Goal: Task Accomplishment & Management: Manage account settings

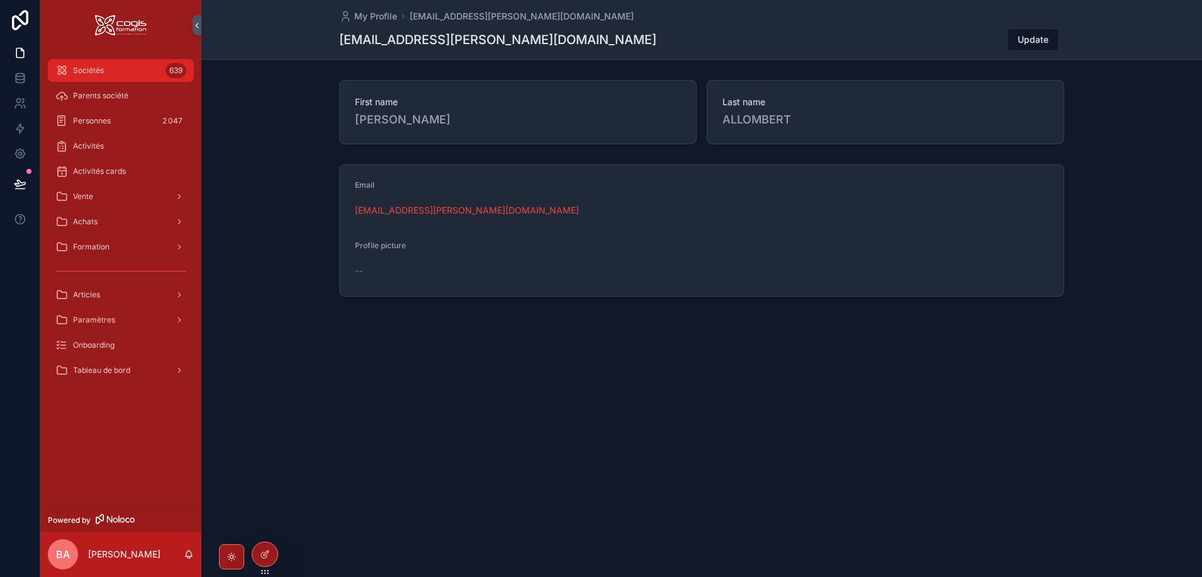
click at [85, 72] on span "Sociétés" at bounding box center [88, 70] width 31 height 10
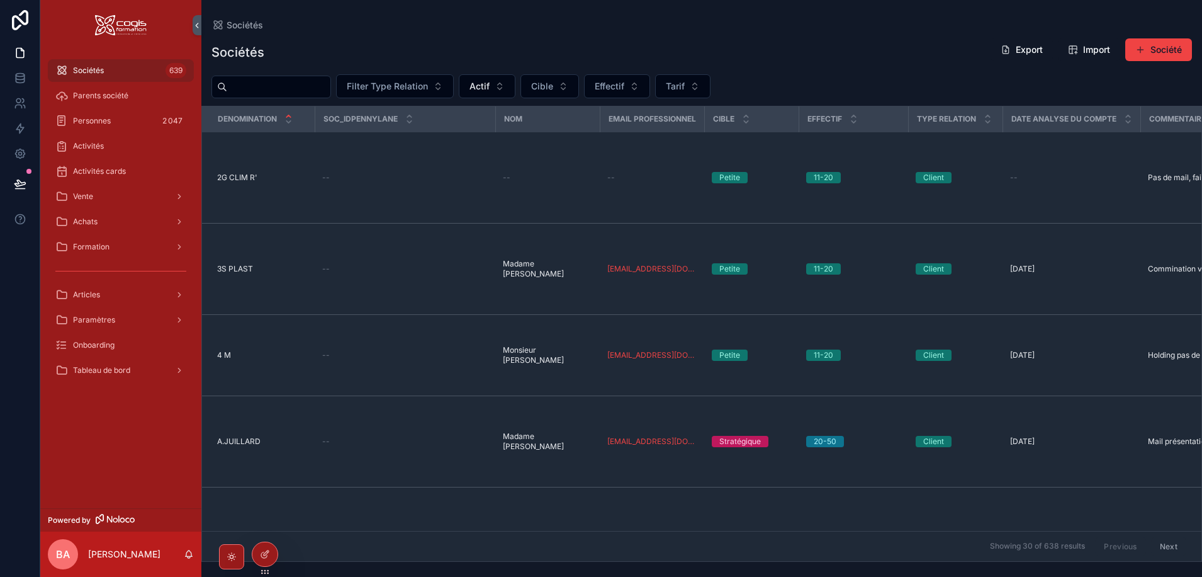
click at [253, 87] on input "scrollable content" at bounding box center [278, 87] width 103 height 18
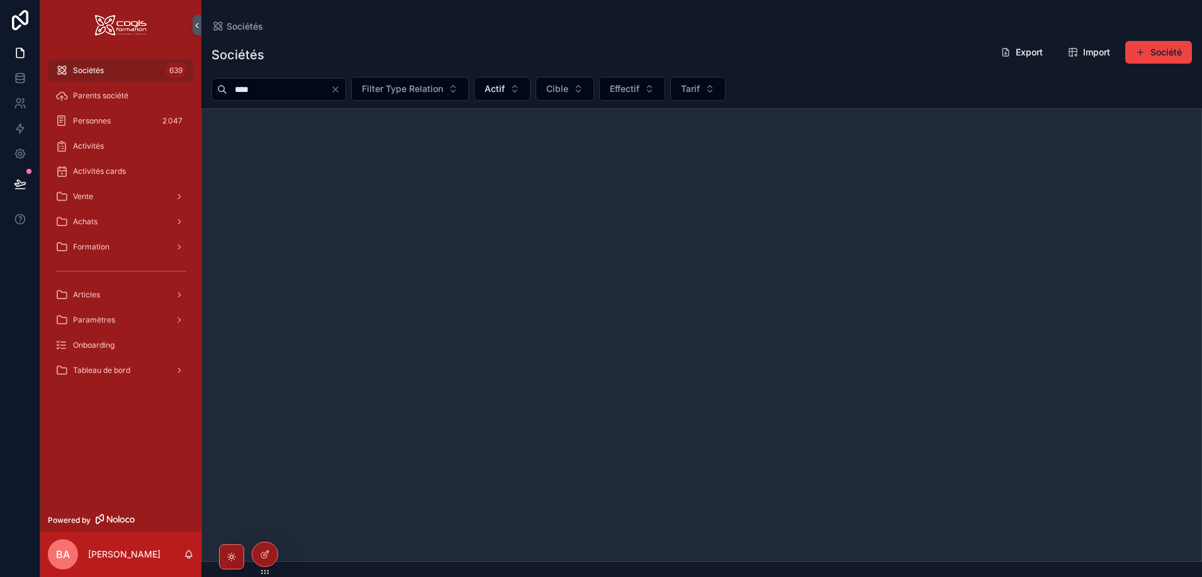
type input "****"
drag, startPoint x: 265, startPoint y: 96, endPoint x: 204, endPoint y: 92, distance: 61.2
click at [204, 92] on div "**** Filter Type Relation Actif Cible Effectif Tarif" at bounding box center [701, 89] width 1001 height 24
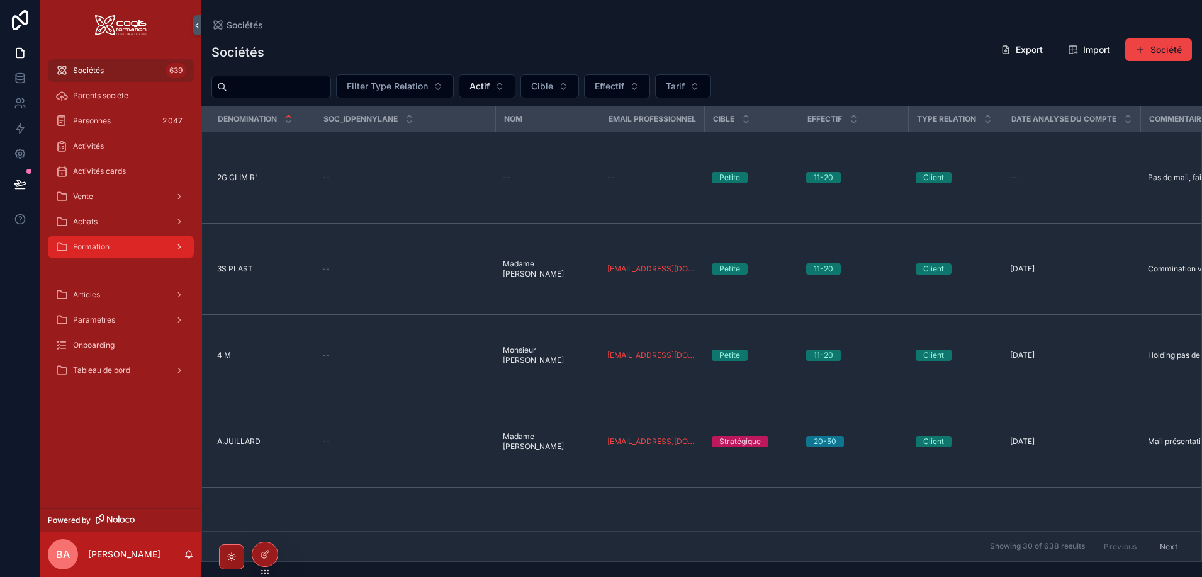
click at [94, 256] on div "Formation" at bounding box center [120, 247] width 131 height 20
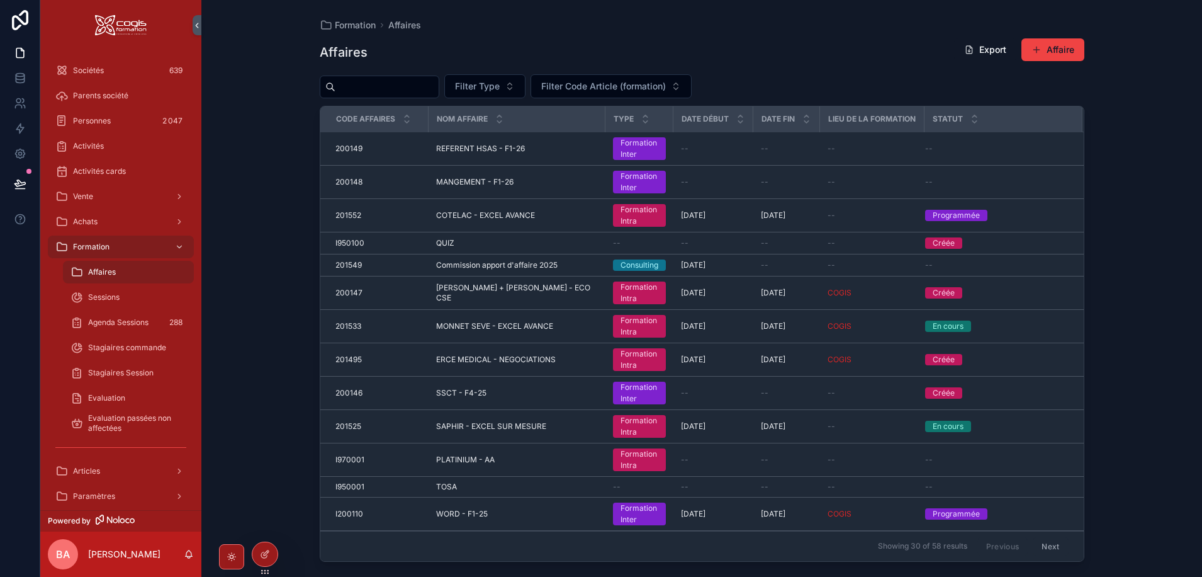
click at [98, 270] on span "Affaires" at bounding box center [102, 272] width 28 height 10
click at [373, 80] on input "scrollable content" at bounding box center [386, 87] width 103 height 18
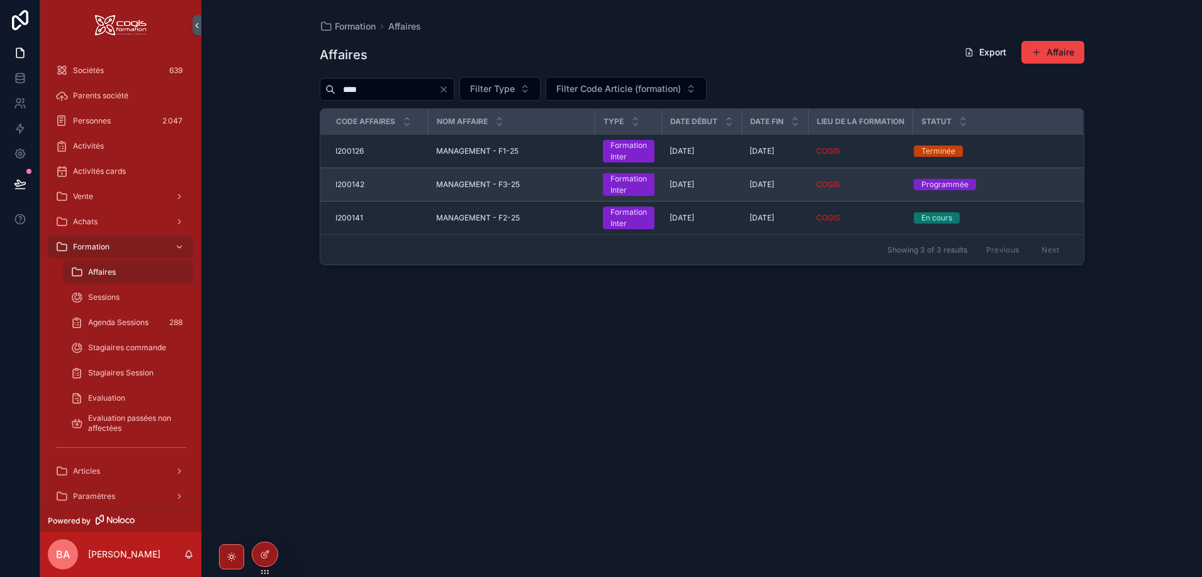
type input "****"
click at [461, 187] on span "MANAGEMENT - F3-25" at bounding box center [478, 184] width 84 height 10
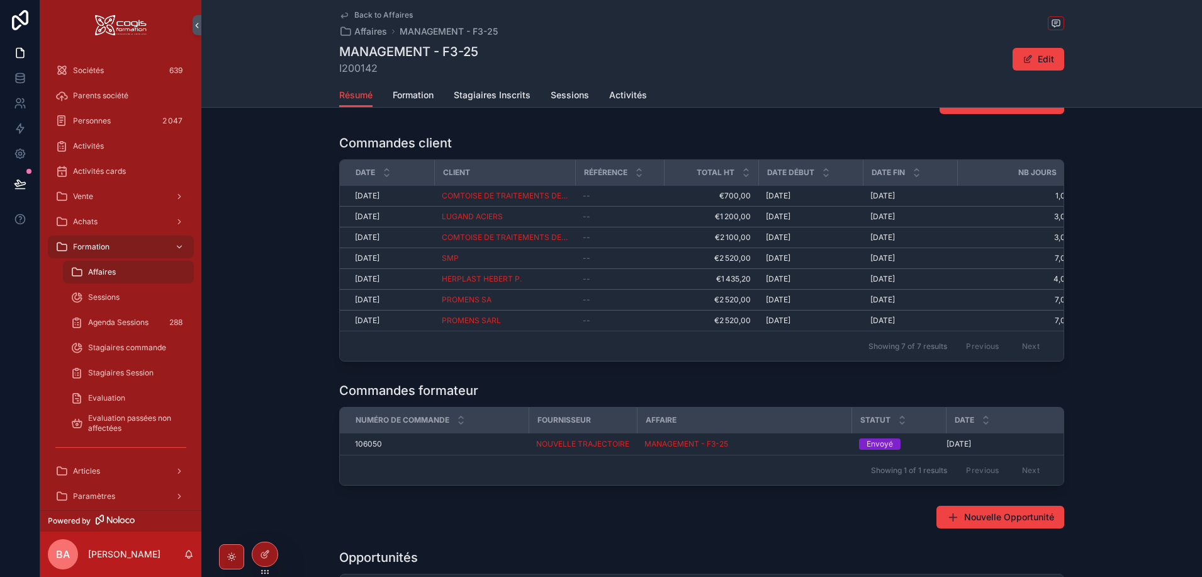
scroll to position [252, 0]
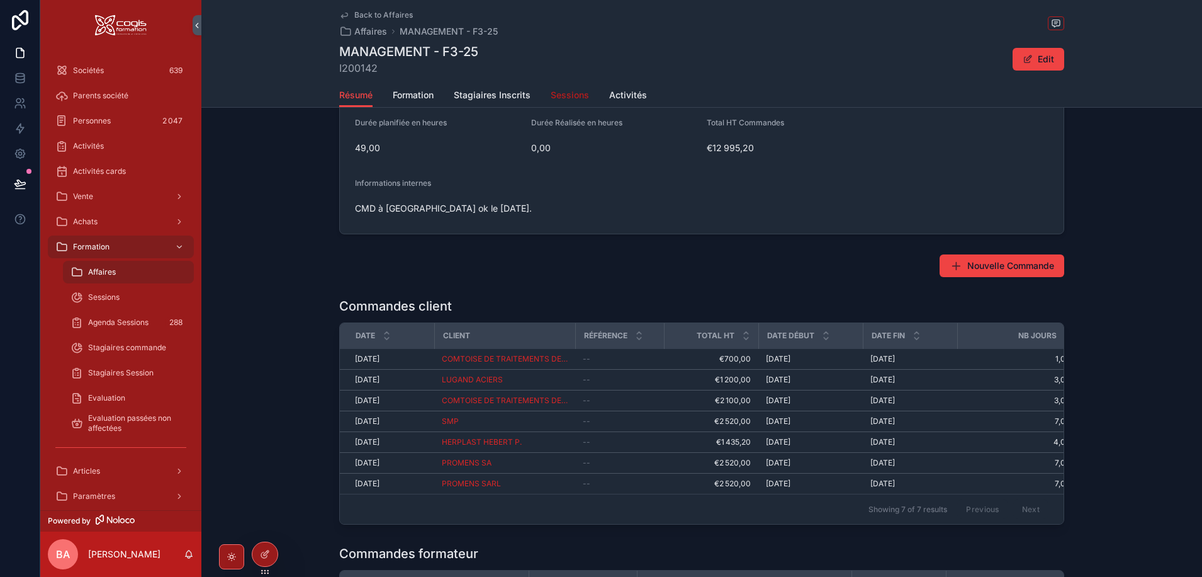
click at [572, 92] on span "Sessions" at bounding box center [570, 95] width 38 height 13
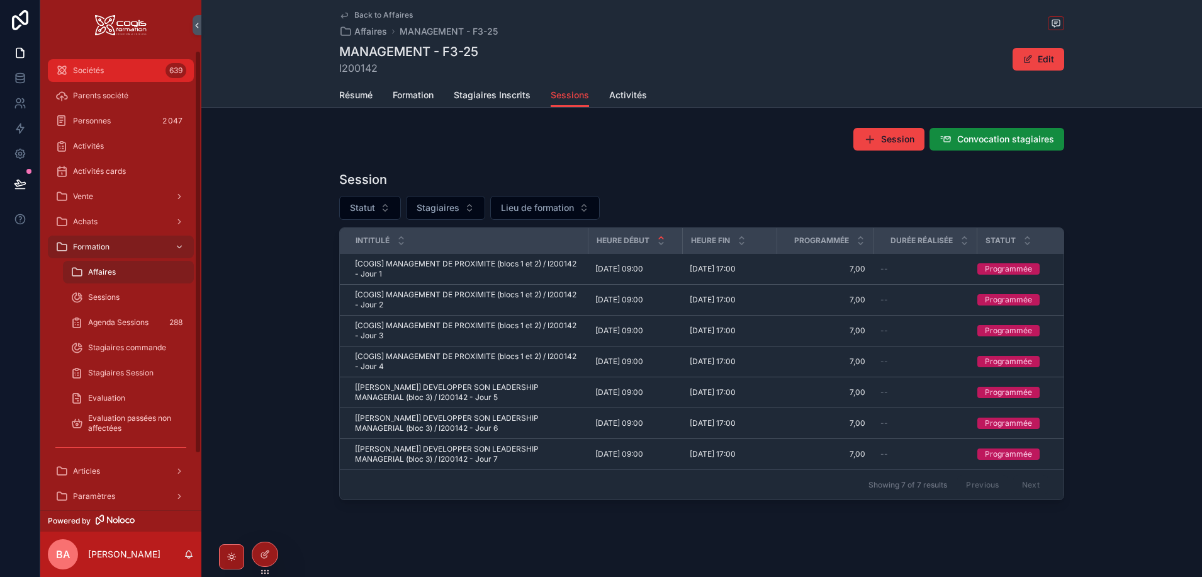
click at [107, 70] on div "Sociétés 639" at bounding box center [120, 70] width 131 height 20
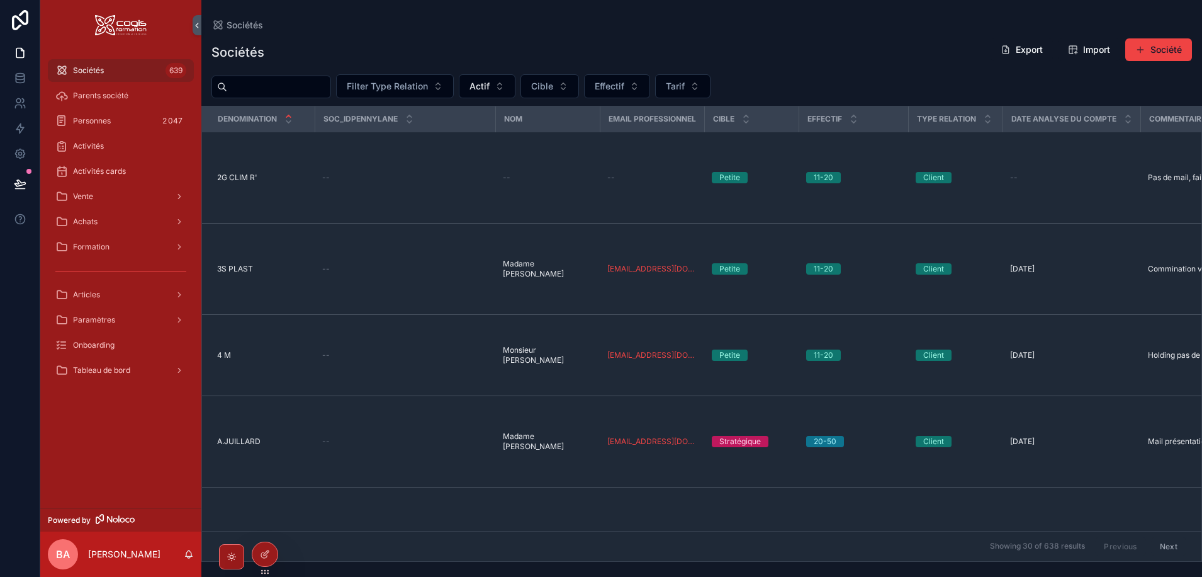
click at [274, 95] on input "scrollable content" at bounding box center [278, 87] width 103 height 18
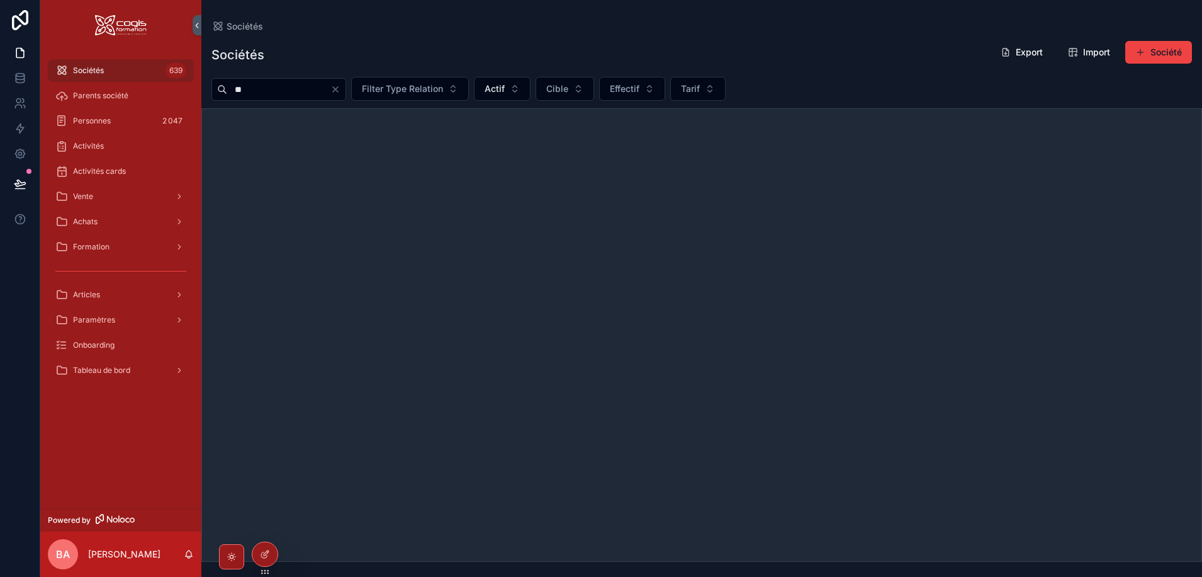
type input "*"
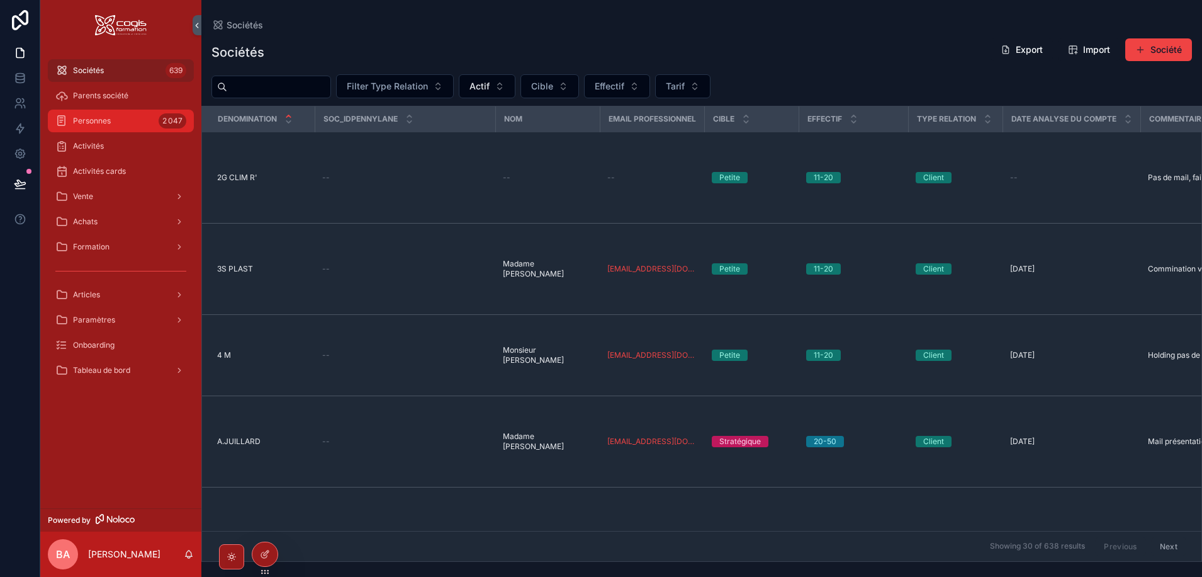
click at [99, 129] on div "Personnes 2 047" at bounding box center [120, 121] width 131 height 20
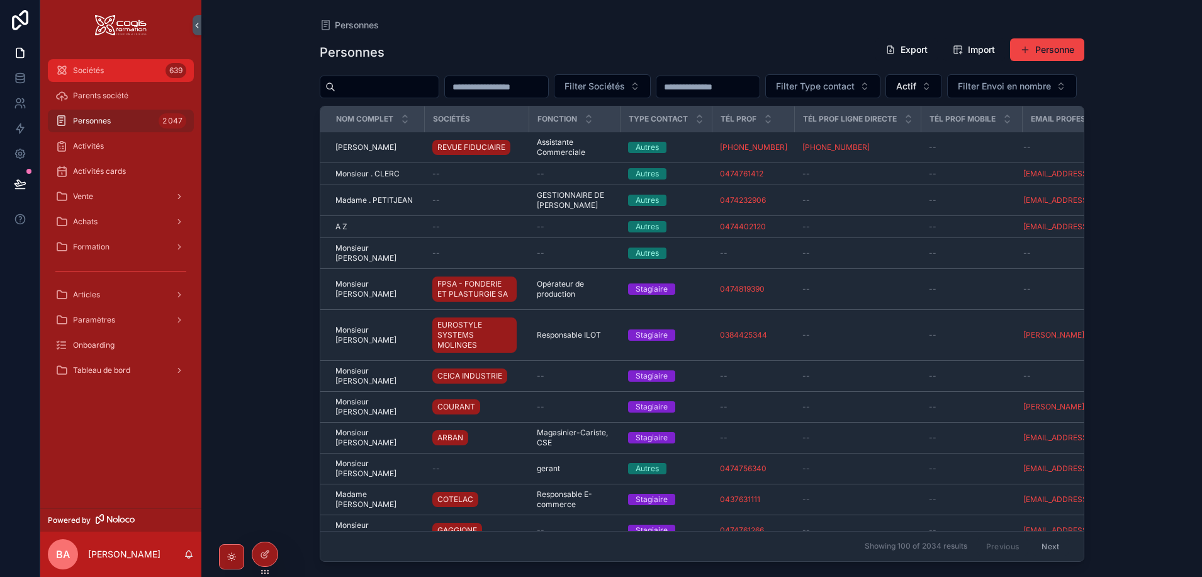
click at [108, 70] on div "Sociétés 639" at bounding box center [120, 70] width 131 height 20
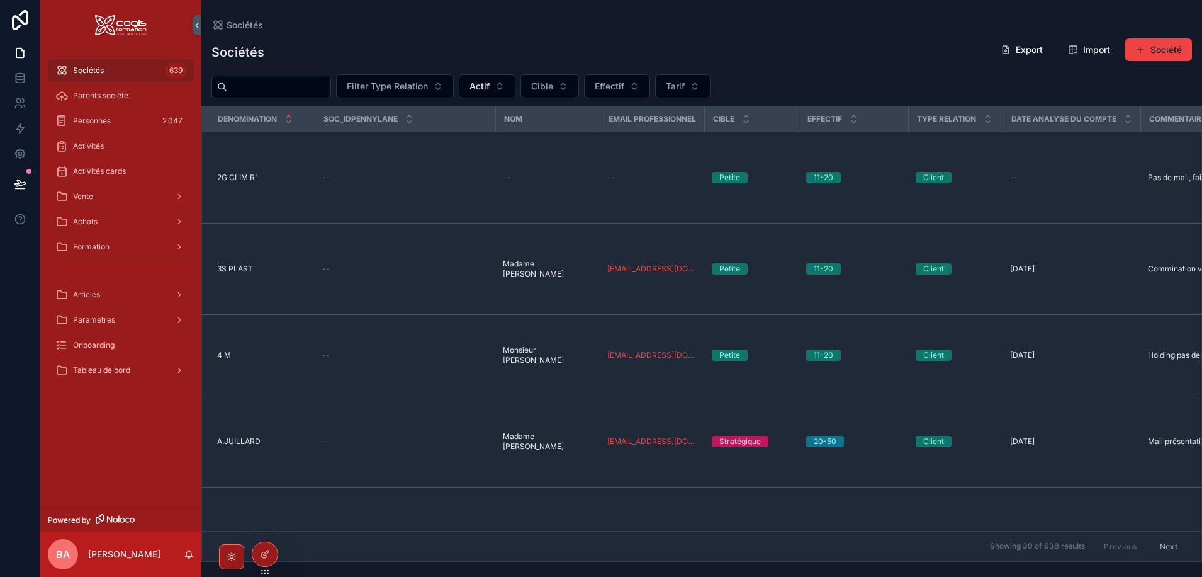
click at [304, 91] on input "scrollable content" at bounding box center [278, 87] width 103 height 18
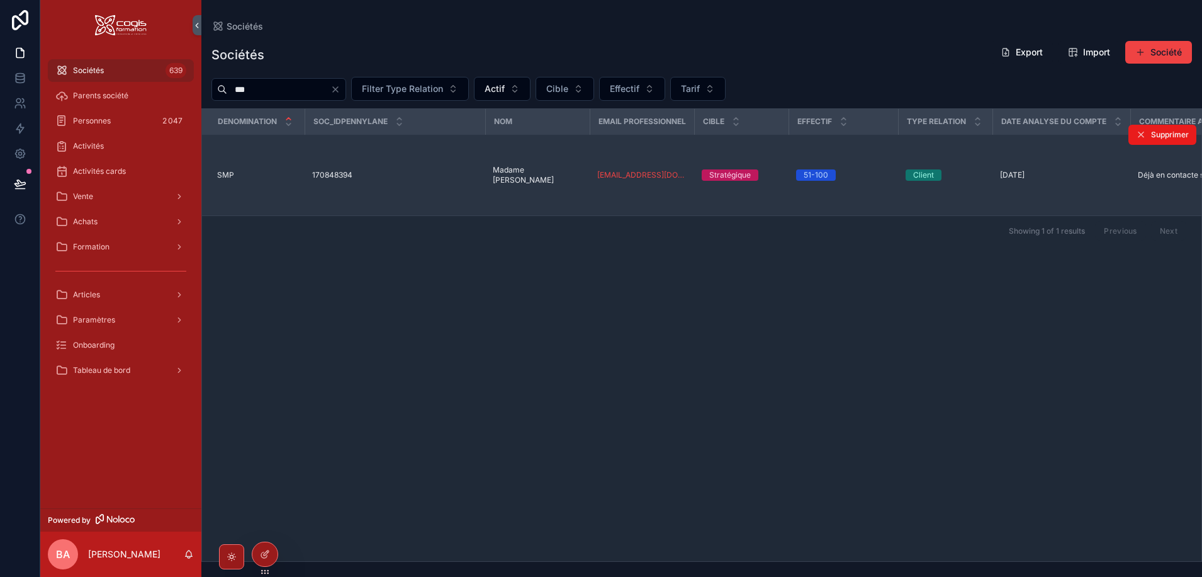
type input "***"
click at [222, 170] on span "SMP" at bounding box center [225, 175] width 17 height 10
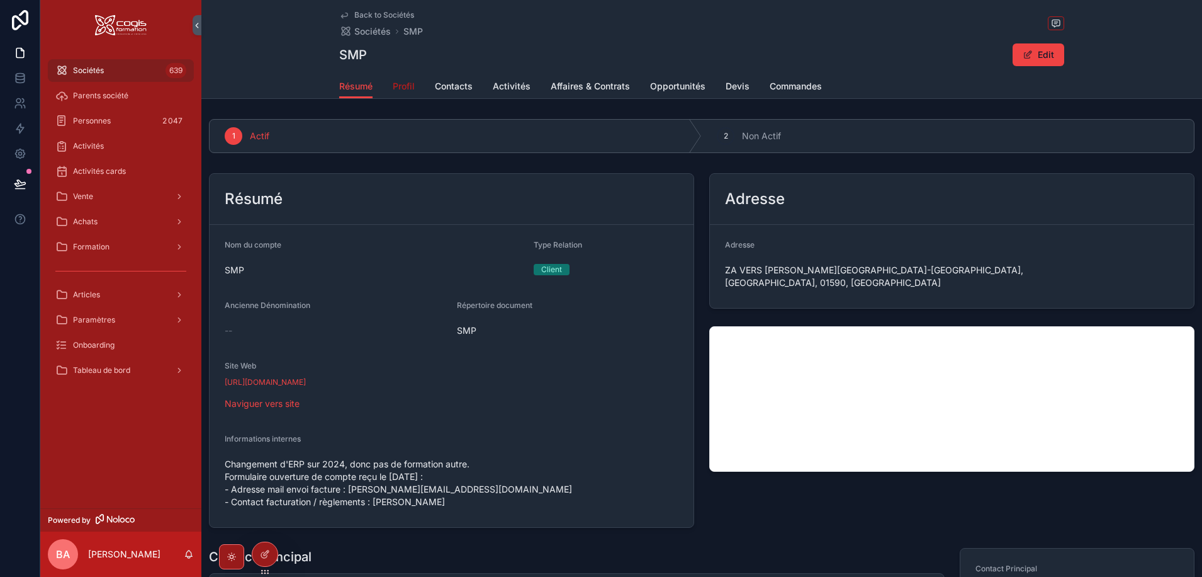
click at [399, 89] on span "Profil" at bounding box center [404, 86] width 22 height 13
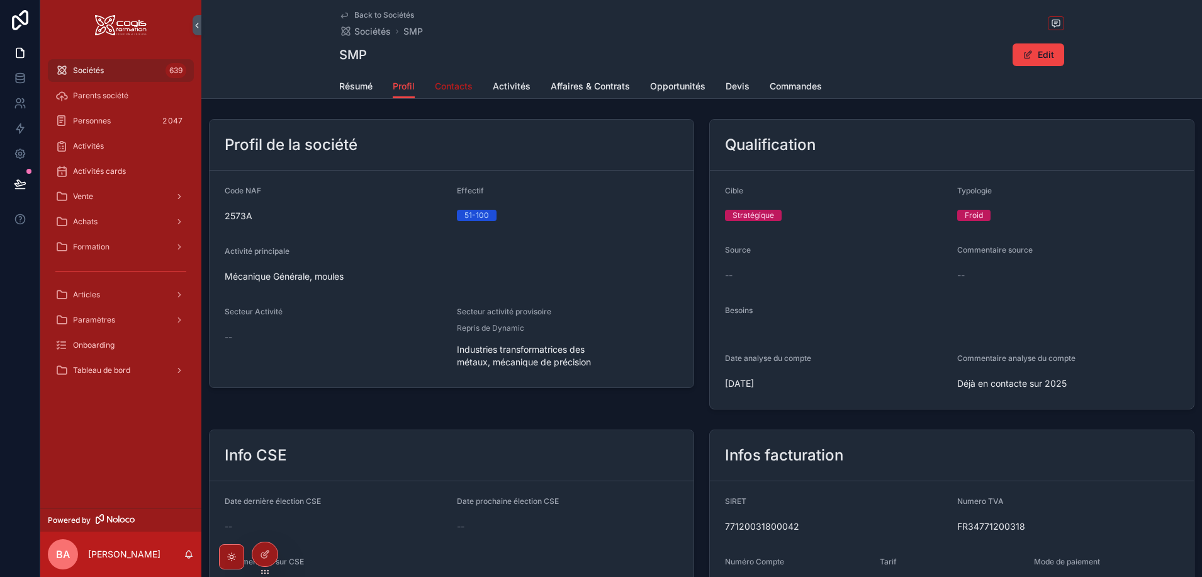
click at [459, 88] on span "Contacts" at bounding box center [454, 86] width 38 height 13
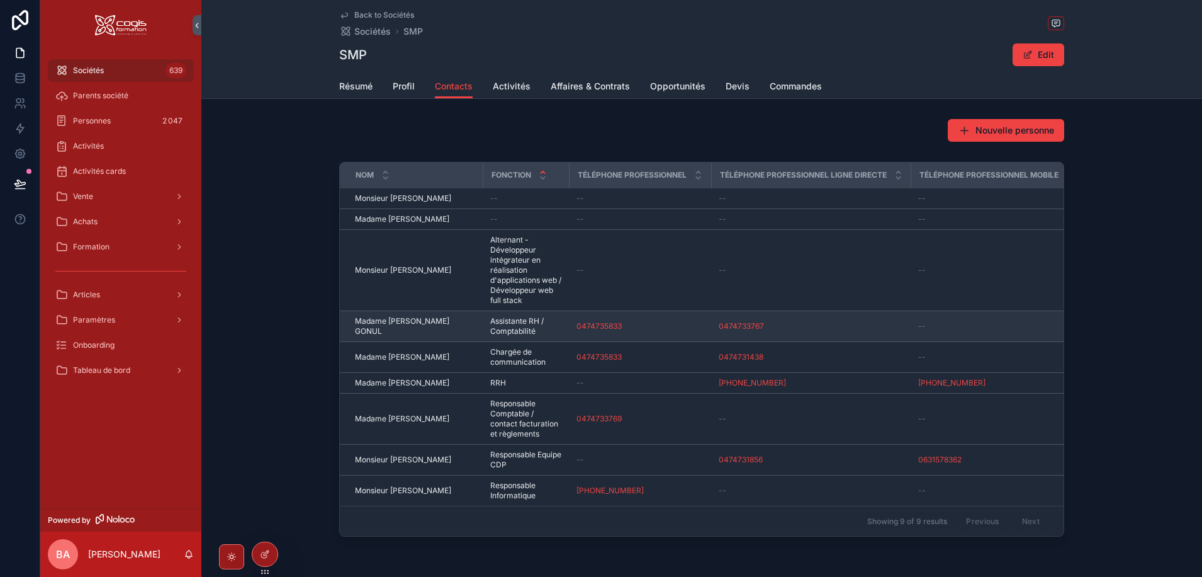
click at [421, 328] on span "Madame Aysegul GONUL" at bounding box center [415, 326] width 120 height 20
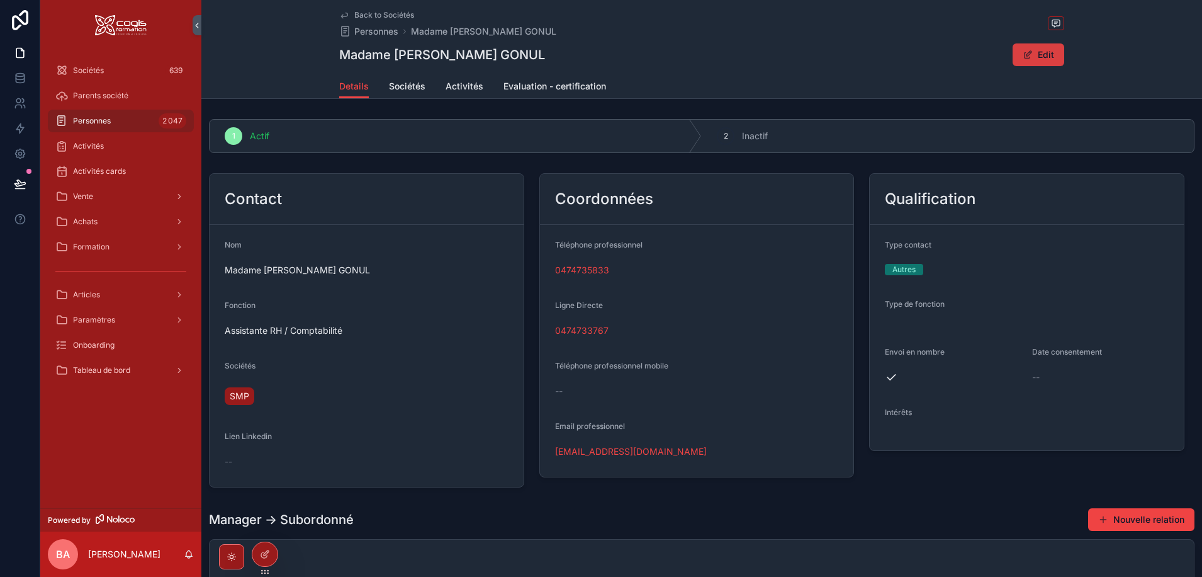
click at [1037, 54] on button "Edit" at bounding box center [1039, 54] width 52 height 23
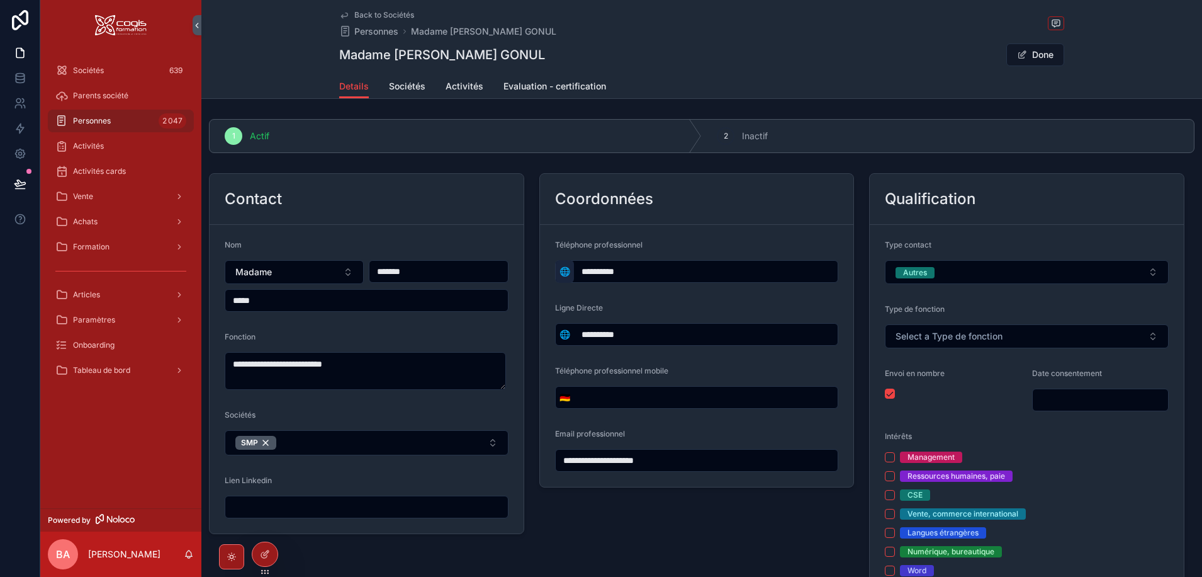
click at [563, 268] on span "🌐" at bounding box center [565, 271] width 11 height 13
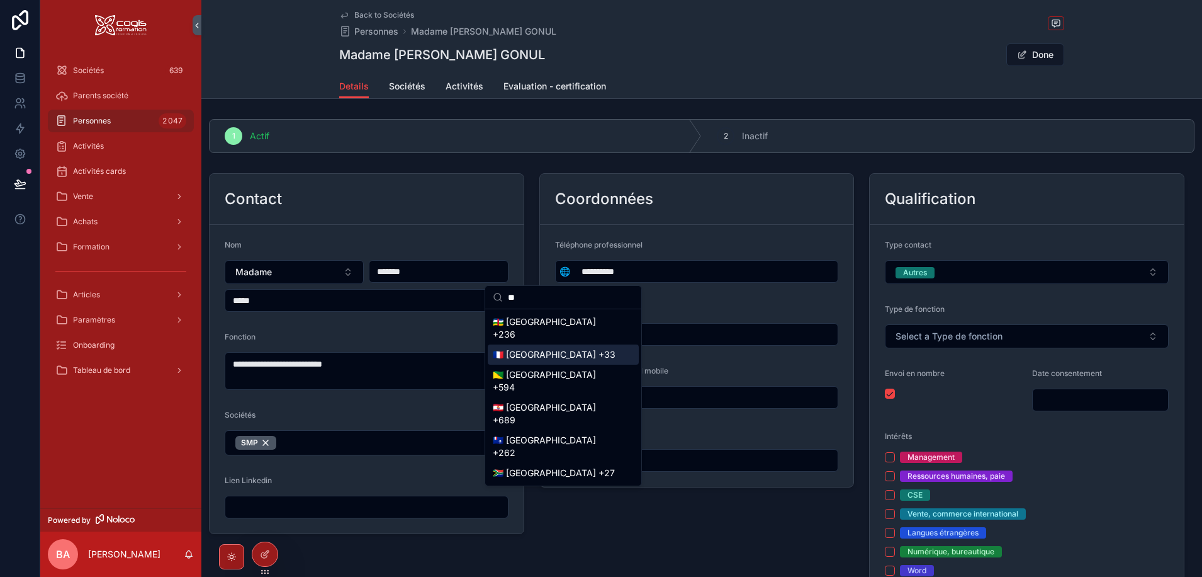
type input "**"
click at [541, 361] on div "🇫🇷 France +33" at bounding box center [563, 354] width 151 height 20
type input "**********"
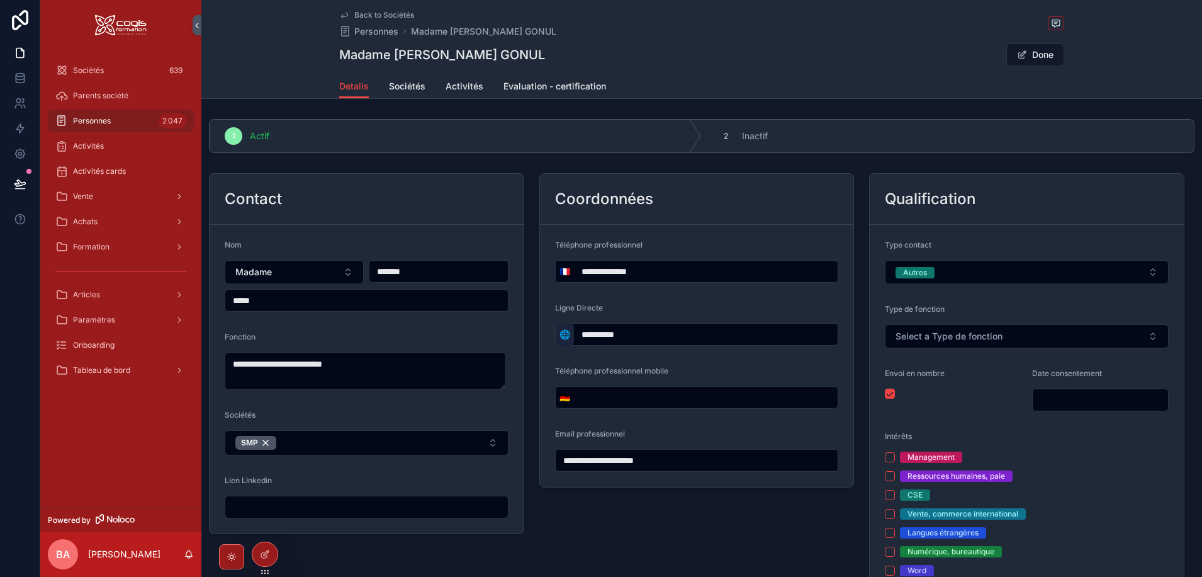
click at [564, 331] on span "🌐" at bounding box center [565, 334] width 11 height 13
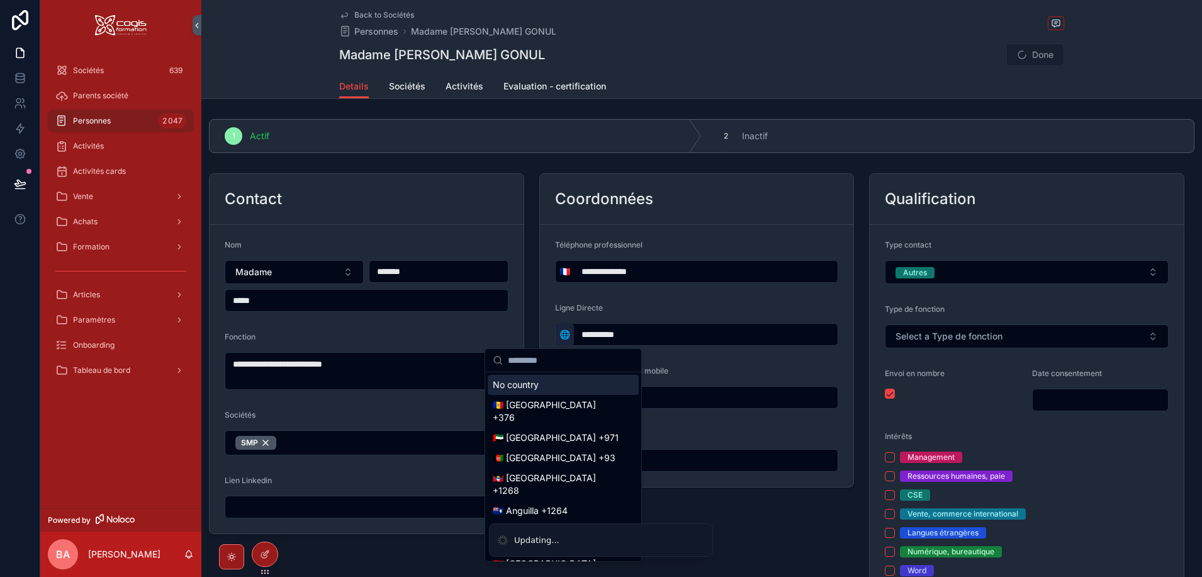
type input "**********"
type input "*"
type input "**********"
type input "**"
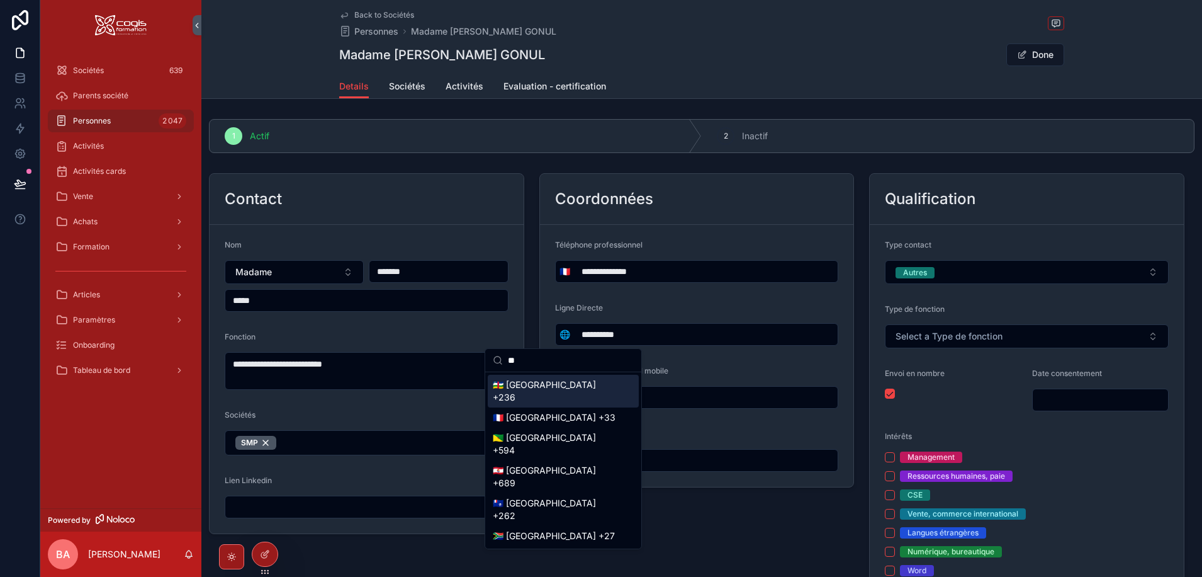
type input "**********"
type input "**"
click at [519, 420] on div "🇫🇷 France +33" at bounding box center [563, 417] width 151 height 20
type input "**********"
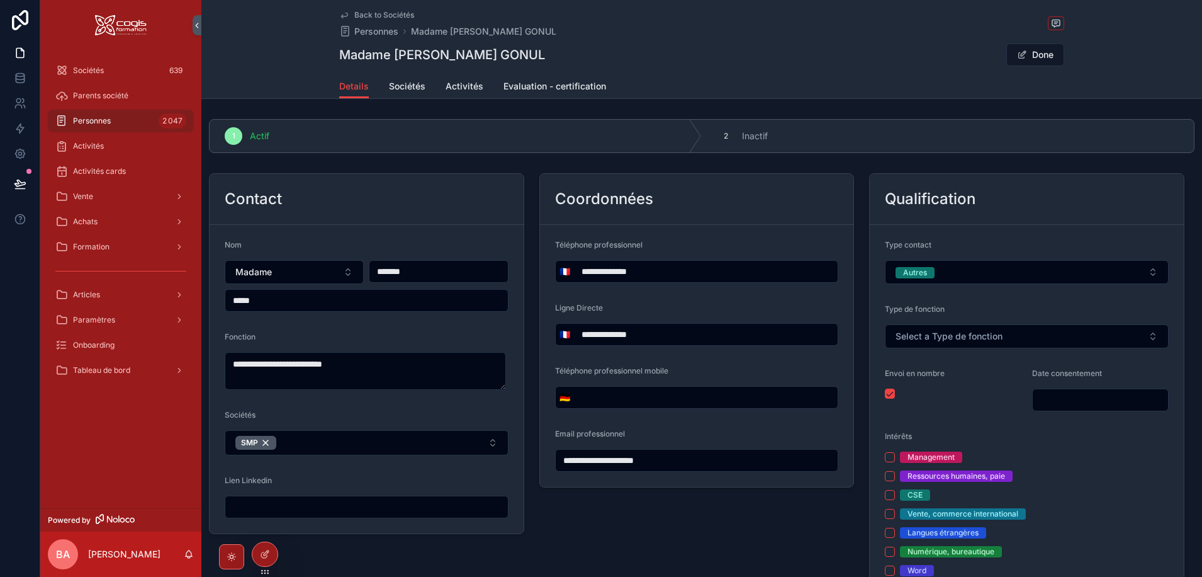
type input "**********"
click at [1046, 48] on button "Done" at bounding box center [1035, 54] width 58 height 23
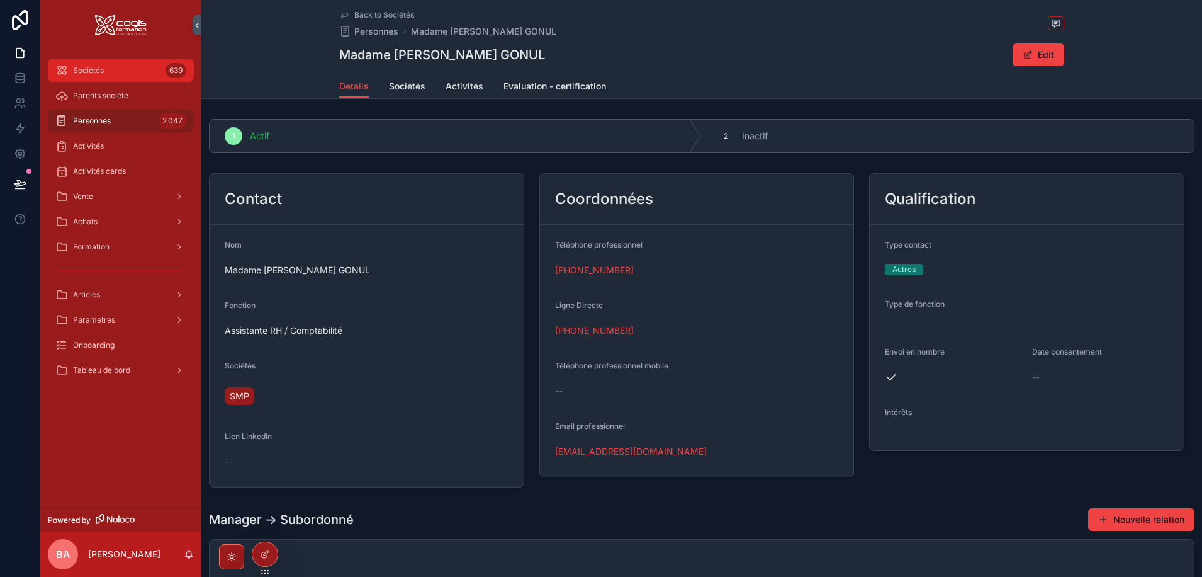
click at [103, 75] on span "Sociétés" at bounding box center [88, 70] width 31 height 10
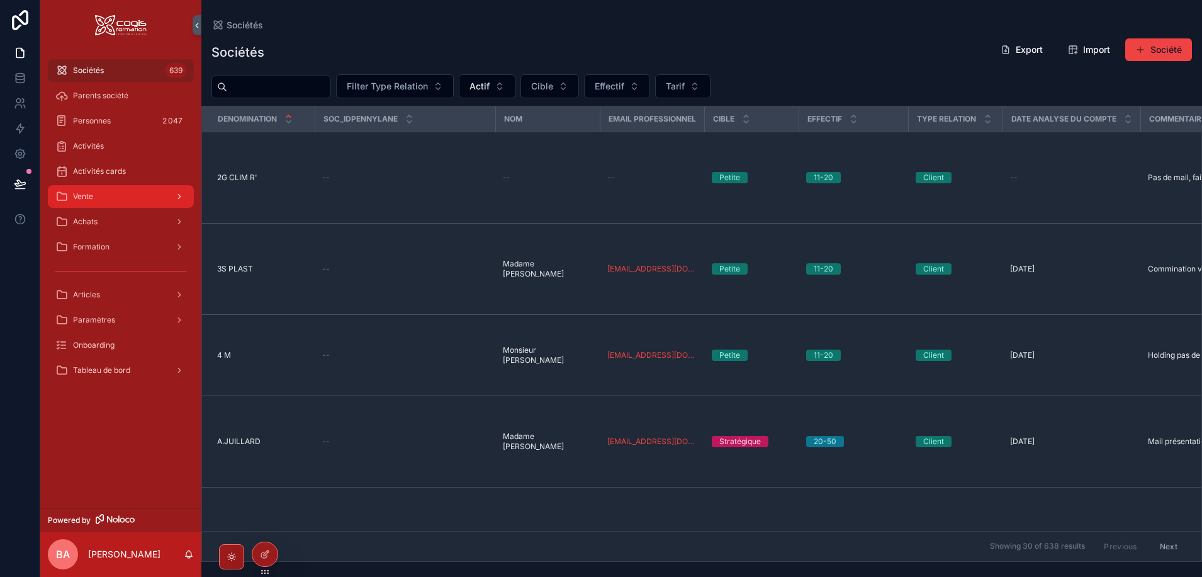
click at [101, 201] on div "Vente" at bounding box center [120, 196] width 131 height 20
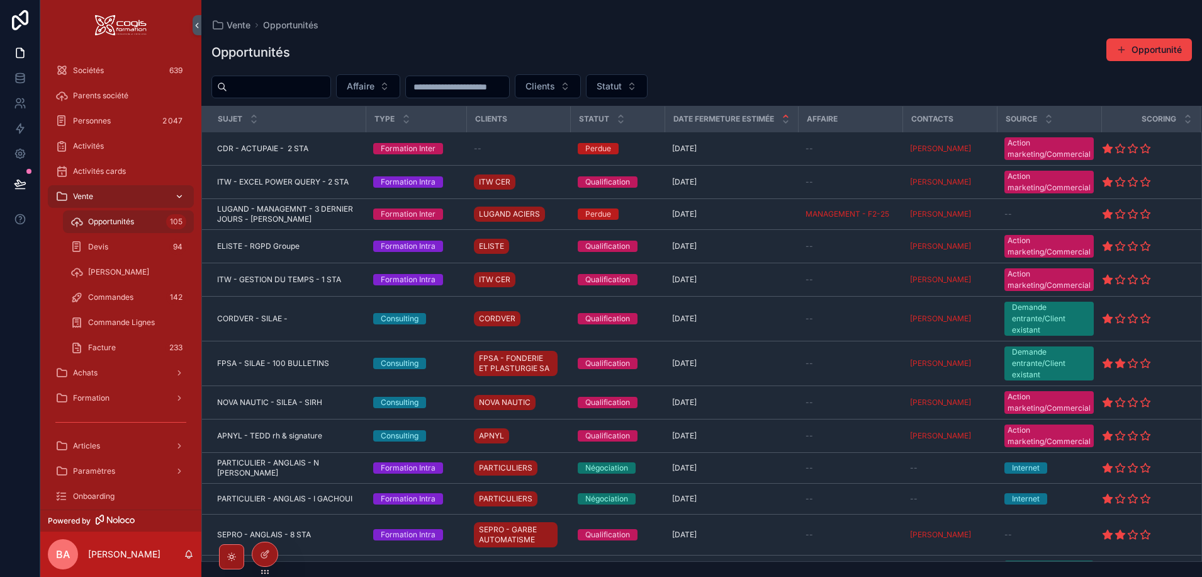
click at [81, 193] on span "Vente" at bounding box center [83, 196] width 20 height 10
click at [79, 195] on span "Vente" at bounding box center [83, 196] width 20 height 10
click at [91, 373] on span "Achats" at bounding box center [85, 373] width 25 height 10
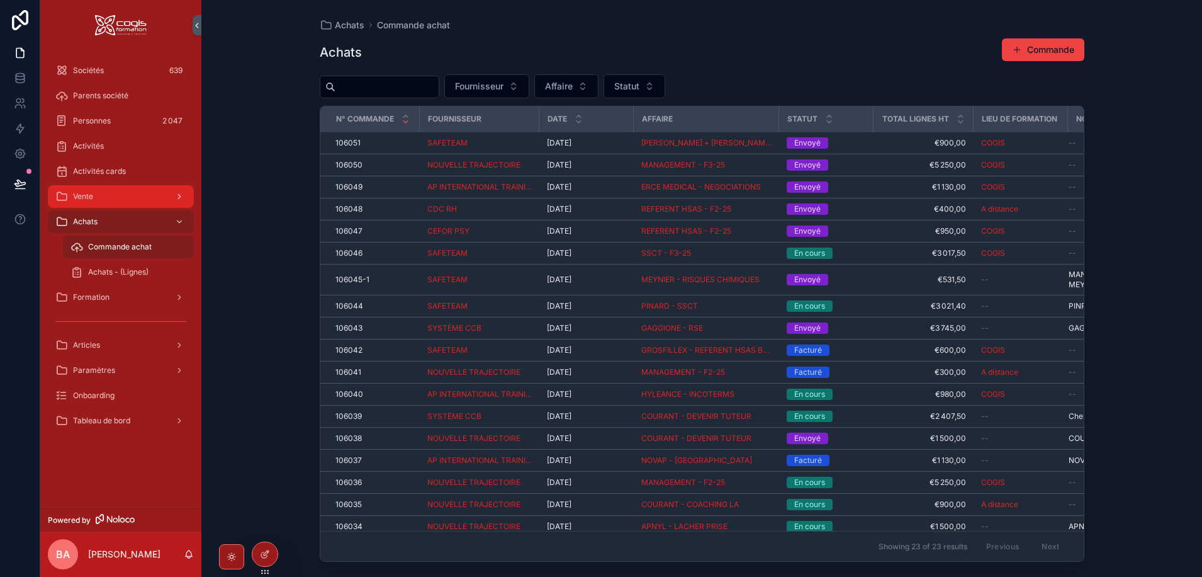
click at [76, 196] on span "Vente" at bounding box center [83, 196] width 20 height 10
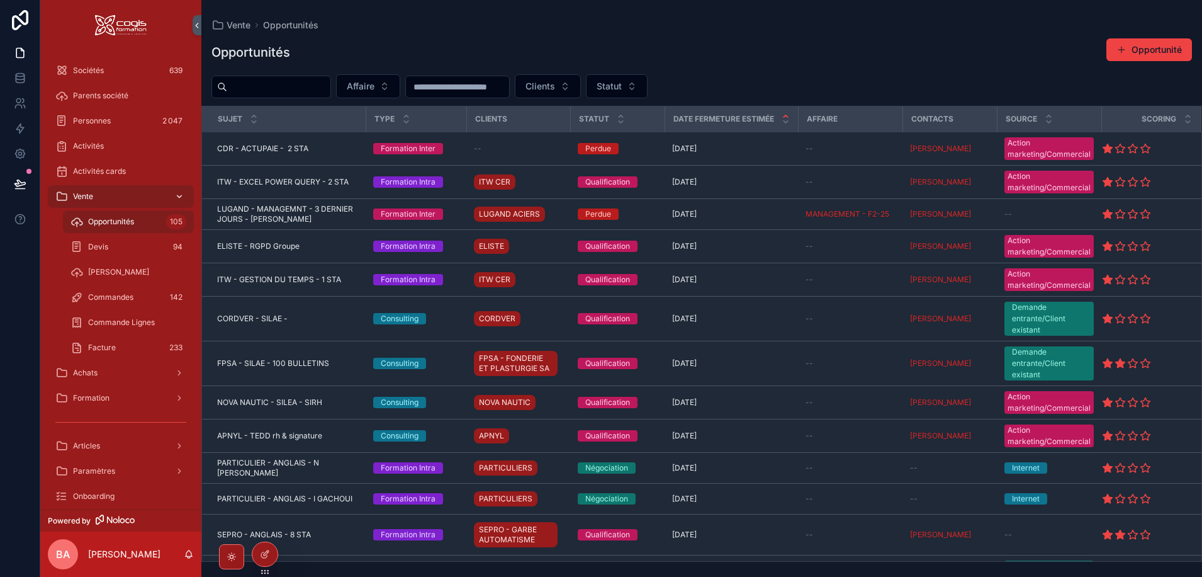
click at [74, 194] on span "Vente" at bounding box center [83, 196] width 20 height 10
click at [179, 191] on div "scrollable content" at bounding box center [178, 196] width 16 height 20
click at [181, 377] on div "scrollable content" at bounding box center [178, 373] width 16 height 20
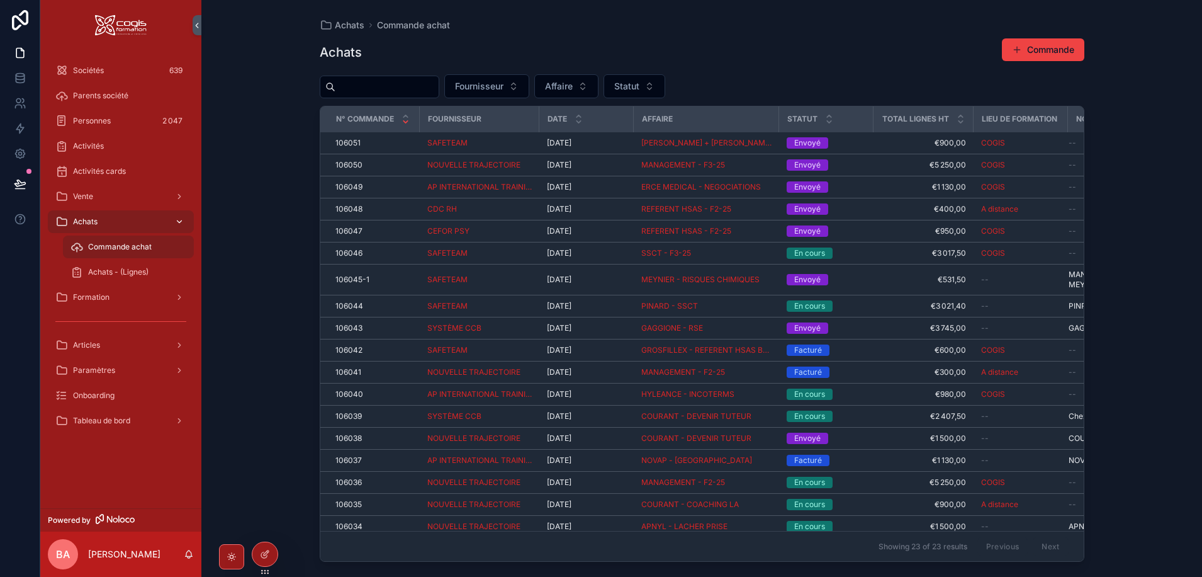
click at [169, 213] on div "Achats" at bounding box center [120, 221] width 131 height 20
click at [178, 220] on icon "scrollable content" at bounding box center [179, 221] width 9 height 9
click at [97, 74] on span "Sociétés" at bounding box center [88, 70] width 31 height 10
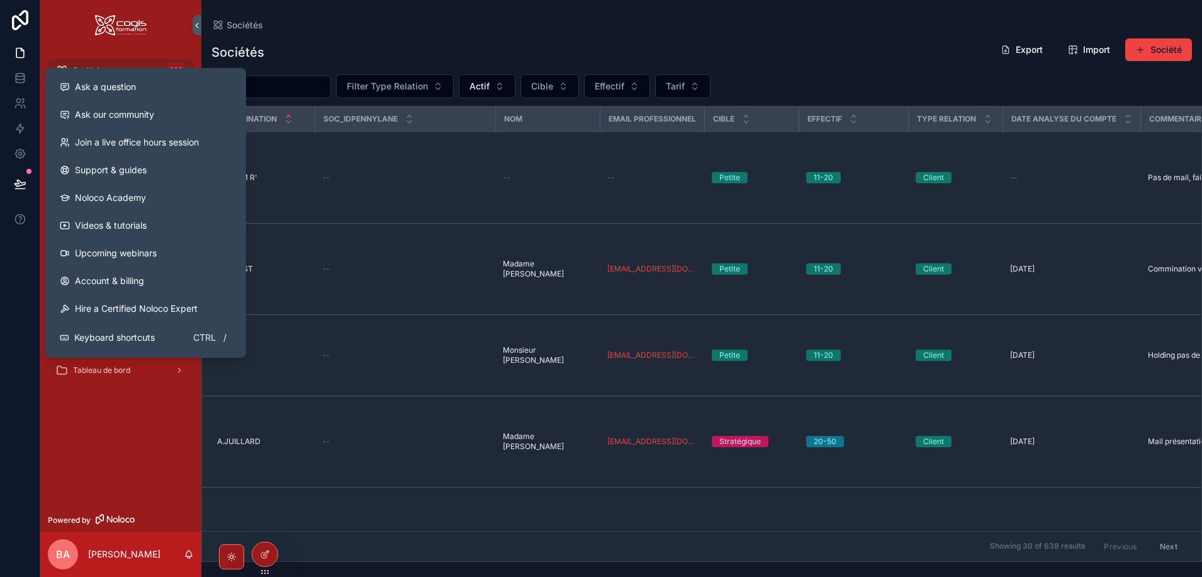
click at [329, 43] on div "Sociétés Export Import Société" at bounding box center [701, 52] width 981 height 29
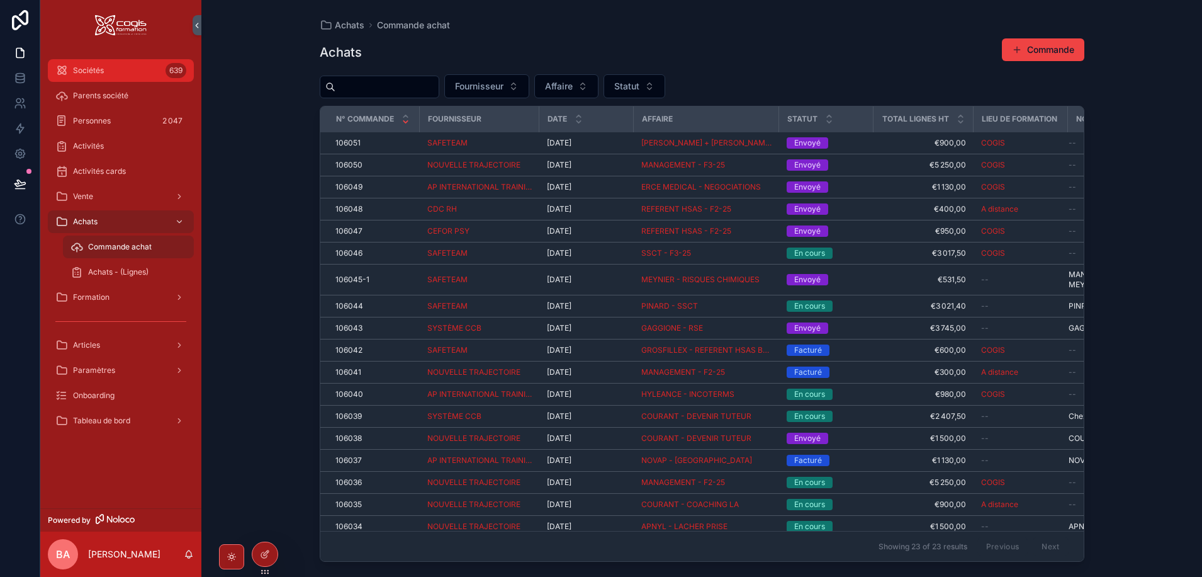
click at [94, 72] on span "Sociétés" at bounding box center [88, 70] width 31 height 10
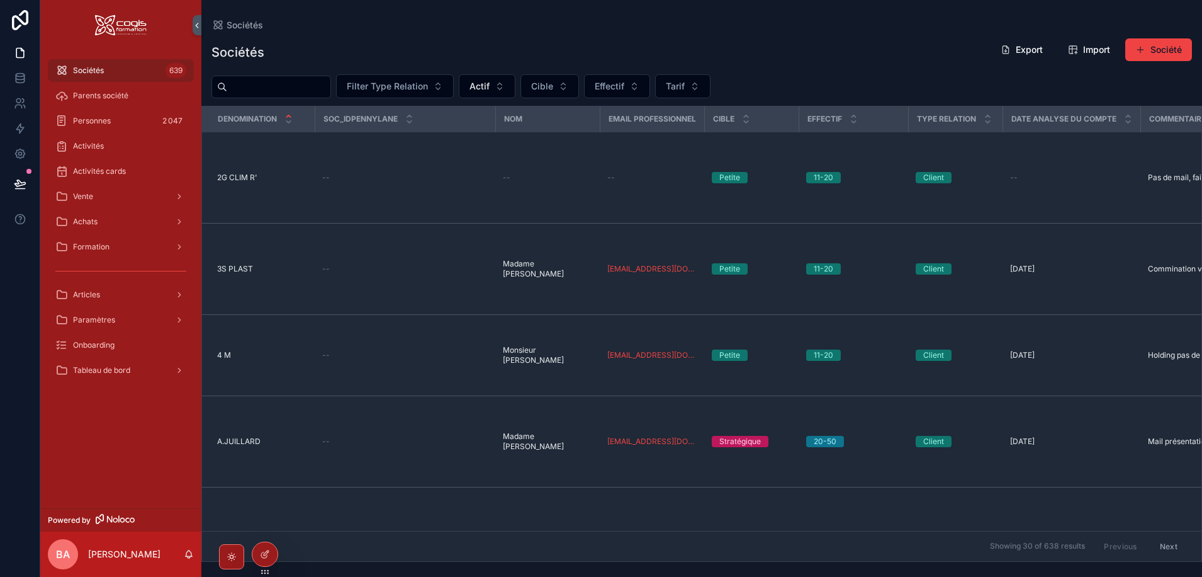
click at [284, 86] on input "scrollable content" at bounding box center [278, 87] width 103 height 18
type input "***"
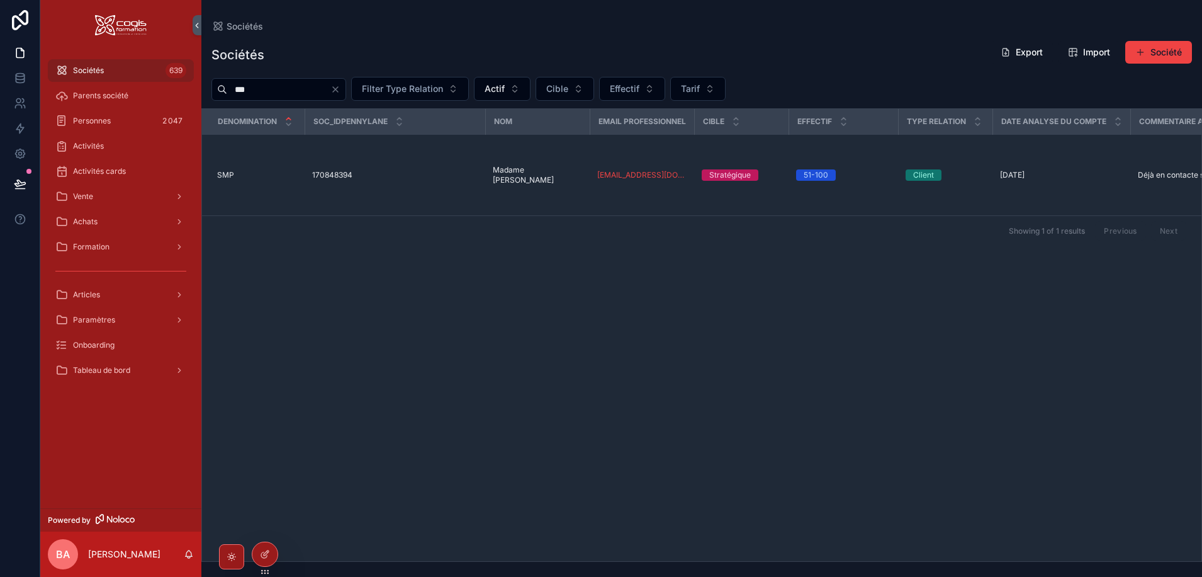
click at [232, 170] on span "SMP" at bounding box center [225, 175] width 17 height 10
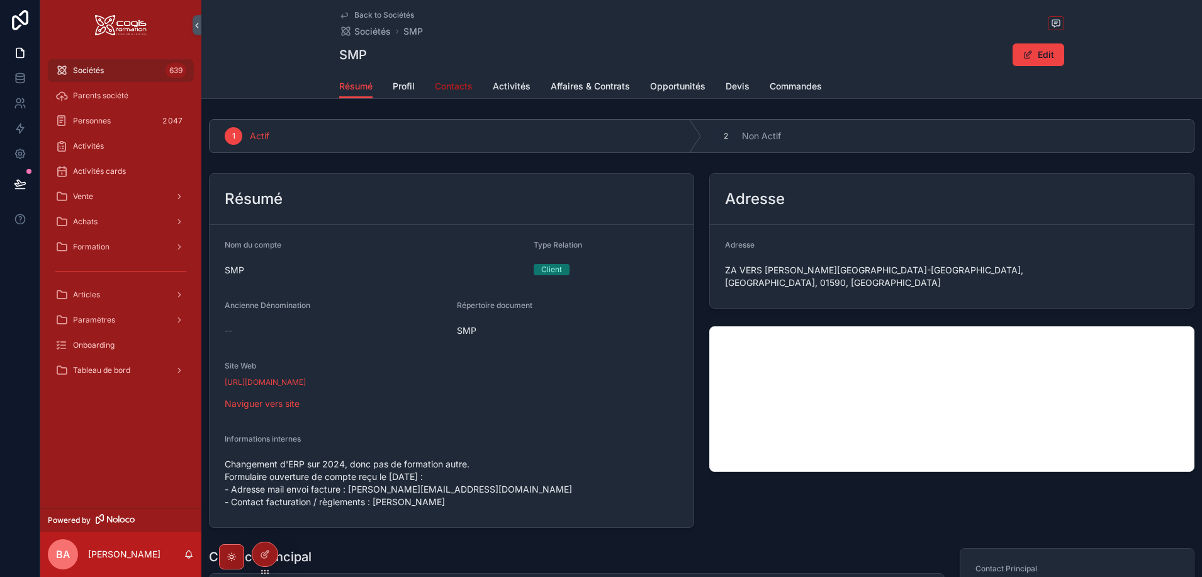
click at [442, 88] on span "Contacts" at bounding box center [454, 86] width 38 height 13
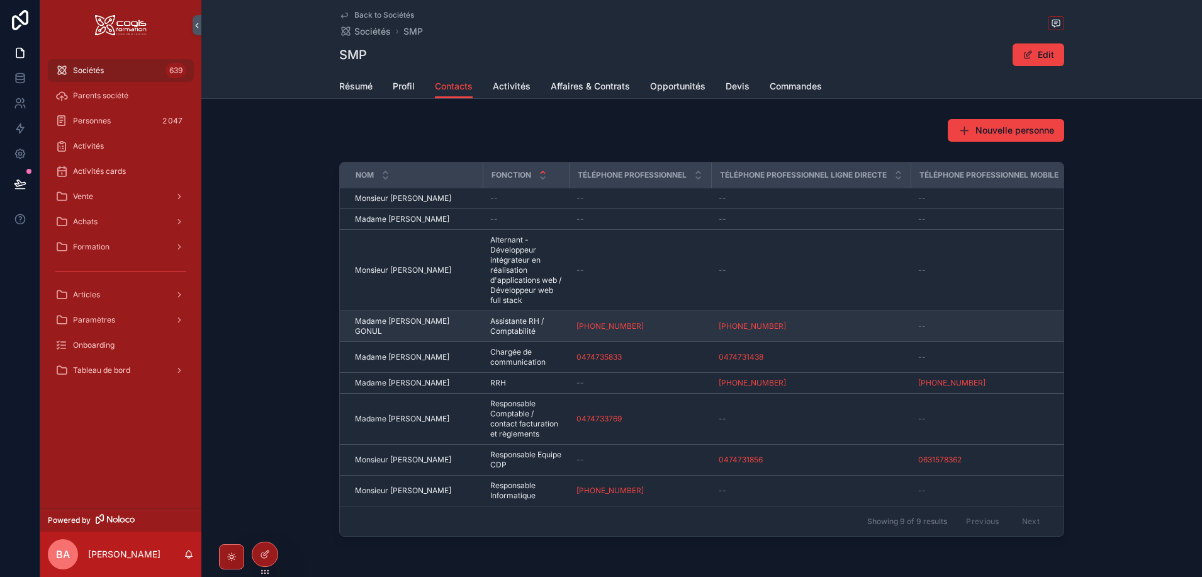
click at [400, 320] on td "Madame Aysegul GONUL Madame Aysegul GONUL" at bounding box center [411, 326] width 143 height 31
click at [410, 326] on span "Madame Aysegul GONUL" at bounding box center [415, 326] width 120 height 20
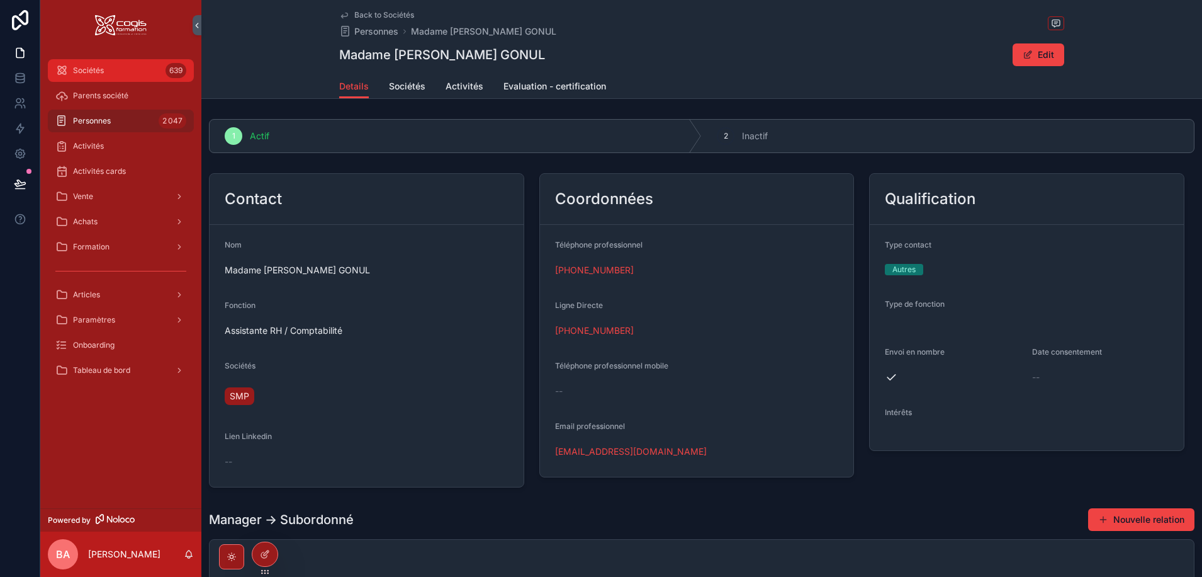
click at [77, 74] on span "Sociétés" at bounding box center [88, 70] width 31 height 10
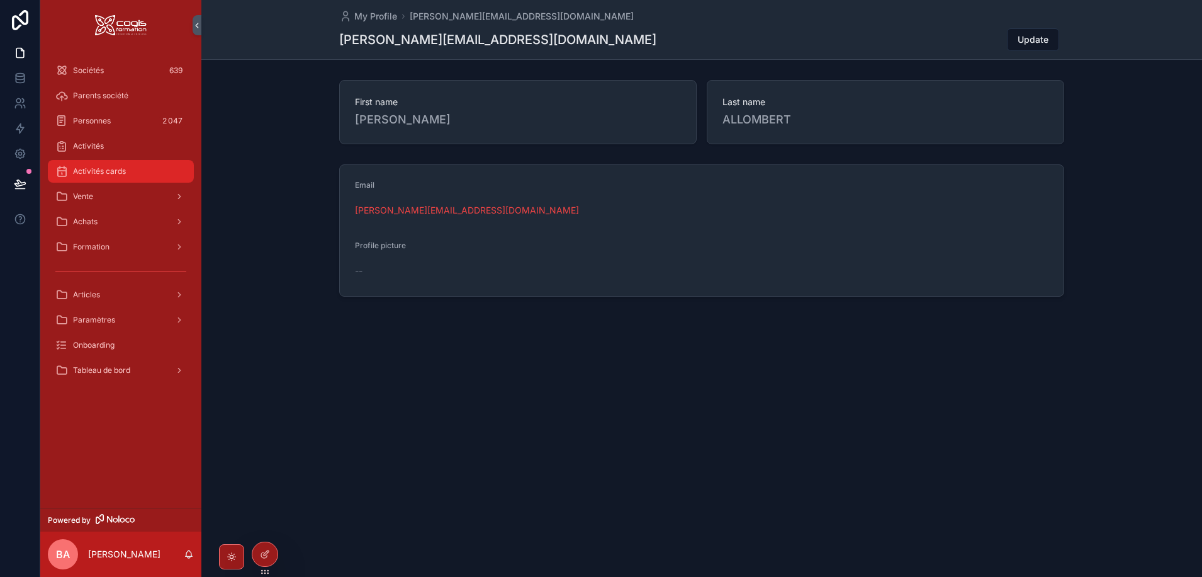
click at [106, 172] on span "Activités cards" at bounding box center [99, 171] width 53 height 10
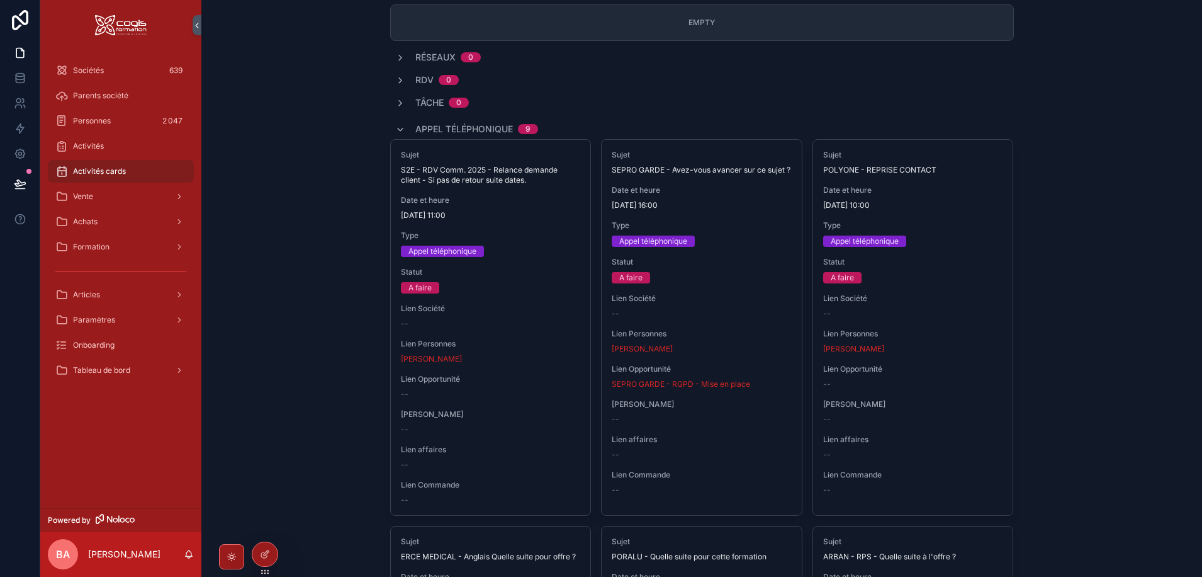
scroll to position [378, 0]
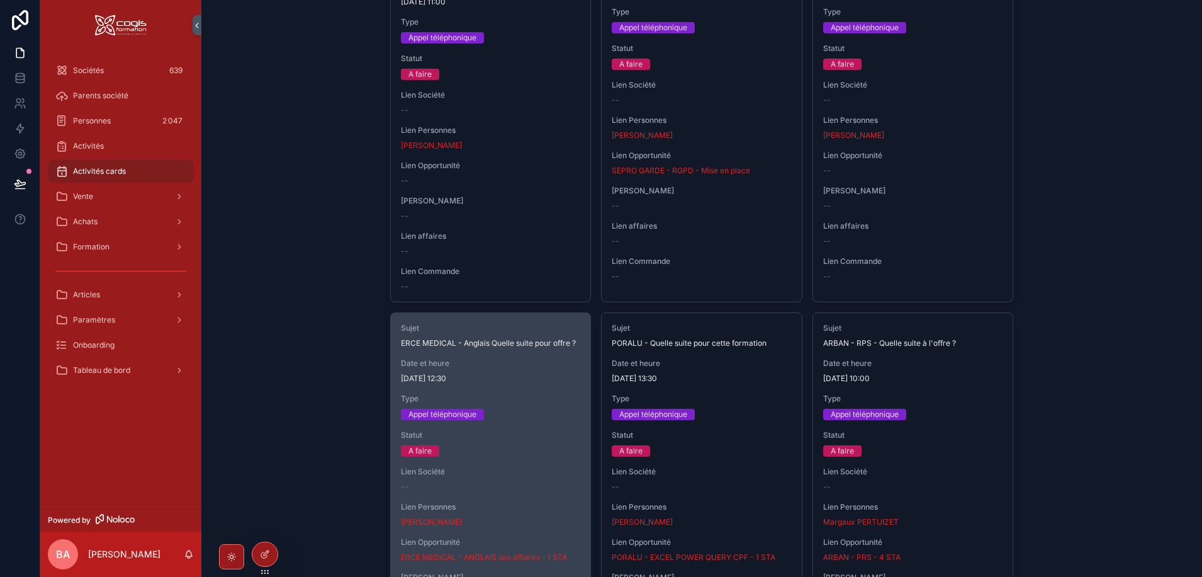
click at [514, 344] on span "ERCE MEDICAL - Anglais Quelle suite pour offre ?" at bounding box center [491, 343] width 180 height 10
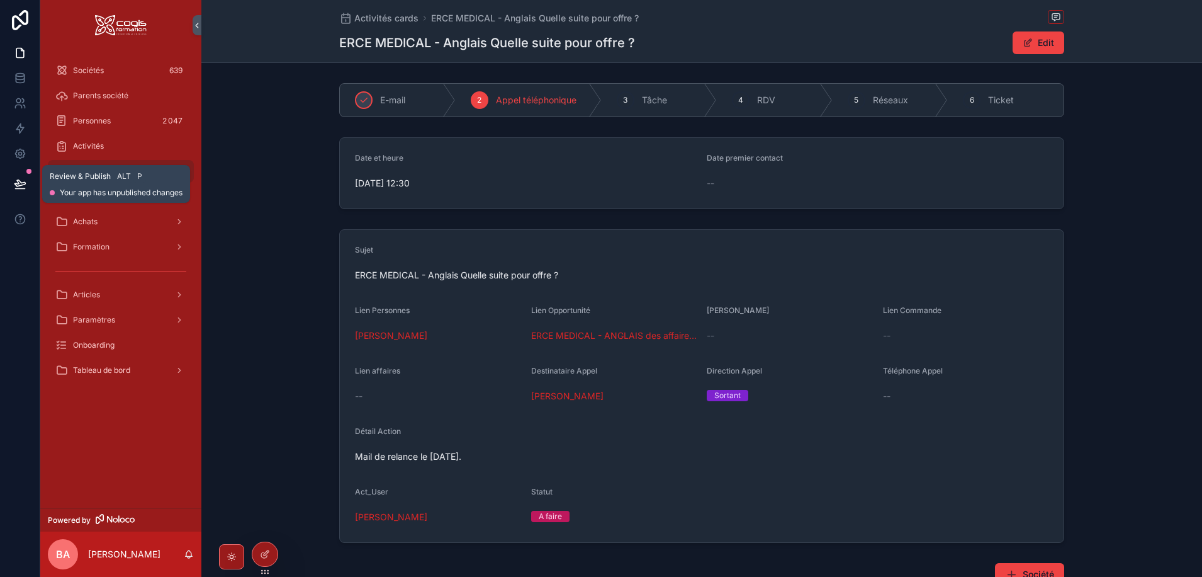
click at [18, 186] on icon at bounding box center [19, 183] width 11 height 6
click at [300, 244] on div "Sujet ERCE MEDICAL - Anglais Quelle suite pour offre ? Lien Personnes [PERSON_N…" at bounding box center [701, 386] width 1001 height 324
click at [568, 400] on span "[PERSON_NAME]" at bounding box center [567, 396] width 72 height 13
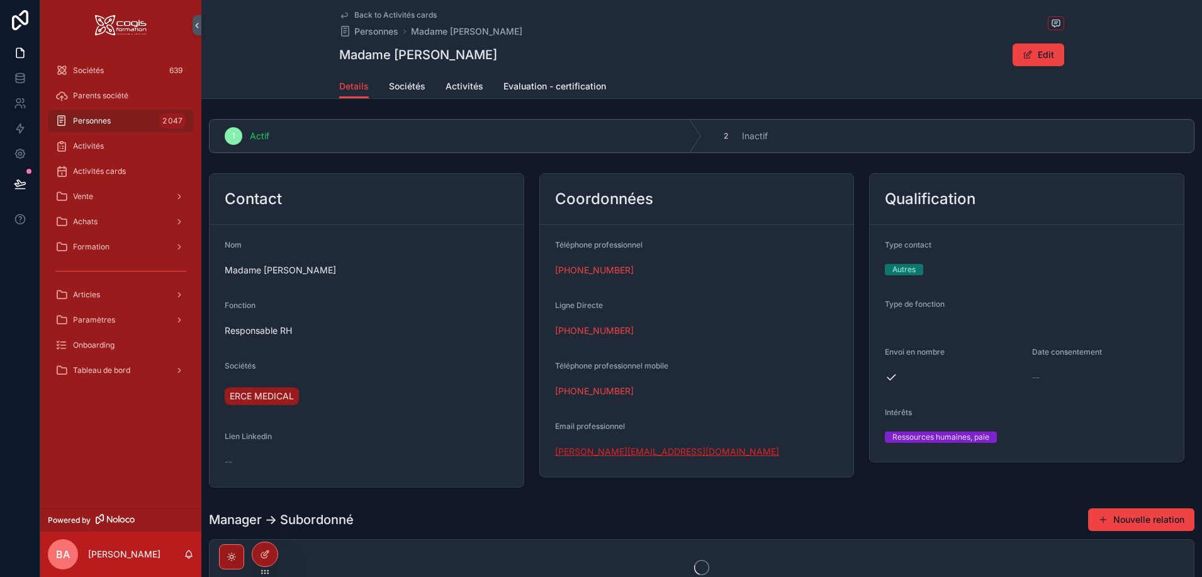
click at [629, 451] on link "[PERSON_NAME][EMAIL_ADDRESS][DOMAIN_NAME]" at bounding box center [667, 451] width 224 height 13
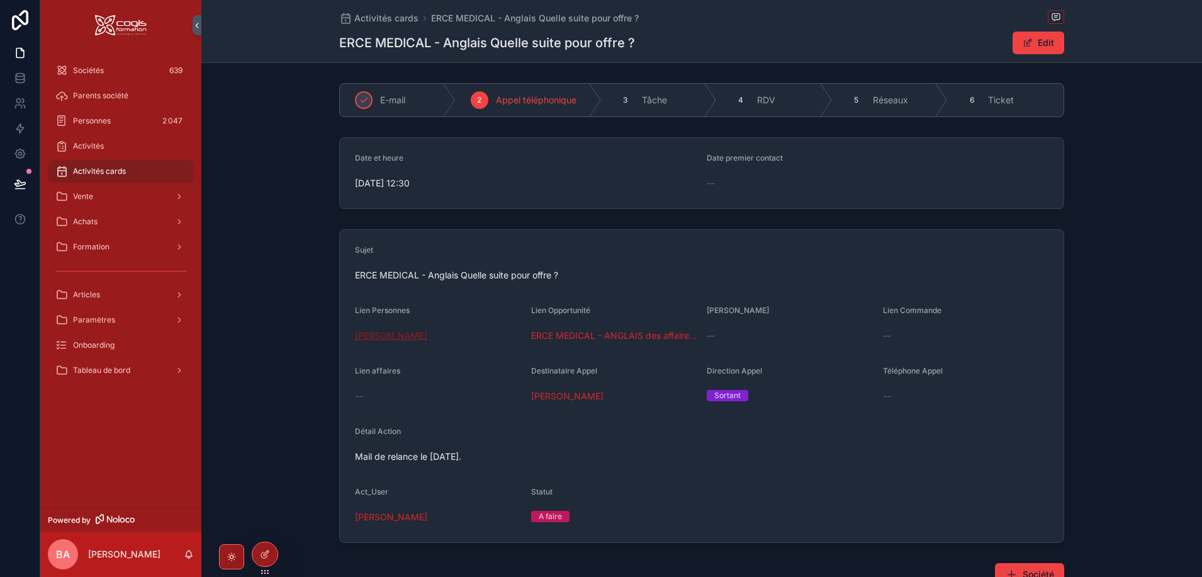
drag, startPoint x: 493, startPoint y: 332, endPoint x: 393, endPoint y: 335, distance: 100.8
click at [393, 335] on div "[PERSON_NAME]" at bounding box center [438, 335] width 166 height 13
copy span "[PERSON_NAME]"
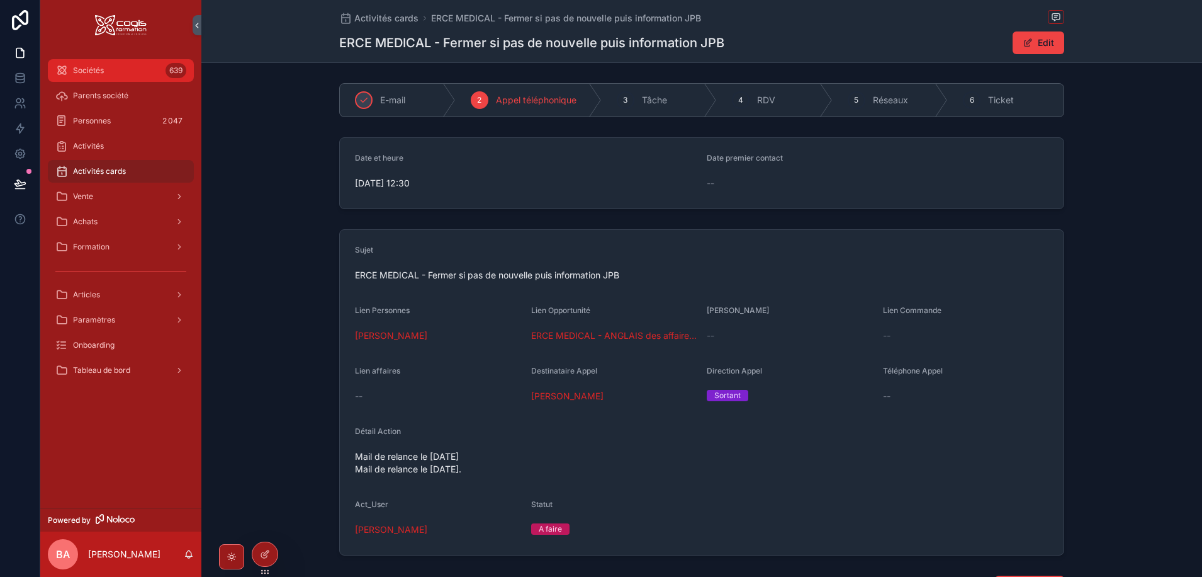
click at [99, 73] on span "Sociétés" at bounding box center [88, 70] width 31 height 10
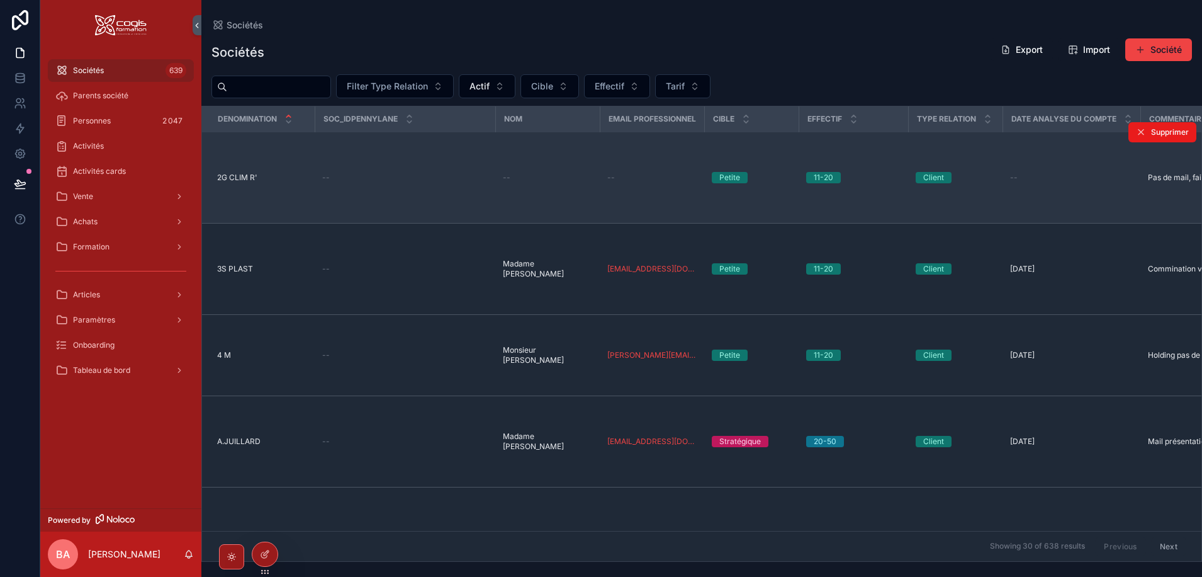
click at [244, 172] on span "2G CLIM R'" at bounding box center [237, 177] width 40 height 10
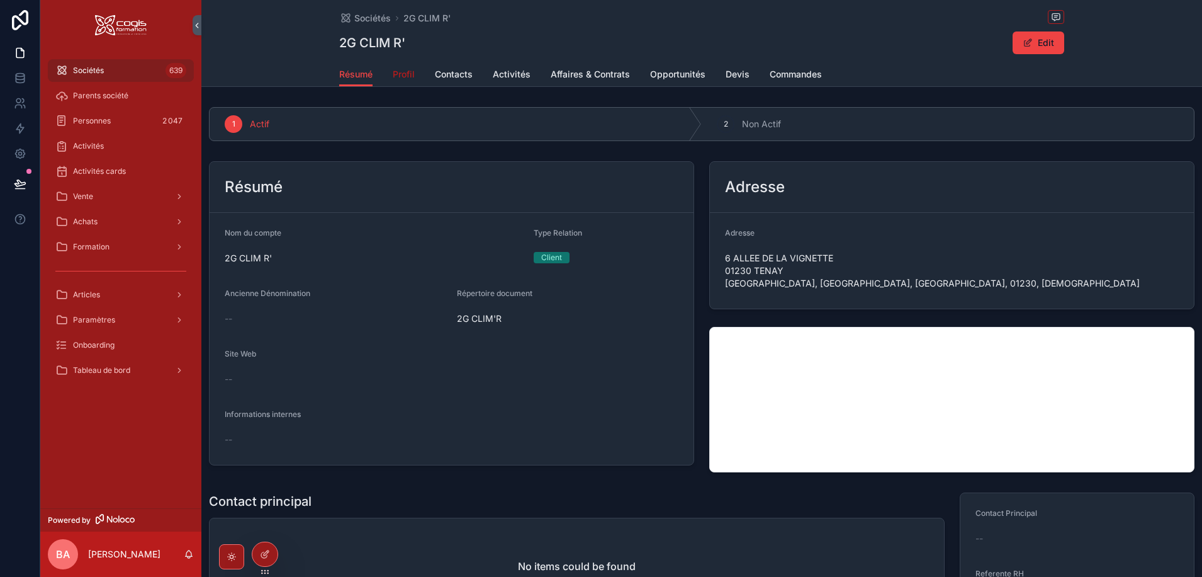
click at [400, 72] on span "Profil" at bounding box center [404, 74] width 22 height 13
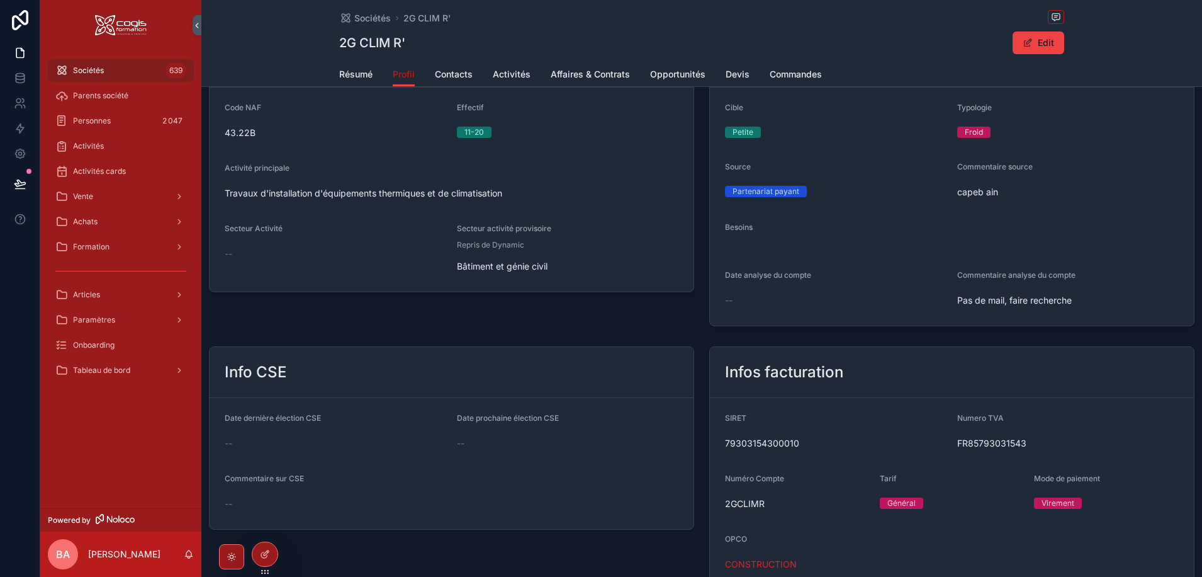
scroll to position [303, 0]
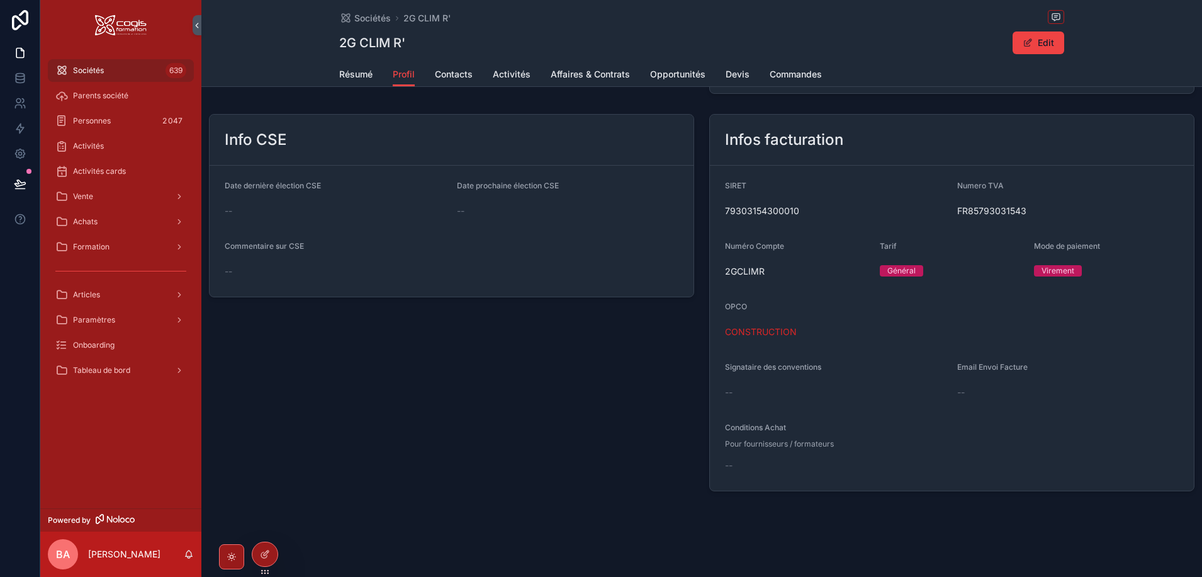
click at [92, 69] on span "Sociétés" at bounding box center [88, 70] width 31 height 10
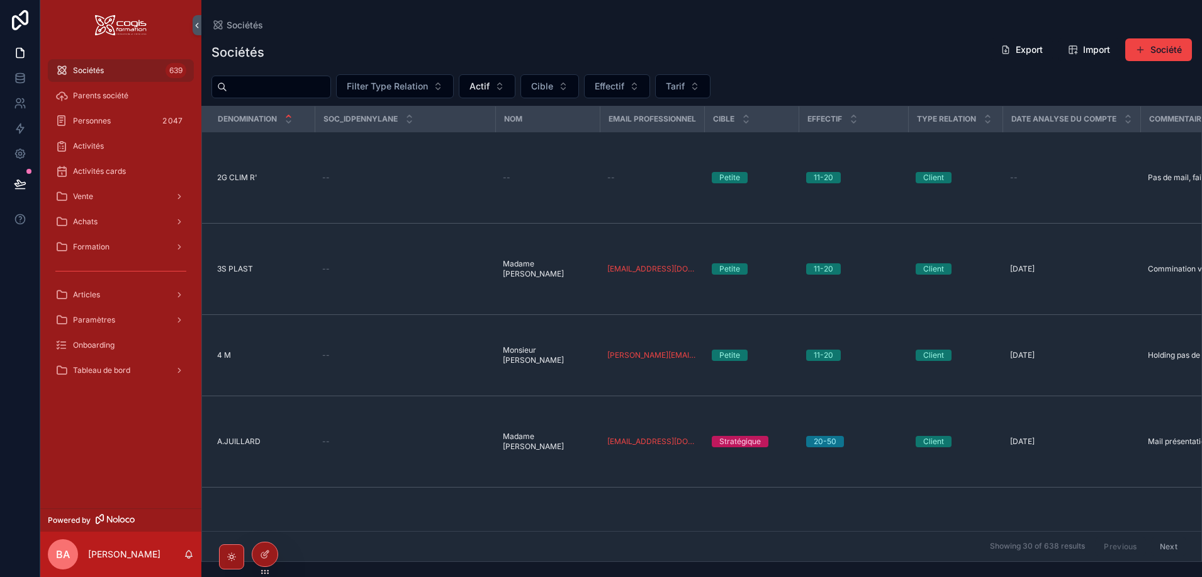
click at [262, 89] on input "scrollable content" at bounding box center [278, 87] width 103 height 18
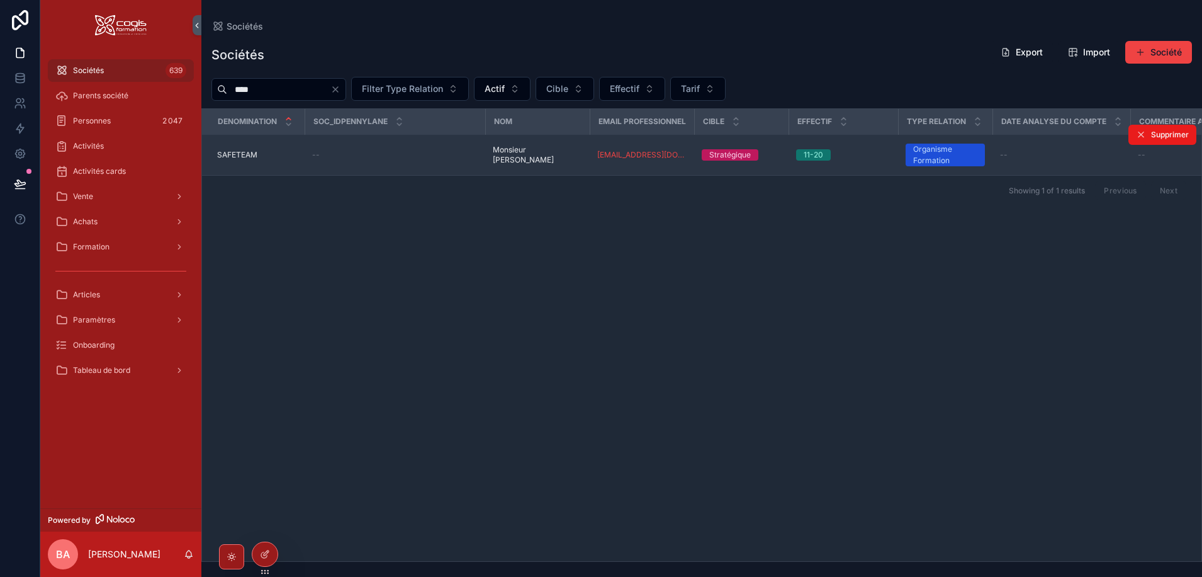
type input "****"
click at [242, 152] on span "SAFETEAM" at bounding box center [237, 155] width 40 height 10
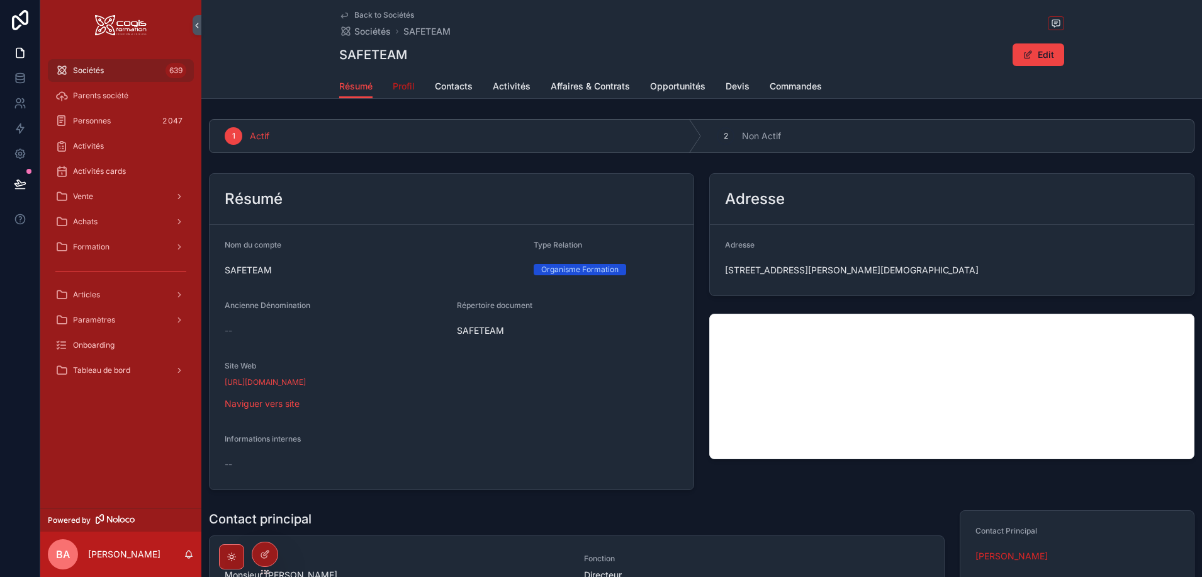
click at [400, 86] on span "Profil" at bounding box center [404, 86] width 22 height 13
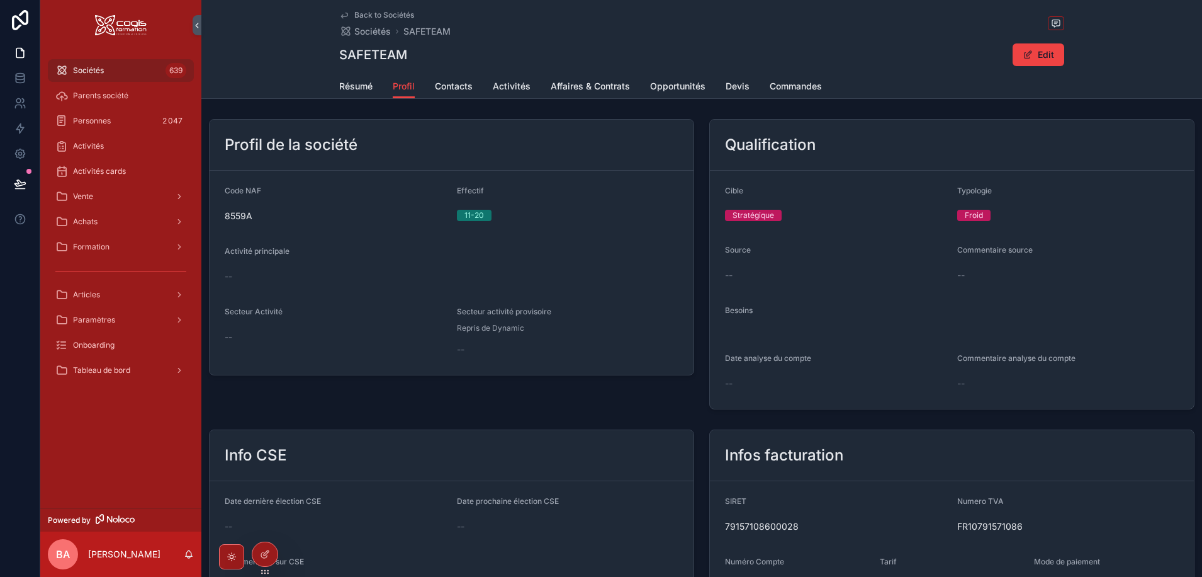
drag, startPoint x: 89, startPoint y: 69, endPoint x: 115, endPoint y: 72, distance: 25.9
click at [88, 69] on span "Sociétés" at bounding box center [88, 70] width 31 height 10
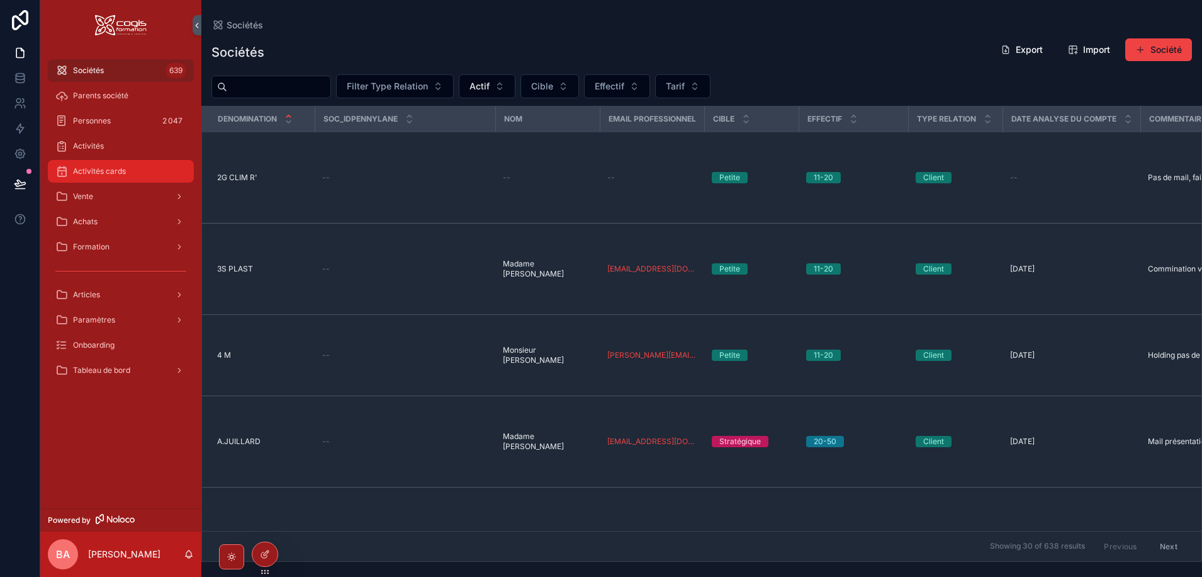
click at [103, 171] on span "Activités cards" at bounding box center [99, 171] width 53 height 10
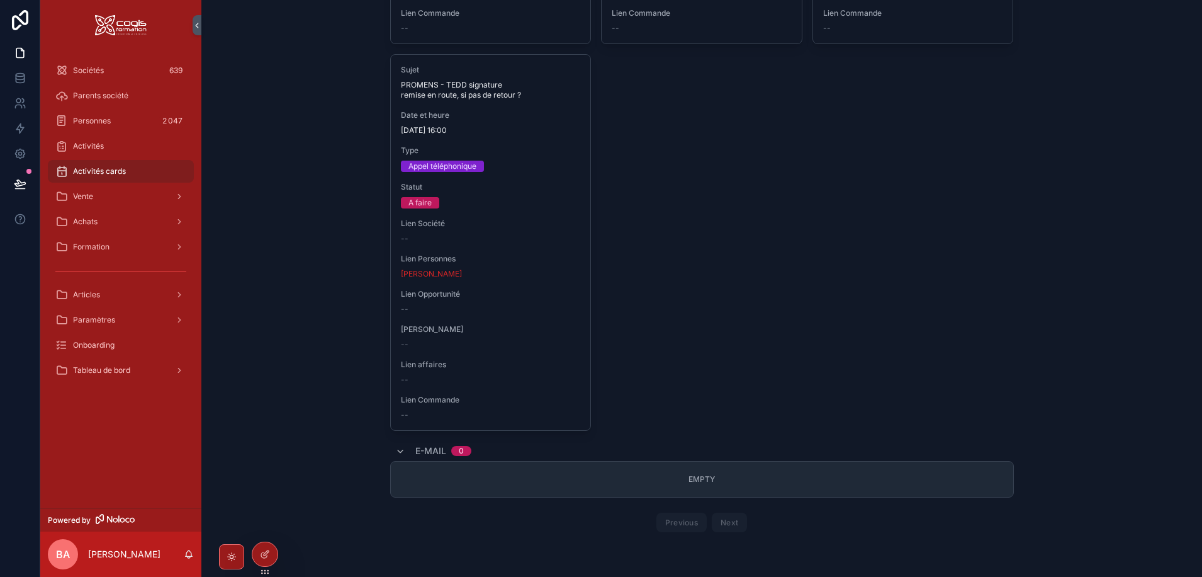
scroll to position [1013, 0]
click at [399, 449] on icon "scrollable content" at bounding box center [400, 451] width 10 height 10
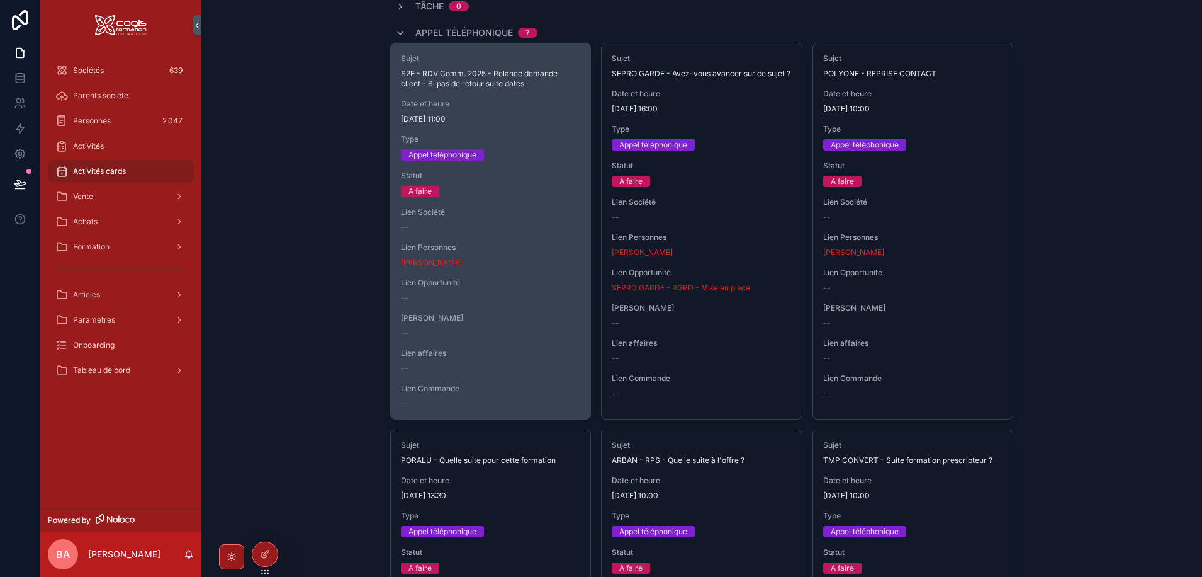
scroll to position [465, 0]
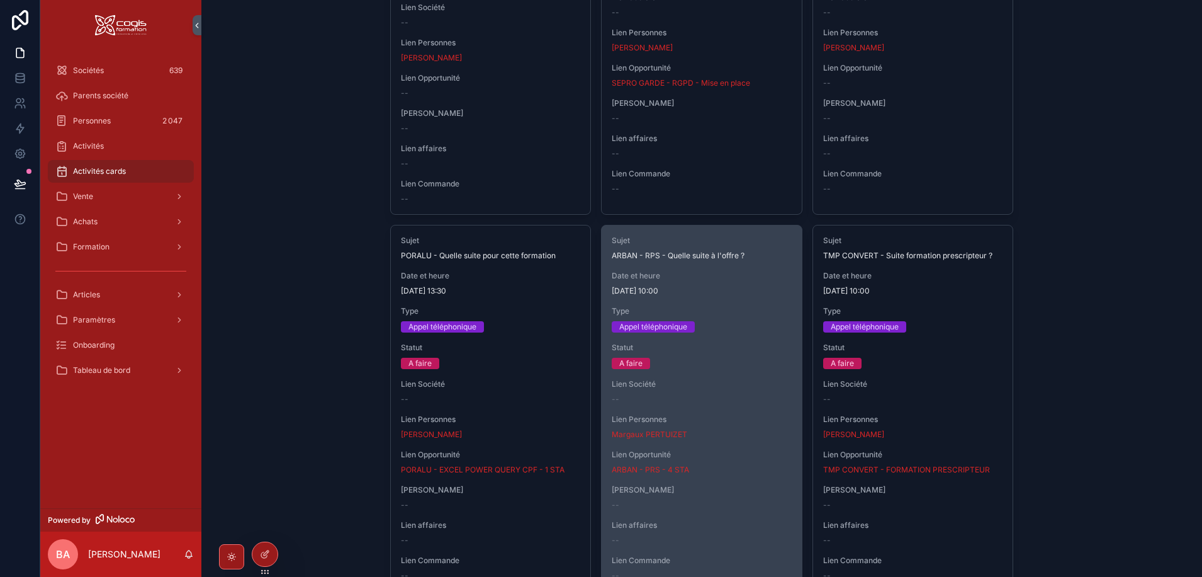
click at [720, 290] on span "[DATE] 10:00" at bounding box center [702, 291] width 180 height 10
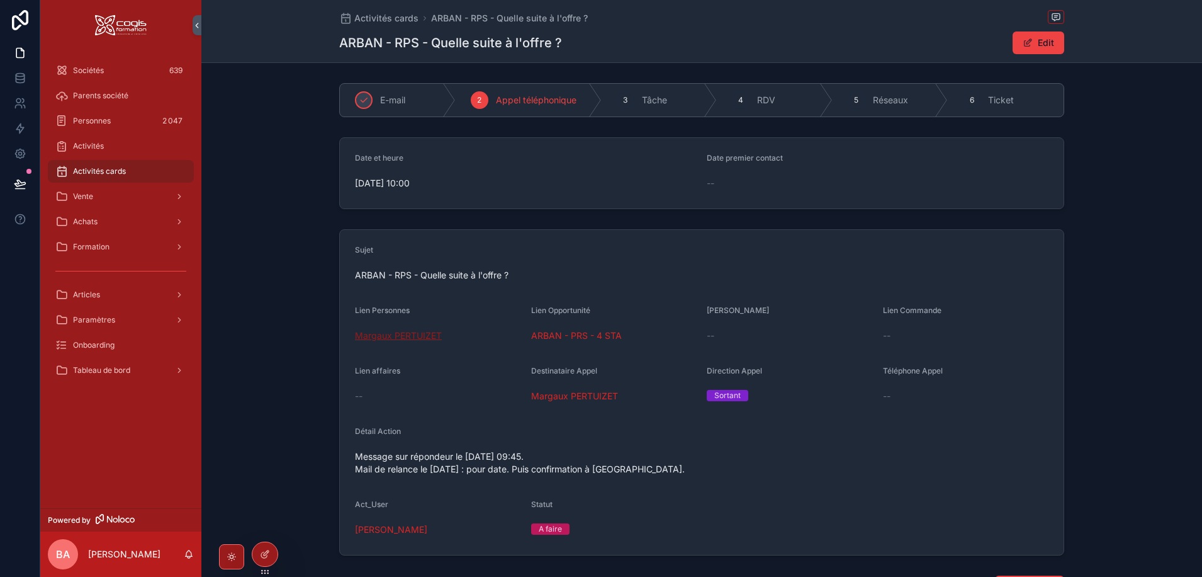
click at [385, 329] on span "Margaux PERTUIZET" at bounding box center [398, 335] width 87 height 13
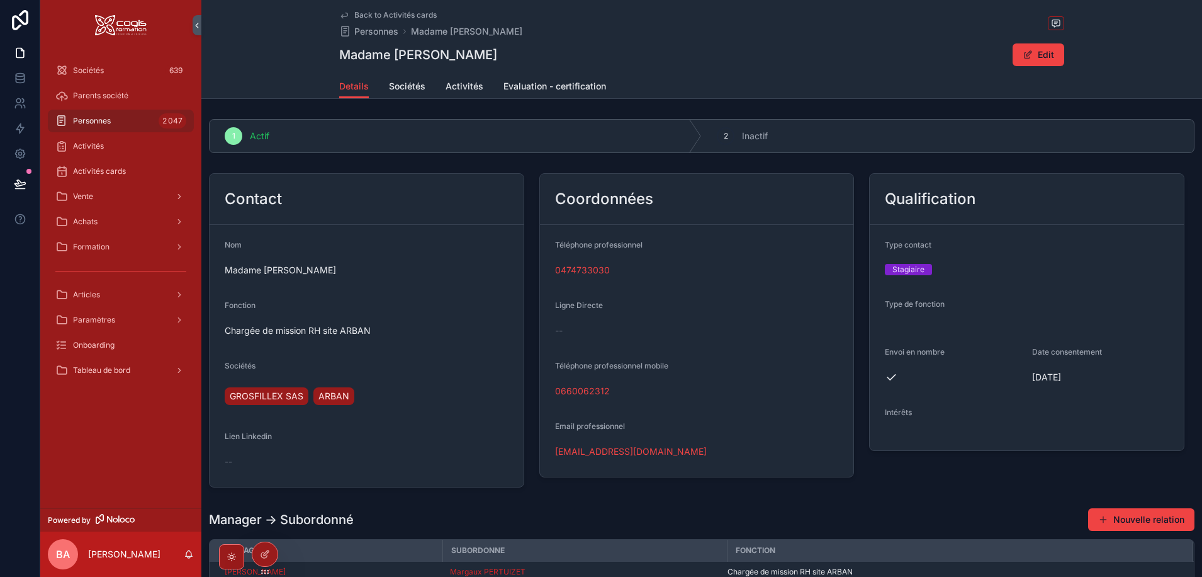
click at [617, 400] on div "0660062312" at bounding box center [697, 391] width 284 height 20
drag, startPoint x: 1036, startPoint y: 57, endPoint x: 1025, endPoint y: 66, distance: 14.3
click at [1036, 57] on button "Edit" at bounding box center [1039, 54] width 52 height 23
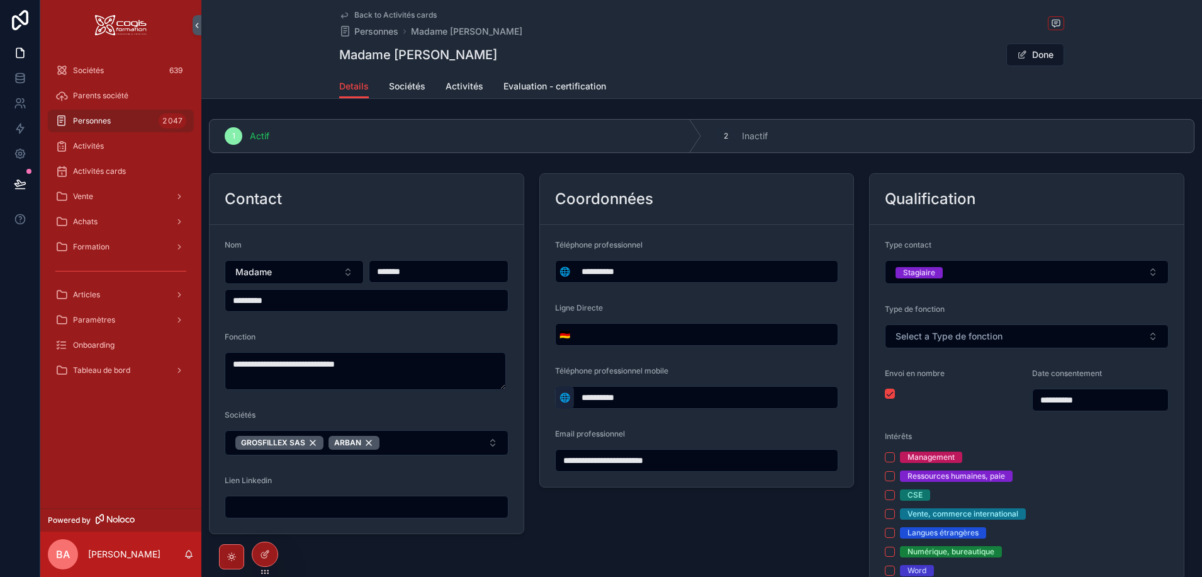
click at [560, 403] on span "🌐" at bounding box center [565, 397] width 11 height 13
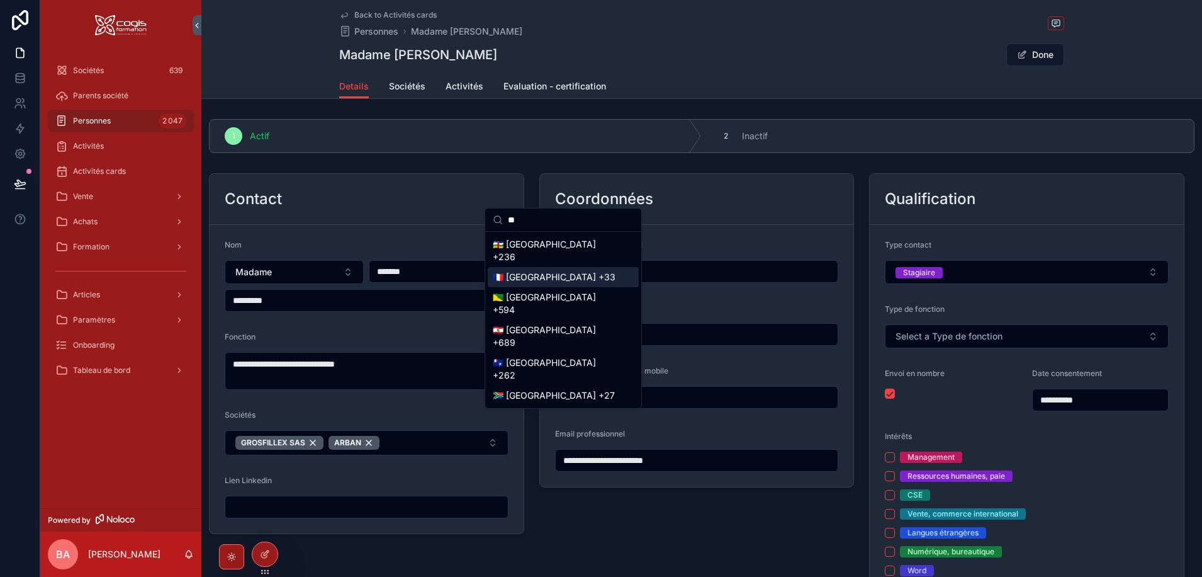
type input "**"
click at [529, 283] on div "🇫🇷 France +33" at bounding box center [563, 277] width 151 height 20
type input "**********"
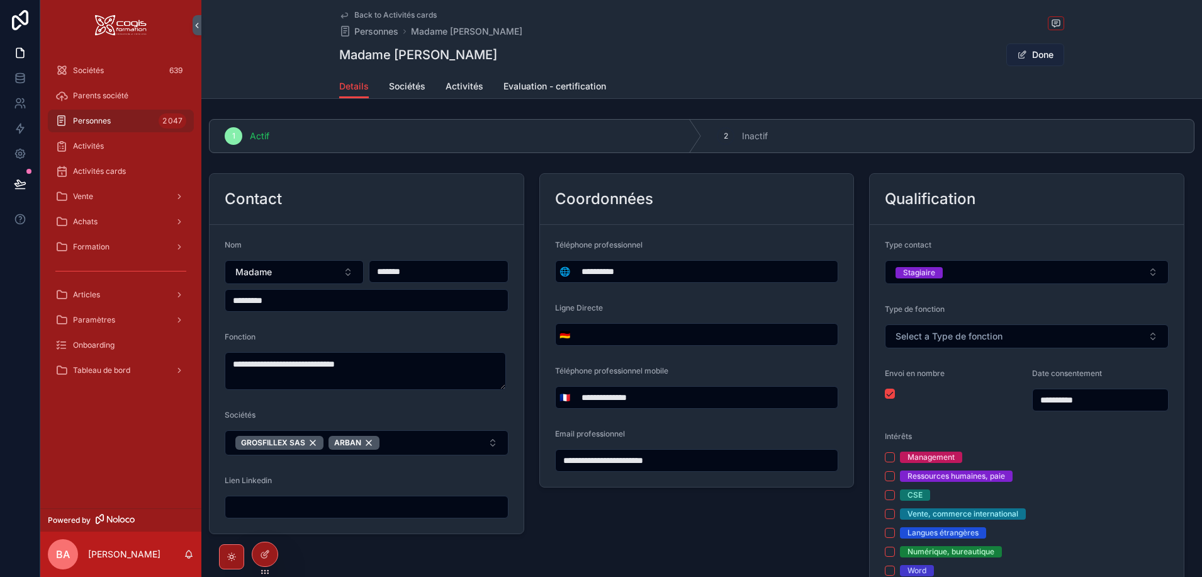
type input "**********"
click at [1022, 49] on button "Done" at bounding box center [1035, 54] width 58 height 23
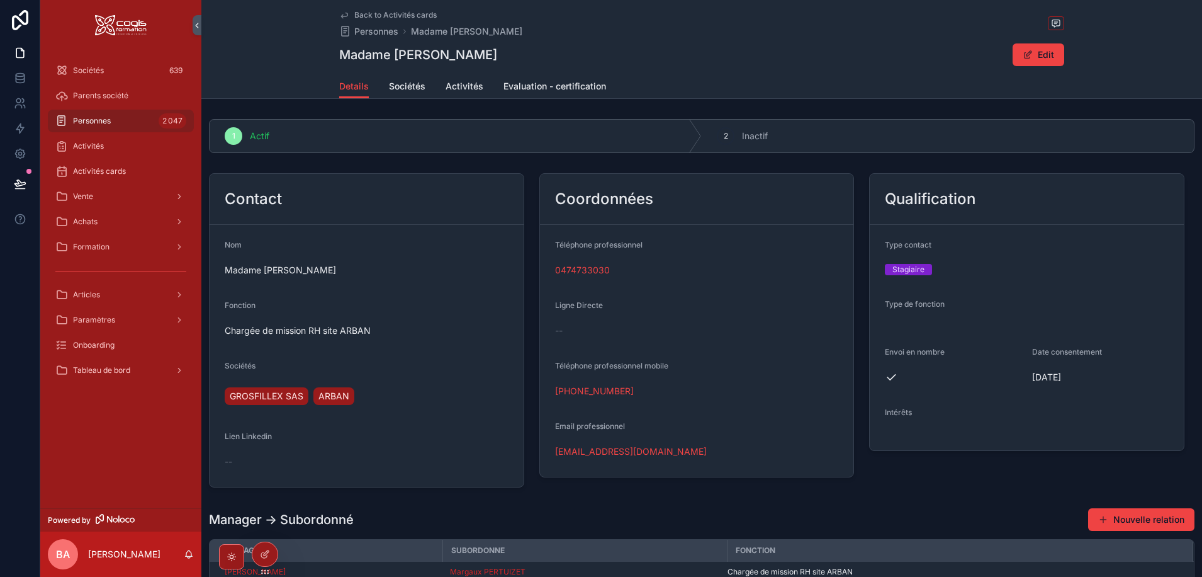
click at [643, 390] on div "[PHONE_NUMBER]" at bounding box center [697, 391] width 284 height 13
click at [1035, 49] on button "Edit" at bounding box center [1039, 54] width 52 height 23
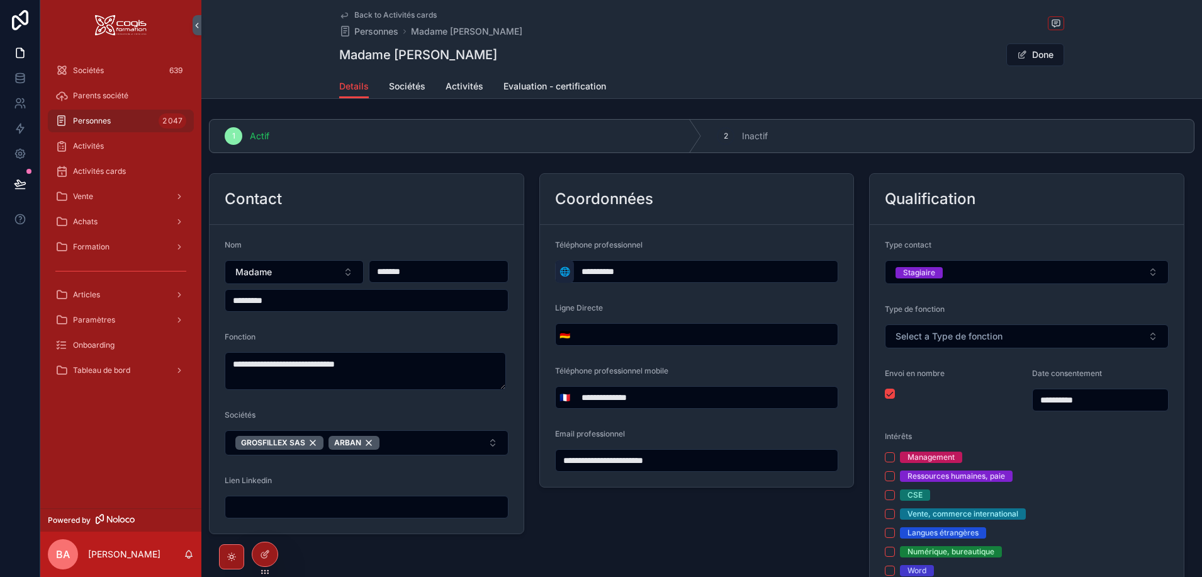
click at [563, 266] on span "🌐" at bounding box center [565, 271] width 11 height 13
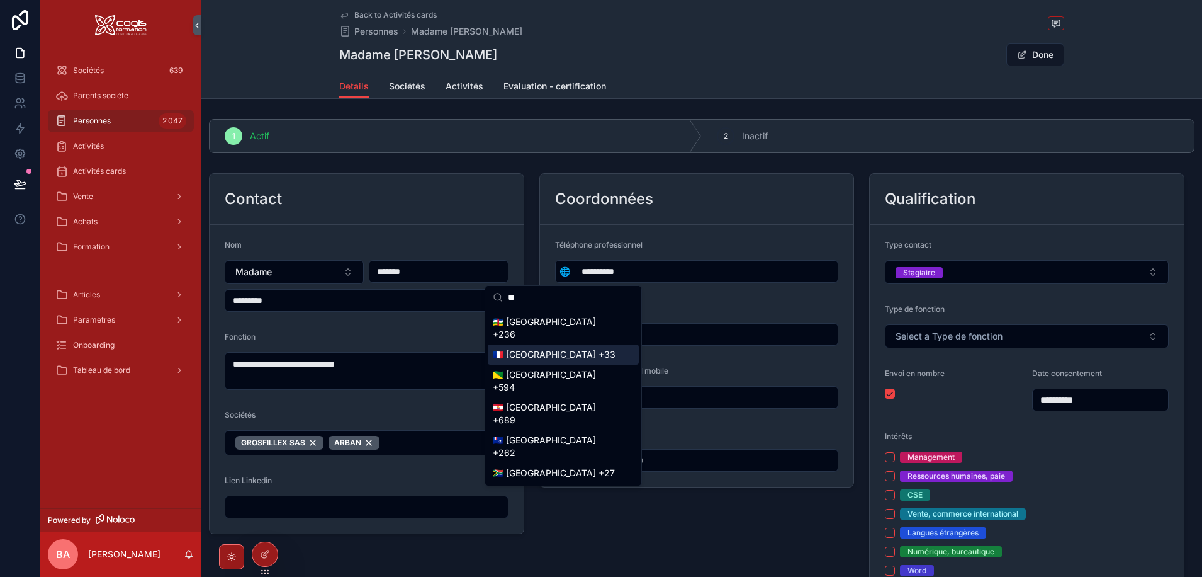
type input "**"
click at [550, 354] on div "🇫🇷 France +33" at bounding box center [563, 354] width 151 height 20
type input "**********"
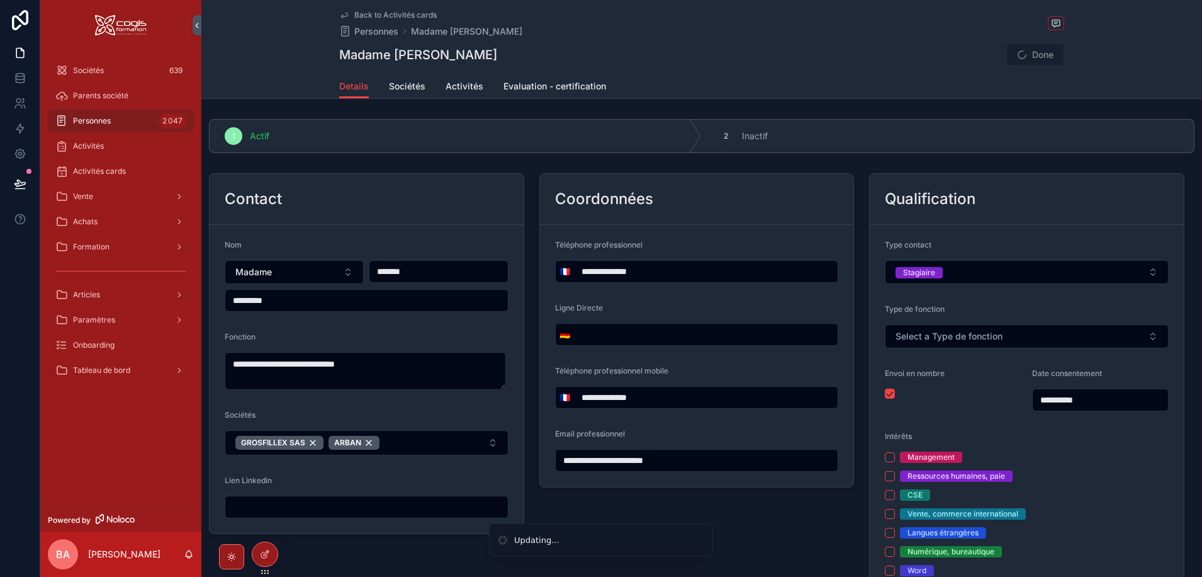
type input "**********"
click at [1027, 52] on button "Done" at bounding box center [1035, 54] width 58 height 23
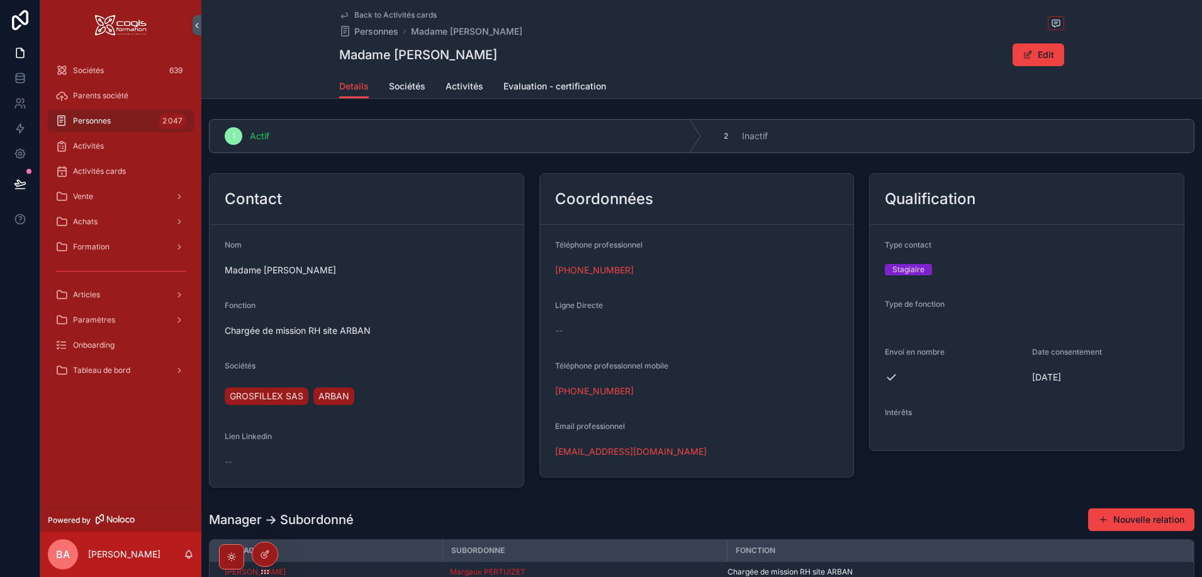
click at [375, 13] on span "Back to Activités cards" at bounding box center [395, 15] width 82 height 10
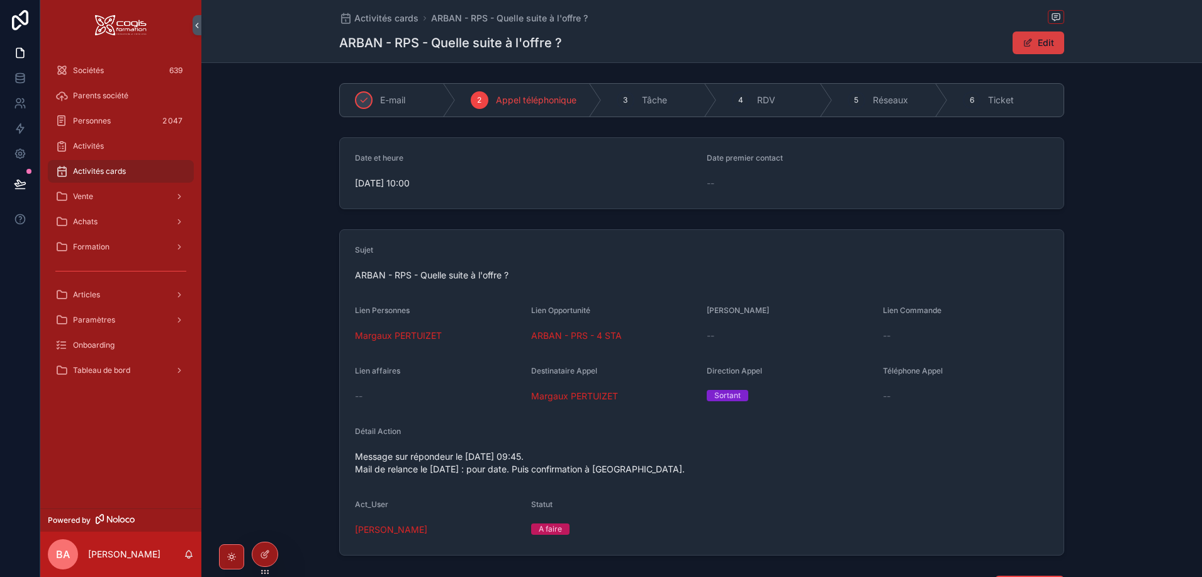
click at [1038, 42] on button "Edit" at bounding box center [1039, 42] width 52 height 23
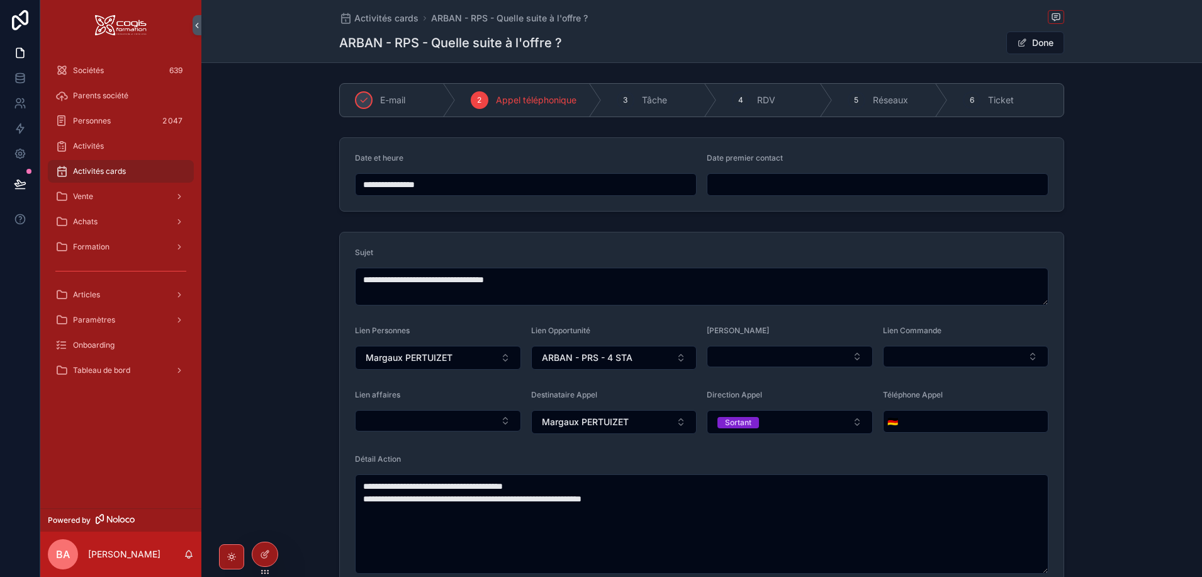
click at [897, 40] on div "ARBAN - RPS - Quelle suite à l'offre ? Done" at bounding box center [701, 43] width 725 height 24
click at [1040, 43] on button "Done" at bounding box center [1035, 42] width 58 height 23
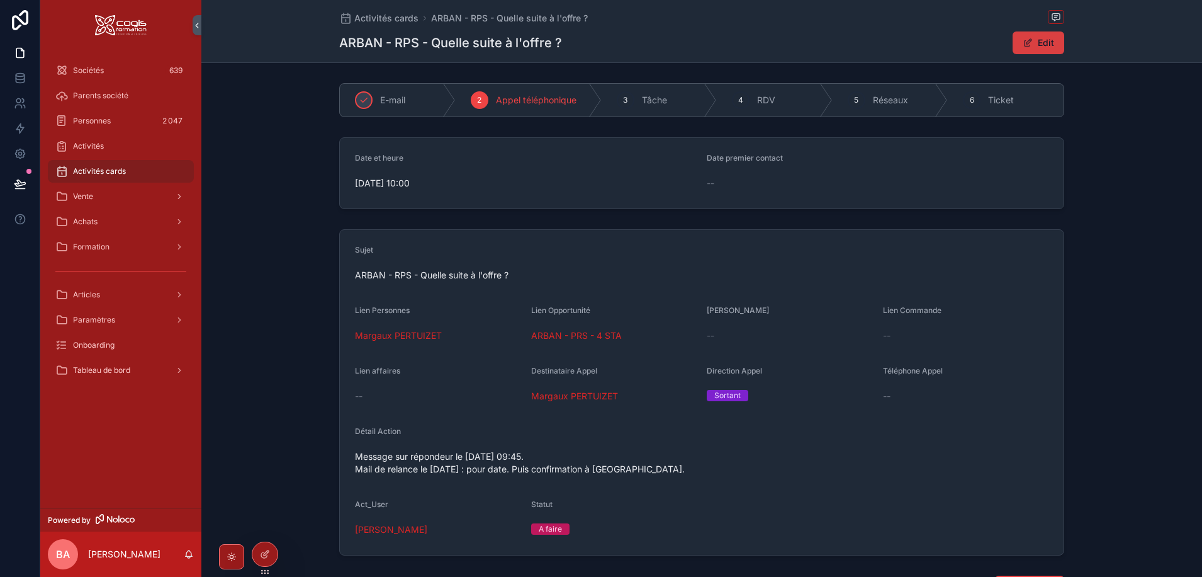
click at [1039, 42] on button "Edit" at bounding box center [1039, 42] width 52 height 23
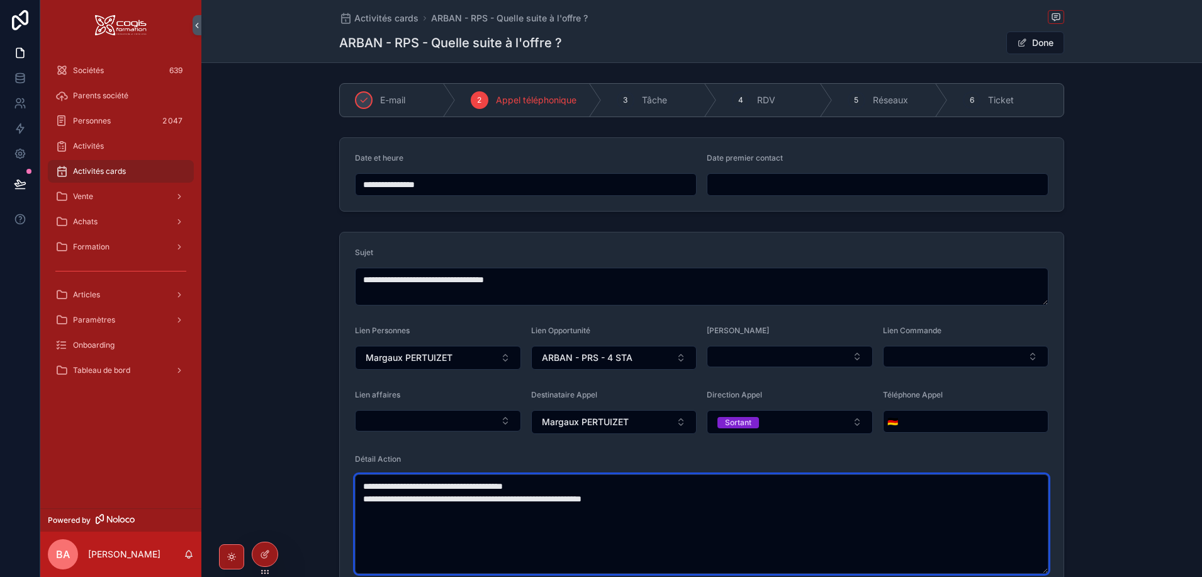
click at [358, 485] on textarea "**********" at bounding box center [702, 523] width 694 height 99
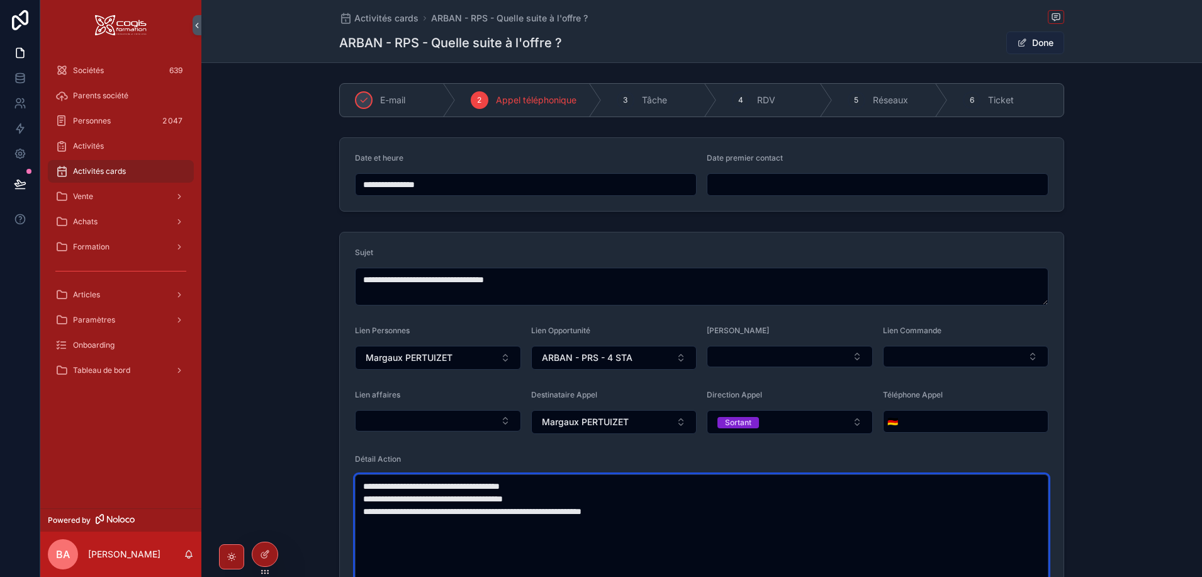
type textarea "**********"
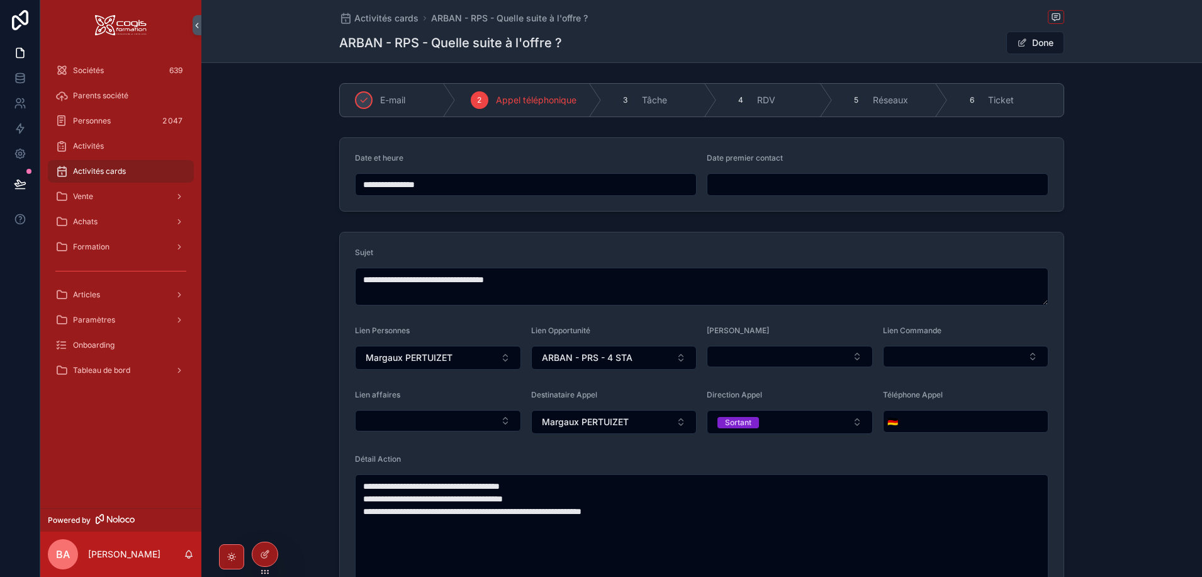
drag, startPoint x: 1025, startPoint y: 44, endPoint x: 1011, endPoint y: 68, distance: 28.0
click at [1025, 43] on button "Done" at bounding box center [1035, 42] width 58 height 23
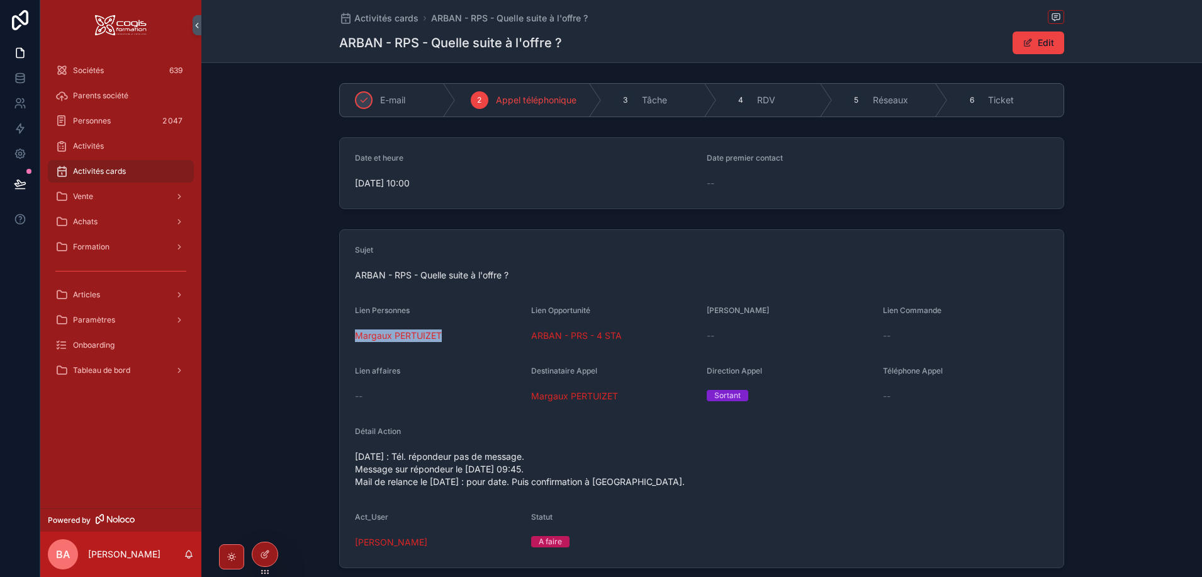
drag, startPoint x: 456, startPoint y: 338, endPoint x: 296, endPoint y: 332, distance: 160.0
click at [296, 332] on div "Sujet ARBAN - RPS - Quelle suite à l'offre ? Lien Personnes Margaux PERTUIZET L…" at bounding box center [701, 398] width 1001 height 349
copy span "Margaux PERTUIZET"
click at [108, 59] on div "Sociétés 639" at bounding box center [120, 70] width 161 height 25
click at [106, 71] on div "Sociétés 639" at bounding box center [120, 70] width 131 height 20
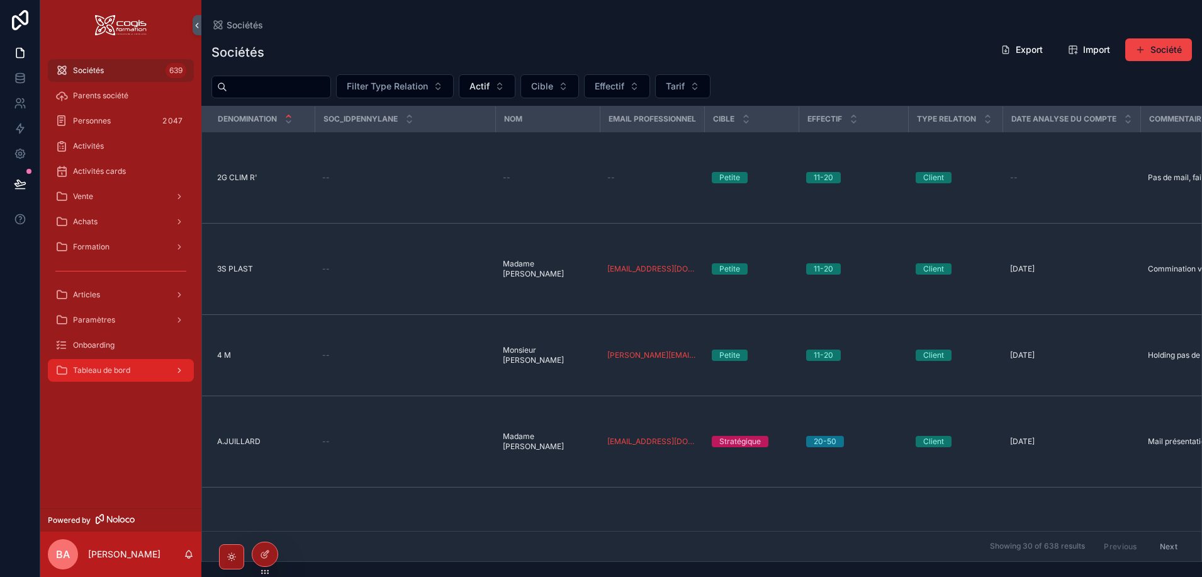
click at [99, 375] on span "Tableau de bord" at bounding box center [101, 370] width 57 height 10
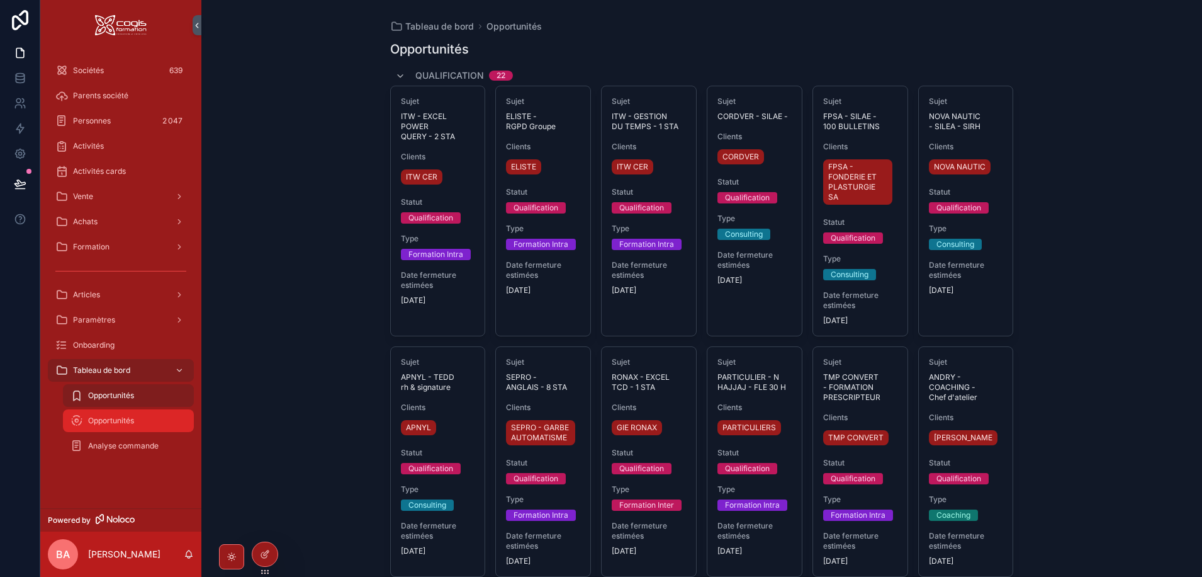
click at [119, 414] on div "Opportunités" at bounding box center [128, 420] width 116 height 20
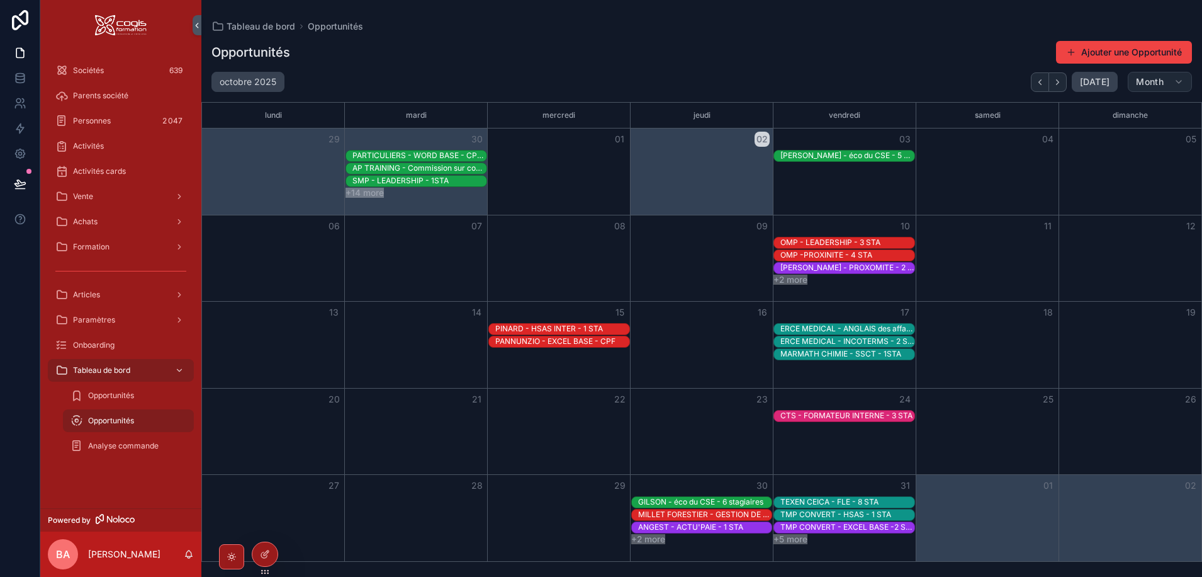
click at [1158, 84] on span "Month" at bounding box center [1150, 81] width 28 height 11
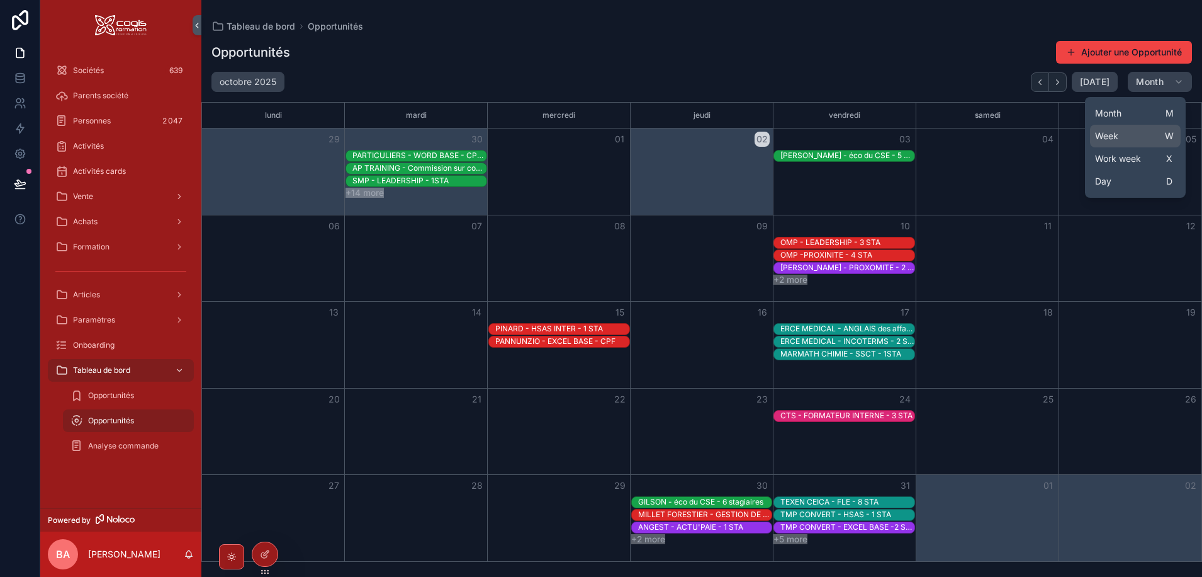
click at [1117, 135] on span "Week" at bounding box center [1106, 136] width 23 height 13
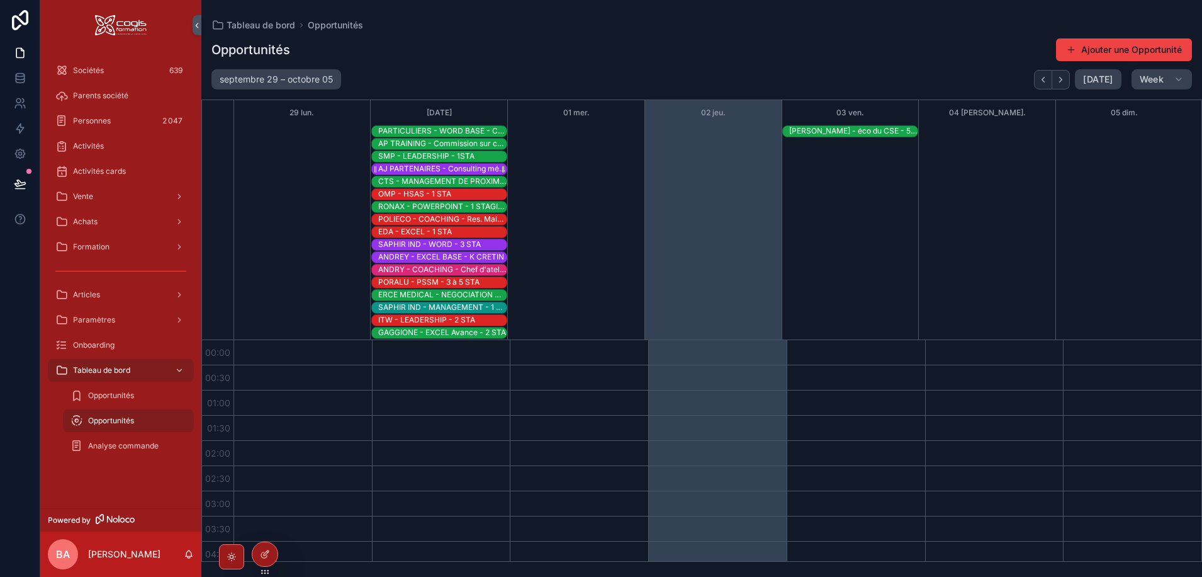
drag, startPoint x: 454, startPoint y: 166, endPoint x: 397, endPoint y: 169, distance: 57.4
click at [397, 169] on div "AJ PARTENAIRES - Consulting méthode calcul indemnités" at bounding box center [442, 169] width 128 height 10
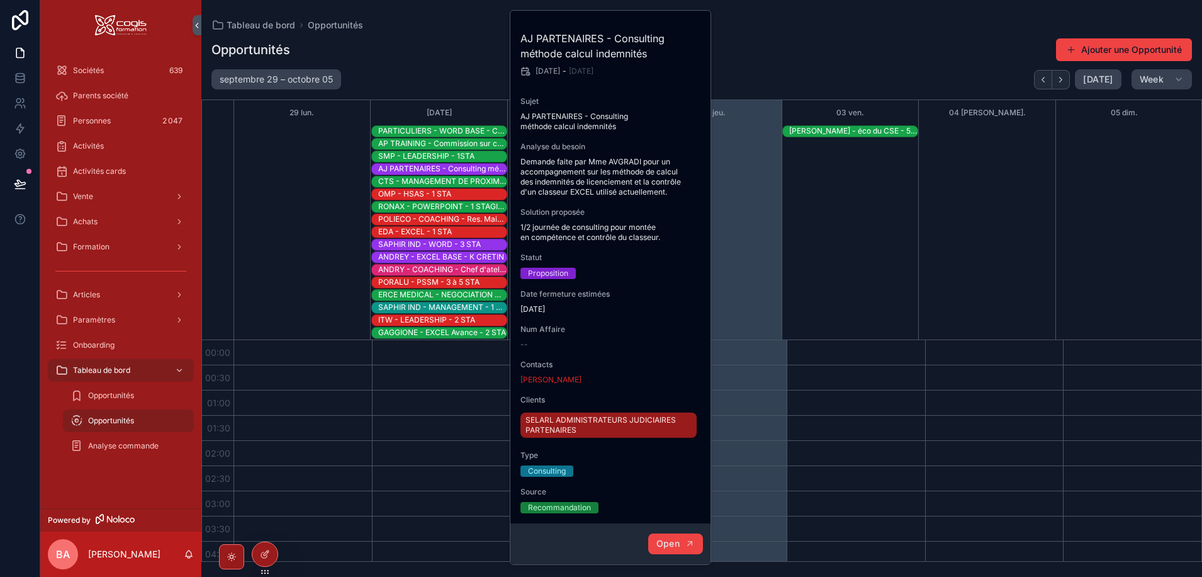
click at [667, 543] on span "Open" at bounding box center [668, 543] width 23 height 11
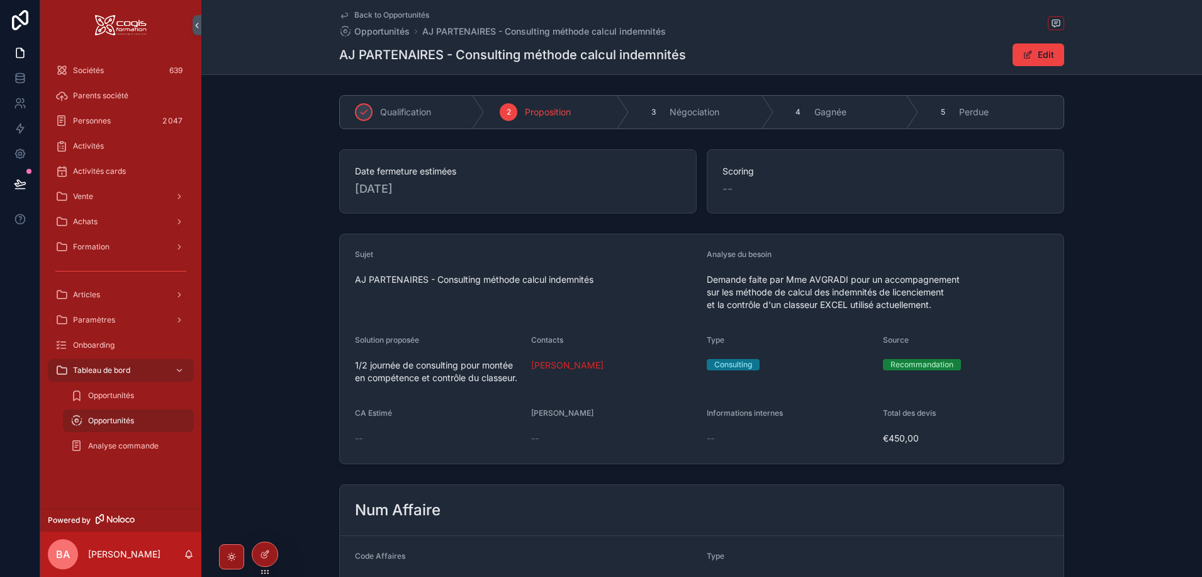
drag, startPoint x: 215, startPoint y: 125, endPoint x: 215, endPoint y: 118, distance: 6.9
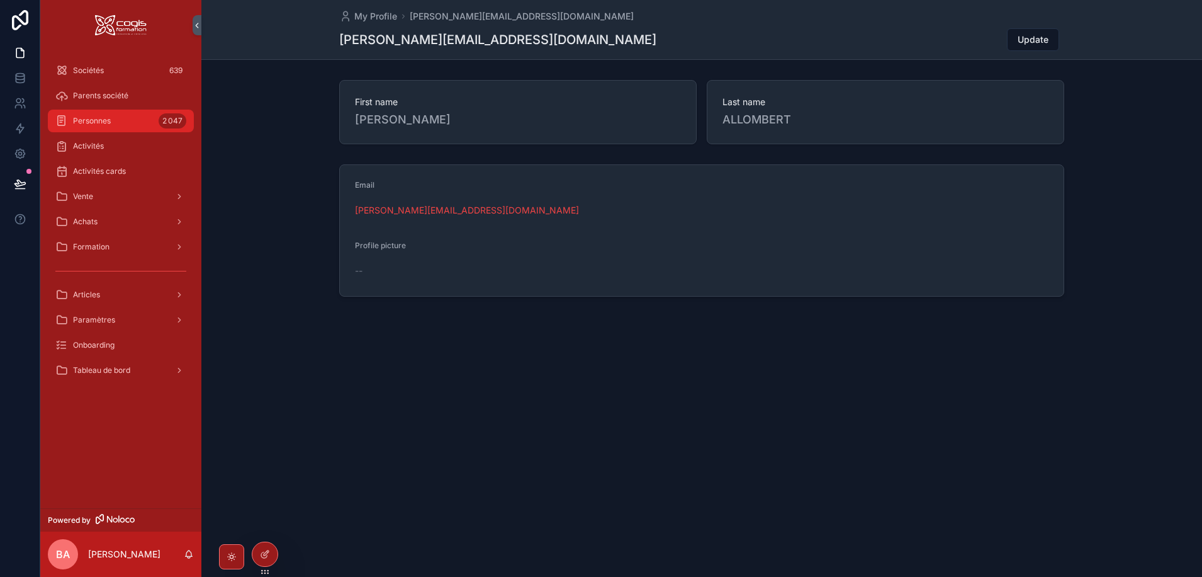
click at [113, 123] on div "Personnes 2 047" at bounding box center [120, 121] width 131 height 20
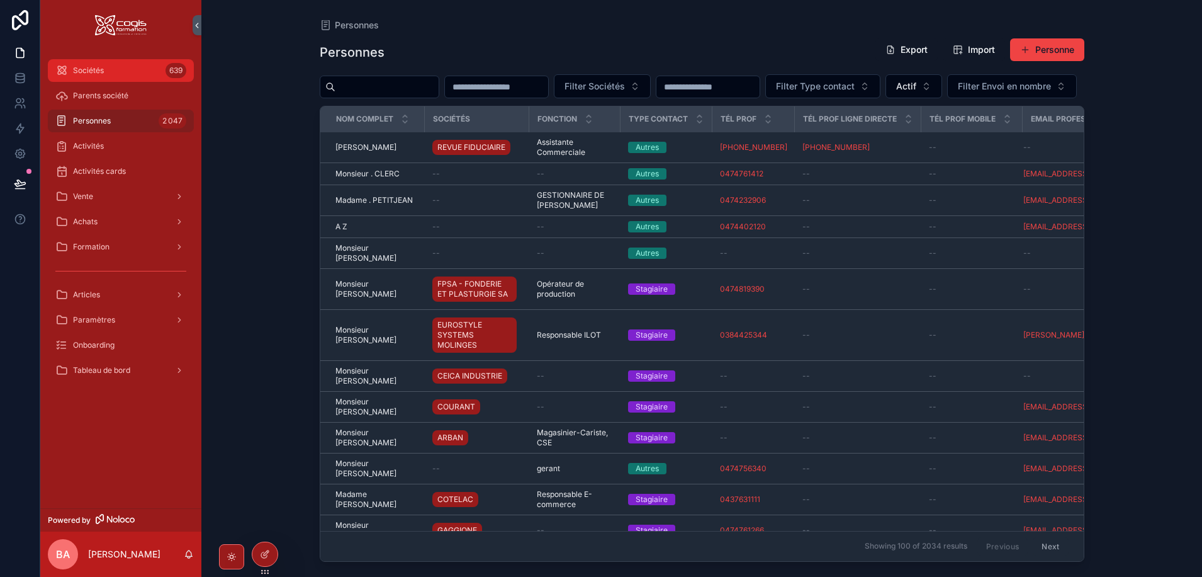
click at [108, 77] on div "Sociétés 639" at bounding box center [120, 70] width 131 height 20
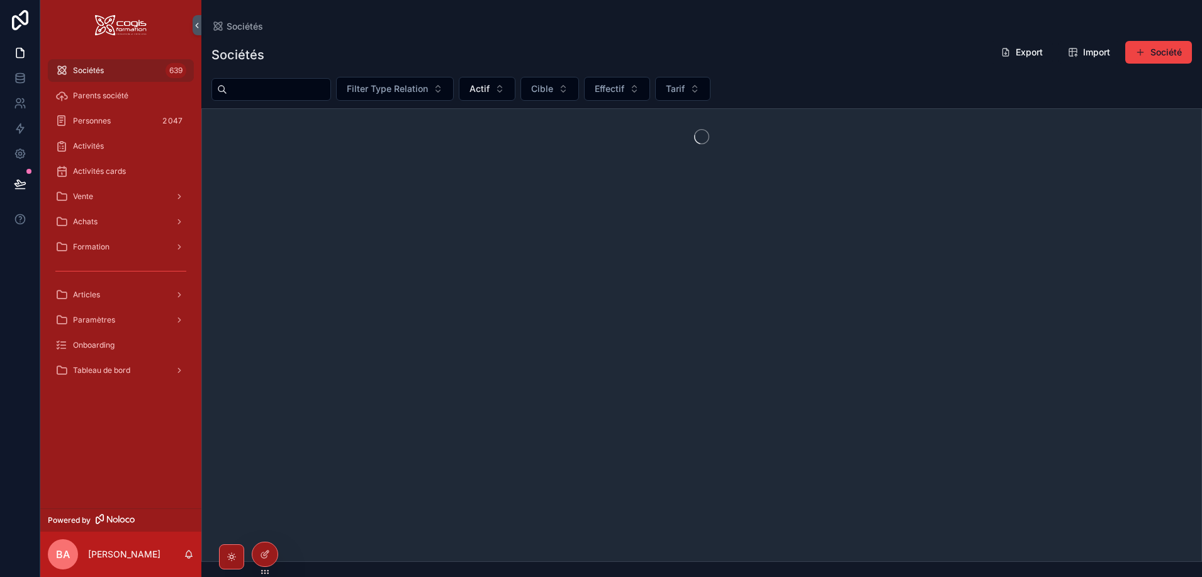
click at [269, 86] on input "scrollable content" at bounding box center [278, 90] width 103 height 18
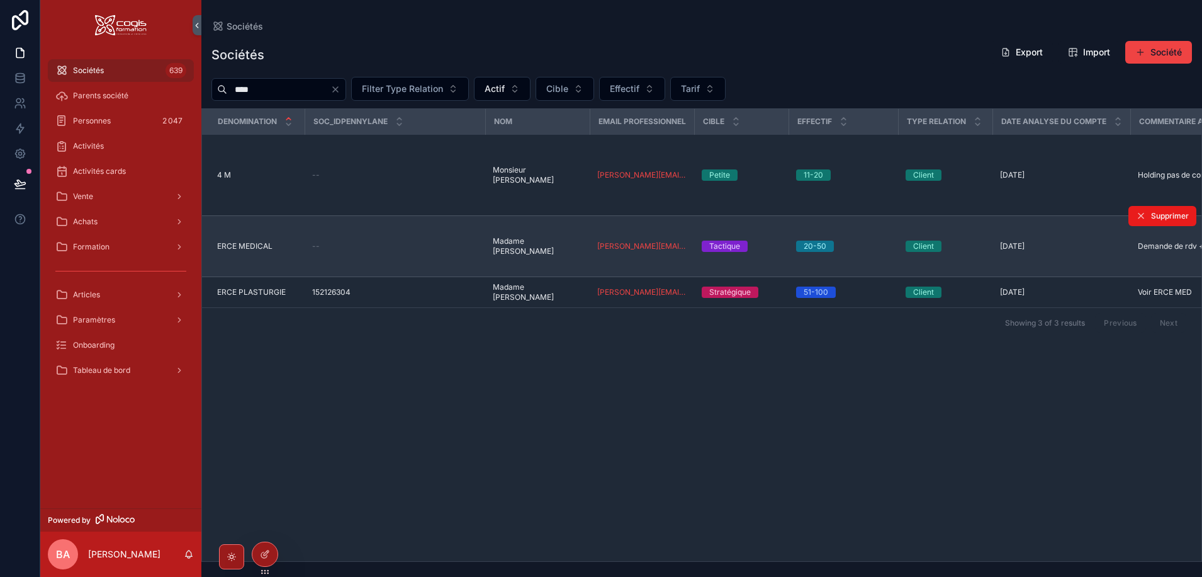
type input "****"
click at [260, 241] on span "ERCE MEDICAL" at bounding box center [244, 246] width 55 height 10
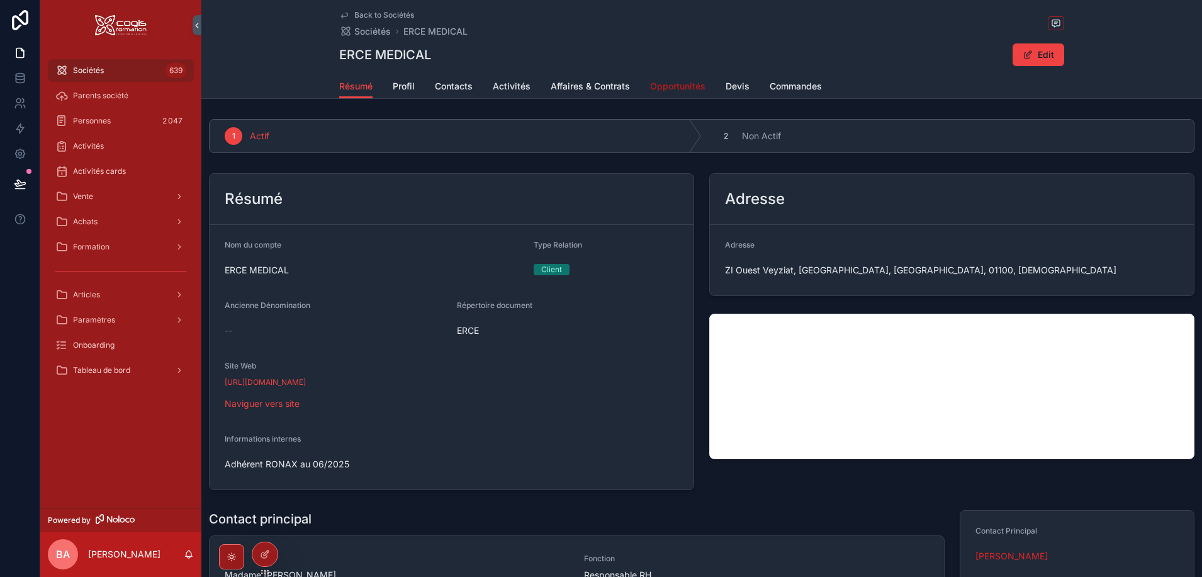
click at [668, 84] on span "Opportunités" at bounding box center [677, 86] width 55 height 13
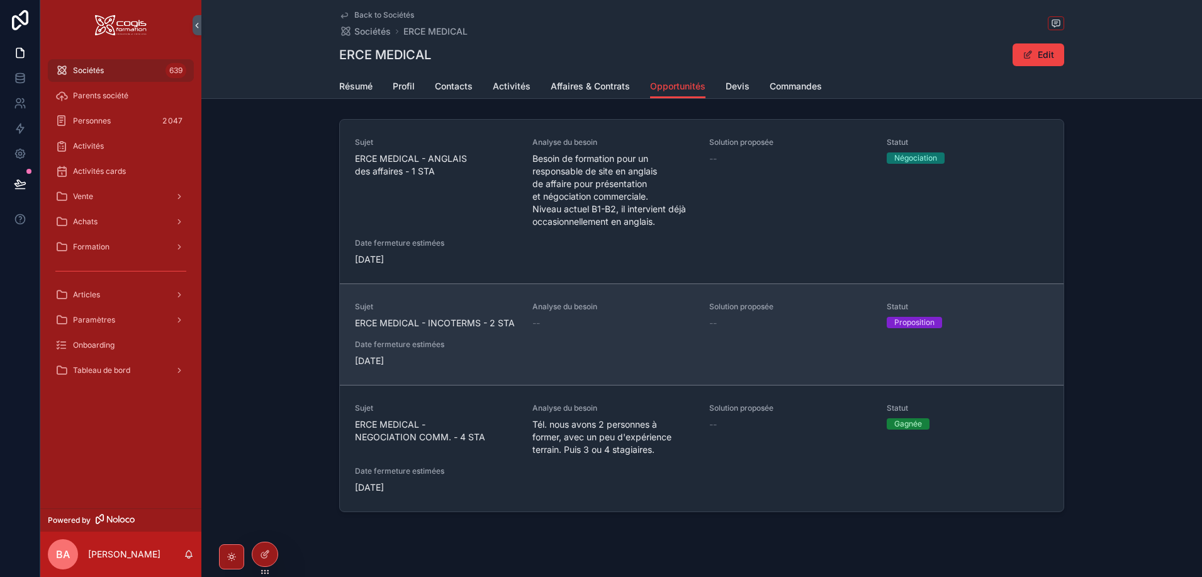
click at [470, 323] on span "ERCE MEDICAL - INCOTERMS - 2 STA" at bounding box center [436, 323] width 162 height 13
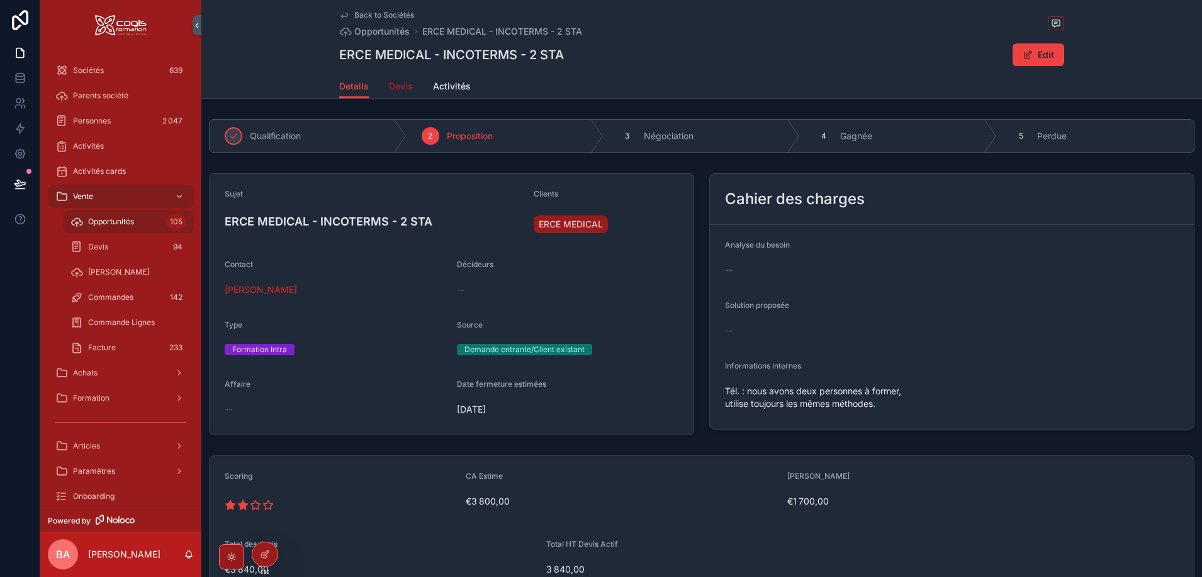
click at [400, 87] on span "Devis" at bounding box center [401, 86] width 24 height 13
click at [373, 15] on span "Back to Sociétés" at bounding box center [384, 15] width 60 height 10
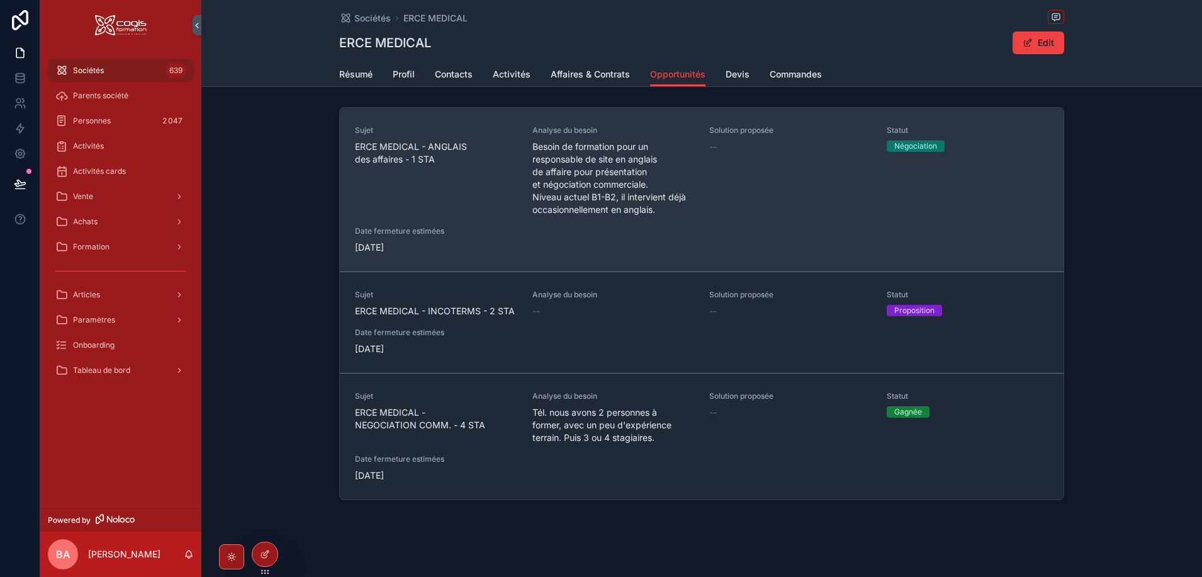
click at [414, 180] on div "Sujet ERCE MEDICAL - ANGLAIS des affaires - 1 STA" at bounding box center [436, 170] width 162 height 91
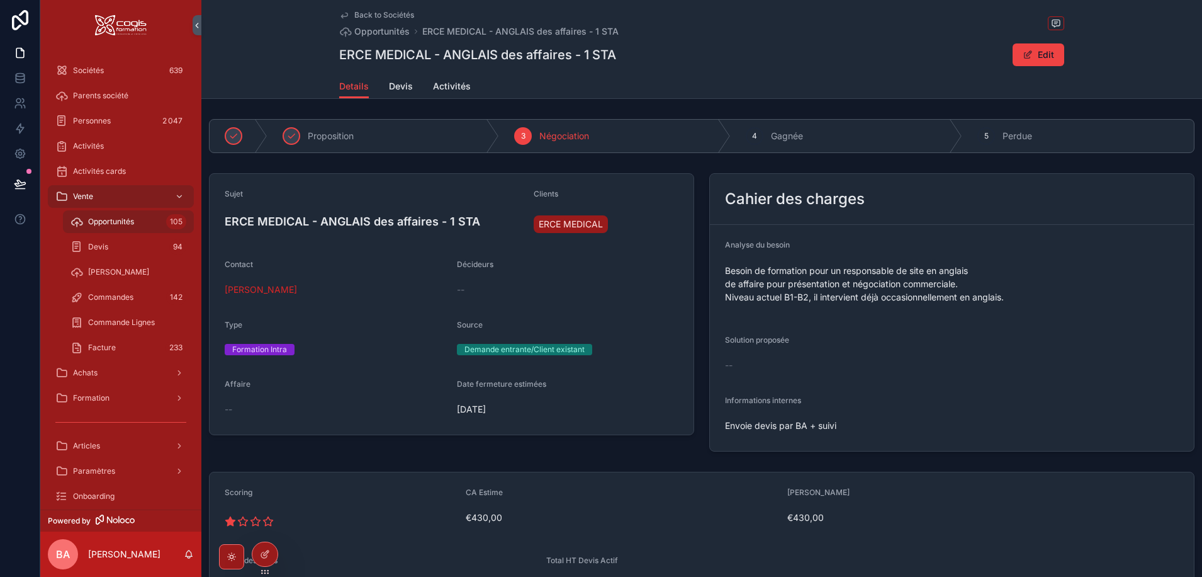
click at [490, 412] on span "[DATE]" at bounding box center [568, 409] width 222 height 13
click at [1045, 52] on button "Edit" at bounding box center [1039, 54] width 52 height 23
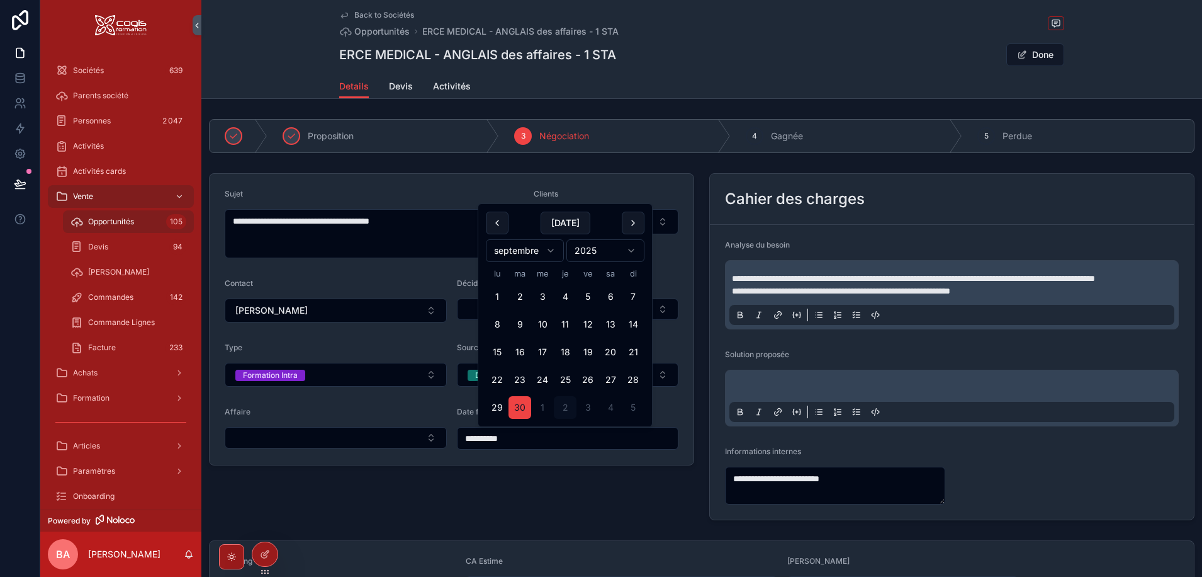
click at [539, 441] on input "**********" at bounding box center [568, 438] width 221 height 18
click at [564, 217] on button "[DATE]" at bounding box center [566, 222] width 50 height 23
click at [590, 351] on button "17" at bounding box center [588, 352] width 23 height 23
type input "**********"
click at [908, 71] on div "Back to Sociétés Opportunités ERCE MEDICAL - ANGLAIS des affaires - 1 STA ERCE …" at bounding box center [701, 37] width 725 height 74
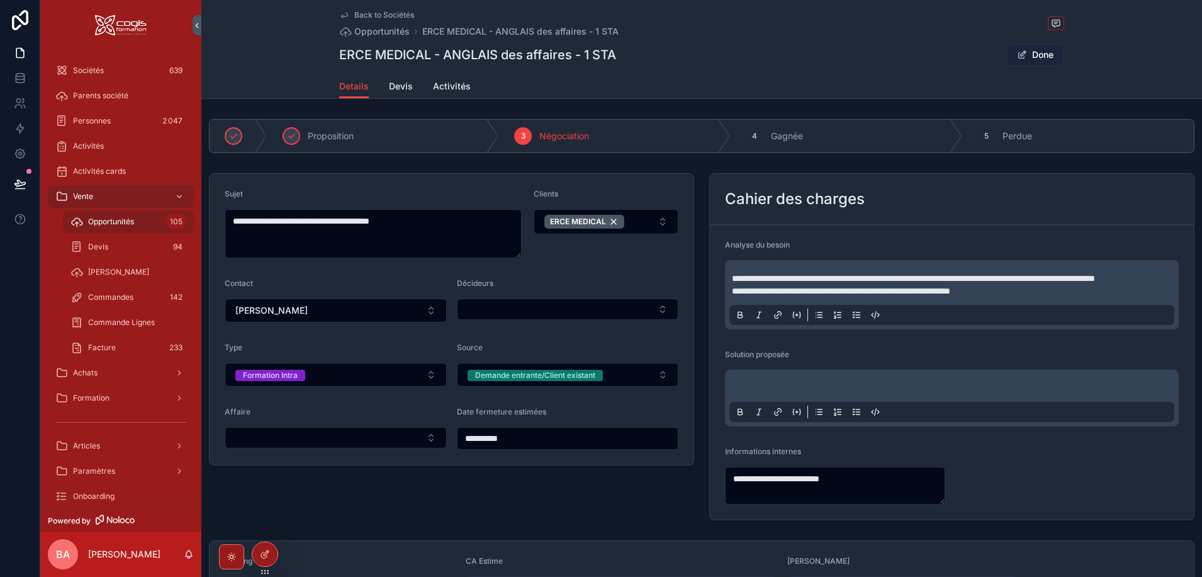
click at [1035, 59] on button "Done" at bounding box center [1035, 54] width 58 height 23
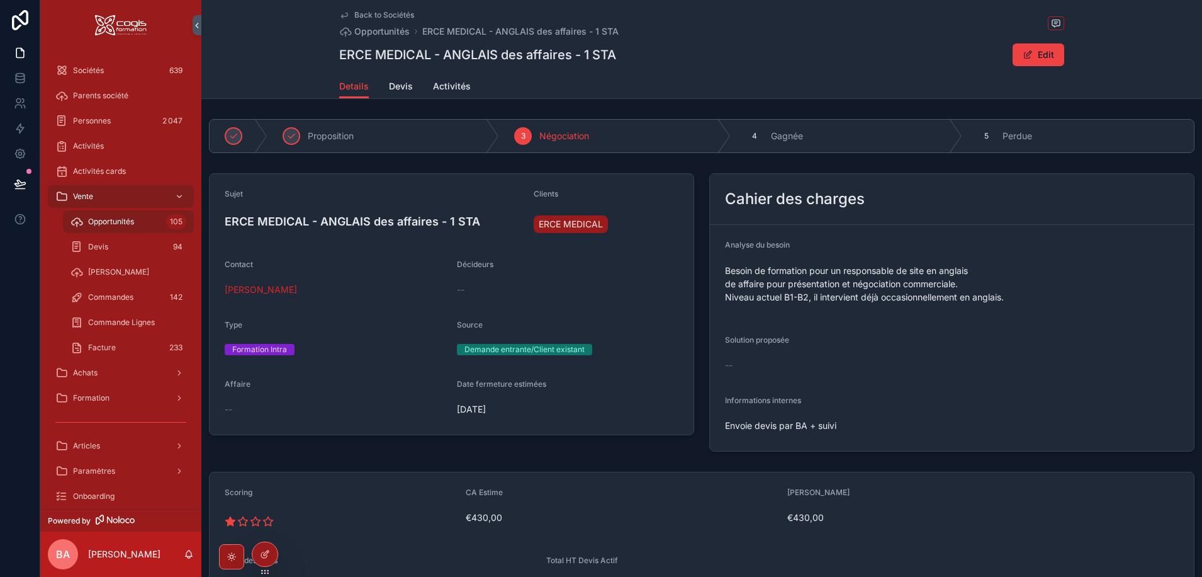
click at [385, 12] on span "Back to Sociétés" at bounding box center [384, 15] width 60 height 10
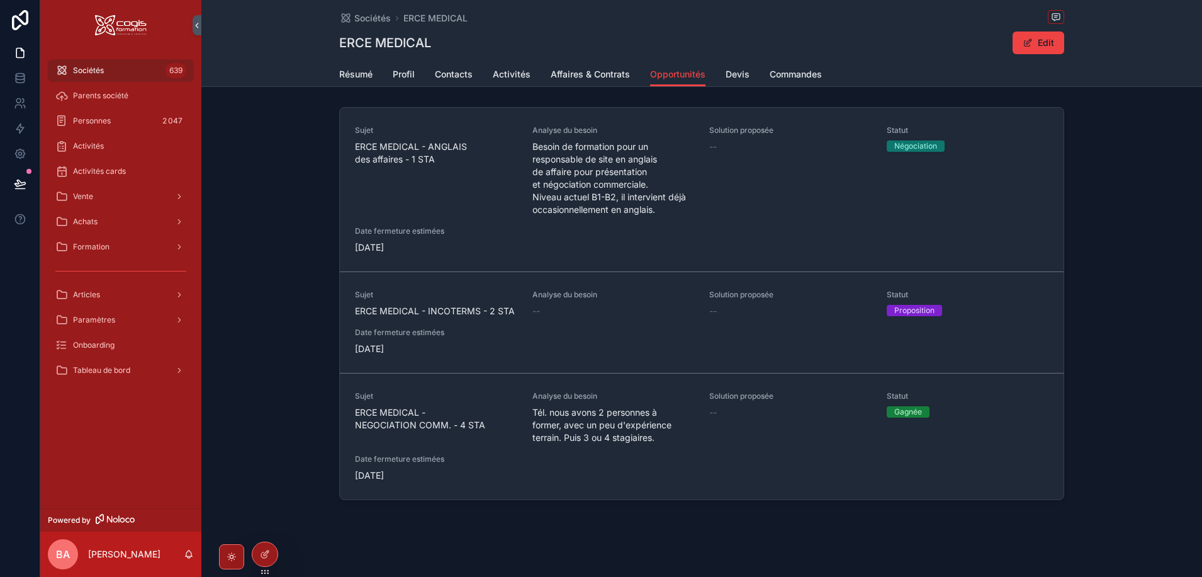
click at [471, 310] on span "ERCE MEDICAL - INCOTERMS - 2 STA" at bounding box center [436, 311] width 162 height 13
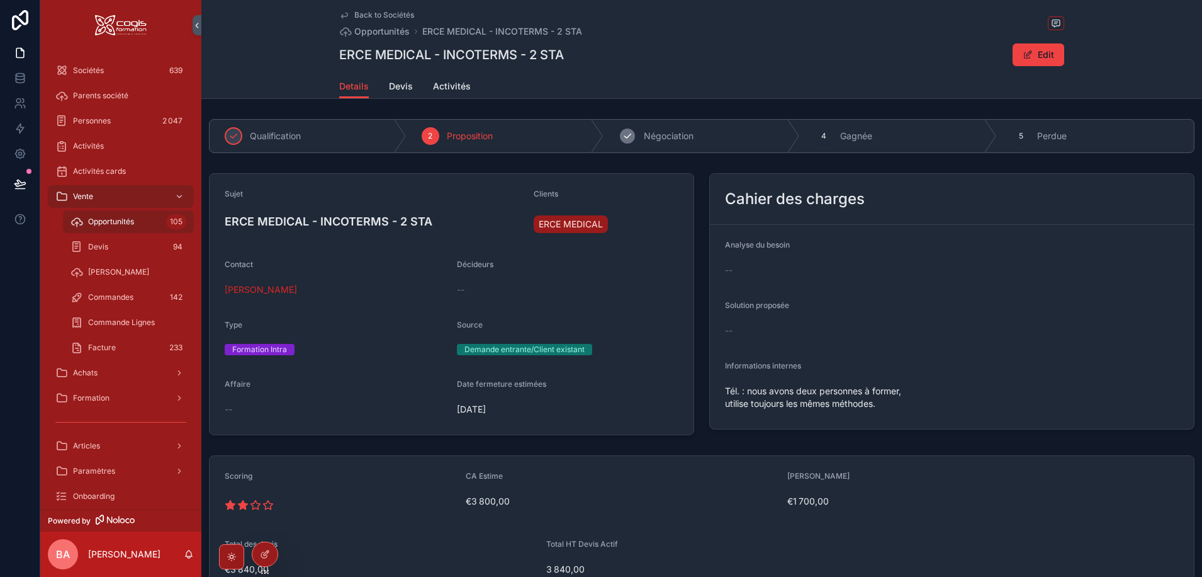
click at [629, 133] on icon "scrollable content" at bounding box center [628, 136] width 10 height 10
drag, startPoint x: 1037, startPoint y: 52, endPoint x: 973, endPoint y: 95, distance: 77.0
click at [1035, 52] on button "Edit" at bounding box center [1039, 54] width 52 height 23
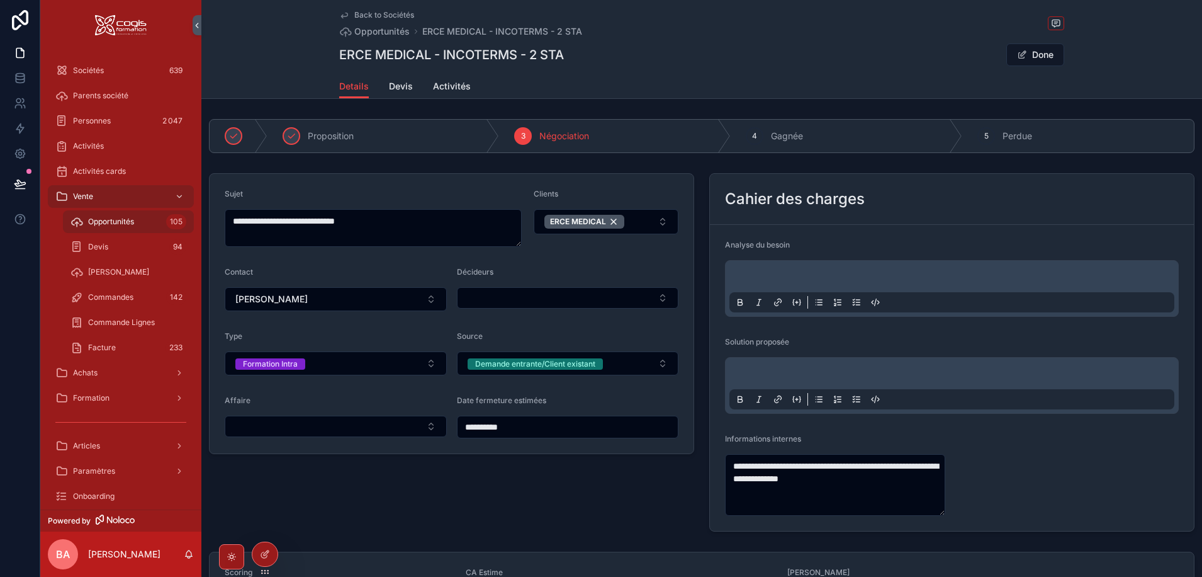
click at [538, 427] on input "**********" at bounding box center [568, 427] width 221 height 18
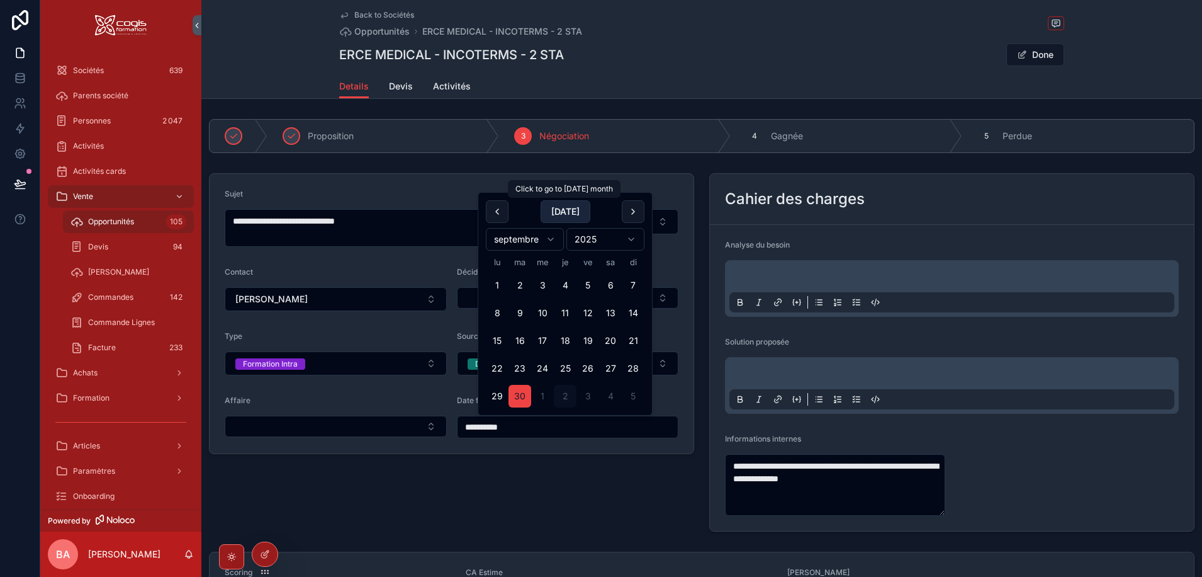
click at [556, 208] on button "Today" at bounding box center [566, 211] width 50 height 23
click at [592, 336] on button "17" at bounding box center [588, 340] width 23 height 23
type input "**********"
click at [1025, 54] on button "Done" at bounding box center [1035, 54] width 58 height 23
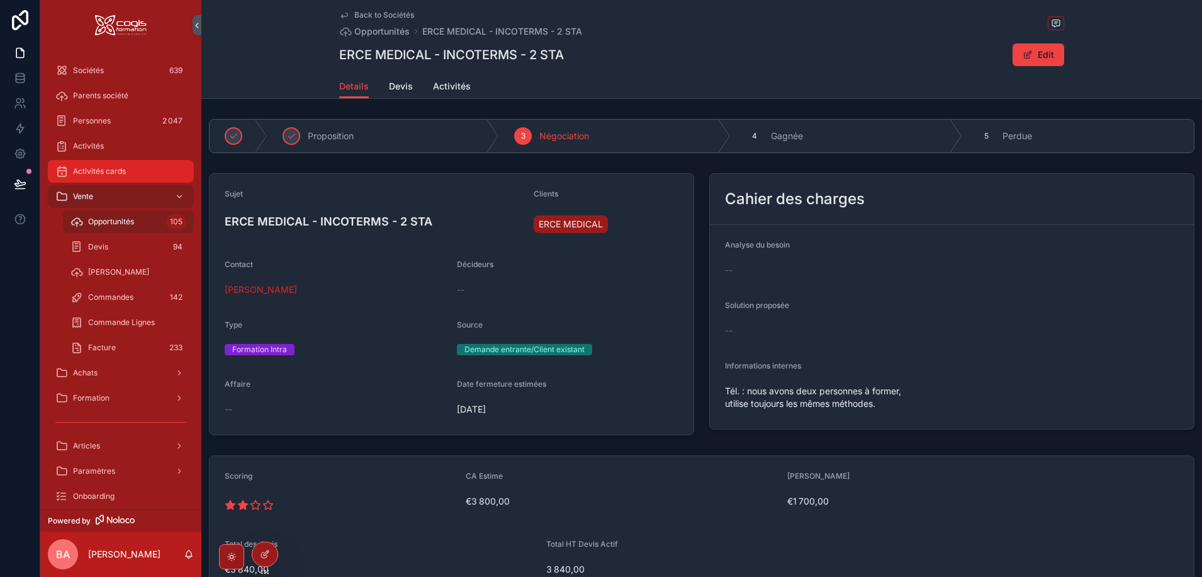
click at [78, 172] on span "Activités cards" at bounding box center [99, 171] width 53 height 10
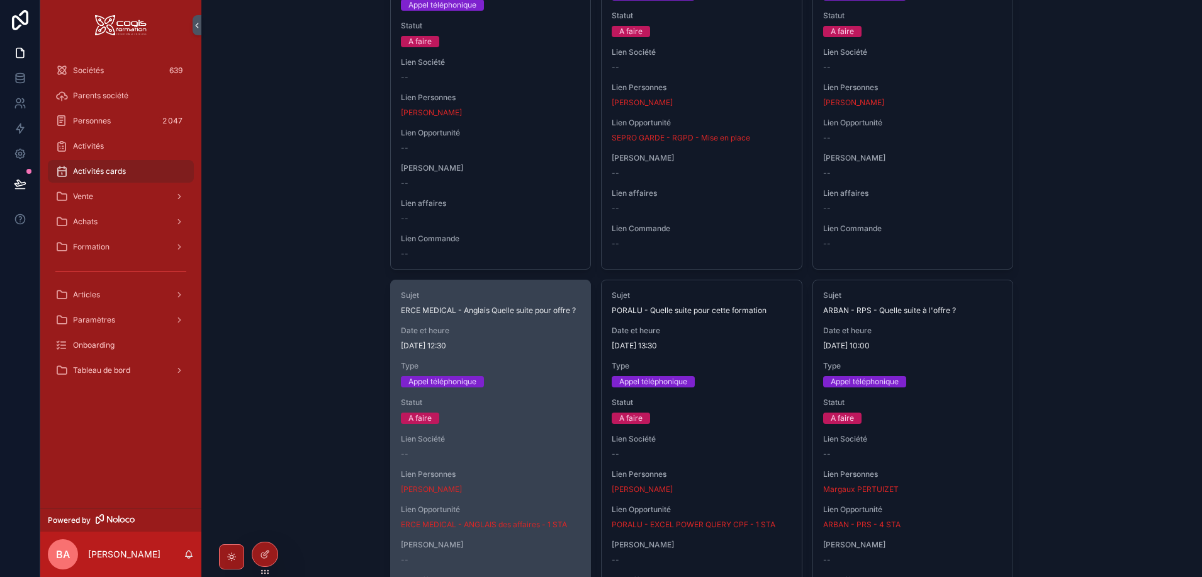
scroll to position [504, 0]
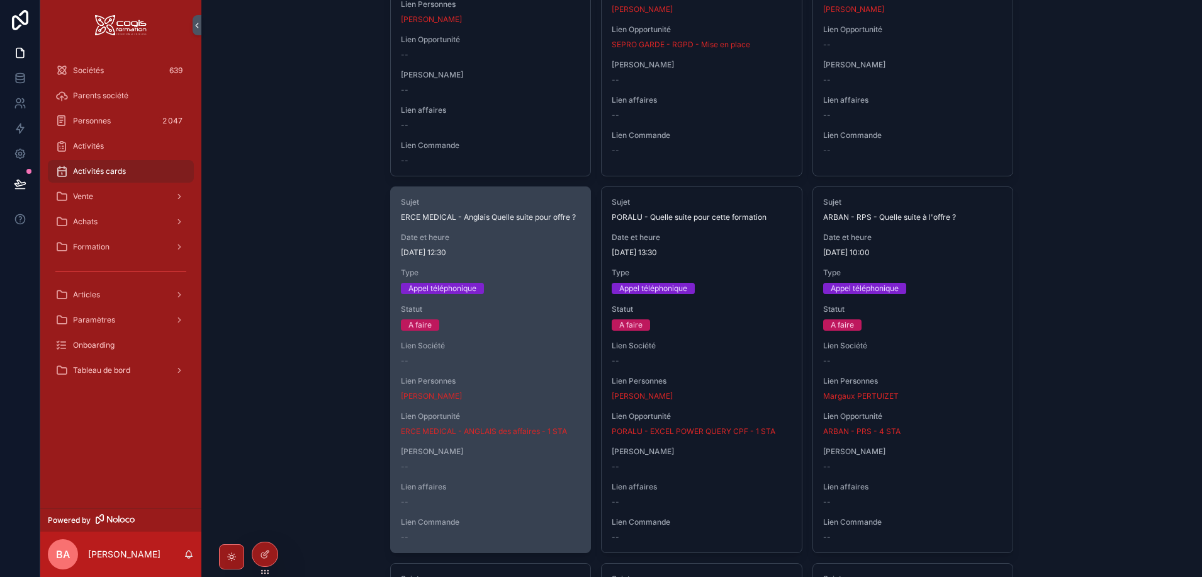
click at [514, 269] on span "Type" at bounding box center [491, 273] width 180 height 10
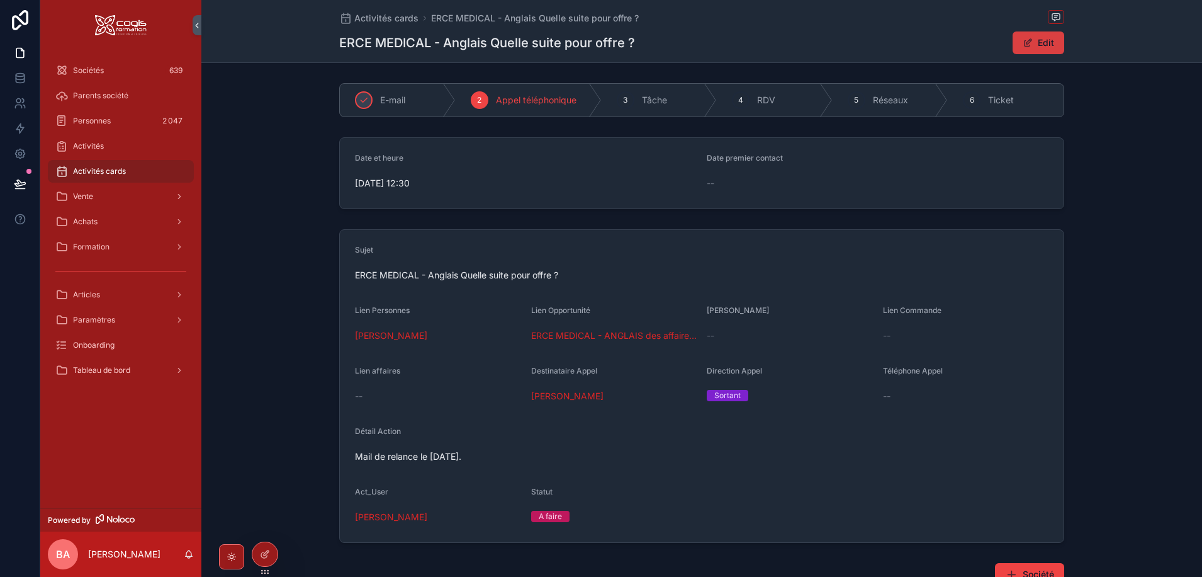
click at [1038, 46] on button "Edit" at bounding box center [1039, 42] width 52 height 23
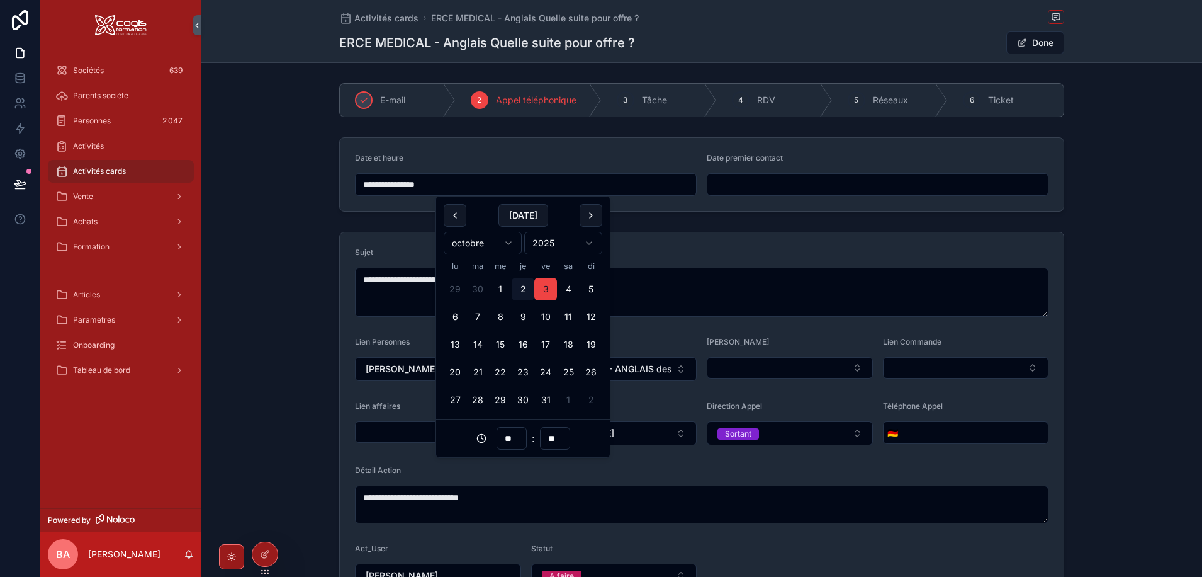
click at [382, 184] on input "**********" at bounding box center [526, 185] width 341 height 18
click at [545, 341] on button "17" at bounding box center [545, 344] width 23 height 23
type input "**********"
click at [399, 438] on button "Select Button" at bounding box center [438, 431] width 166 height 21
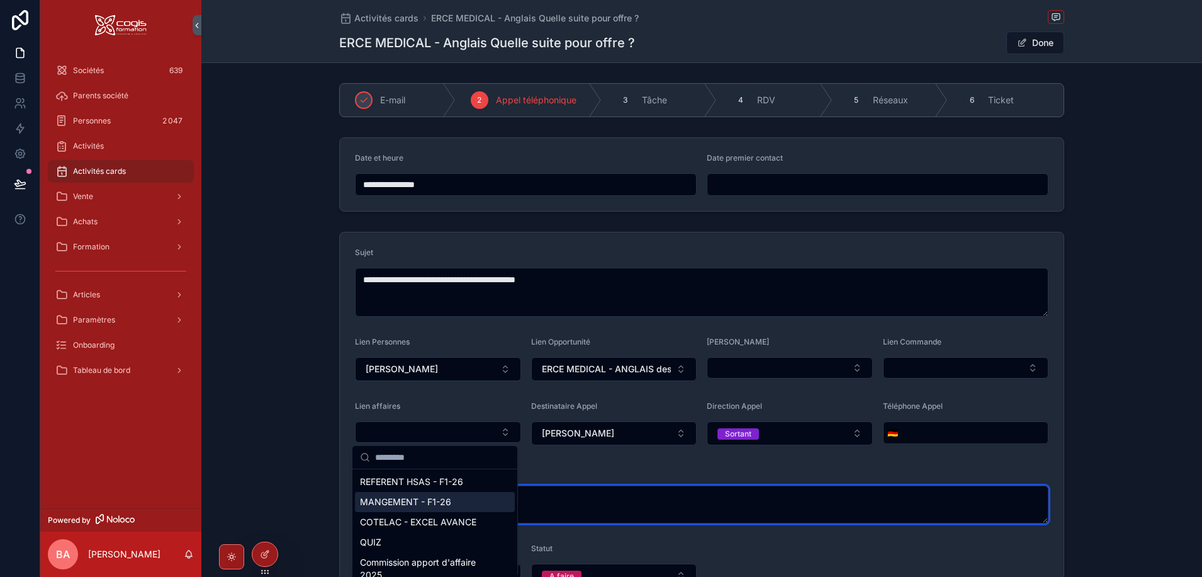
click at [564, 504] on textarea "**********" at bounding box center [702, 504] width 694 height 38
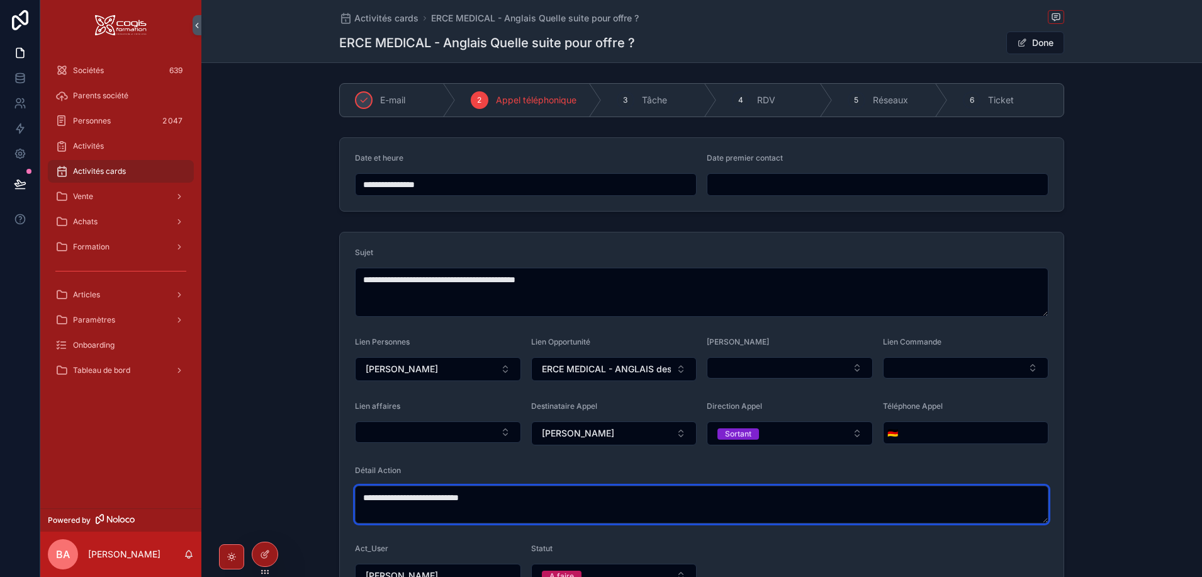
drag, startPoint x: 358, startPoint y: 497, endPoint x: 394, endPoint y: 509, distance: 38.6
click at [357, 497] on textarea "**********" at bounding box center [702, 504] width 694 height 38
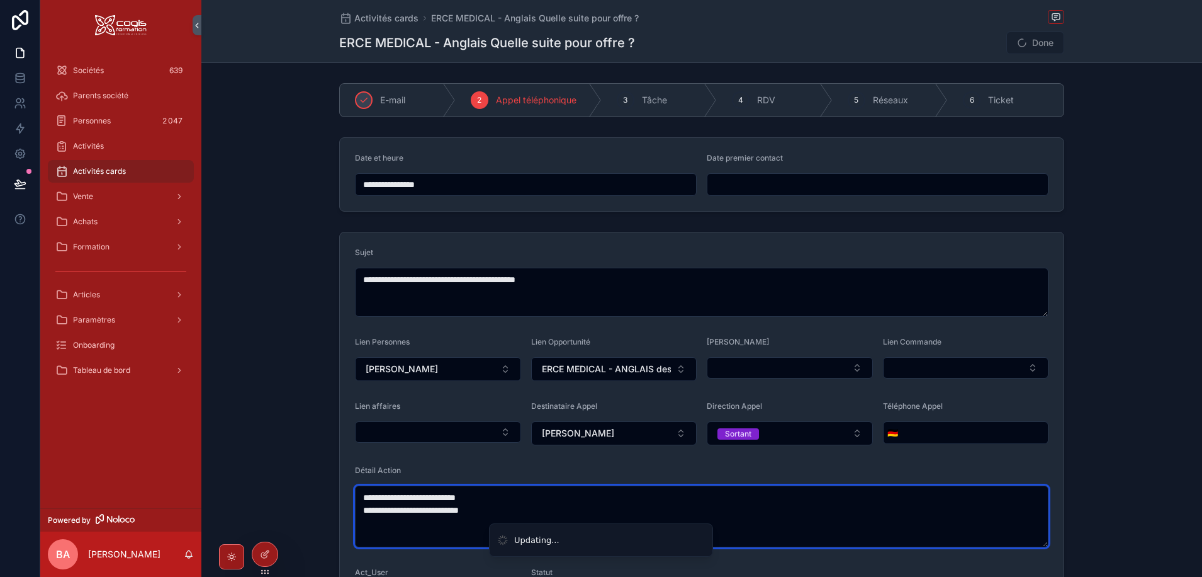
type textarea "**********"
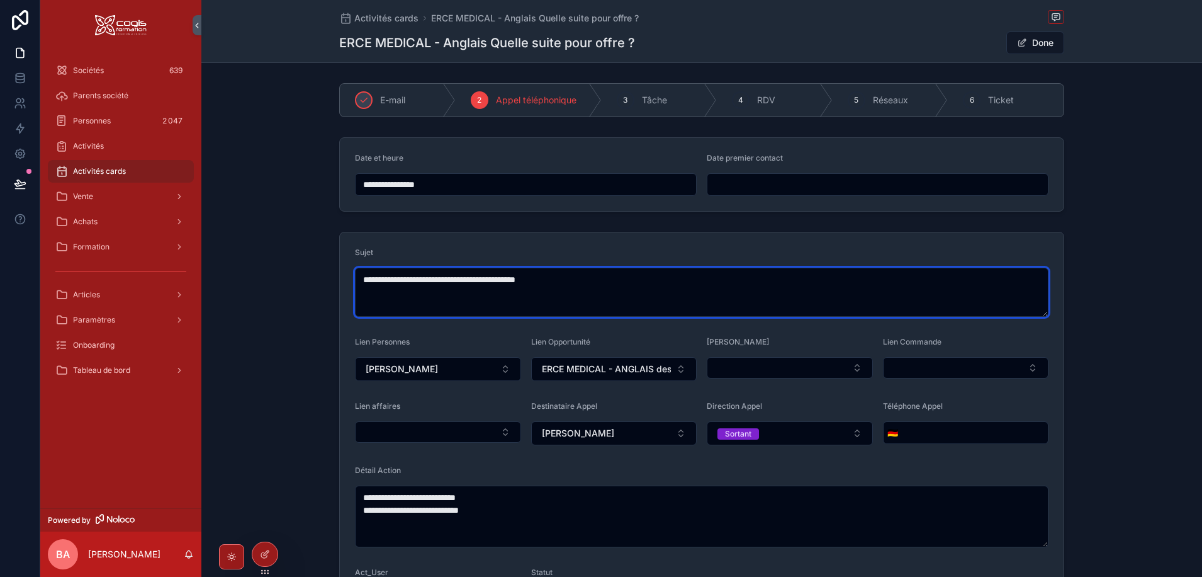
drag, startPoint x: 592, startPoint y: 282, endPoint x: 435, endPoint y: 281, distance: 156.7
click at [435, 281] on textarea "**********" at bounding box center [702, 292] width 694 height 49
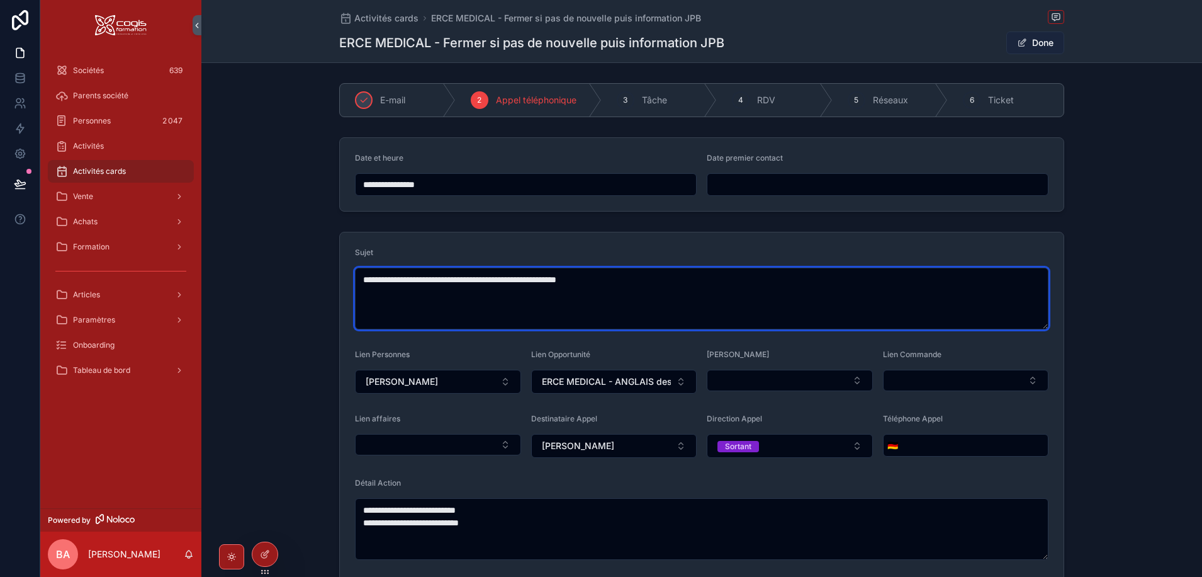
type textarea "**********"
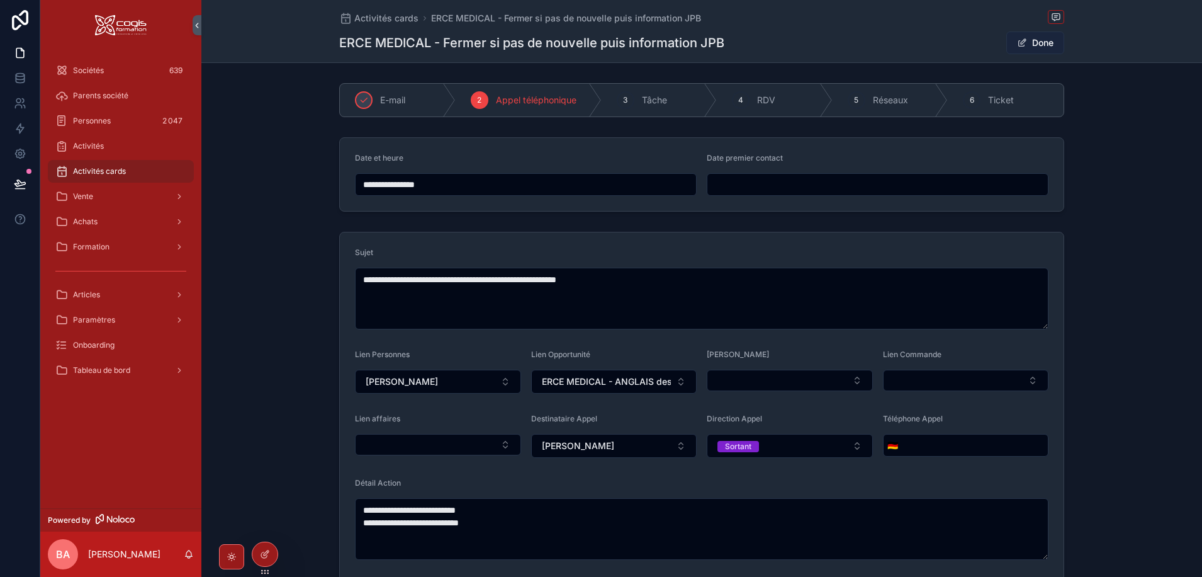
click at [1026, 38] on button "Done" at bounding box center [1035, 42] width 58 height 23
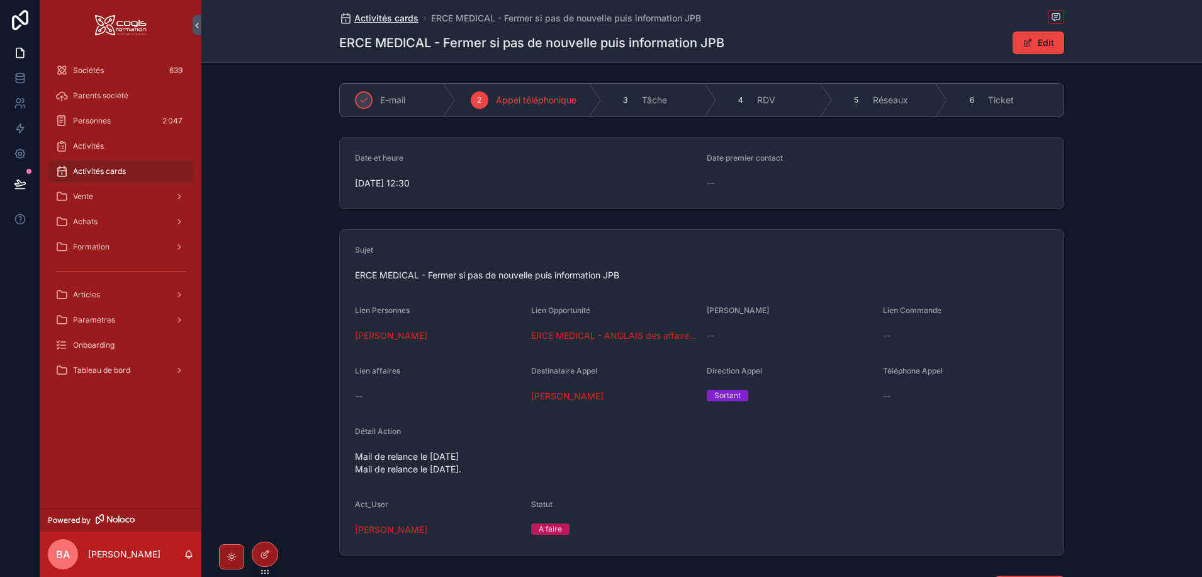
click at [370, 16] on span "Activités cards" at bounding box center [386, 18] width 64 height 13
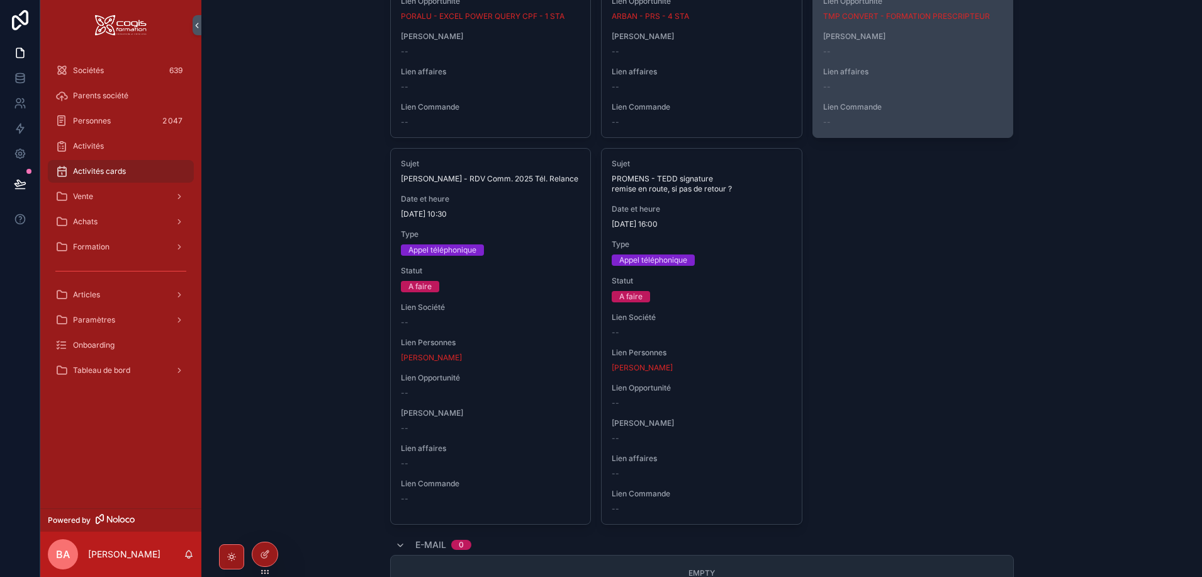
scroll to position [944, 0]
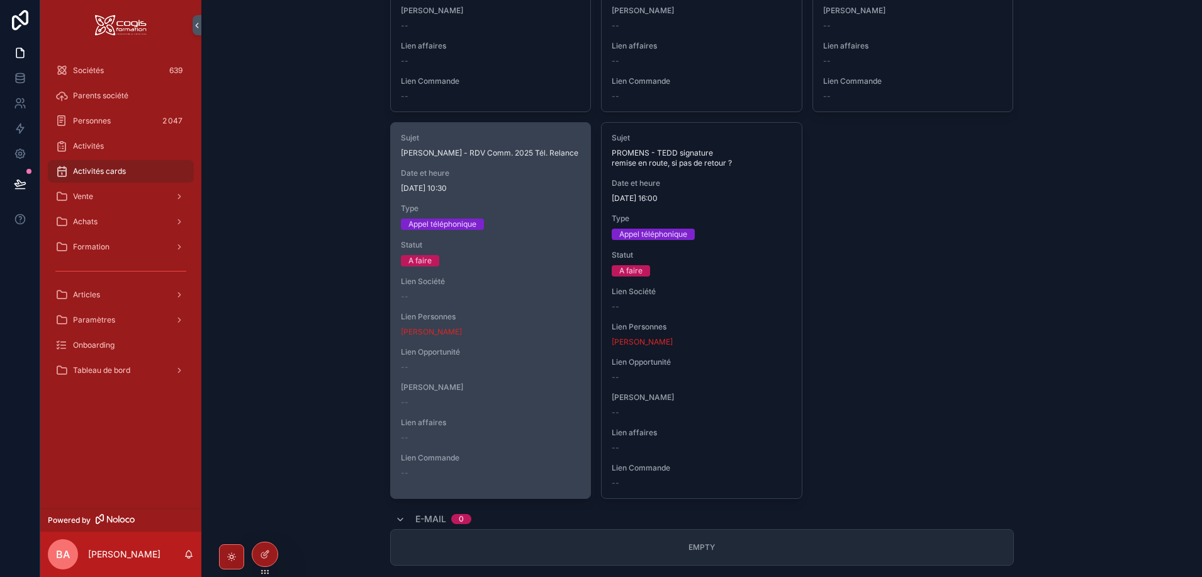
click at [480, 150] on span "TERRA FLORA - RDV Comm. 2025 Tél. Relance" at bounding box center [491, 153] width 180 height 10
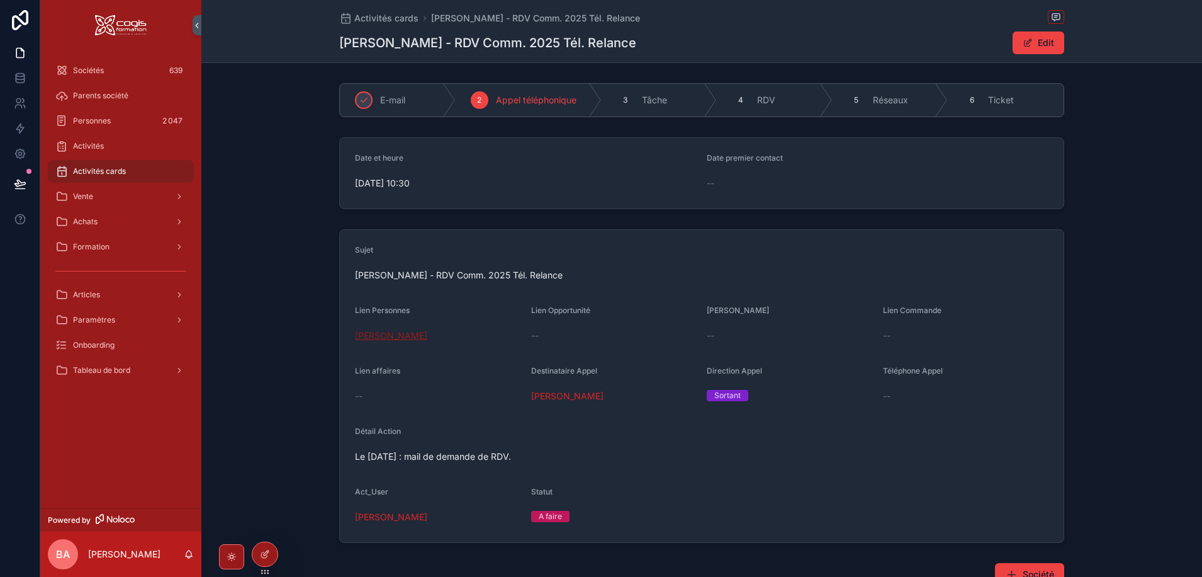
click at [402, 335] on span "Isabelle SANTOS" at bounding box center [391, 335] width 72 height 13
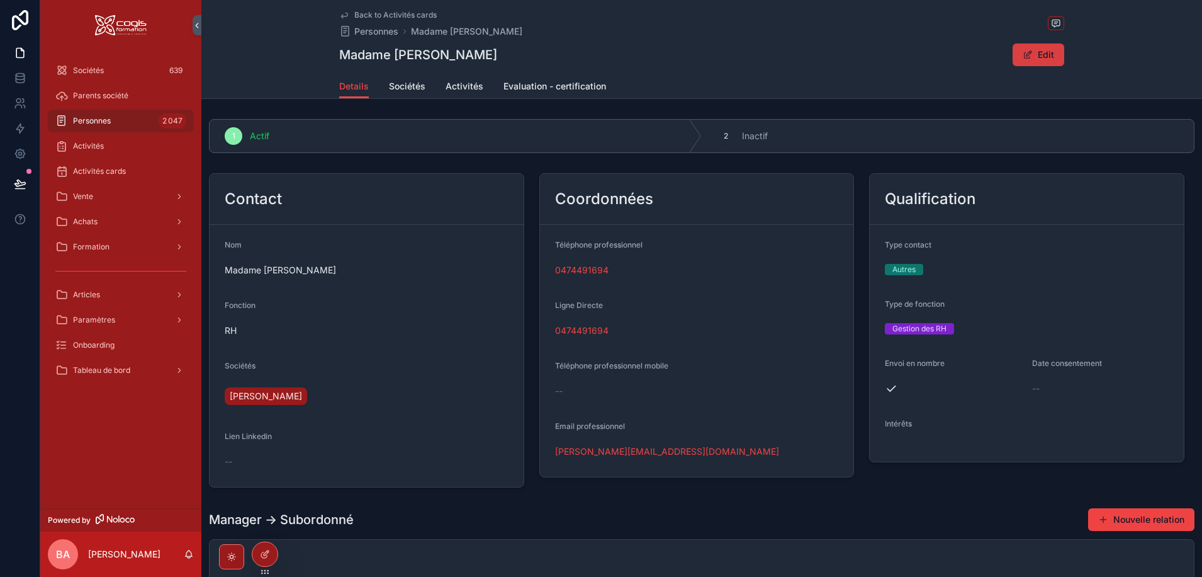
click at [1040, 54] on button "Edit" at bounding box center [1039, 54] width 52 height 23
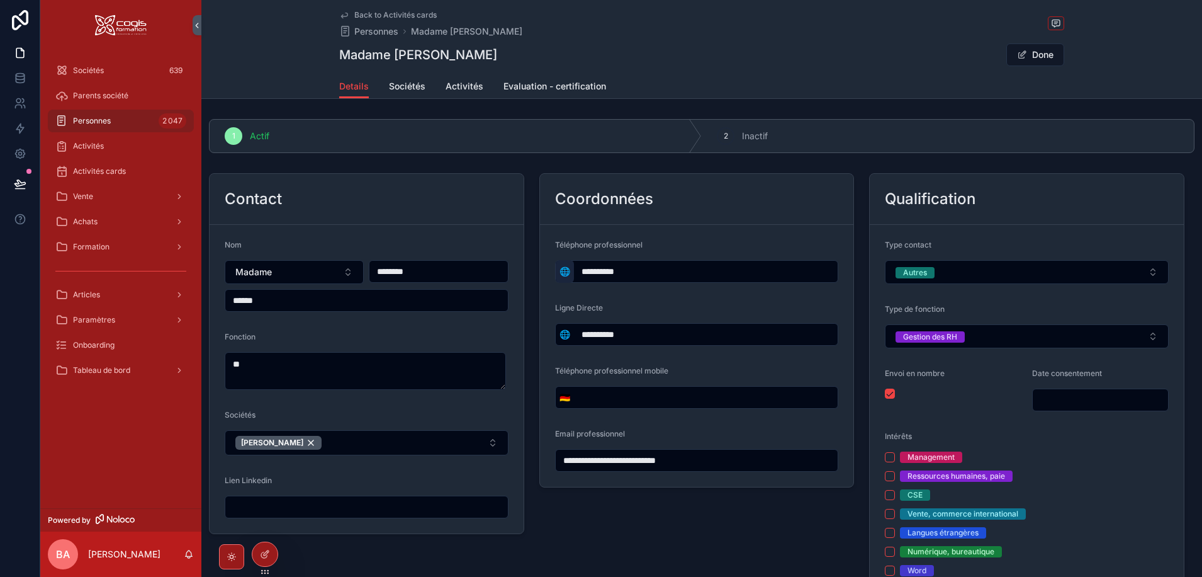
click at [560, 273] on span "🌐" at bounding box center [565, 271] width 11 height 13
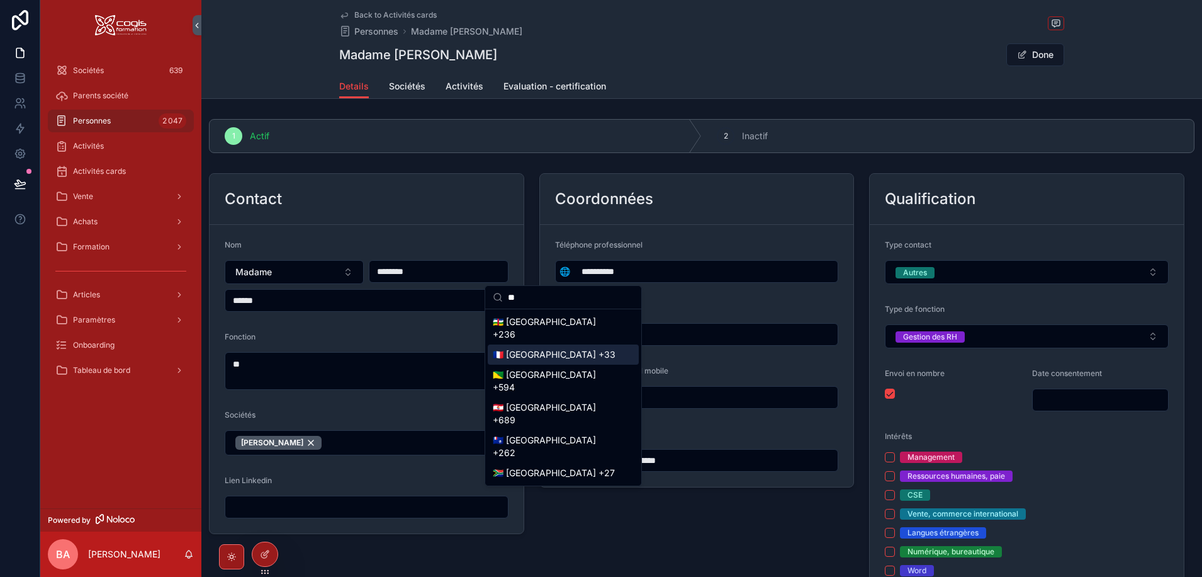
type input "**"
click at [514, 356] on div "🇫🇷 France +33" at bounding box center [563, 354] width 151 height 20
type input "**********"
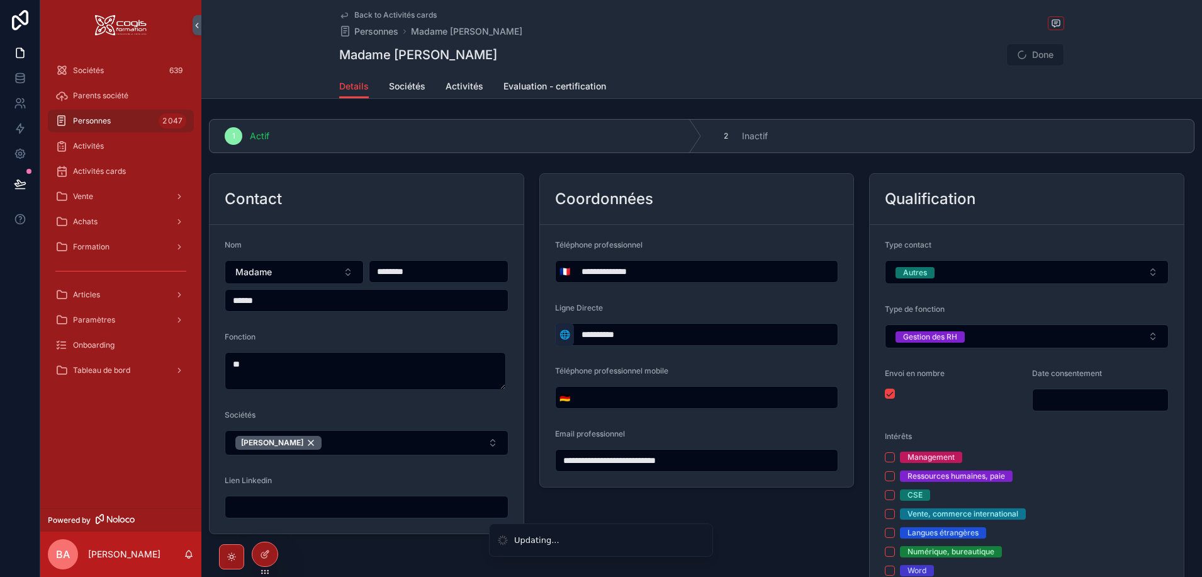
click at [563, 337] on span "🌐" at bounding box center [565, 334] width 11 height 13
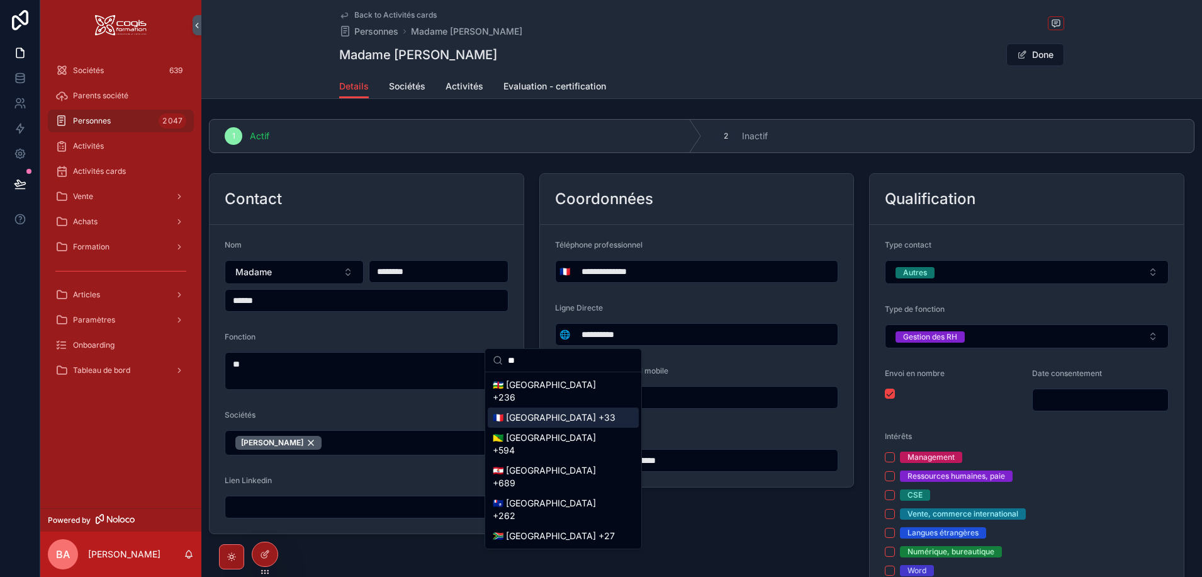
type input "**"
click at [532, 420] on div "🇫🇷 France +33" at bounding box center [563, 417] width 151 height 20
type input "**********"
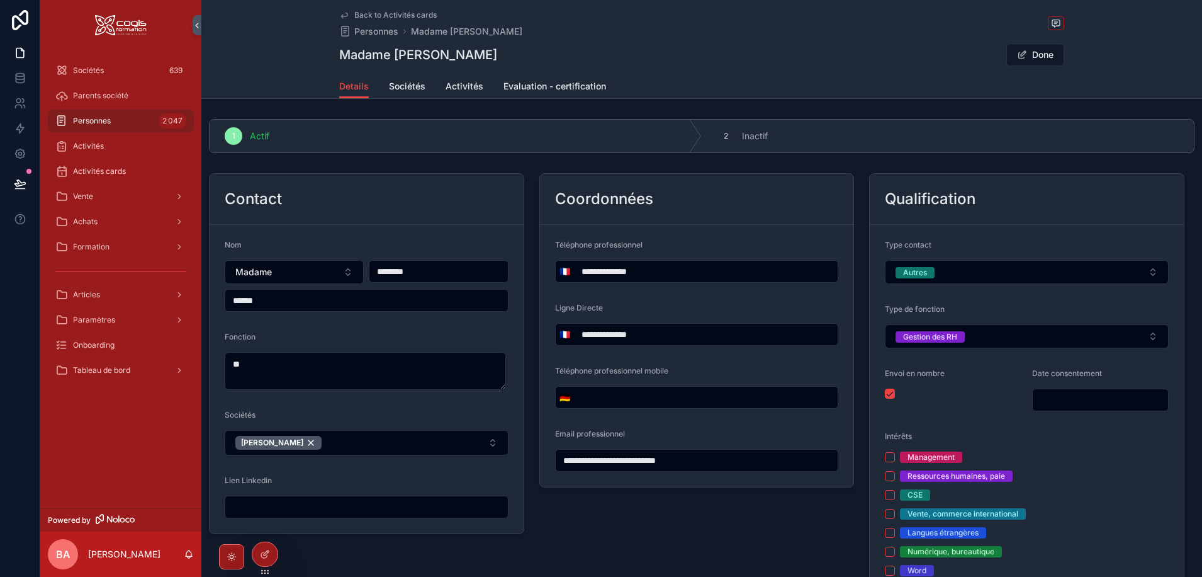
click at [786, 33] on div "Back to Activités cards Personnes Madame Isabelle SANTOS" at bounding box center [701, 24] width 725 height 28
click at [1029, 47] on button "Done" at bounding box center [1035, 54] width 58 height 23
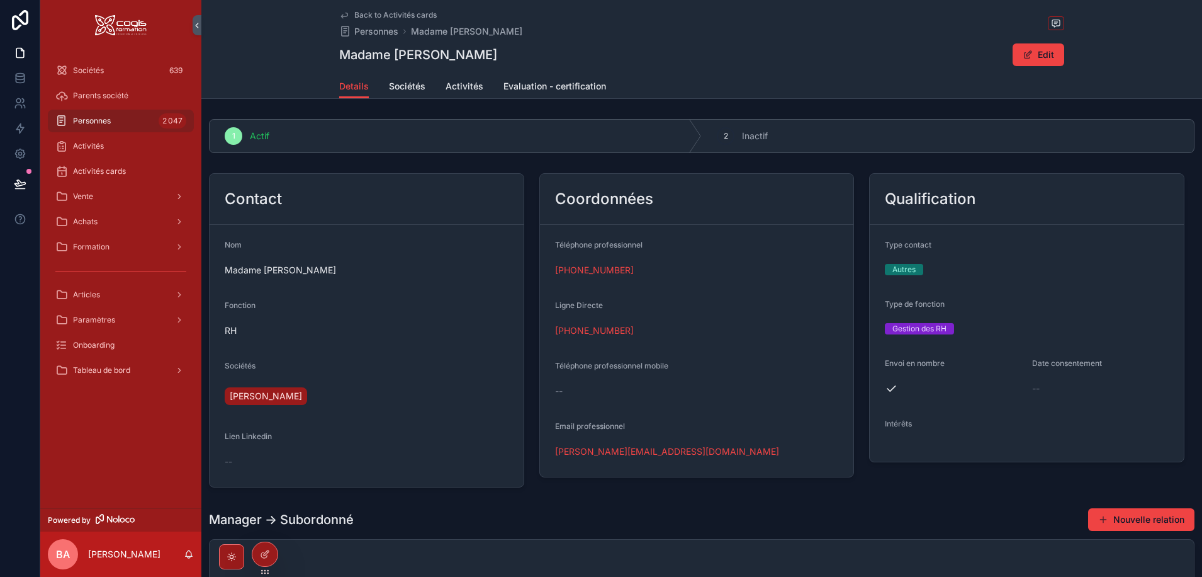
click at [392, 14] on span "Back to Activités cards" at bounding box center [395, 15] width 82 height 10
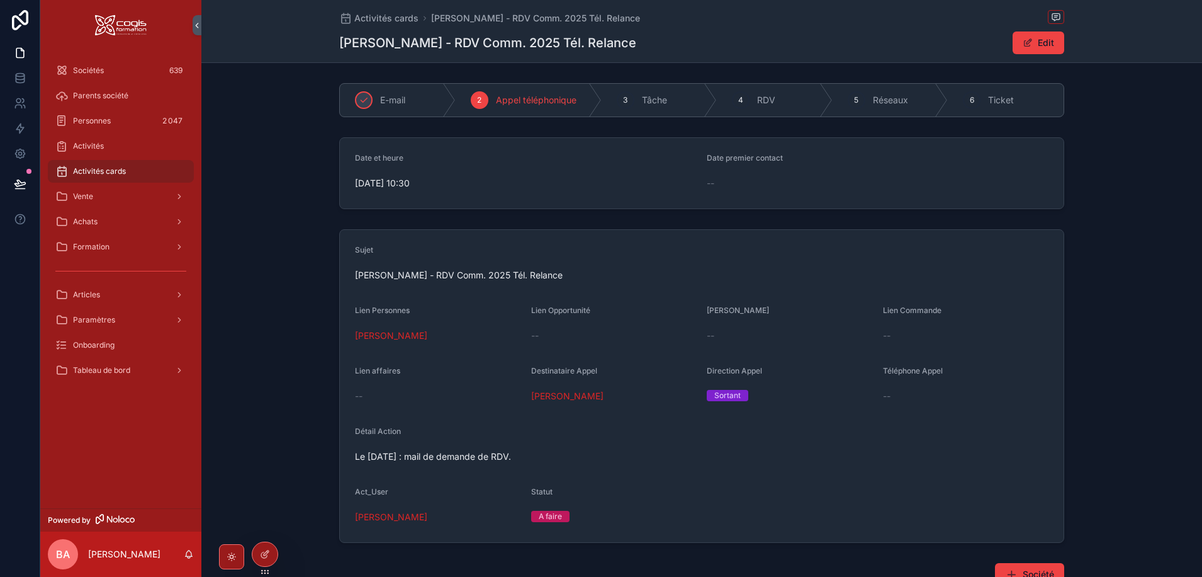
drag, startPoint x: 475, startPoint y: 98, endPoint x: 484, endPoint y: 116, distance: 20.3
click at [477, 99] on span "2" at bounding box center [479, 100] width 4 height 10
click at [355, 97] on div "scrollable content" at bounding box center [364, 100] width 18 height 18
click at [558, 396] on span "Isabelle SANTOS" at bounding box center [567, 396] width 72 height 13
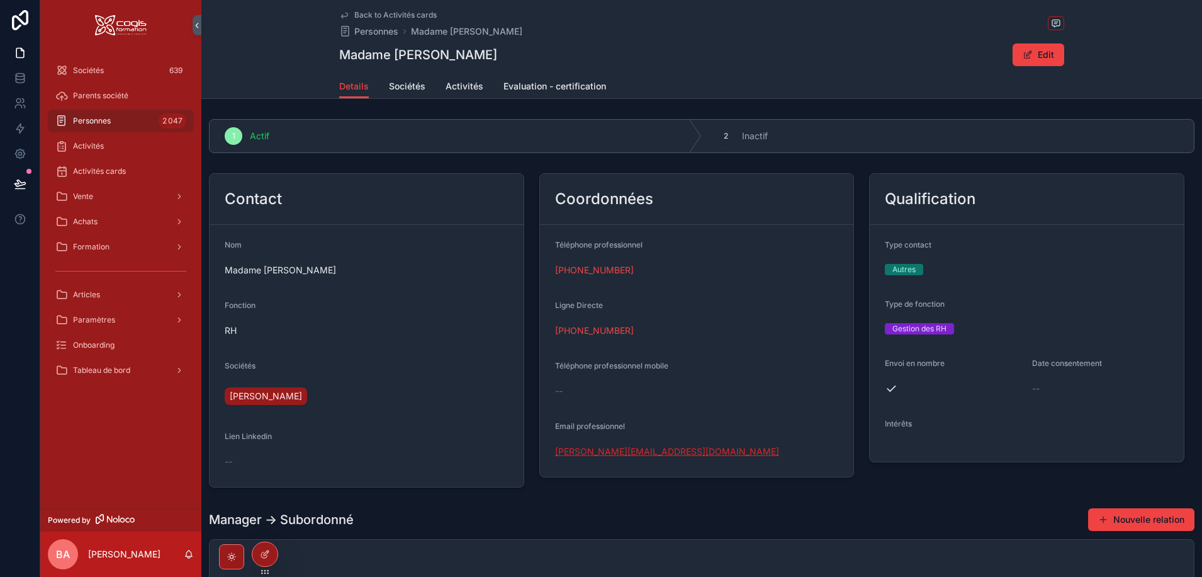
click at [613, 453] on link "isabelle.santos@terraflora.fr" at bounding box center [667, 451] width 224 height 13
click at [380, 14] on span "Back to Activités cards" at bounding box center [395, 15] width 82 height 10
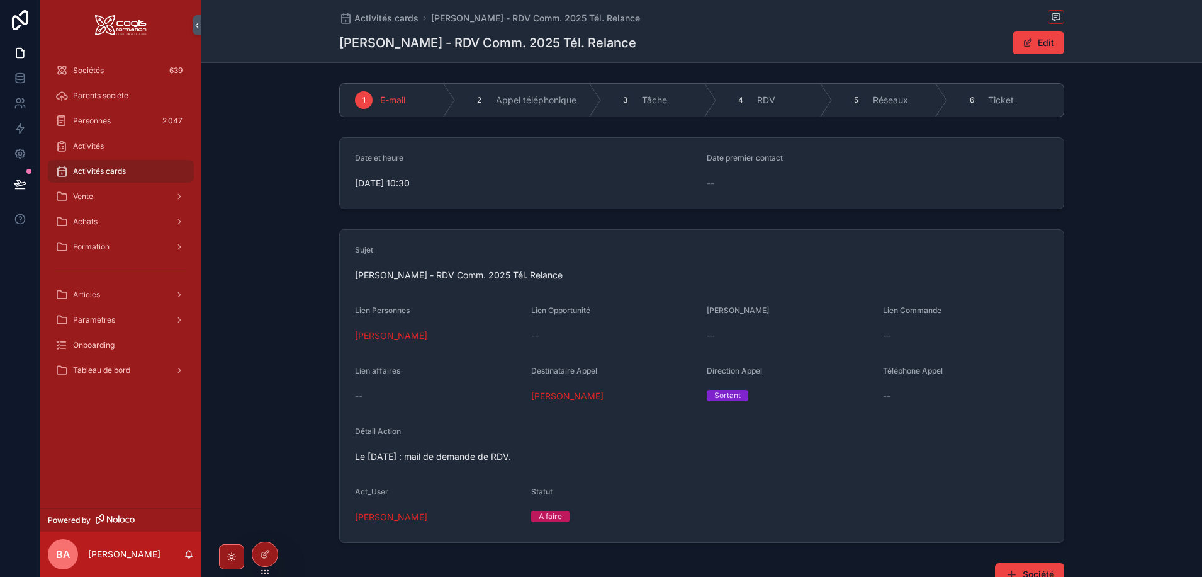
click at [91, 168] on span "Activités cards" at bounding box center [99, 171] width 53 height 10
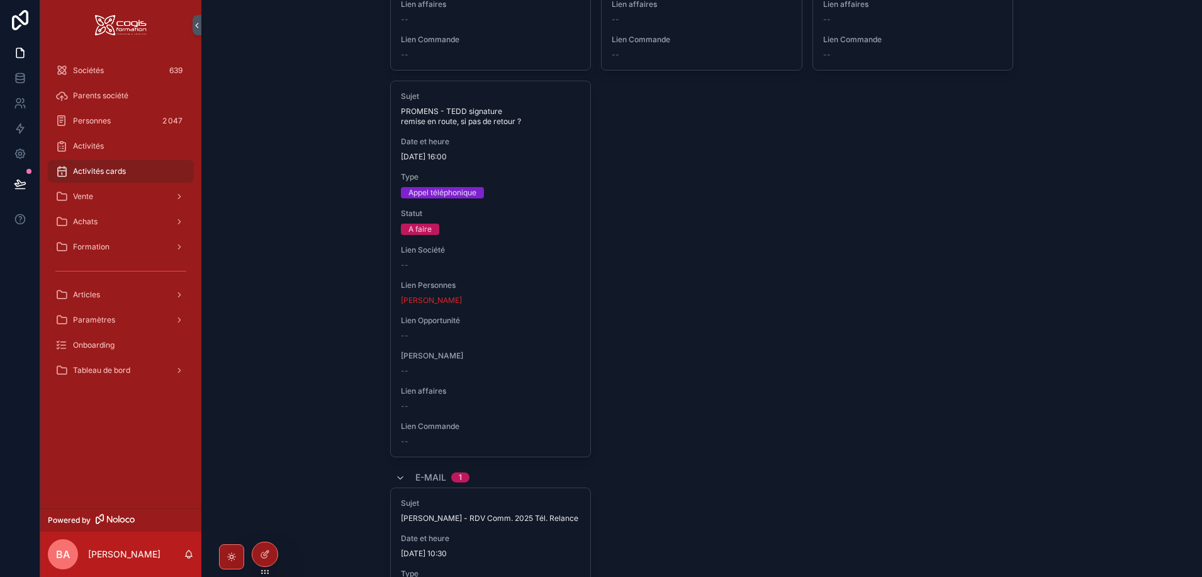
scroll to position [1007, 0]
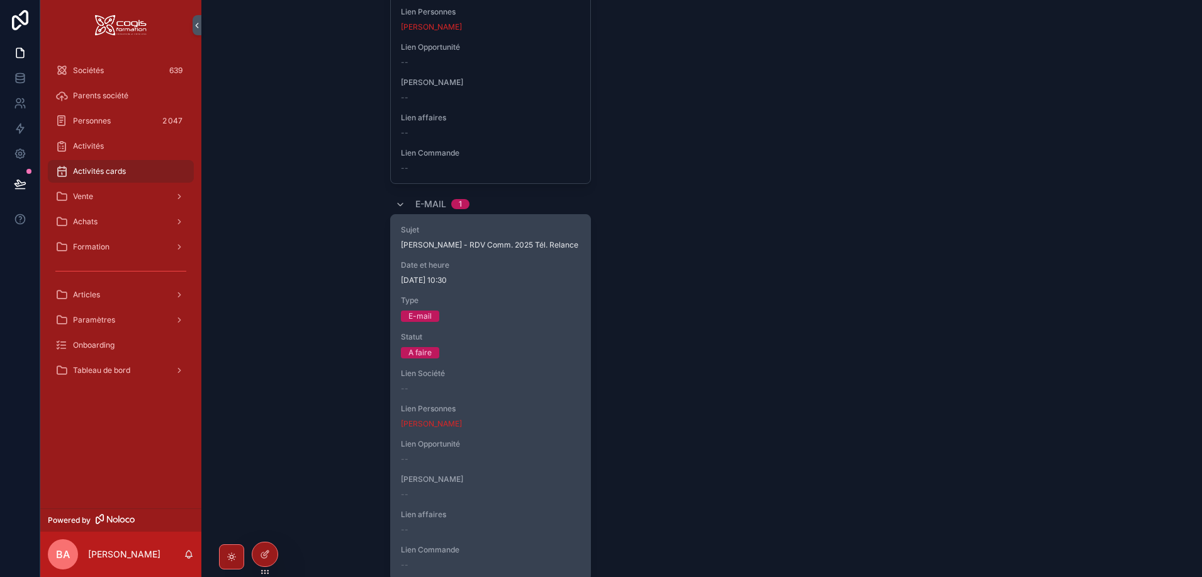
click at [476, 318] on div "E-mail" at bounding box center [491, 315] width 180 height 11
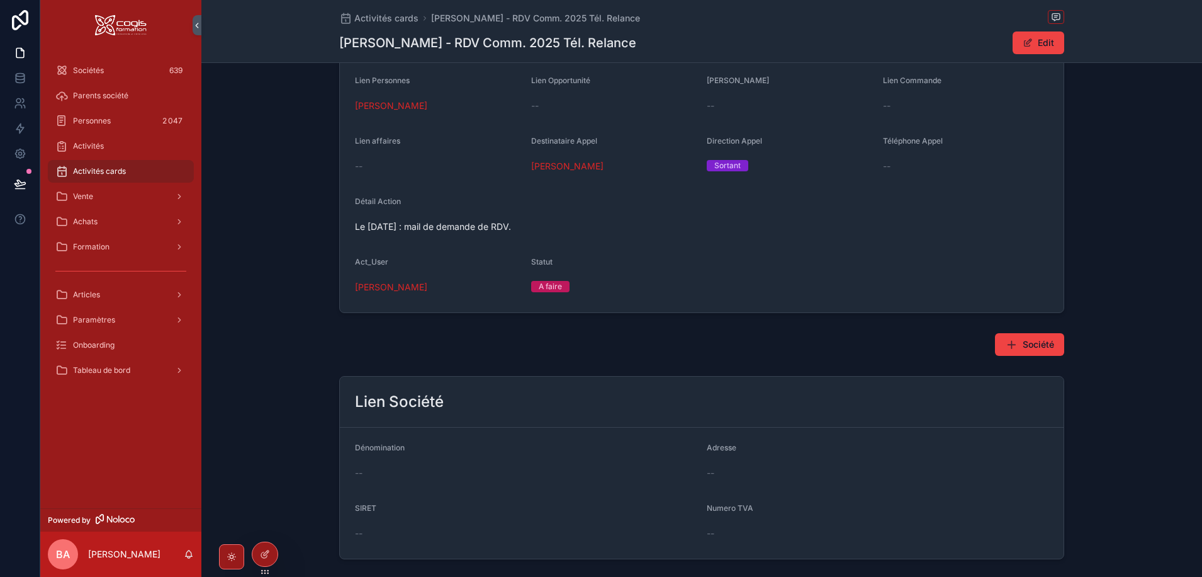
scroll to position [109, 0]
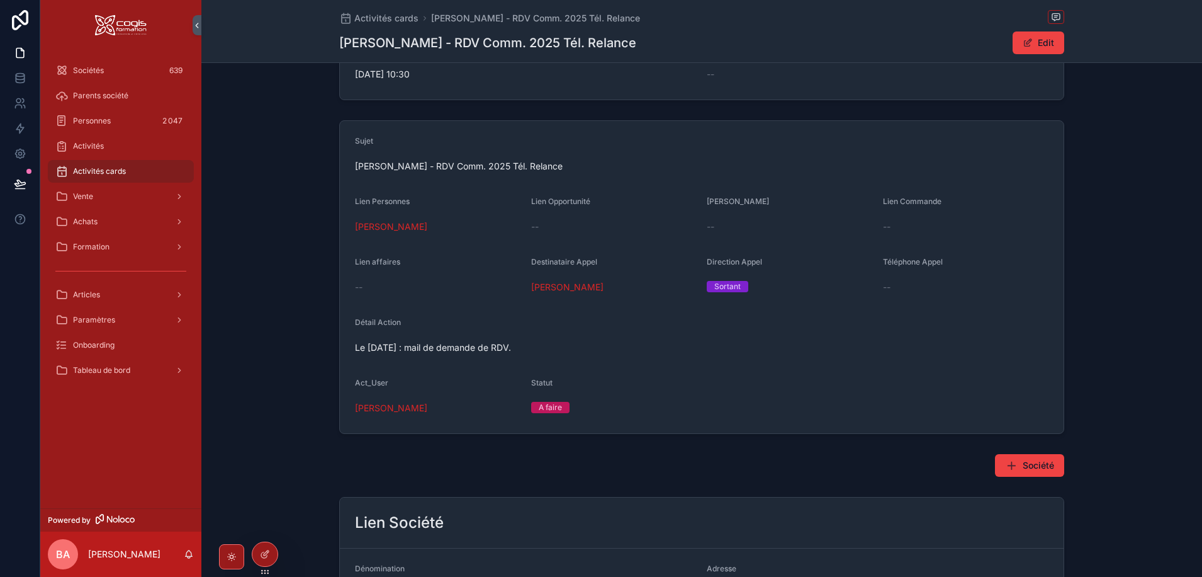
click at [551, 416] on div "A faire" at bounding box center [614, 407] width 166 height 19
click at [543, 407] on div "A faire" at bounding box center [550, 407] width 23 height 11
drag, startPoint x: 1040, startPoint y: 40, endPoint x: 1037, endPoint y: 50, distance: 11.2
click at [1040, 39] on button "Edit" at bounding box center [1039, 42] width 52 height 23
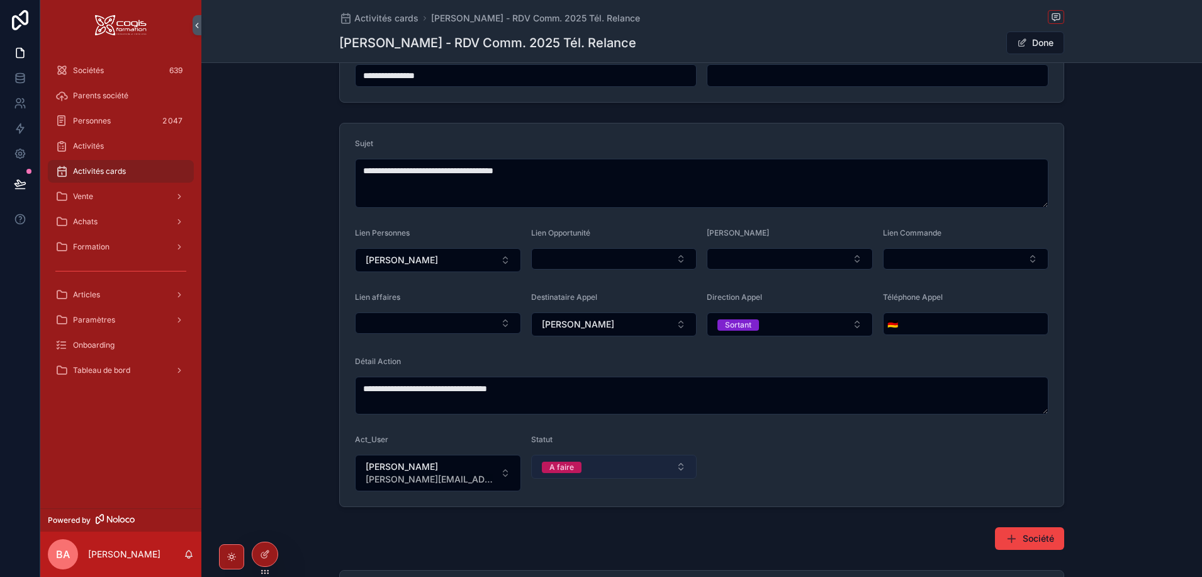
click at [677, 468] on button "A faire" at bounding box center [614, 466] width 166 height 24
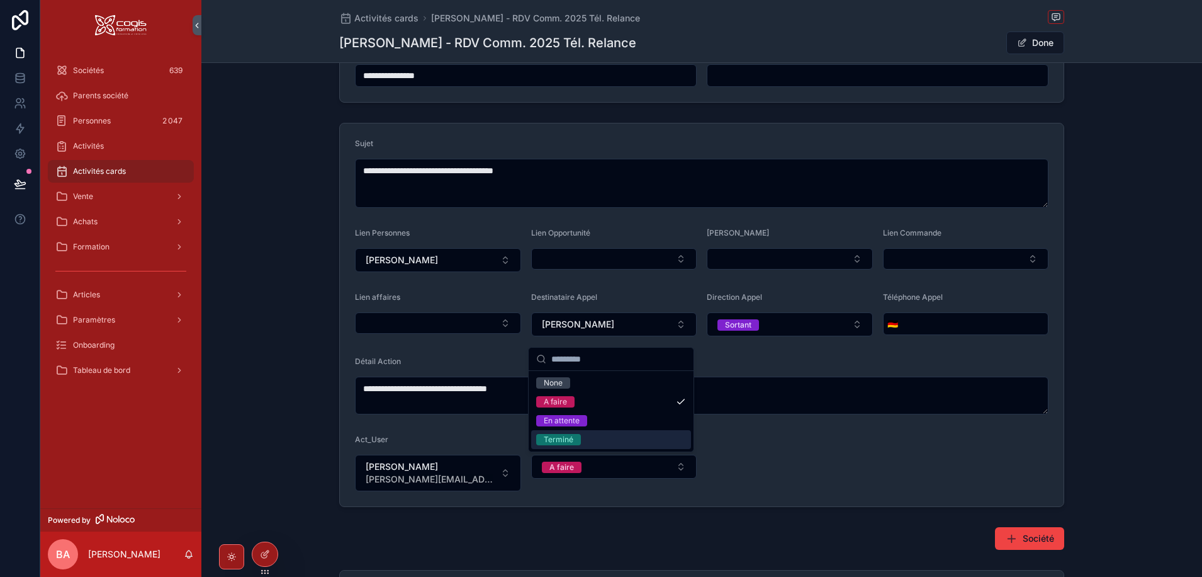
click at [555, 442] on div "Terminé" at bounding box center [559, 439] width 30 height 11
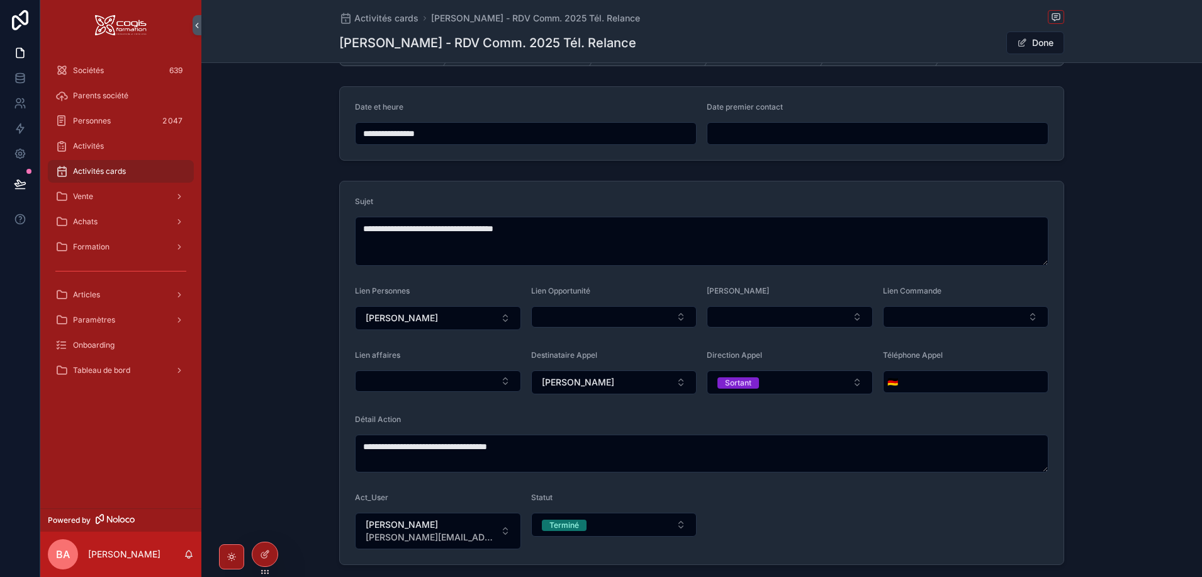
scroll to position [0, 0]
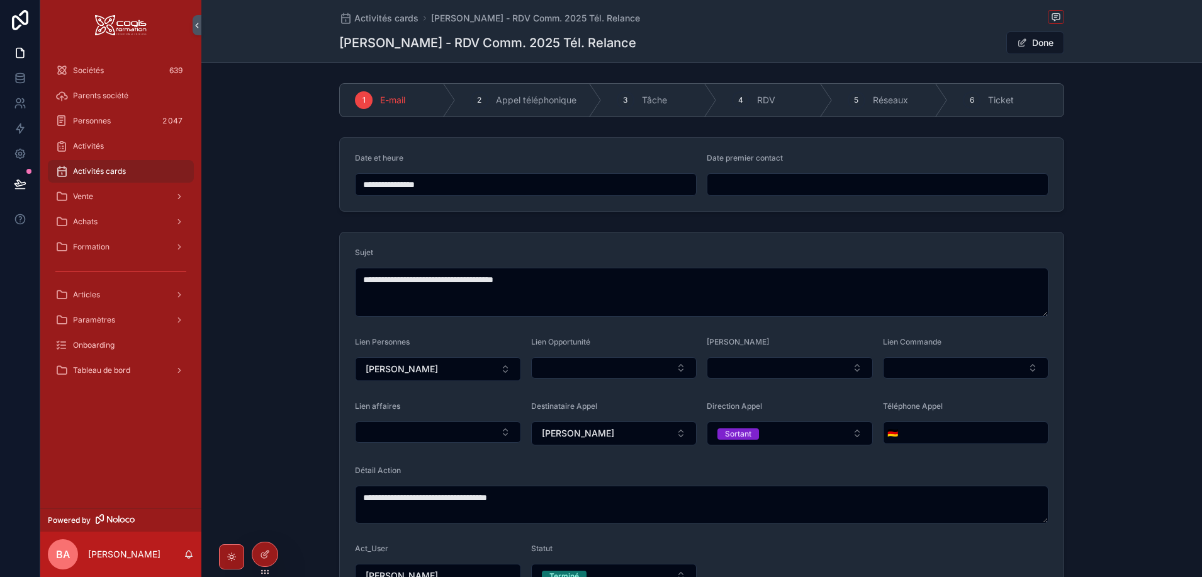
click at [449, 186] on input "**********" at bounding box center [526, 185] width 341 height 18
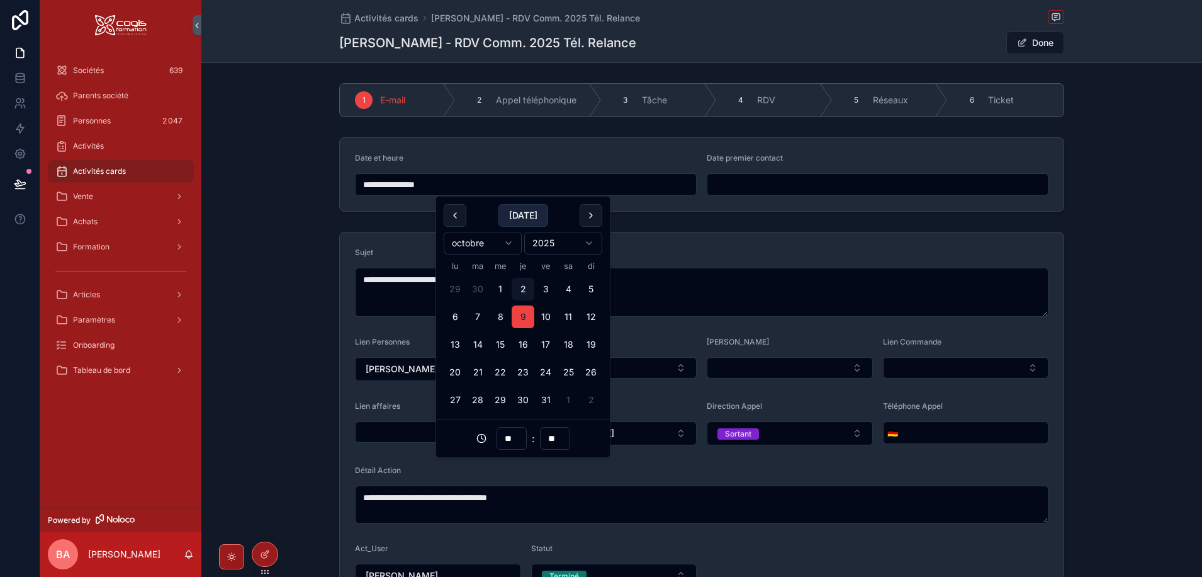
click at [523, 216] on button "Today" at bounding box center [524, 215] width 50 height 23
click at [513, 437] on input "**" at bounding box center [511, 438] width 29 height 18
click at [494, 318] on div "16" at bounding box center [511, 322] width 57 height 20
type input "**********"
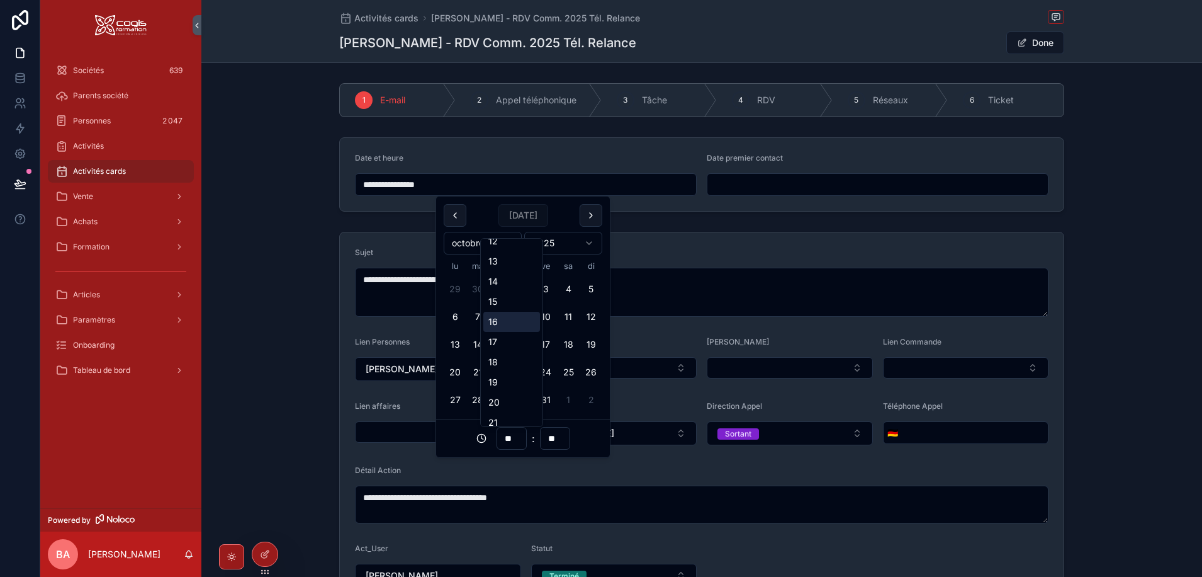
type input "**"
click at [556, 439] on input "**" at bounding box center [555, 438] width 29 height 18
click at [533, 249] on div "00" at bounding box center [554, 251] width 57 height 20
type input "**********"
type input "**"
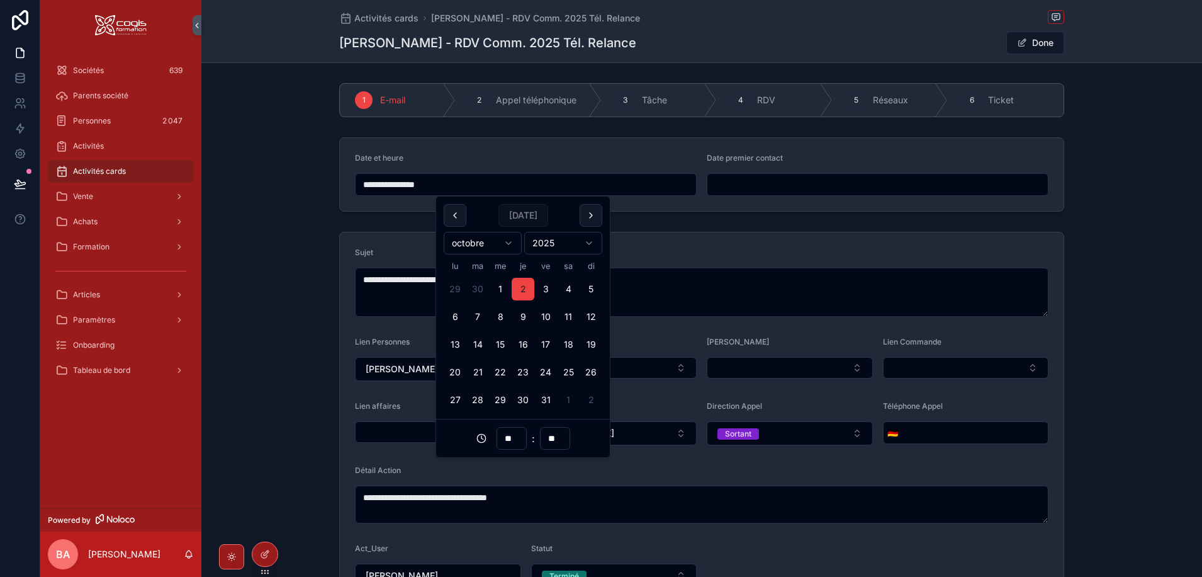
click at [650, 252] on div "Sujet" at bounding box center [702, 254] width 694 height 15
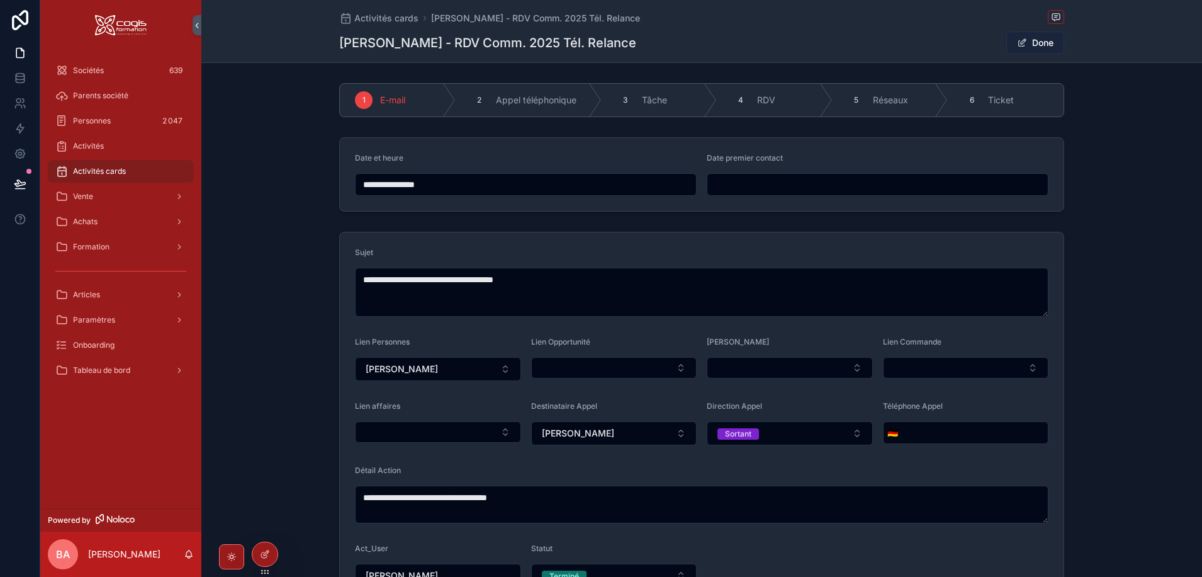
click at [1034, 42] on button "Done" at bounding box center [1035, 42] width 58 height 23
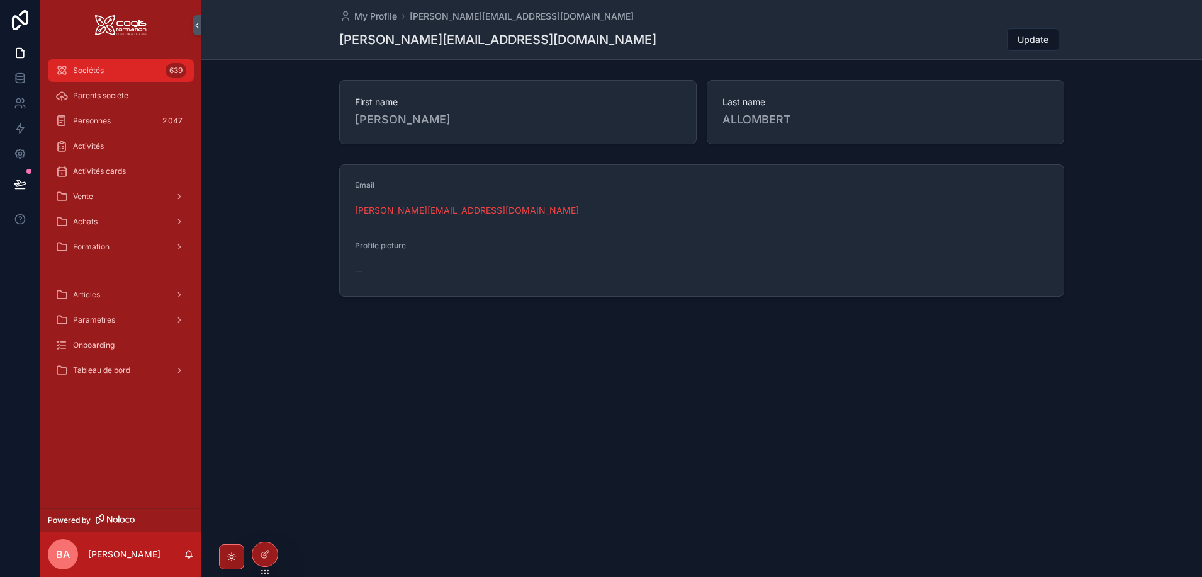
click at [94, 68] on span "Sociétés" at bounding box center [88, 70] width 31 height 10
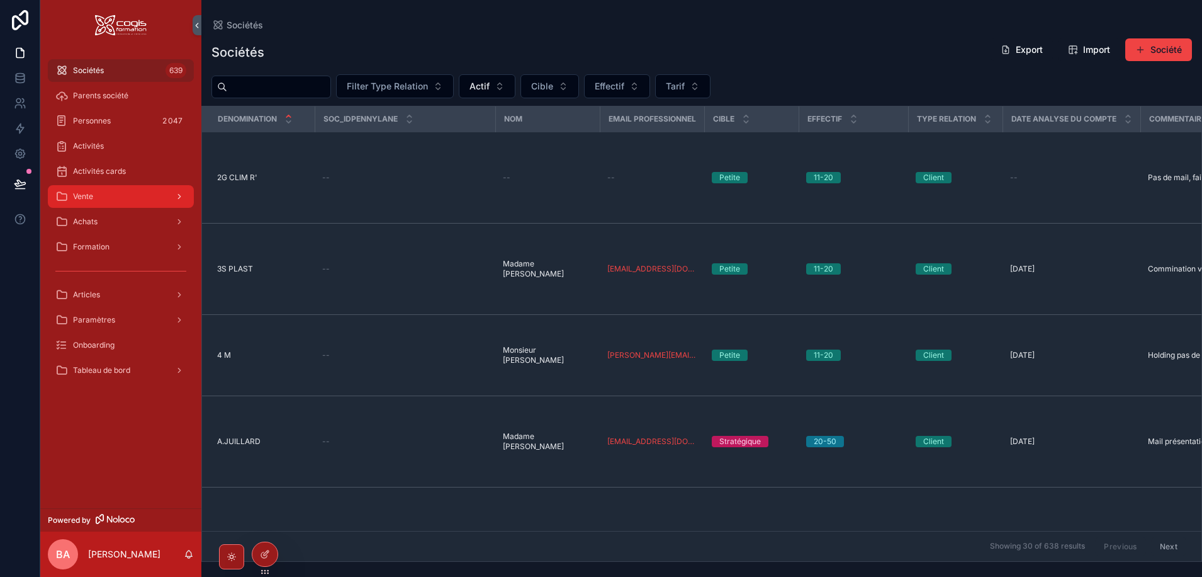
click at [84, 193] on span "Vente" at bounding box center [83, 196] width 20 height 10
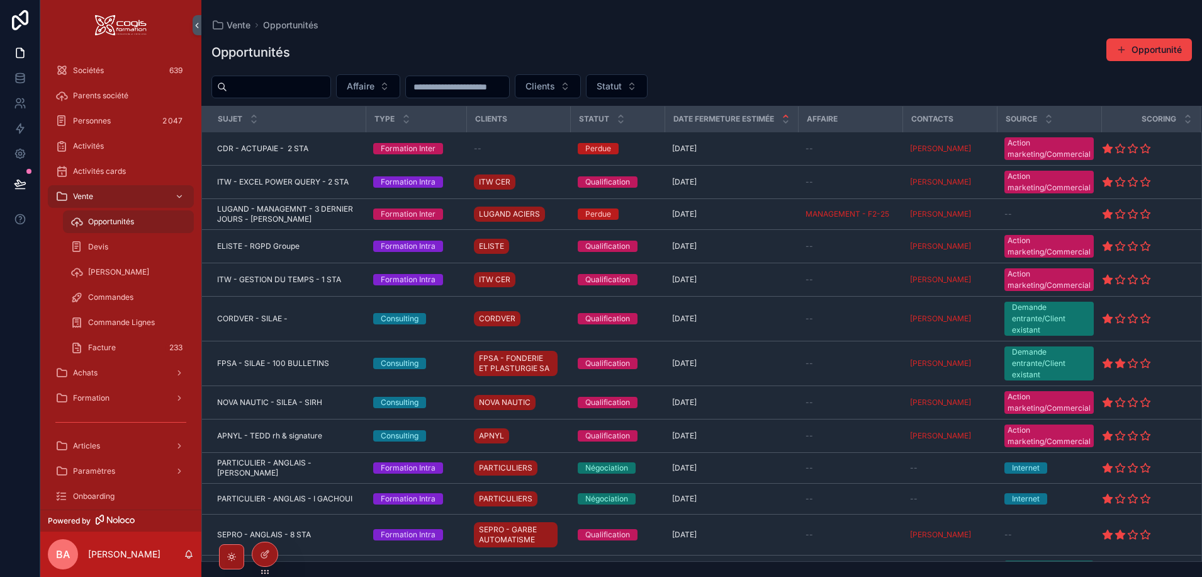
click at [295, 91] on input "scrollable content" at bounding box center [278, 87] width 103 height 18
type input "**"
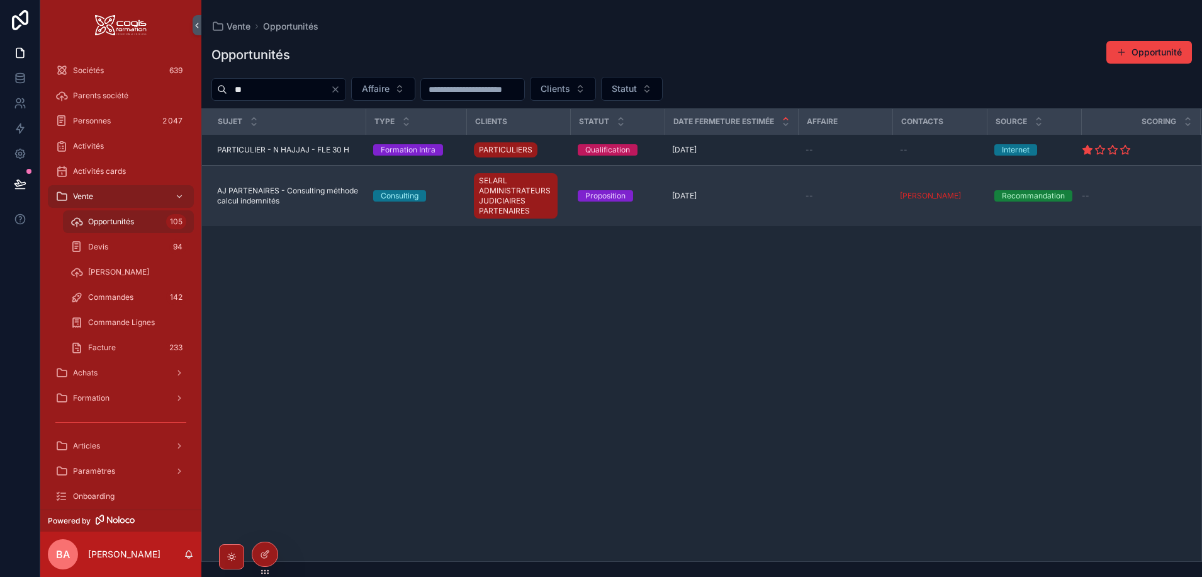
click at [273, 191] on span "AJ PARTENAIRES - Consulting méthode calcul indemnités" at bounding box center [287, 196] width 141 height 20
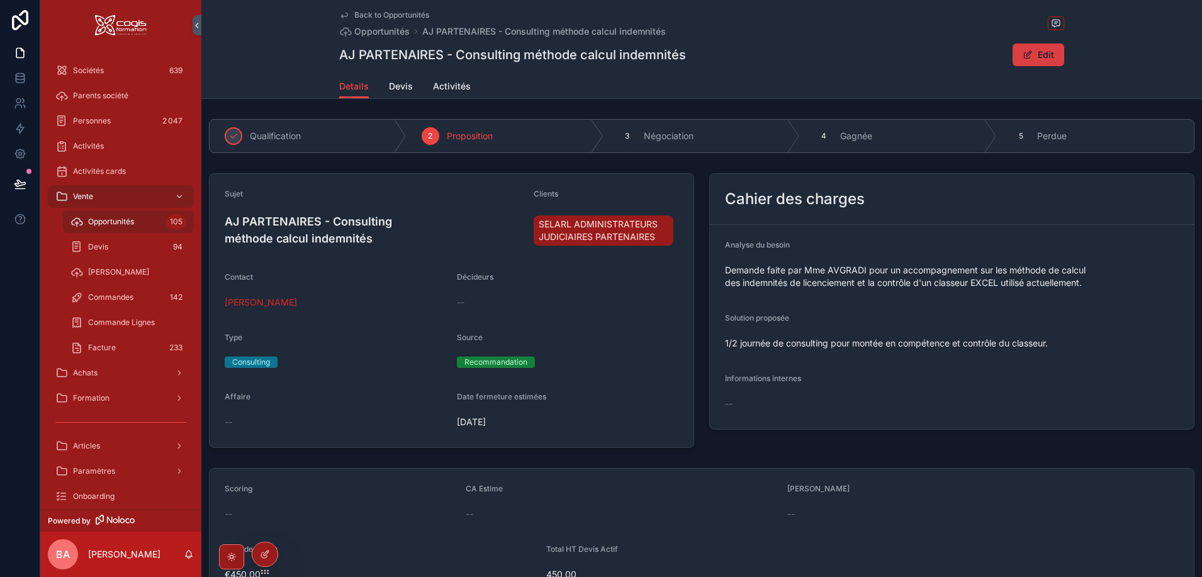
click at [1044, 54] on button "Edit" at bounding box center [1039, 54] width 52 height 23
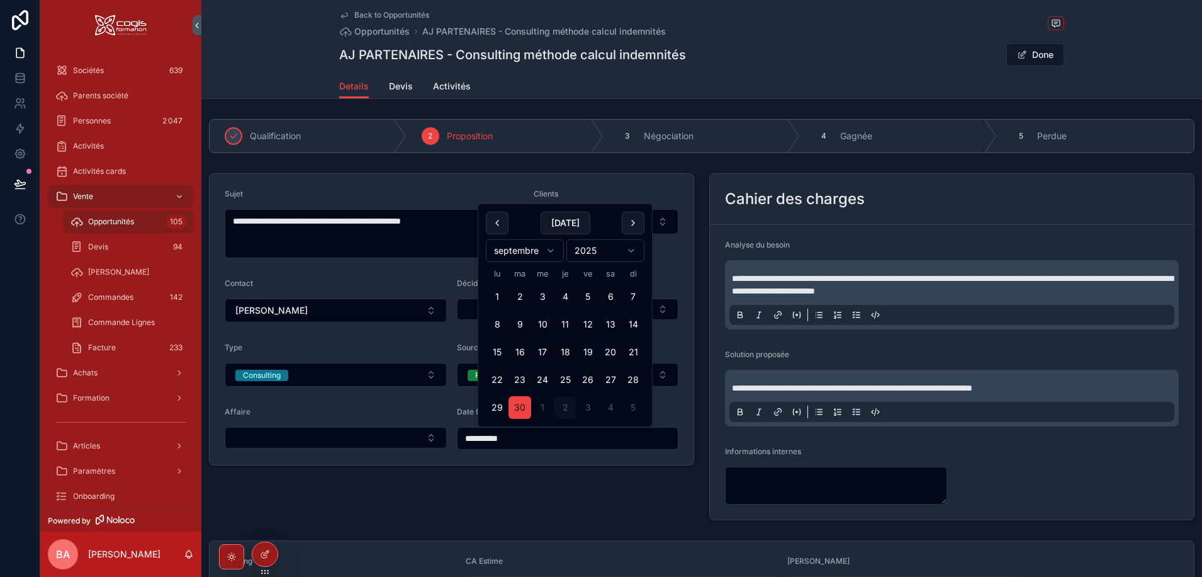
click at [544, 436] on input "**********" at bounding box center [568, 438] width 221 height 18
click at [632, 219] on button "scrollable content" at bounding box center [633, 222] width 23 height 23
click at [589, 407] on button "31" at bounding box center [588, 407] width 23 height 23
type input "**********"
click at [602, 177] on form "**********" at bounding box center [452, 319] width 484 height 291
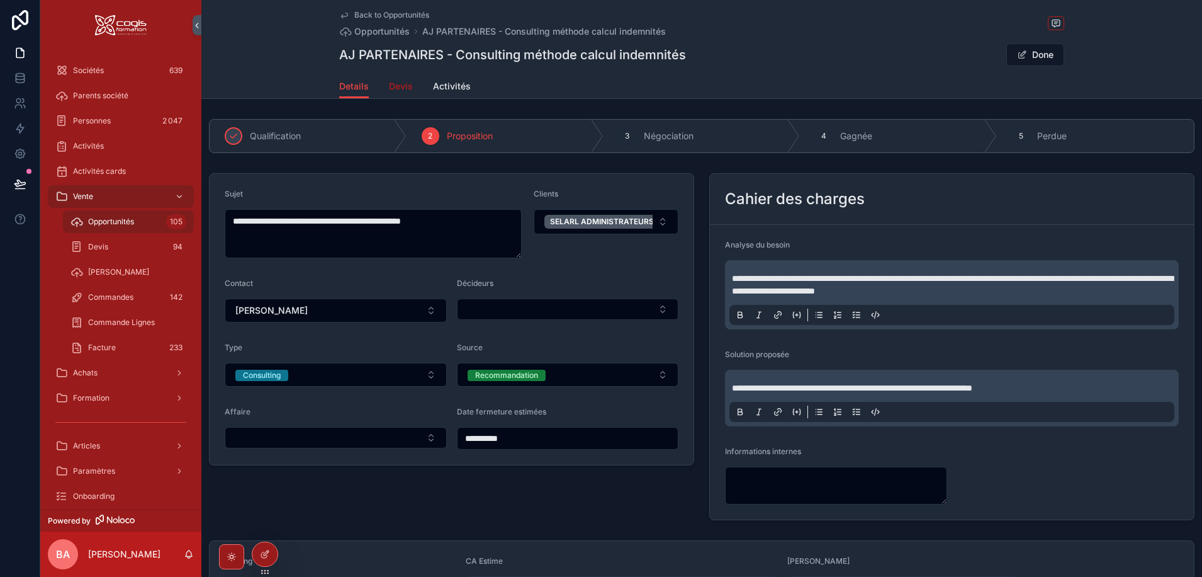
click at [400, 84] on span "Devis" at bounding box center [401, 86] width 24 height 13
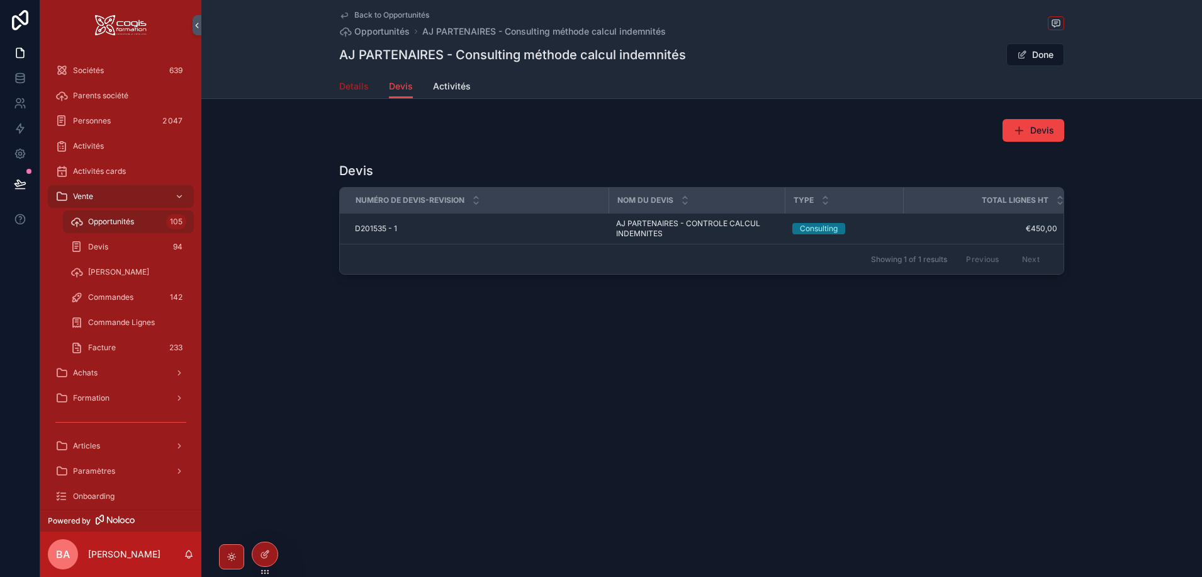
click at [351, 88] on span "Details" at bounding box center [354, 86] width 30 height 13
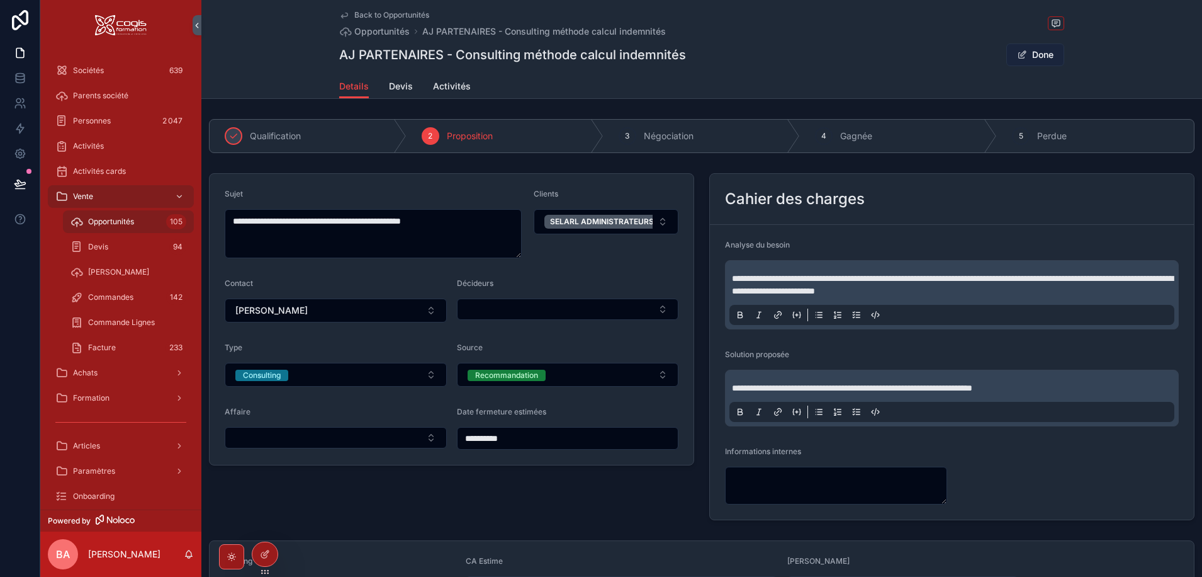
click at [1039, 53] on button "Done" at bounding box center [1035, 54] width 58 height 23
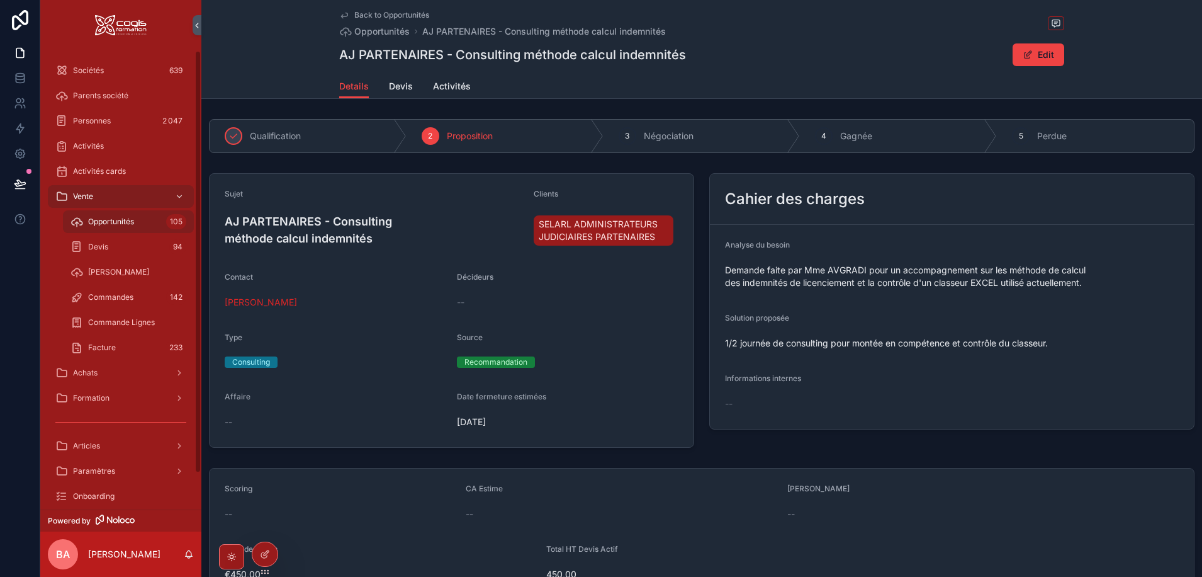
click at [388, 18] on span "Back to Opportunités" at bounding box center [391, 15] width 75 height 10
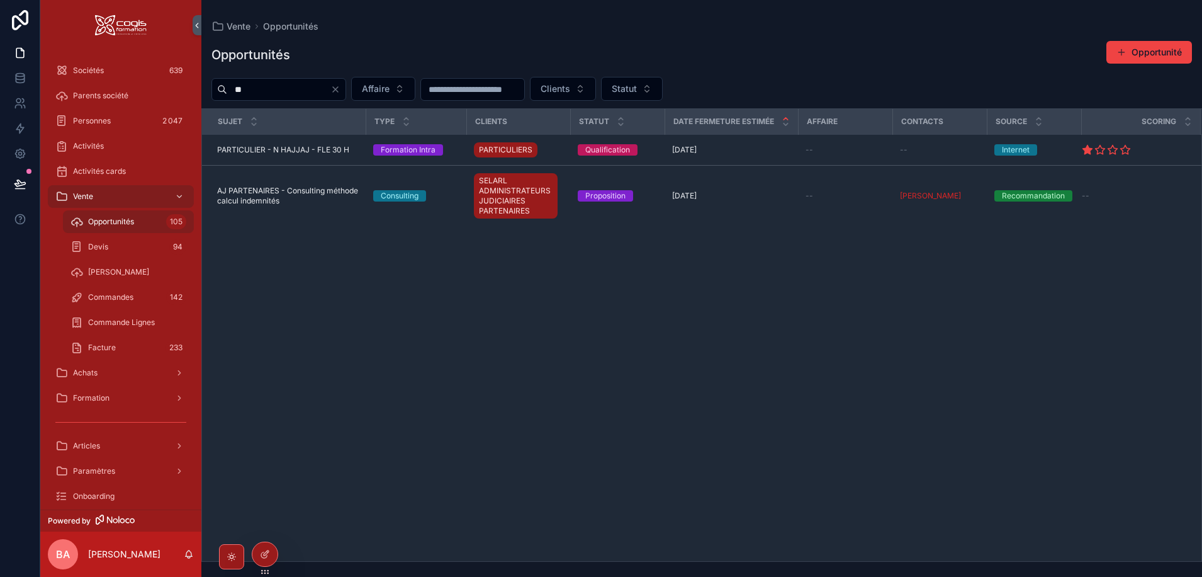
click at [280, 86] on input "**" at bounding box center [278, 90] width 103 height 18
drag, startPoint x: 280, startPoint y: 87, endPoint x: 202, endPoint y: 90, distance: 78.1
click at [202, 90] on div "** Affaire Clients Statut" at bounding box center [701, 89] width 1001 height 24
type input "***"
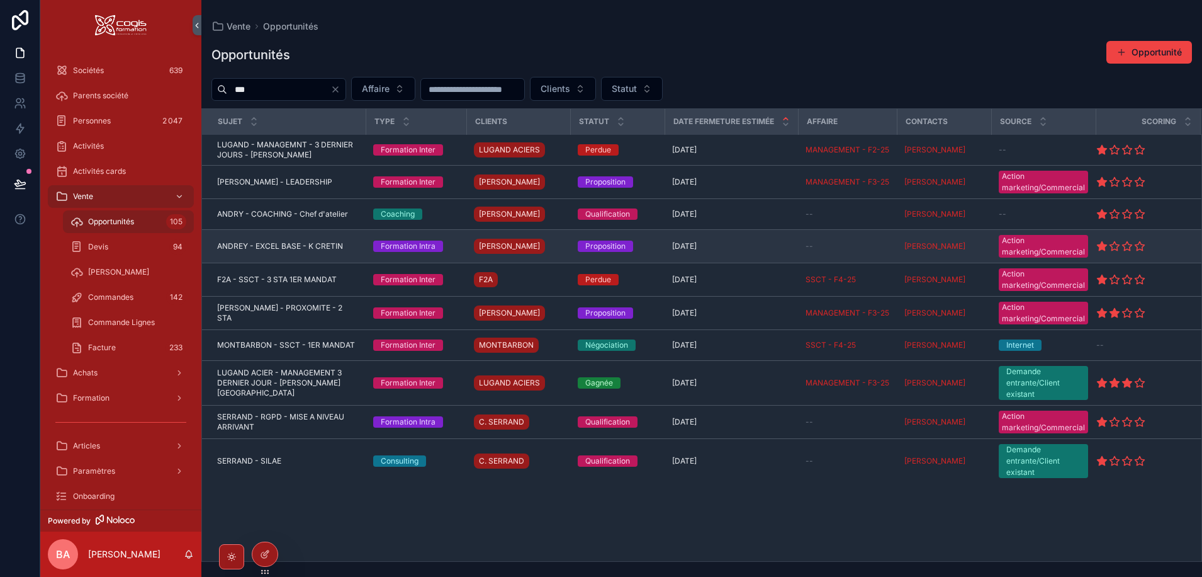
click at [270, 240] on td "ANDREY - EXCEL BASE - K CRETIN ANDREY - EXCEL BASE - K CRETIN" at bounding box center [284, 246] width 164 height 33
click at [279, 248] on span "ANDREY - EXCEL BASE - K CRETIN" at bounding box center [280, 246] width 126 height 10
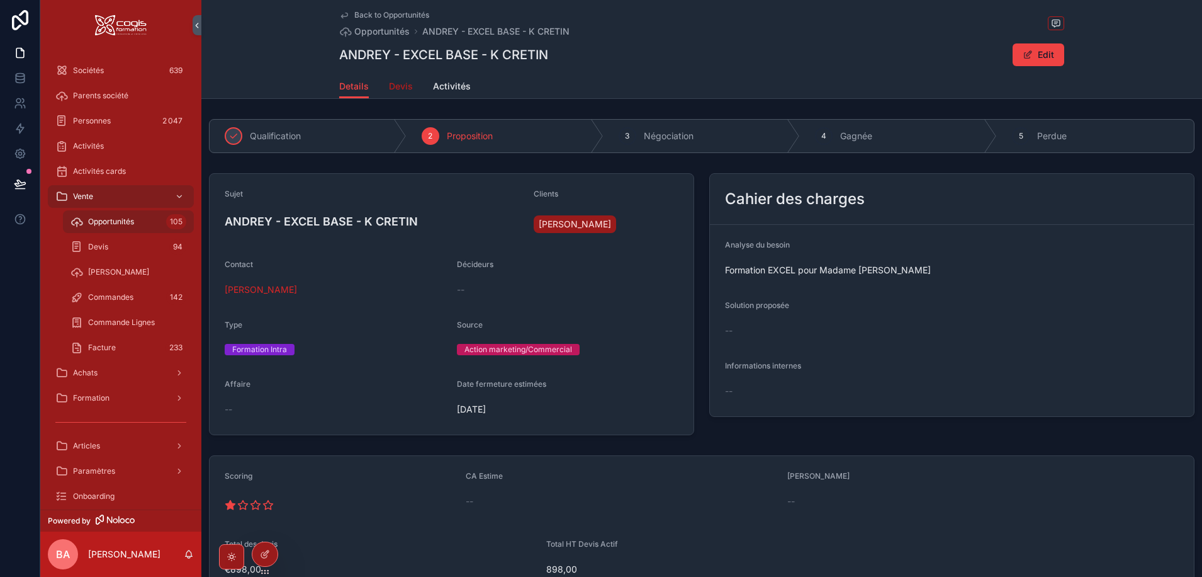
click at [393, 86] on span "Devis" at bounding box center [401, 86] width 24 height 13
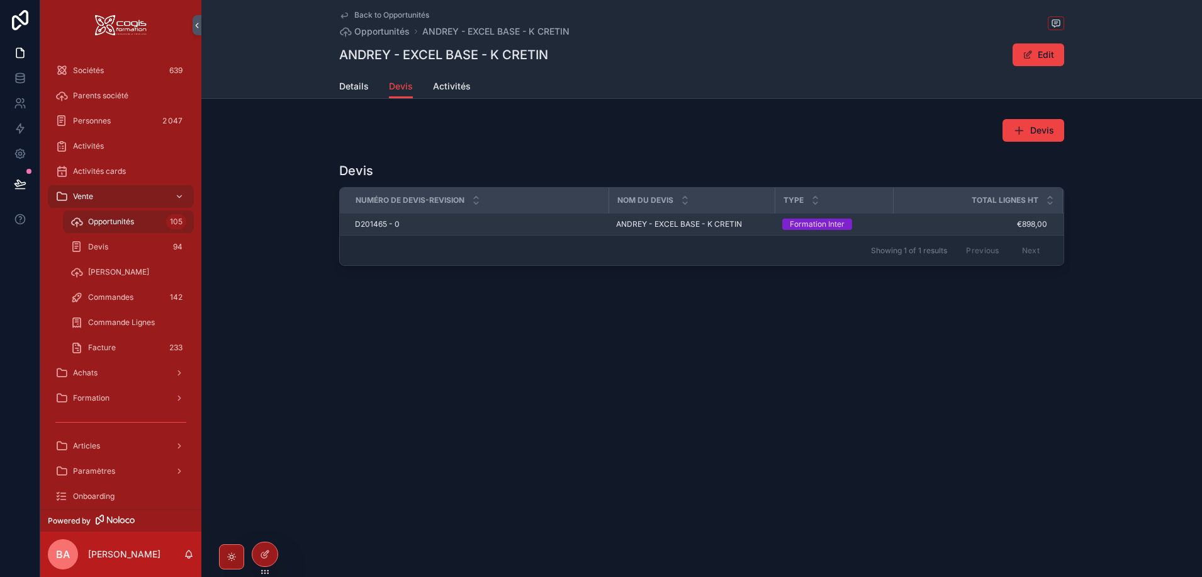
click at [378, 226] on span "D201465 - 0" at bounding box center [377, 224] width 45 height 10
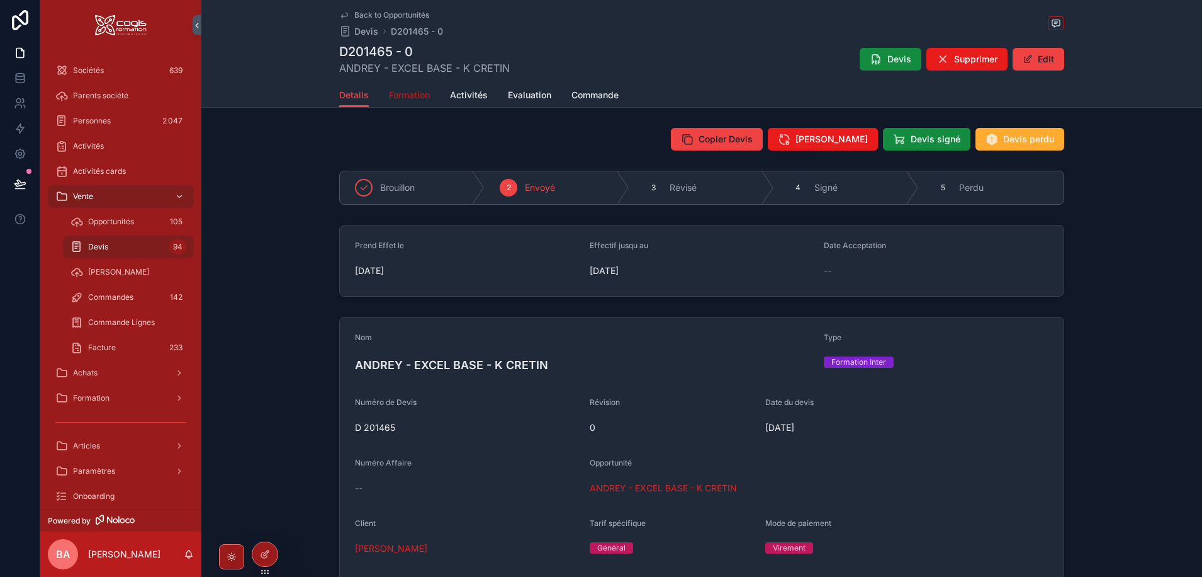
click at [412, 89] on span "Formation" at bounding box center [409, 95] width 41 height 13
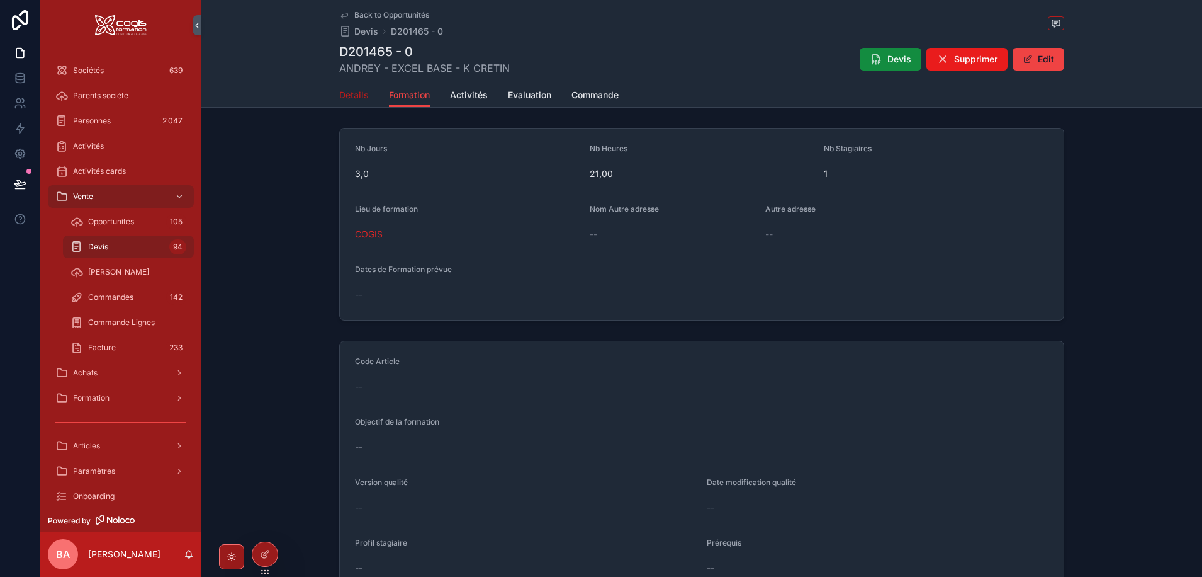
click at [355, 91] on span "Details" at bounding box center [354, 95] width 30 height 13
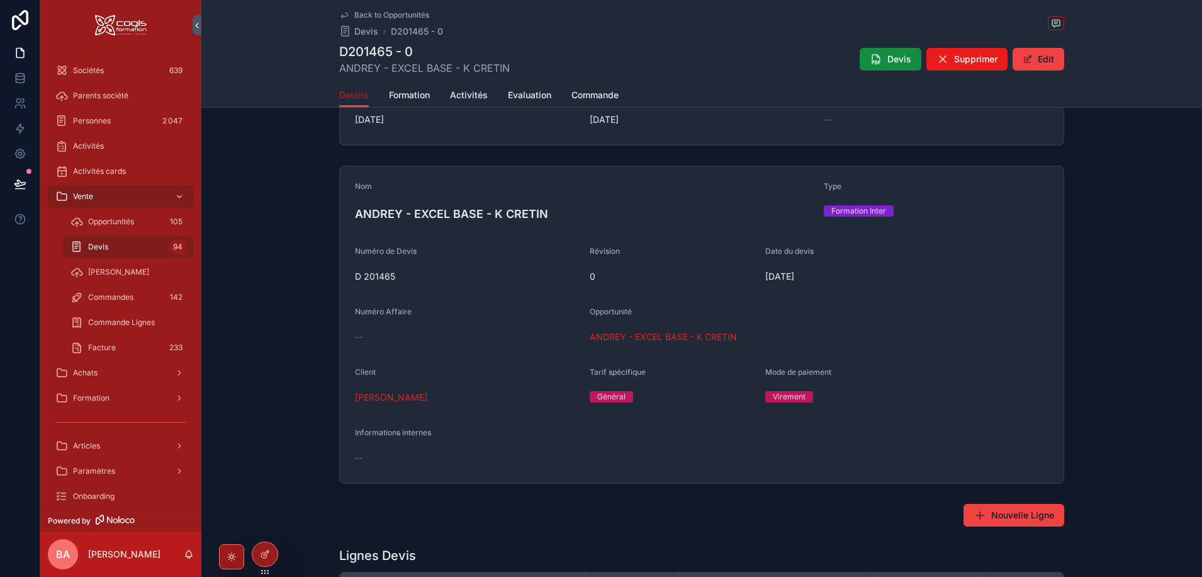
scroll to position [189, 0]
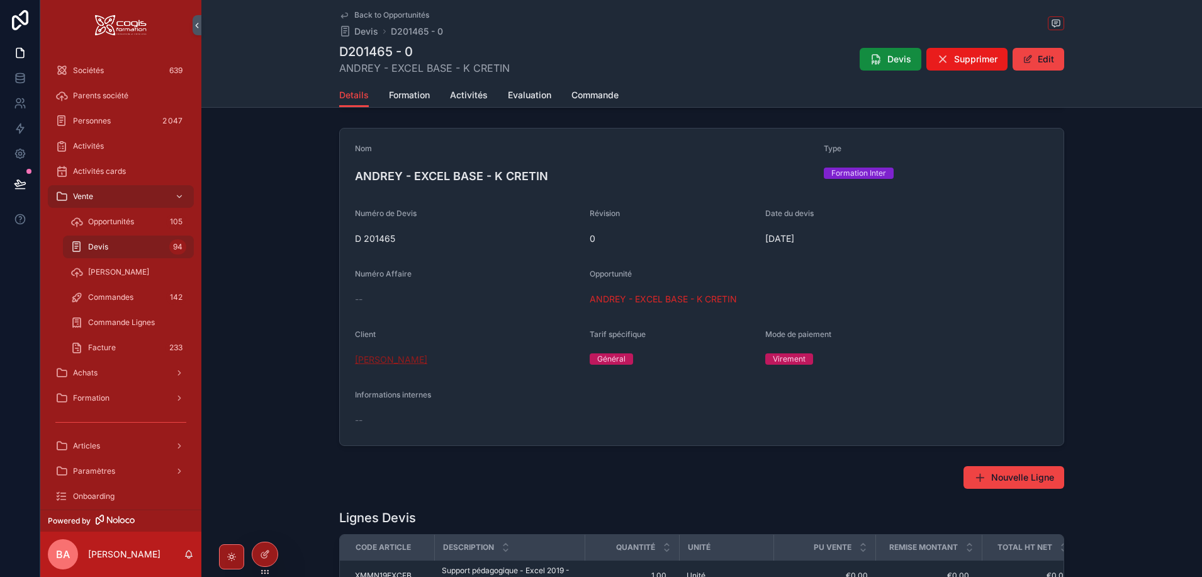
click at [384, 356] on span "[PERSON_NAME]" at bounding box center [391, 359] width 72 height 13
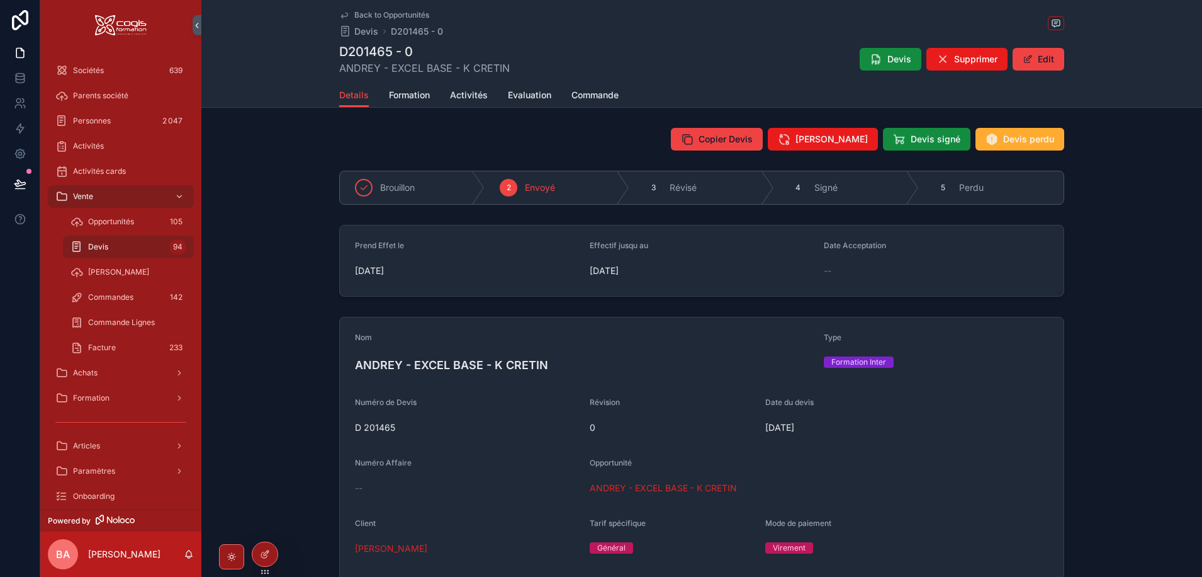
click at [368, 13] on span "Back to Opportunités" at bounding box center [391, 15] width 75 height 10
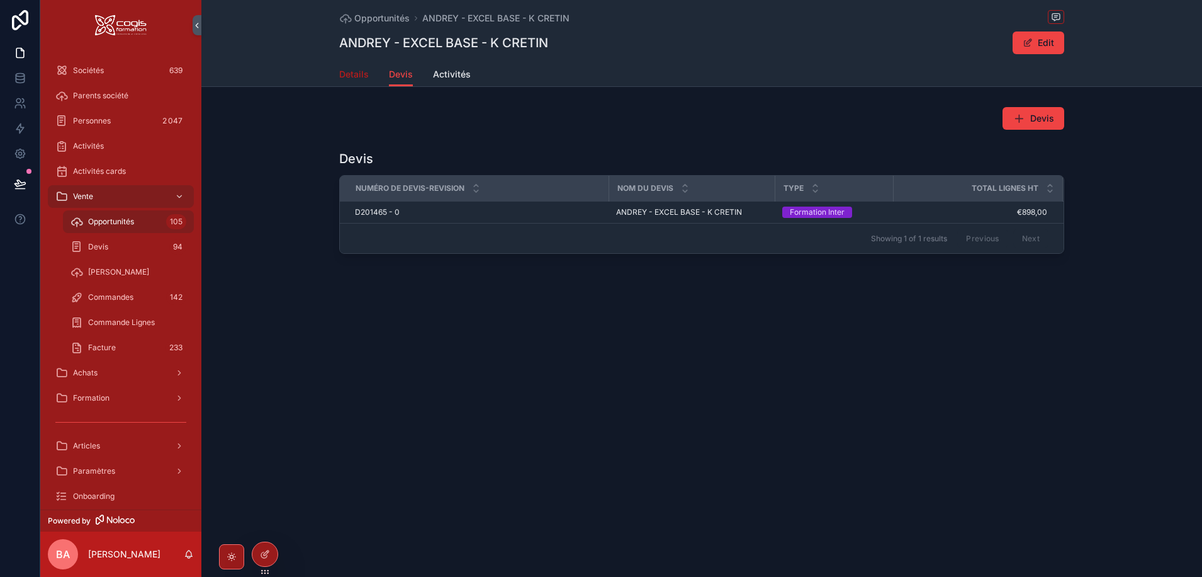
click at [349, 72] on span "Details" at bounding box center [354, 74] width 30 height 13
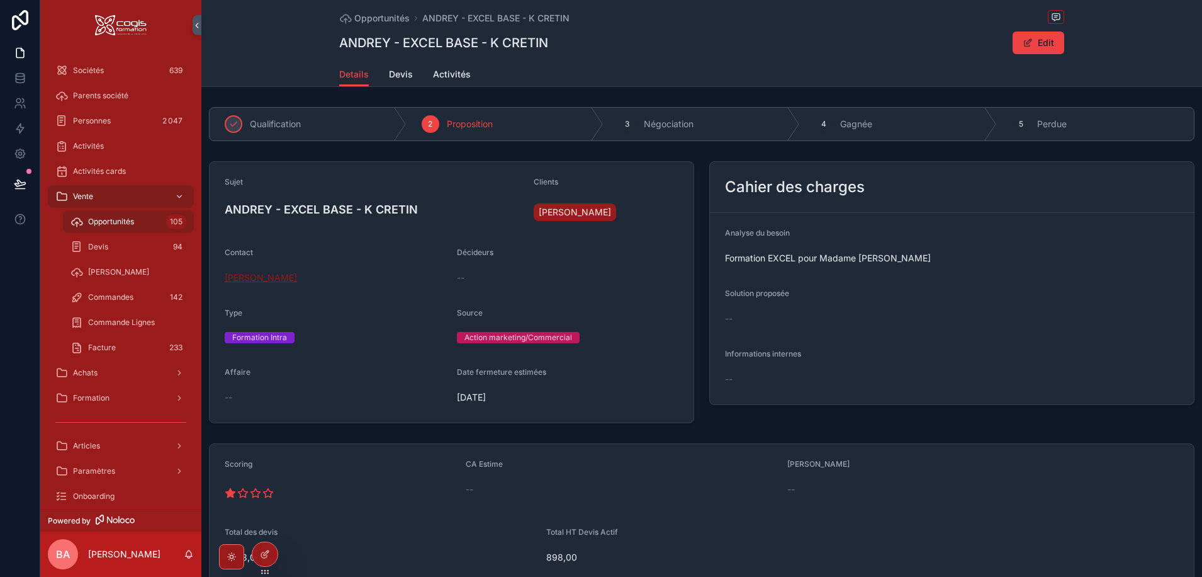
click at [254, 275] on span "Katia CRETIN" at bounding box center [261, 277] width 72 height 13
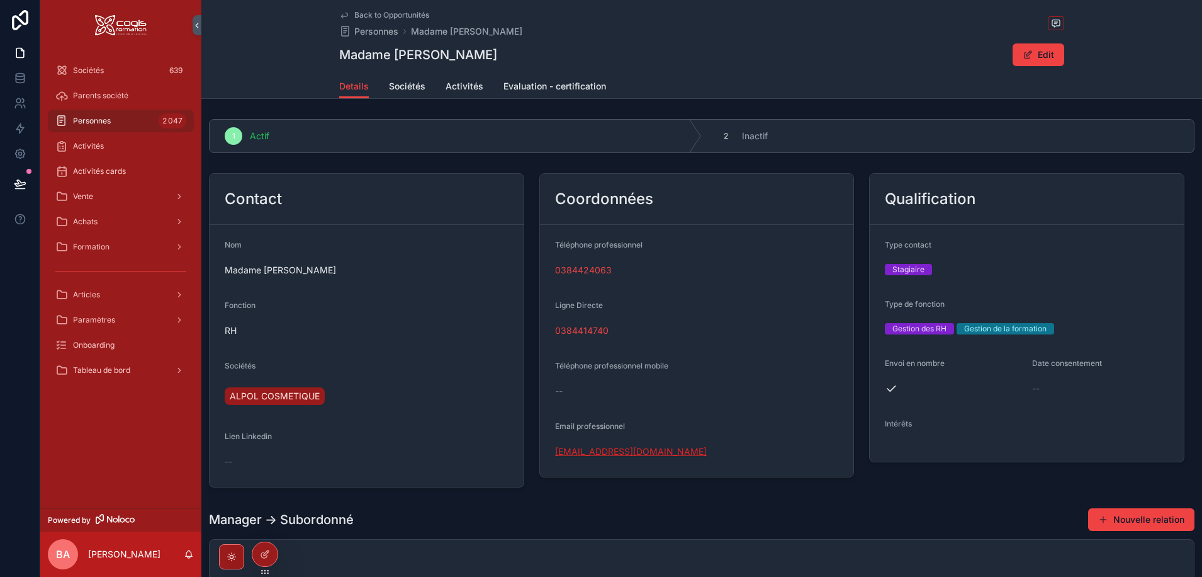
click at [604, 455] on link "k.cretin@alfiplast.fr" at bounding box center [631, 451] width 152 height 13
click at [277, 395] on span "ALPOL COSMETIQUE" at bounding box center [275, 396] width 90 height 13
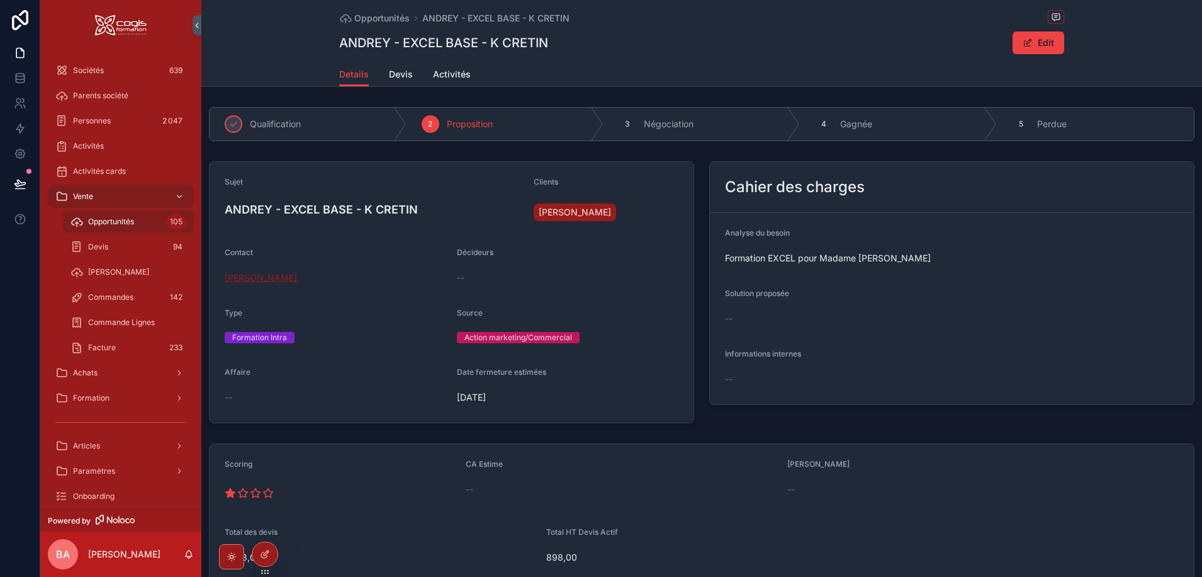
click at [265, 278] on span "Katia CRETIN" at bounding box center [261, 277] width 72 height 13
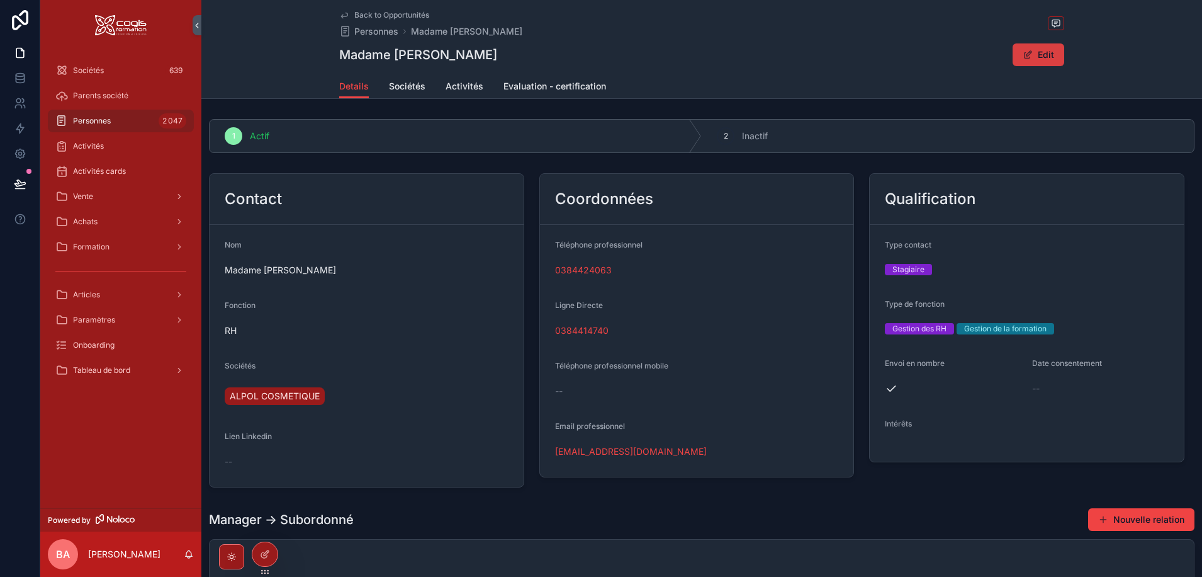
click at [1042, 56] on button "Edit" at bounding box center [1039, 54] width 52 height 23
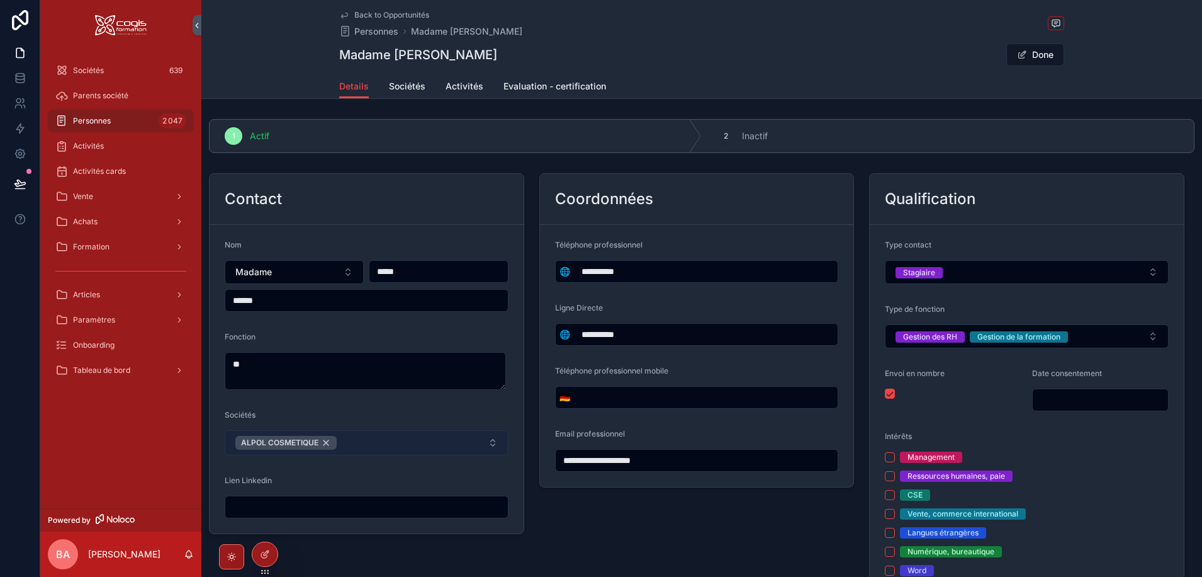
click at [328, 442] on div "ALPOL COSMETIQUE" at bounding box center [285, 443] width 101 height 14
type input "**********"
click at [380, 437] on button "Select Button" at bounding box center [367, 440] width 284 height 21
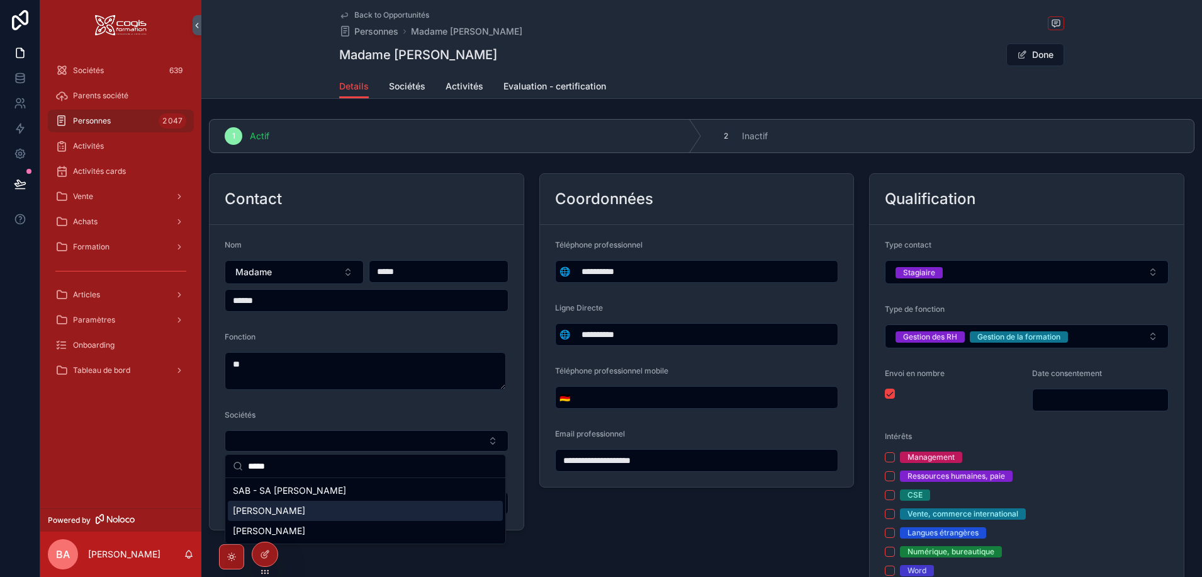
type input "*****"
click at [285, 514] on span "[PERSON_NAME]" at bounding box center [269, 510] width 72 height 13
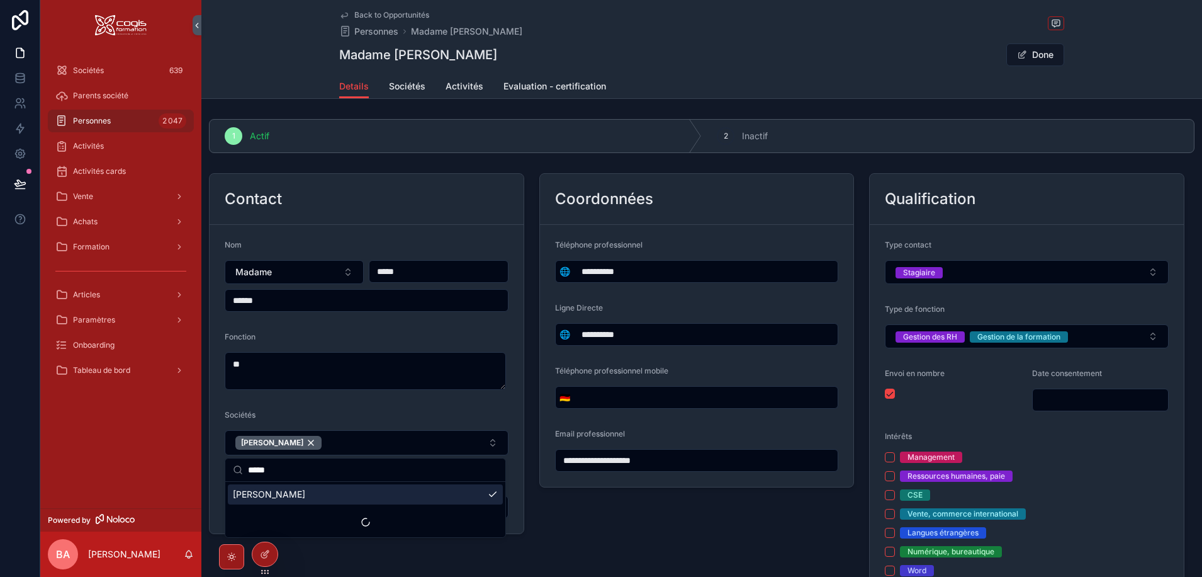
type input "**********"
click at [1038, 52] on button "Done" at bounding box center [1035, 54] width 58 height 23
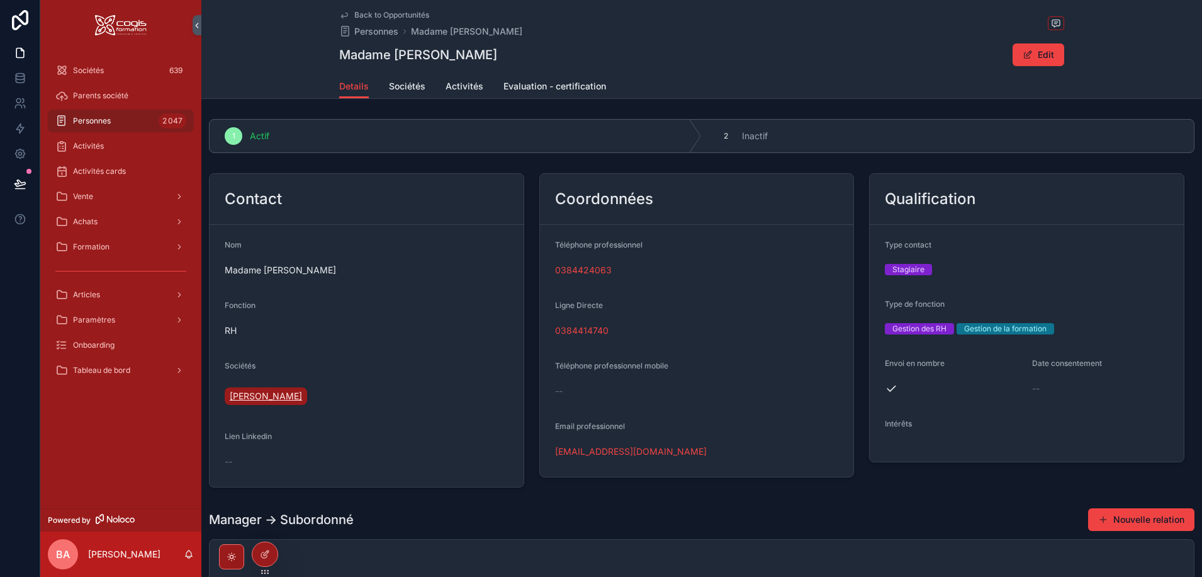
click at [271, 400] on span "[PERSON_NAME]" at bounding box center [266, 396] width 72 height 13
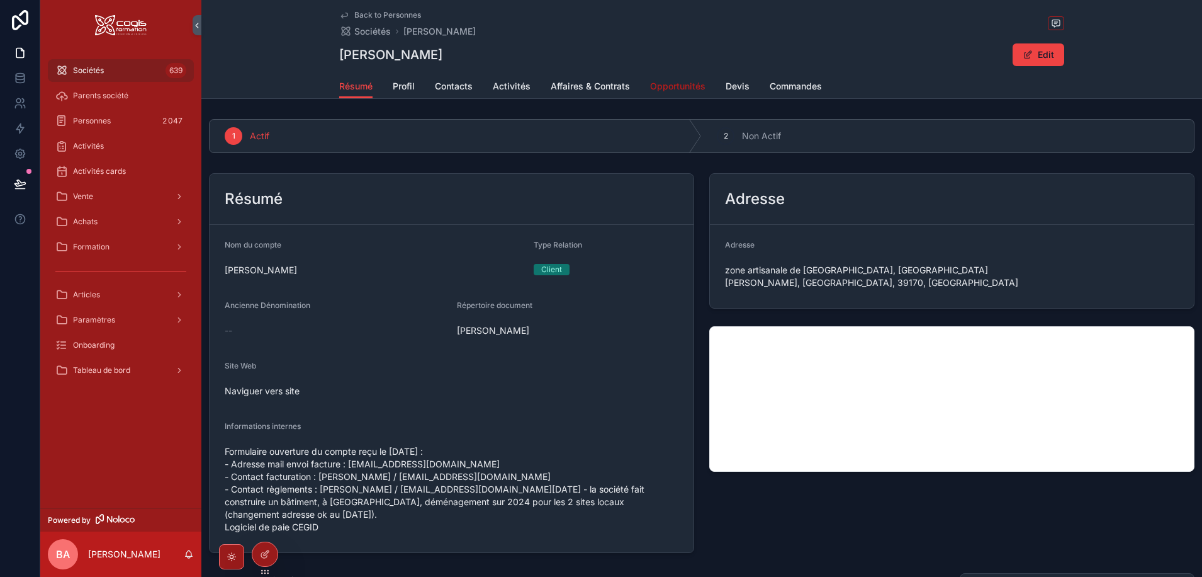
click at [674, 86] on span "Opportunités" at bounding box center [677, 86] width 55 height 13
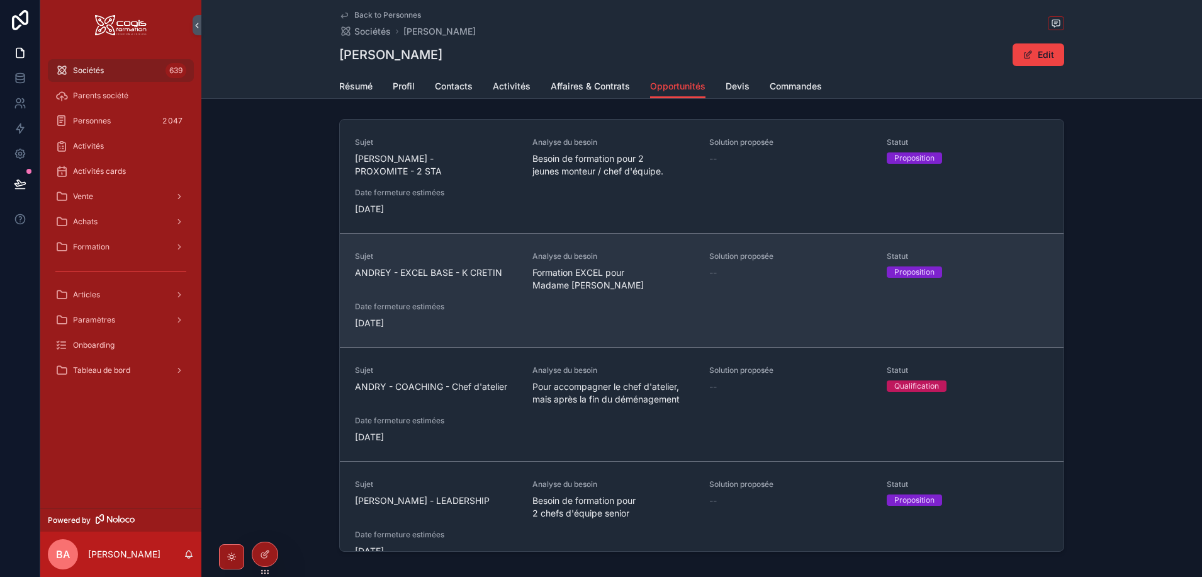
click at [475, 314] on div "Date fermeture estimées 30/09/2025" at bounding box center [436, 316] width 162 height 28
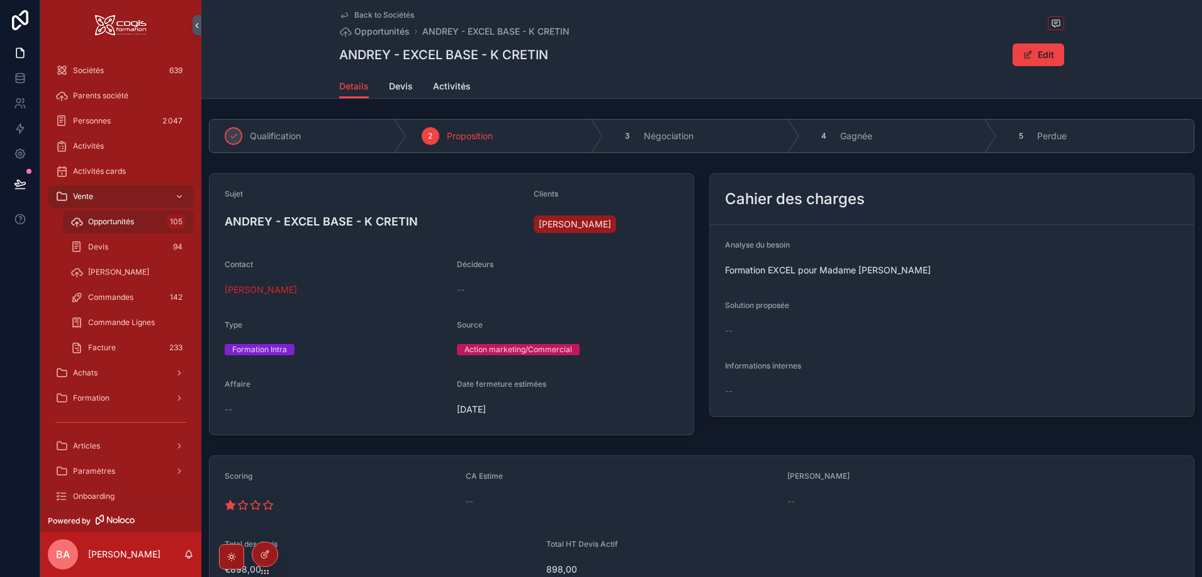
click at [502, 410] on span "[DATE]" at bounding box center [568, 409] width 222 height 13
click at [1032, 41] on div "Back to Sociétés Opportunités ANDREY - EXCEL BASE - K CRETIN ANDREY - EXCEL BAS…" at bounding box center [701, 37] width 725 height 74
click at [1032, 55] on button "Edit" at bounding box center [1039, 54] width 52 height 23
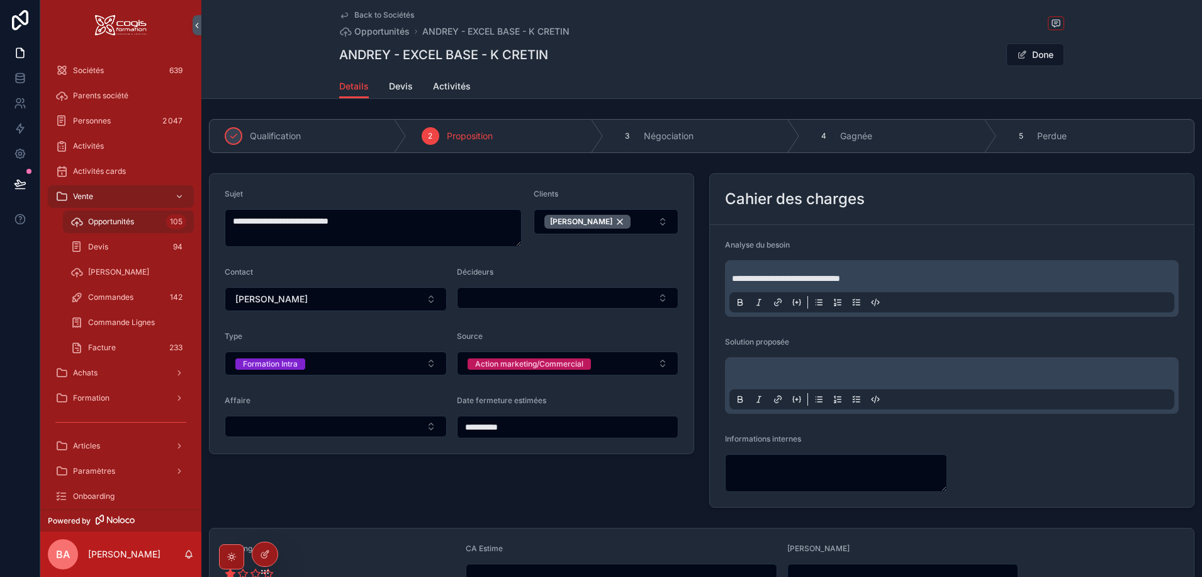
click at [523, 433] on input "**********" at bounding box center [568, 427] width 221 height 18
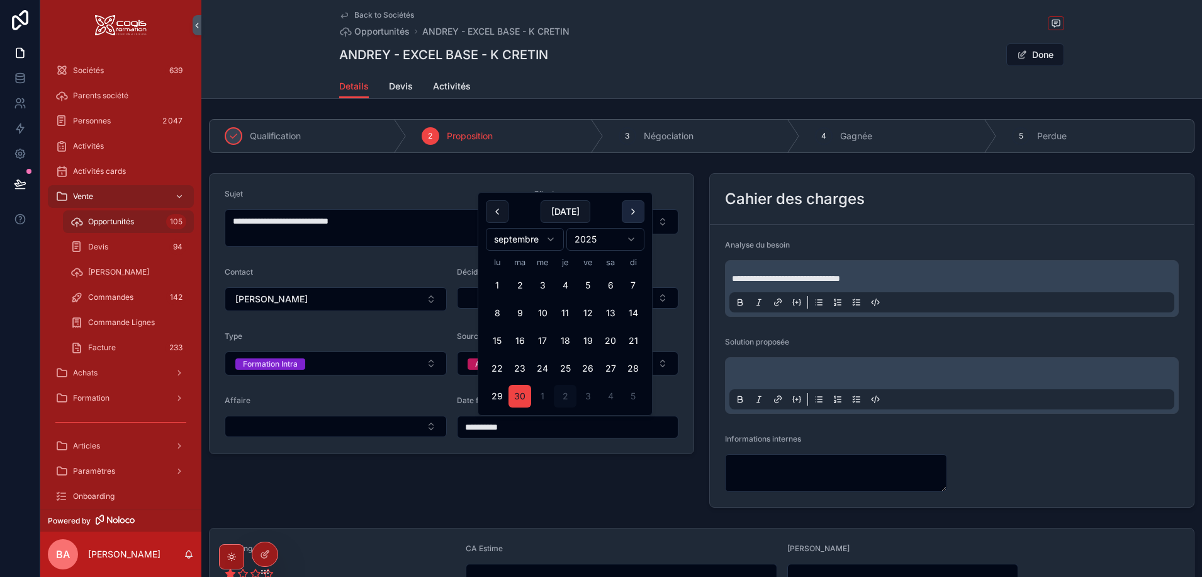
click at [633, 210] on button "scrollable content" at bounding box center [633, 211] width 23 height 23
click at [584, 395] on button "31" at bounding box center [588, 396] width 23 height 23
type input "**********"
drag, startPoint x: 787, startPoint y: 62, endPoint x: 798, endPoint y: 62, distance: 10.7
click at [791, 62] on div "ANDREY - EXCEL BASE - K CRETIN Done" at bounding box center [701, 55] width 725 height 24
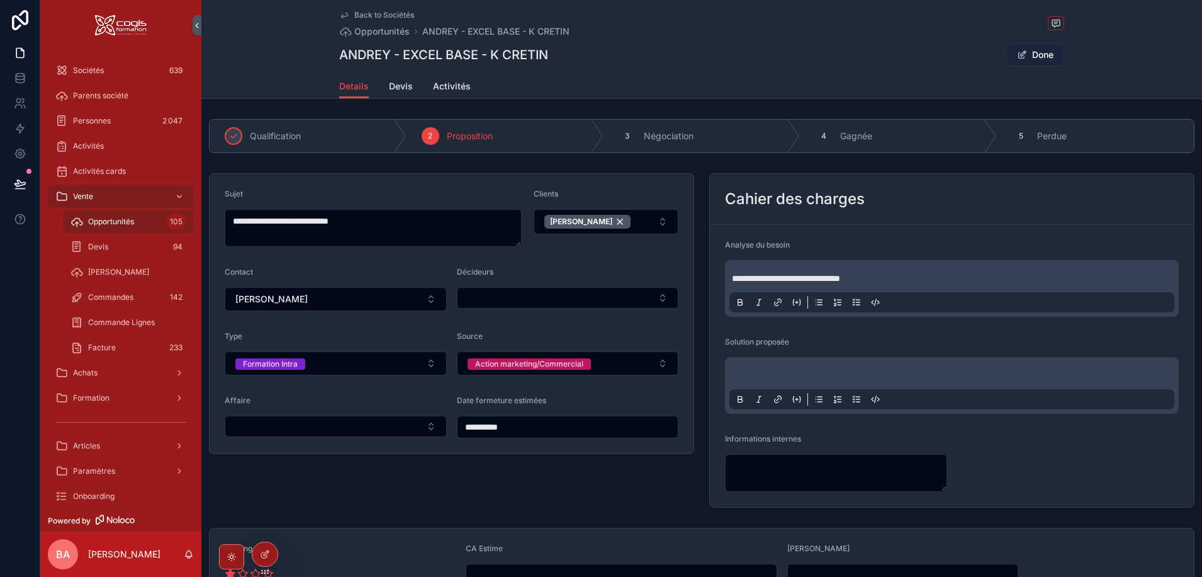
click at [1037, 52] on button "Done" at bounding box center [1035, 54] width 58 height 23
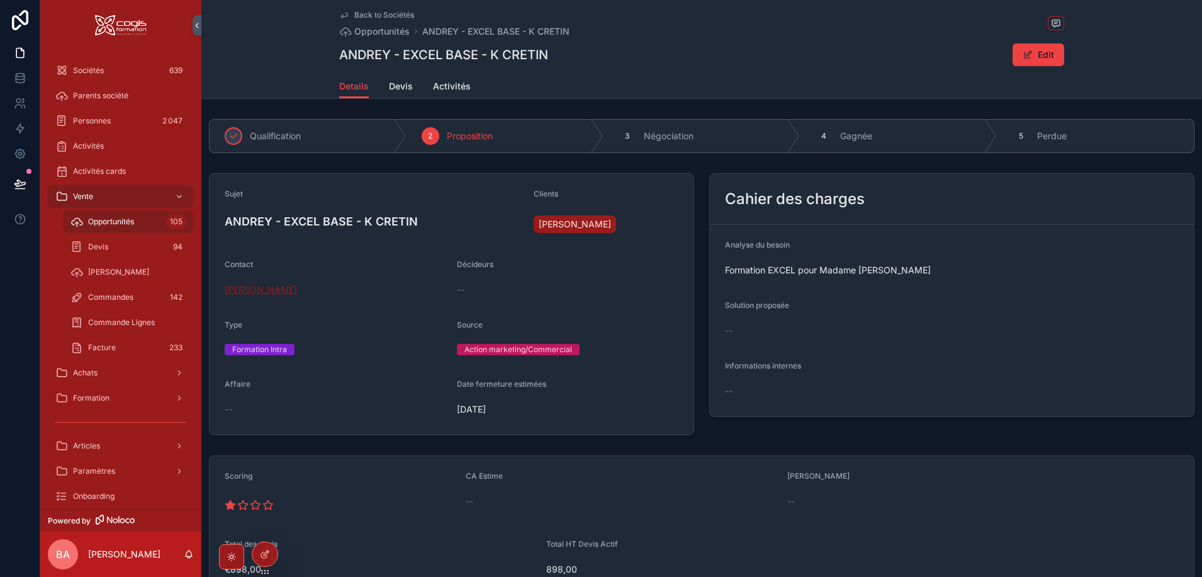
click at [238, 289] on span "Katia CRETIN" at bounding box center [261, 289] width 72 height 13
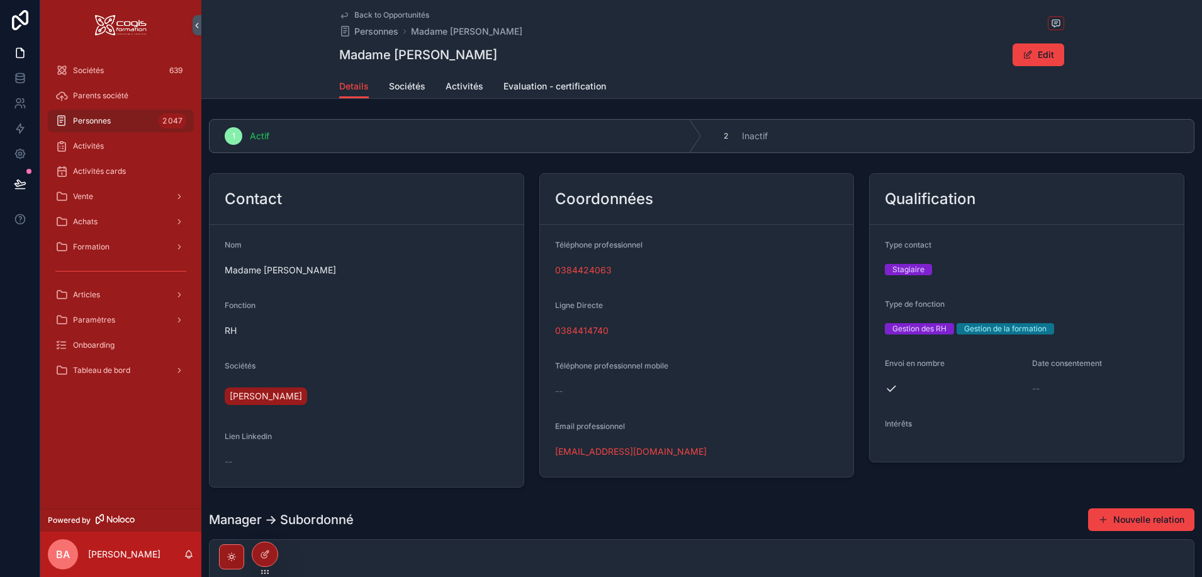
click at [801, 70] on div "Back to Opportunités Personnes Madame Katia CRETIN Madame Katia CRETIN Edit" at bounding box center [701, 37] width 725 height 74
click at [369, 9] on div "Back to Opportunités Personnes Madame Katia CRETIN Madame Katia CRETIN Edit" at bounding box center [701, 37] width 725 height 74
click at [369, 14] on span "Back to Opportunités" at bounding box center [391, 15] width 75 height 10
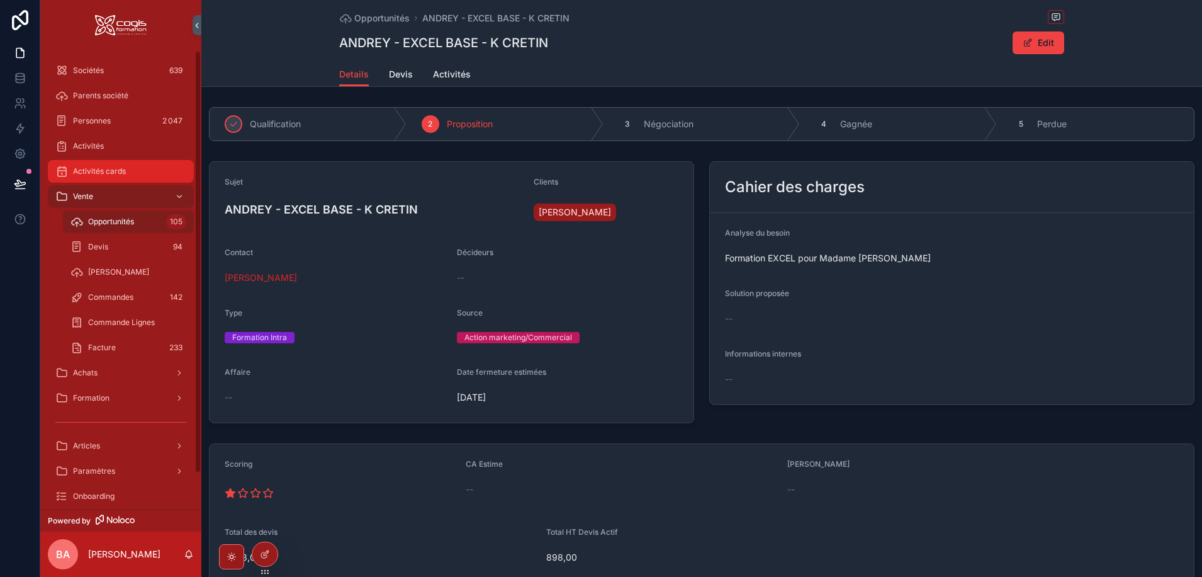
click at [86, 170] on span "Activités cards" at bounding box center [99, 171] width 53 height 10
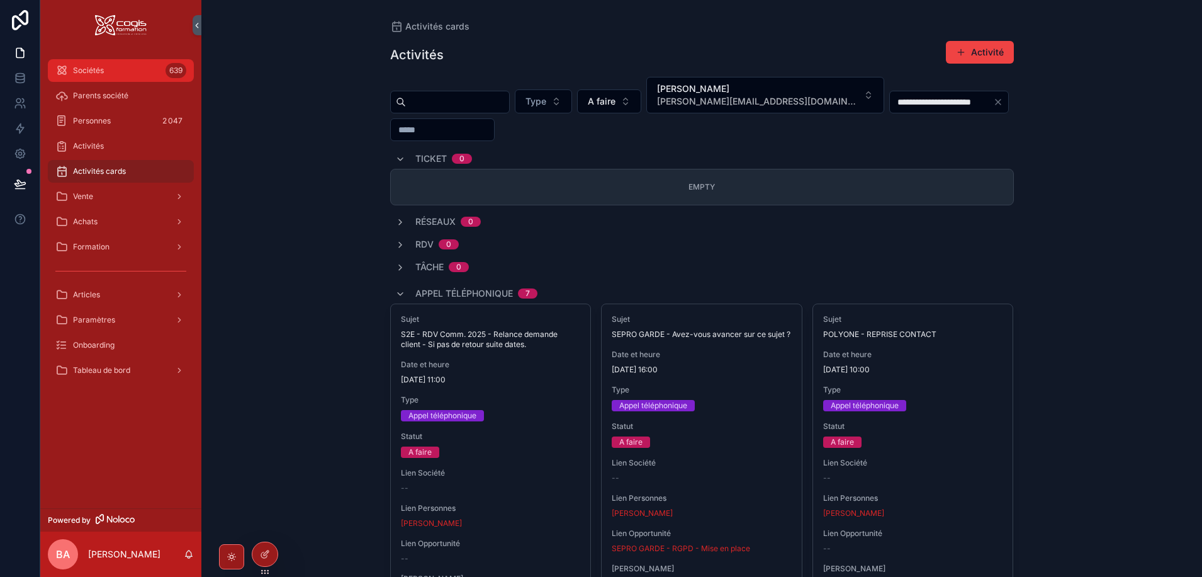
click at [86, 76] on div "Sociétés 639" at bounding box center [120, 70] width 131 height 20
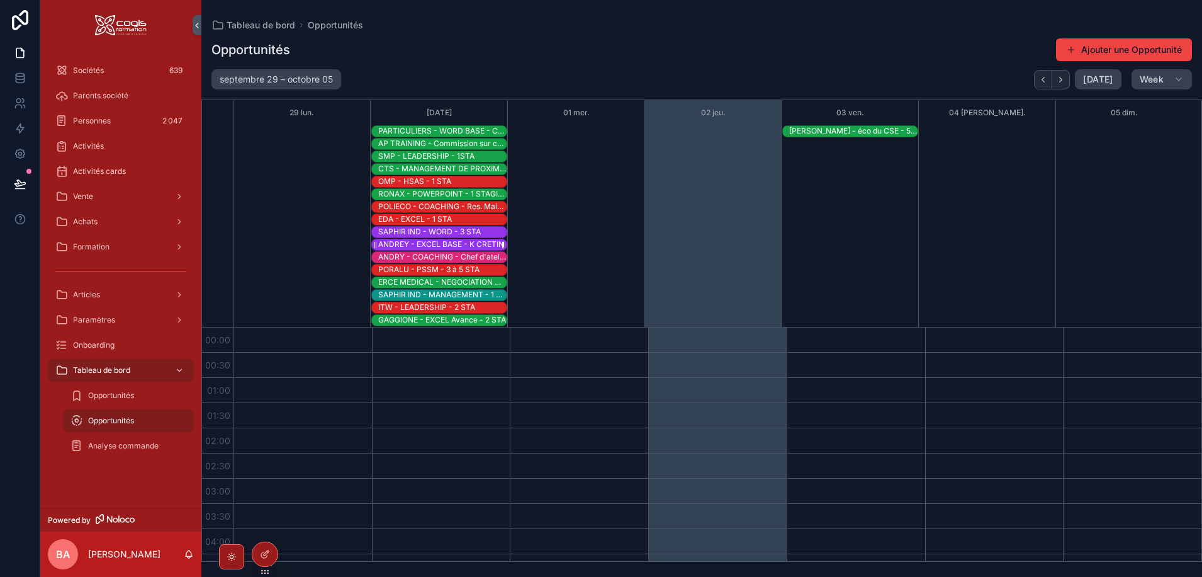
click at [444, 245] on div "ANDREY - EXCEL BASE - K CRETIN" at bounding box center [441, 244] width 126 height 10
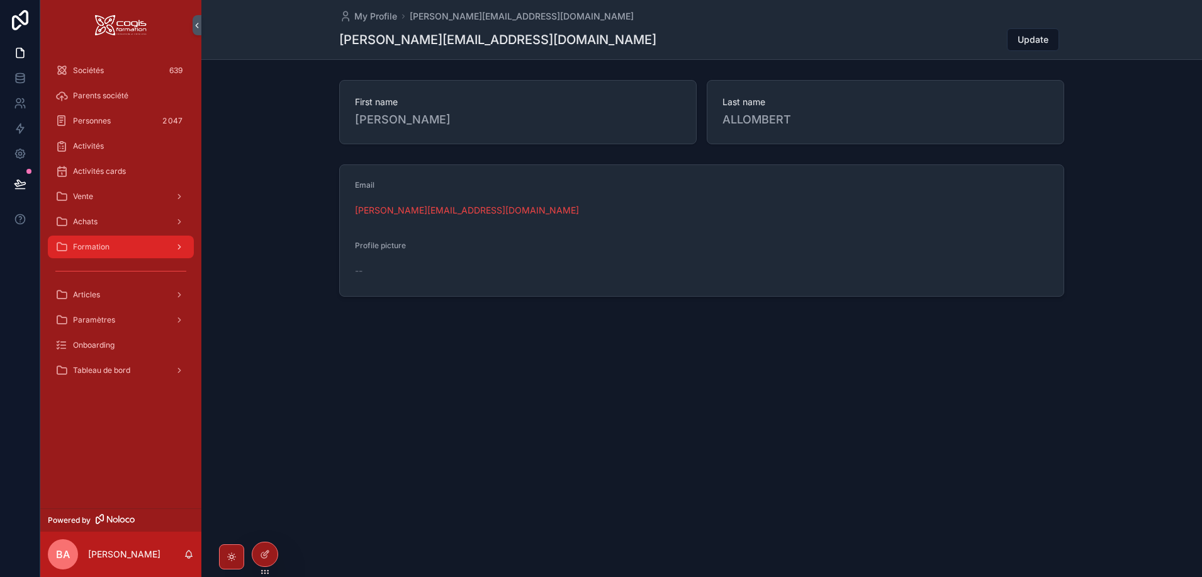
click at [100, 247] on span "Formation" at bounding box center [91, 247] width 37 height 10
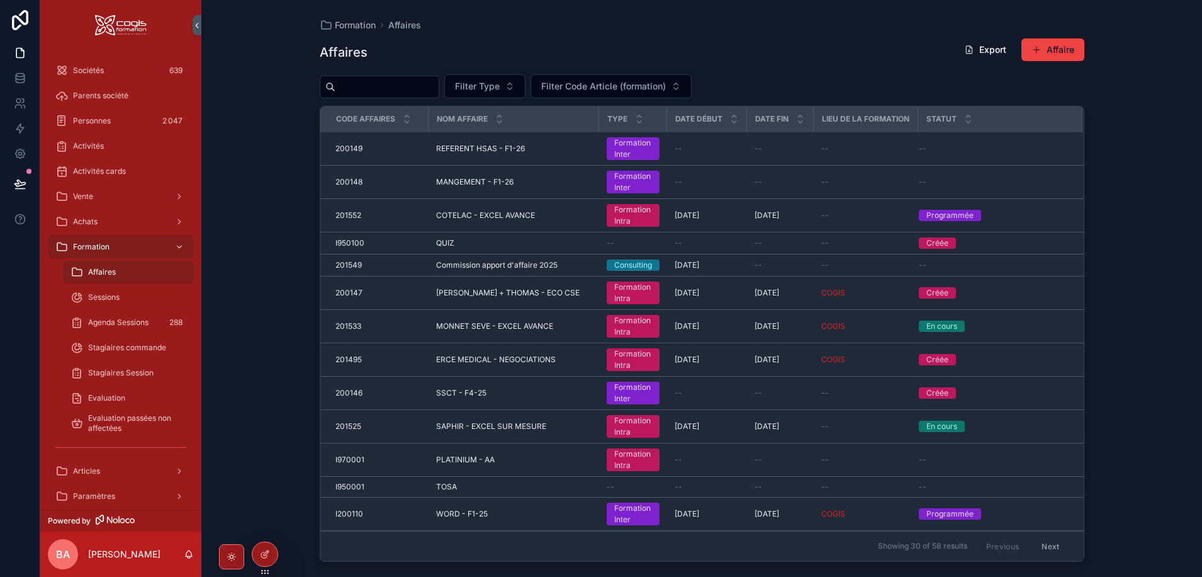
click at [95, 273] on span "Affaires" at bounding box center [102, 272] width 28 height 10
click at [365, 87] on input "scrollable content" at bounding box center [386, 87] width 103 height 18
type input "*****"
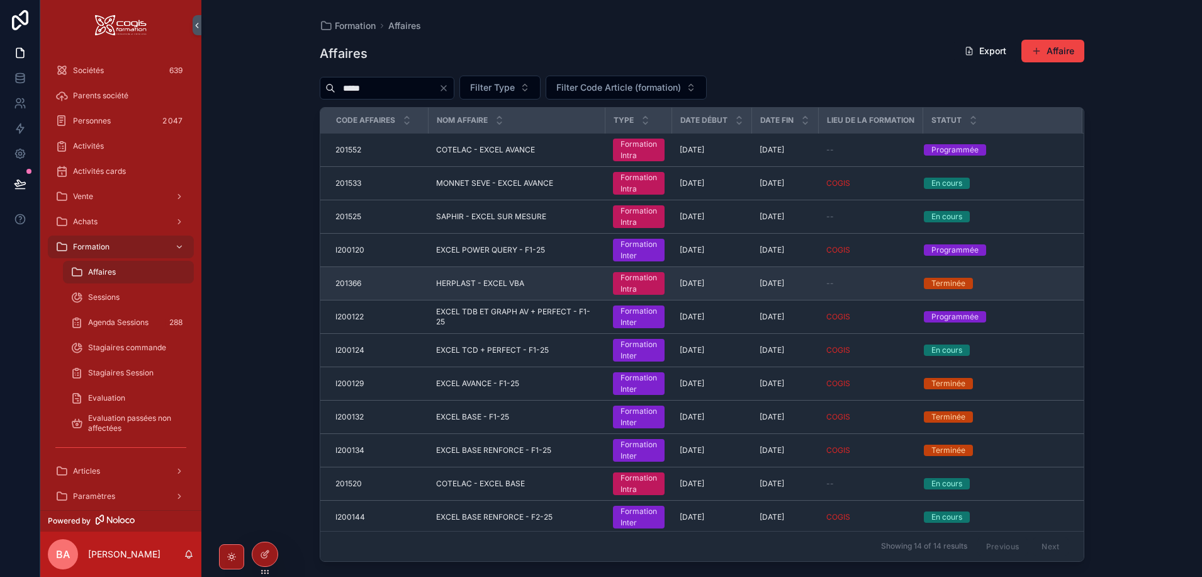
scroll to position [63, 0]
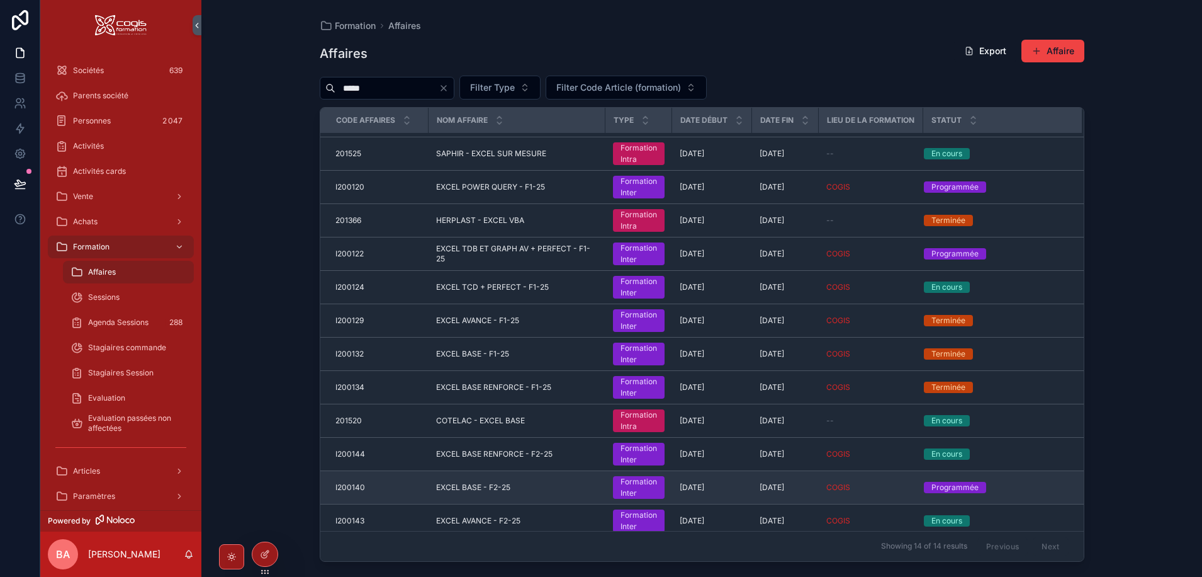
click at [458, 489] on span "EXCEL BASE - F2-25" at bounding box center [473, 487] width 74 height 10
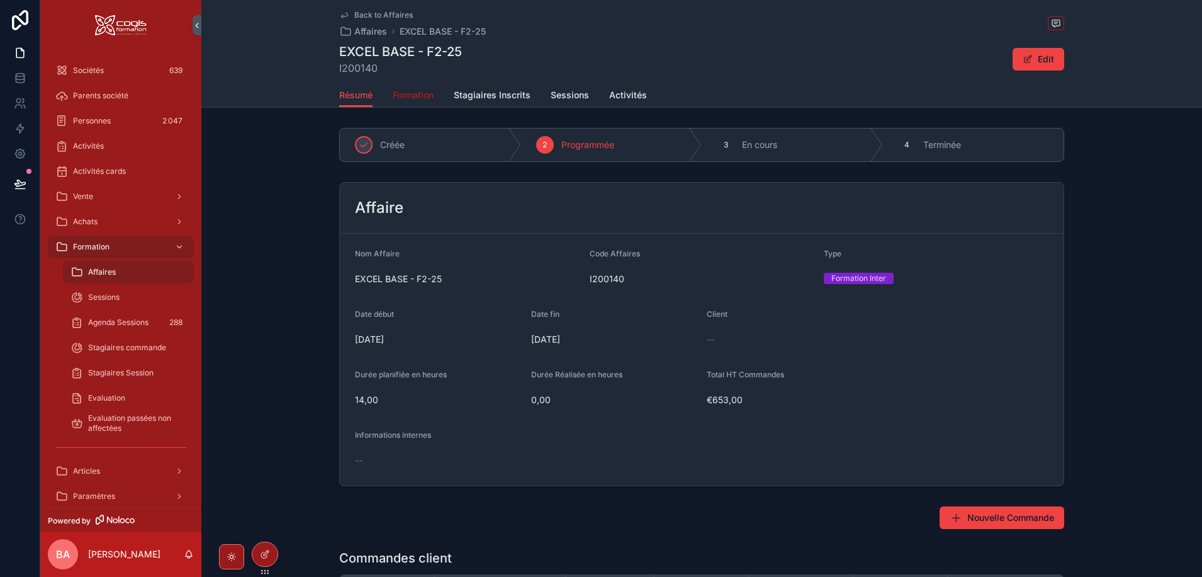
click at [410, 94] on span "Formation" at bounding box center [413, 95] width 41 height 13
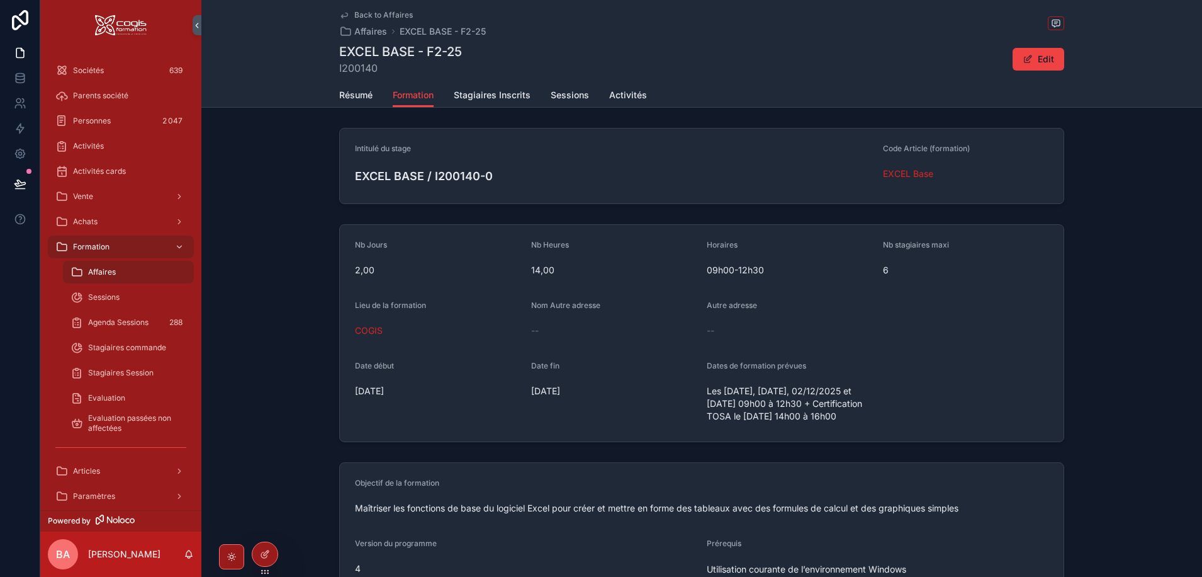
click at [865, 422] on span "Les [DATE], [DATE], 02/12/2025 et [DATE] 09h00 à 12h30 + Certification TOSA le …" at bounding box center [790, 404] width 166 height 38
drag, startPoint x: 846, startPoint y: 430, endPoint x: 699, endPoint y: 392, distance: 152.2
click at [699, 392] on form "Nb Jours 2,00 Nb Heures 14,00 Horaires 09h00-12h30 Nb stagiaires maxi 6 Lieu de…" at bounding box center [702, 333] width 724 height 217
copy span "Les [DATE], [DATE], 02/12/2025 et [DATE] 09h00 à 12h30 + Certification TOSA le …"
click at [942, 352] on form "Nb Jours 2,00 Nb Heures 14,00 Horaires 09h00-12h30 Nb stagiaires maxi 6 Lieu de…" at bounding box center [702, 333] width 724 height 217
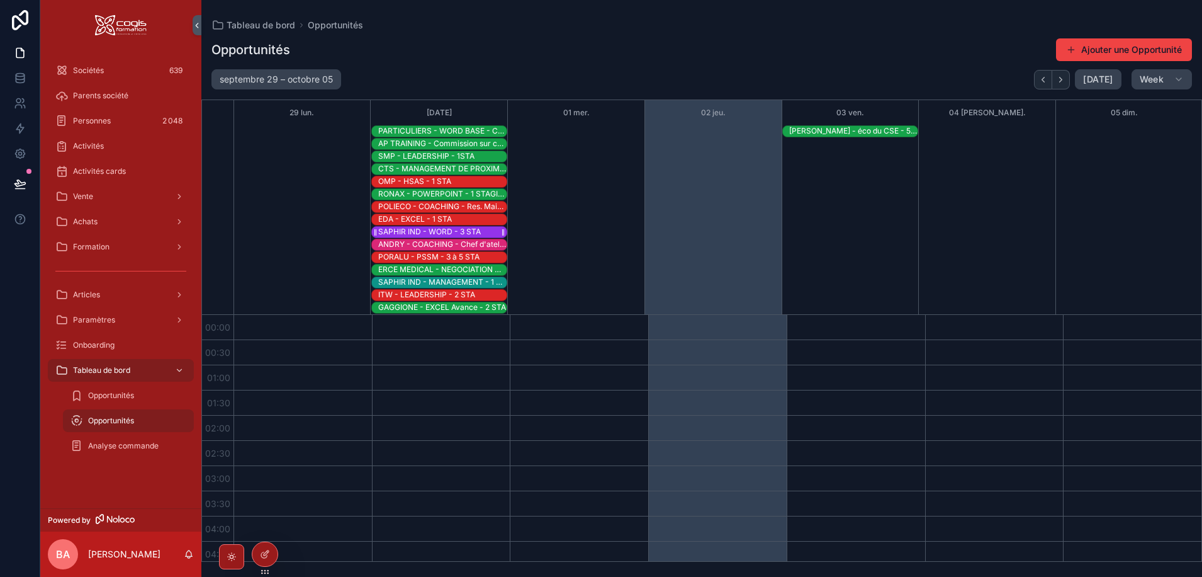
click at [397, 232] on div "SAPHIR IND - WORD - 3 STA" at bounding box center [429, 232] width 103 height 10
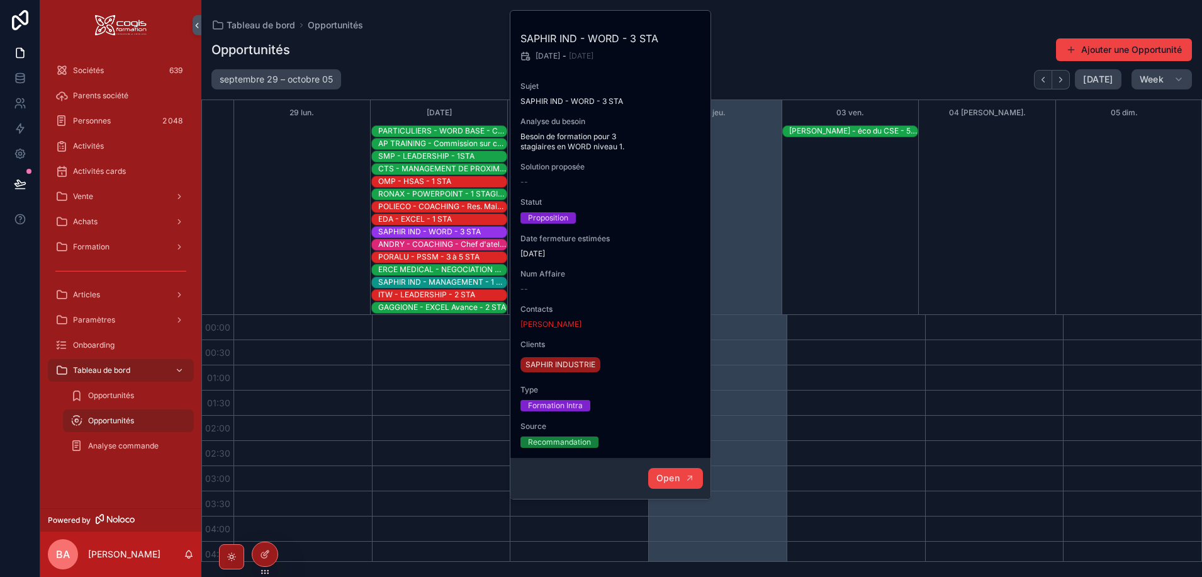
click at [667, 480] on span "Open" at bounding box center [668, 477] width 23 height 11
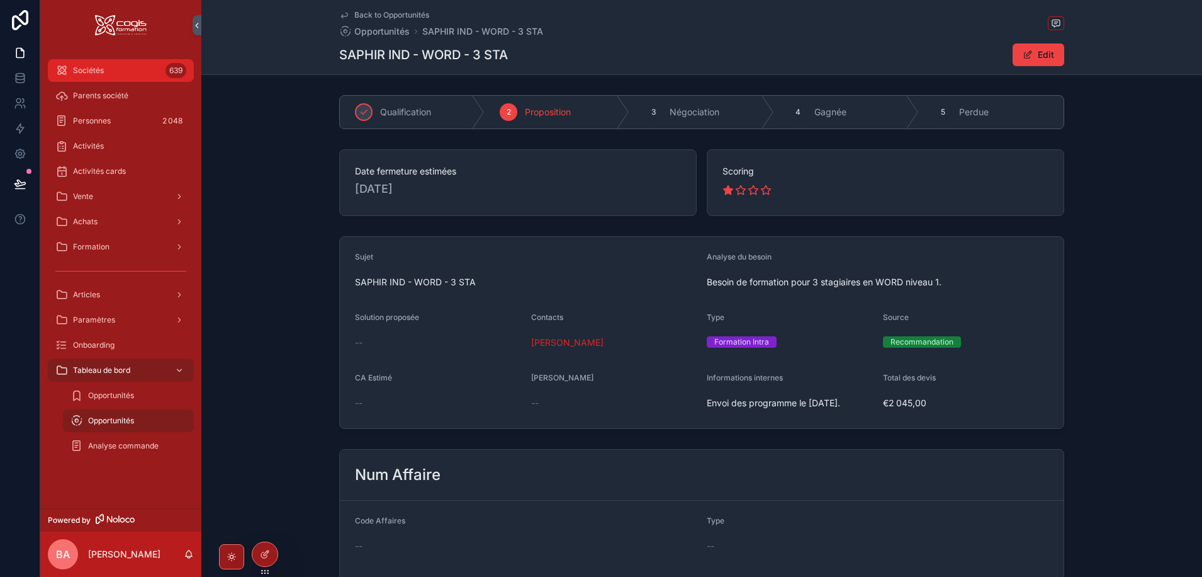
click at [120, 74] on div "Sociétés 639" at bounding box center [120, 70] width 131 height 20
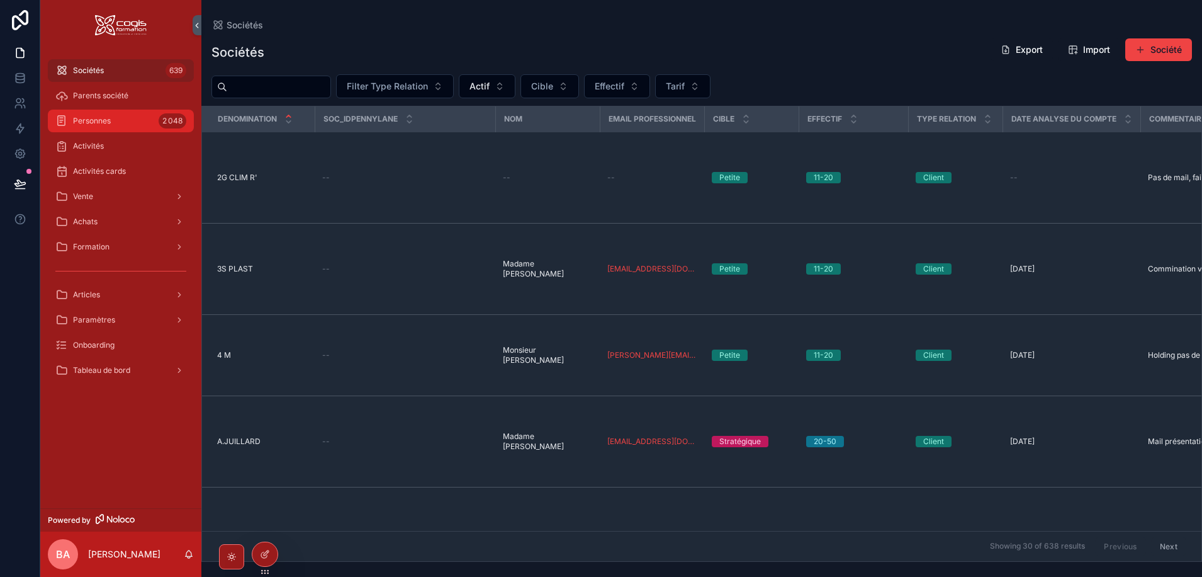
click at [93, 124] on span "Personnes" at bounding box center [92, 121] width 38 height 10
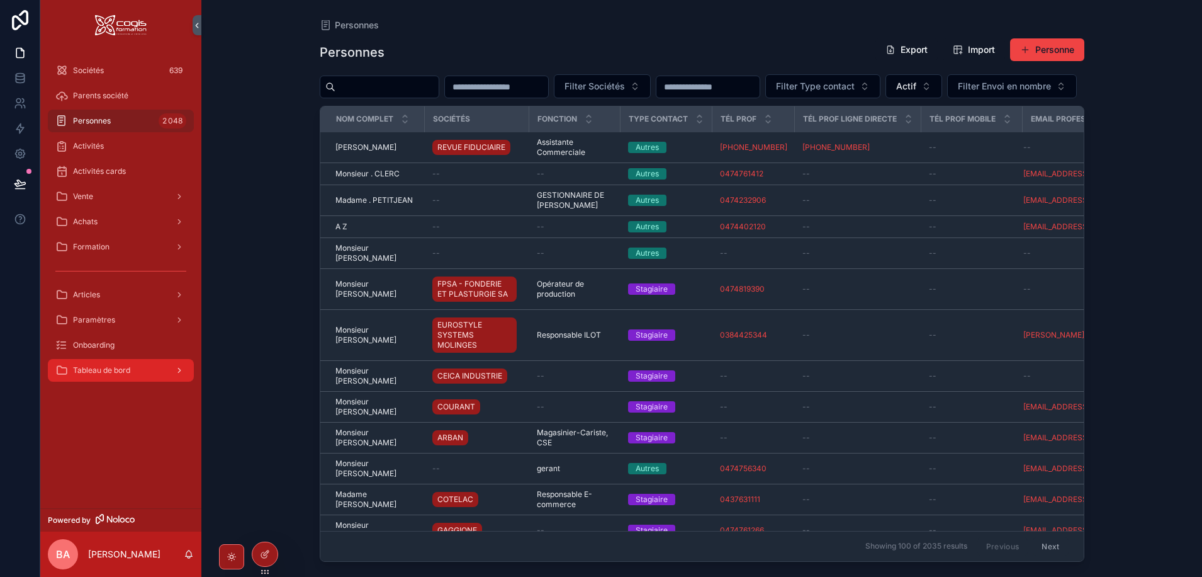
click at [119, 376] on div "Tableau de bord" at bounding box center [120, 370] width 131 height 20
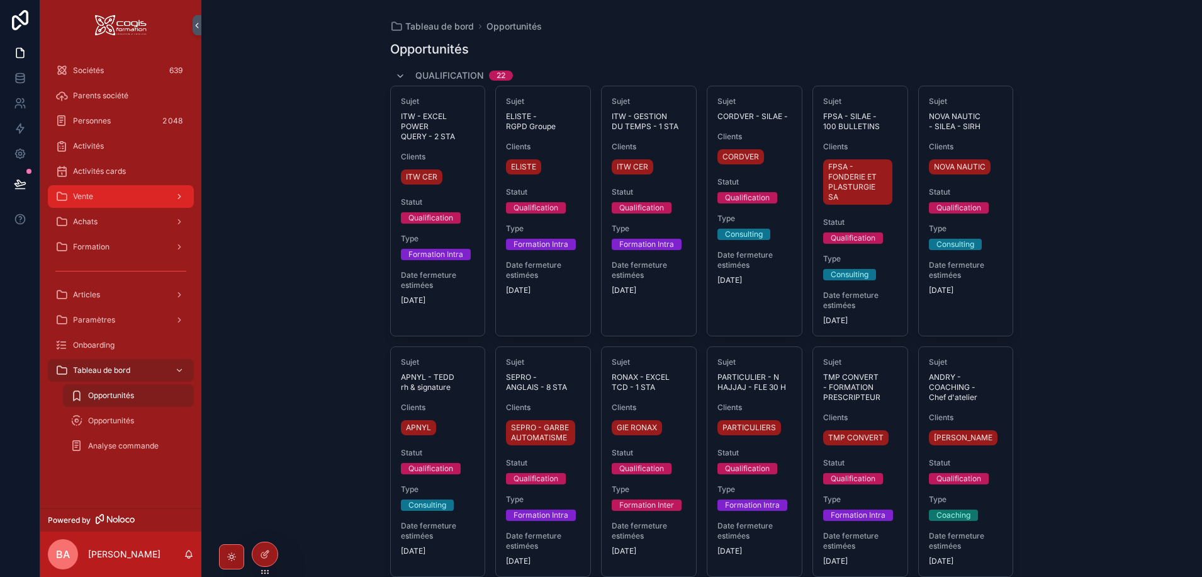
click at [87, 200] on span "Vente" at bounding box center [83, 196] width 20 height 10
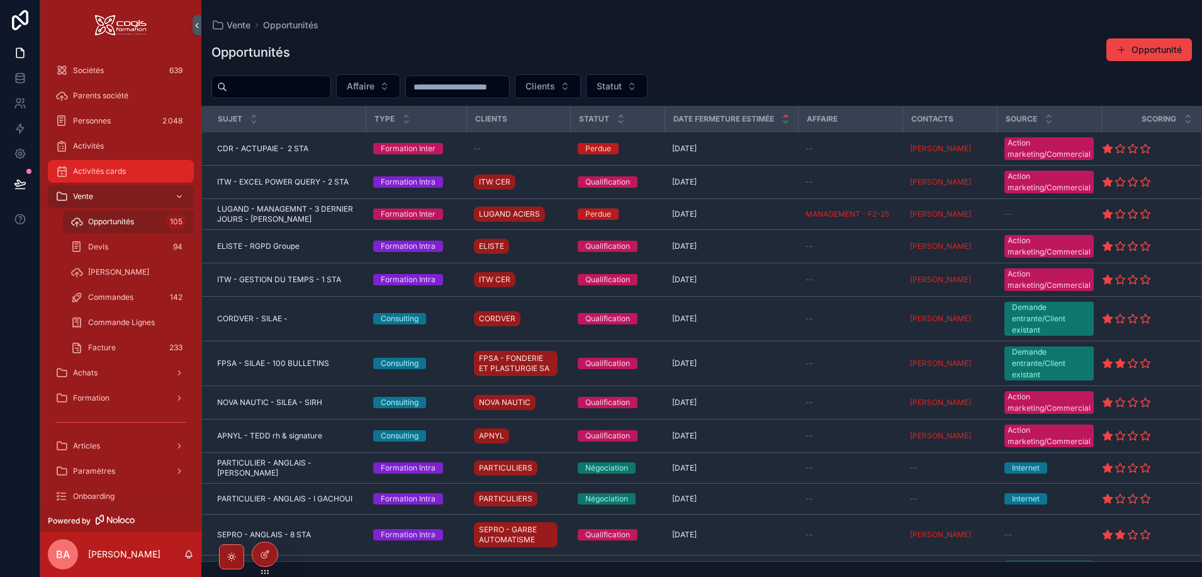
click at [94, 171] on span "Activités cards" at bounding box center [99, 171] width 53 height 10
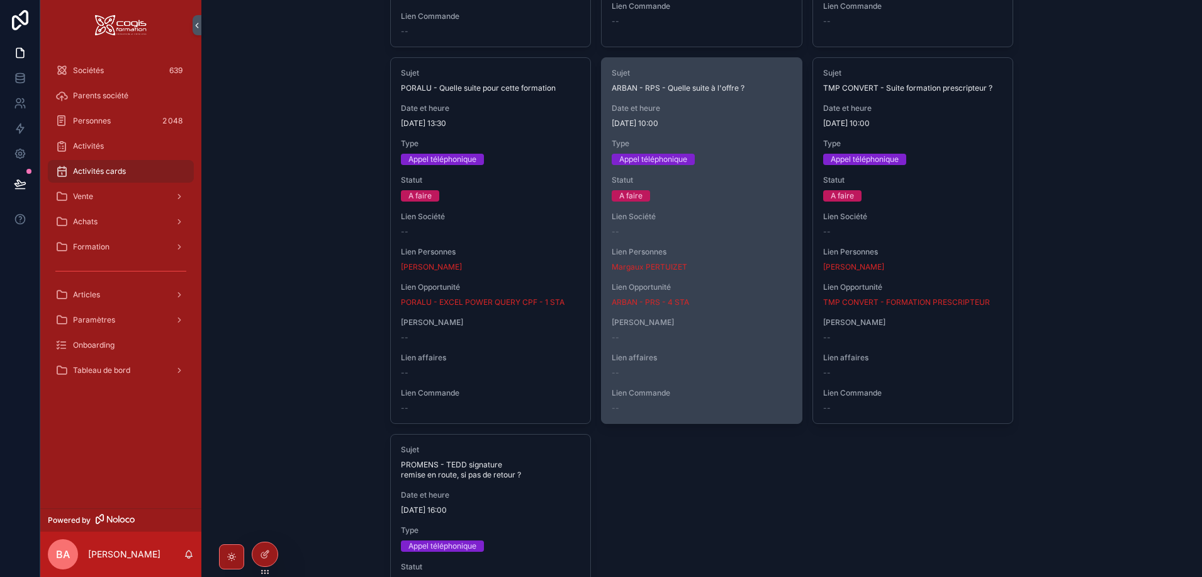
scroll to position [629, 0]
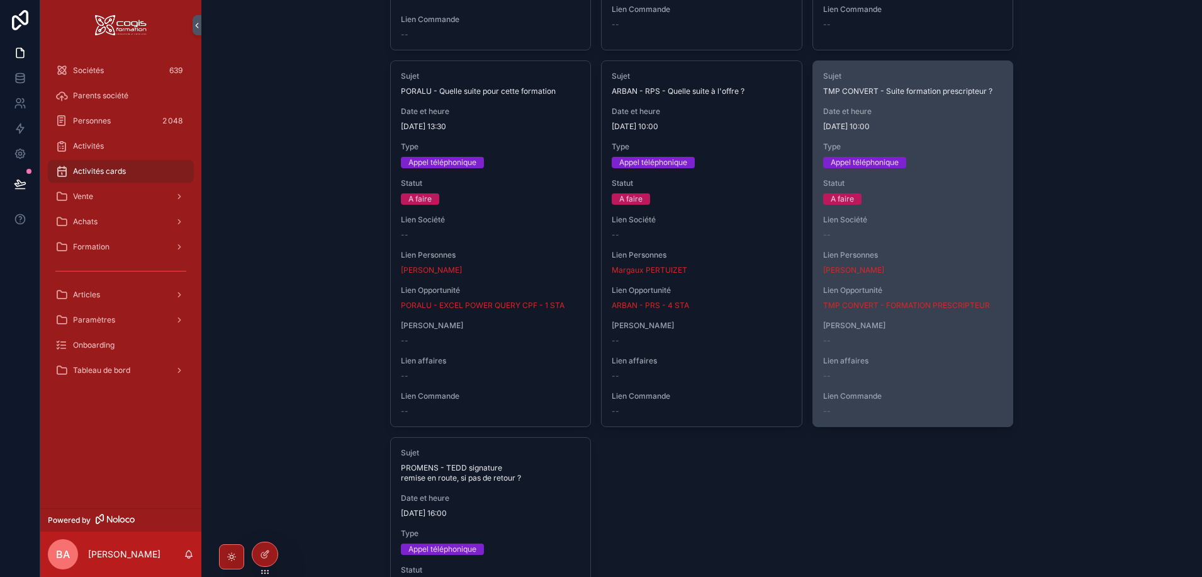
click at [928, 93] on span "TMP CONVERT - Suite formation prescripteur ?" at bounding box center [913, 91] width 180 height 10
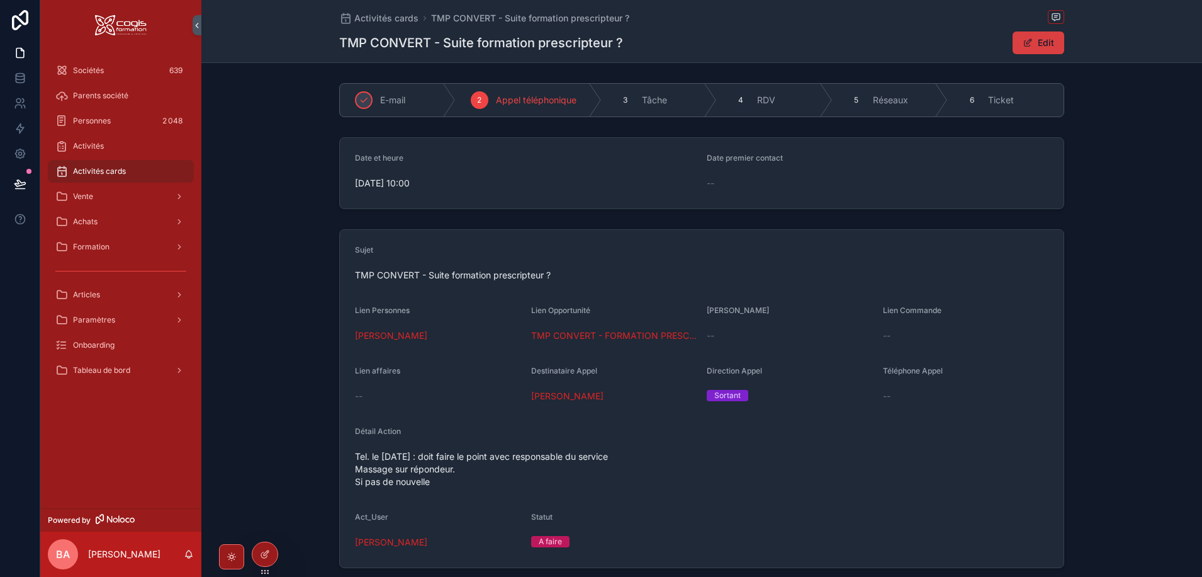
click at [1024, 40] on button "Edit" at bounding box center [1039, 42] width 52 height 23
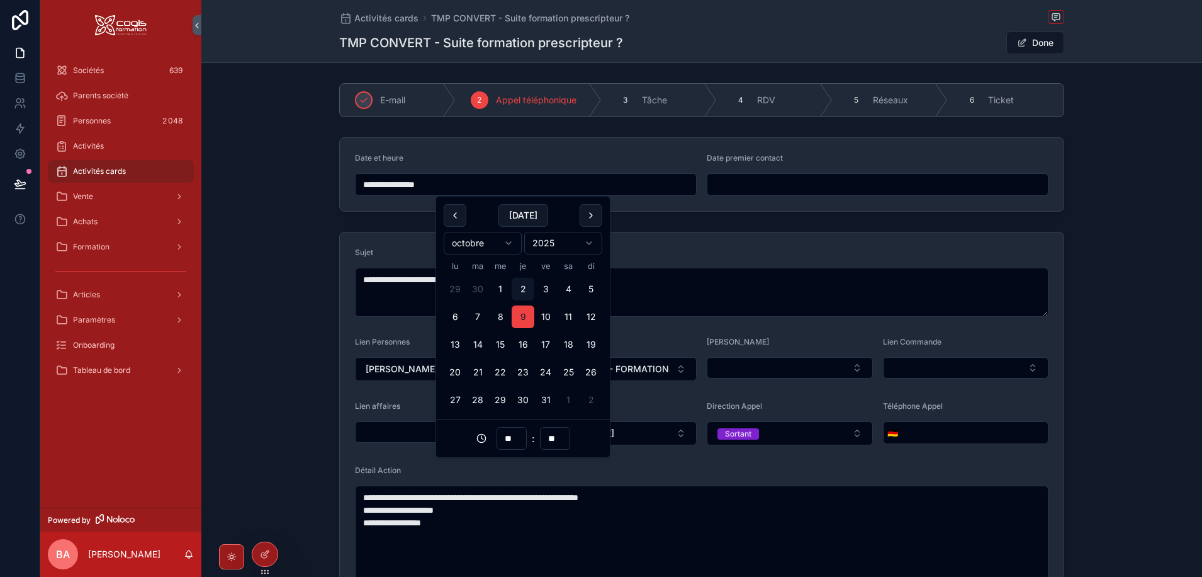
click at [418, 184] on input "**********" at bounding box center [526, 185] width 341 height 18
click at [524, 373] on button "23" at bounding box center [523, 372] width 23 height 23
type input "**********"
click at [1020, 41] on span "Done" at bounding box center [1035, 42] width 58 height 23
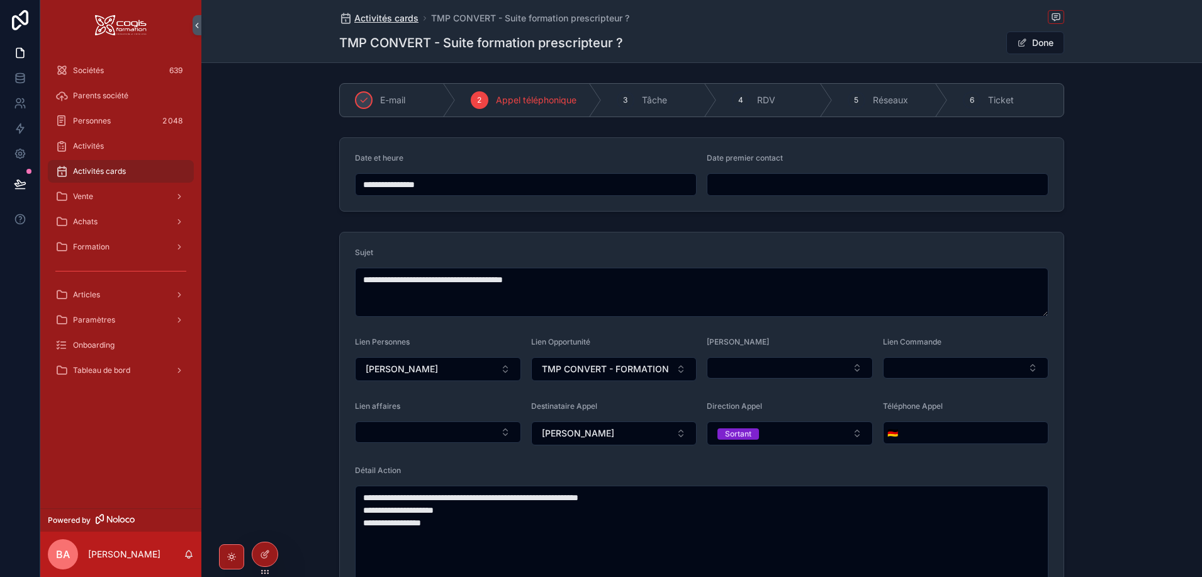
click at [385, 20] on span "Activités cards" at bounding box center [386, 18] width 64 height 13
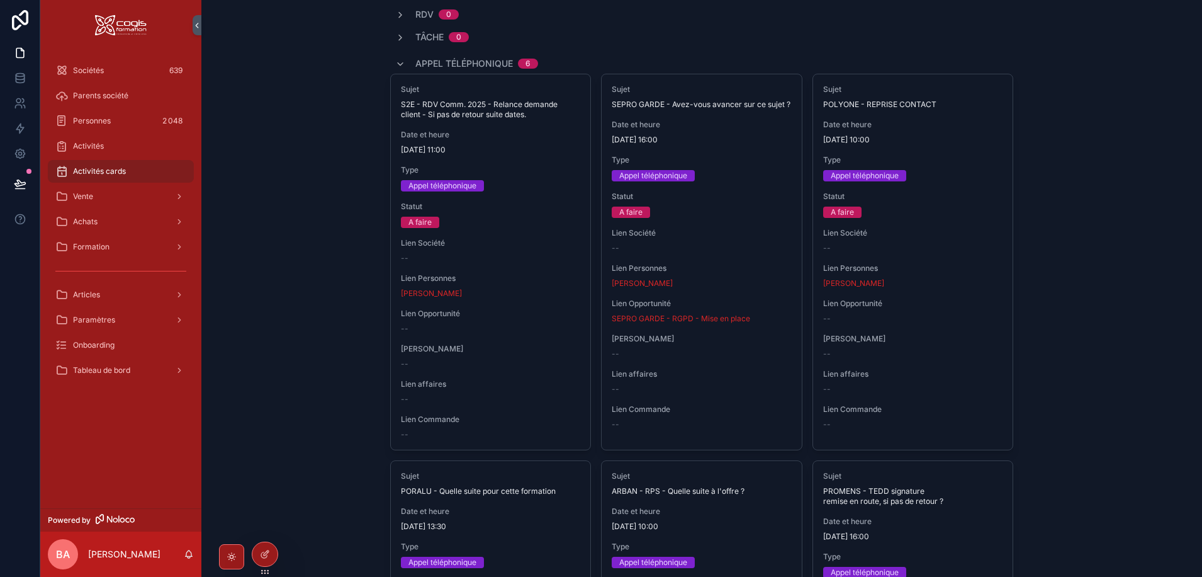
scroll to position [252, 0]
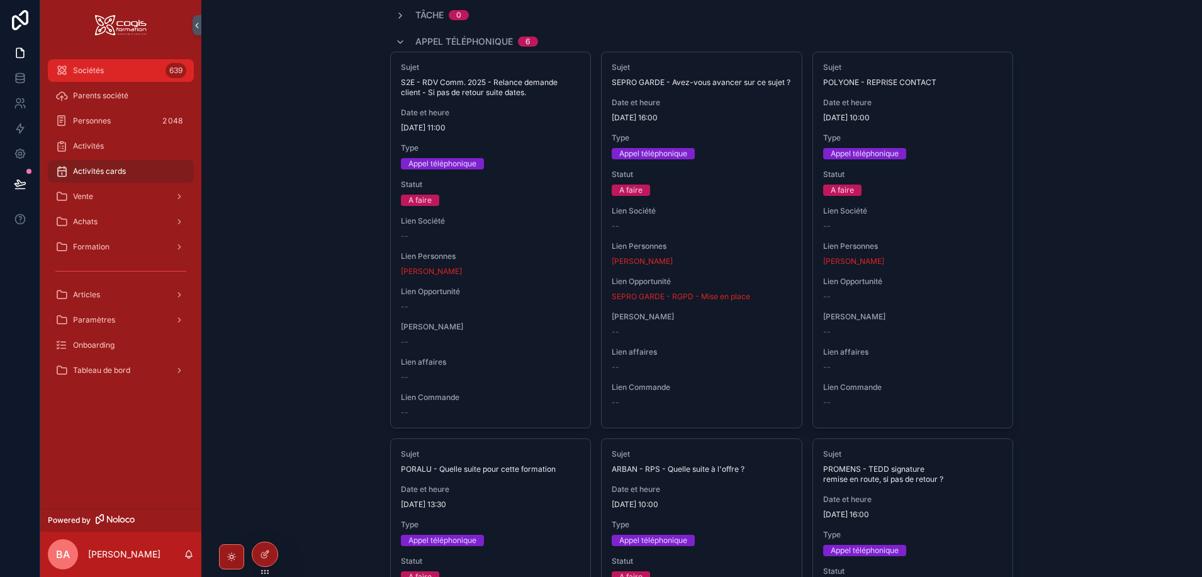
click at [113, 65] on div "Sociétés 639" at bounding box center [120, 70] width 131 height 20
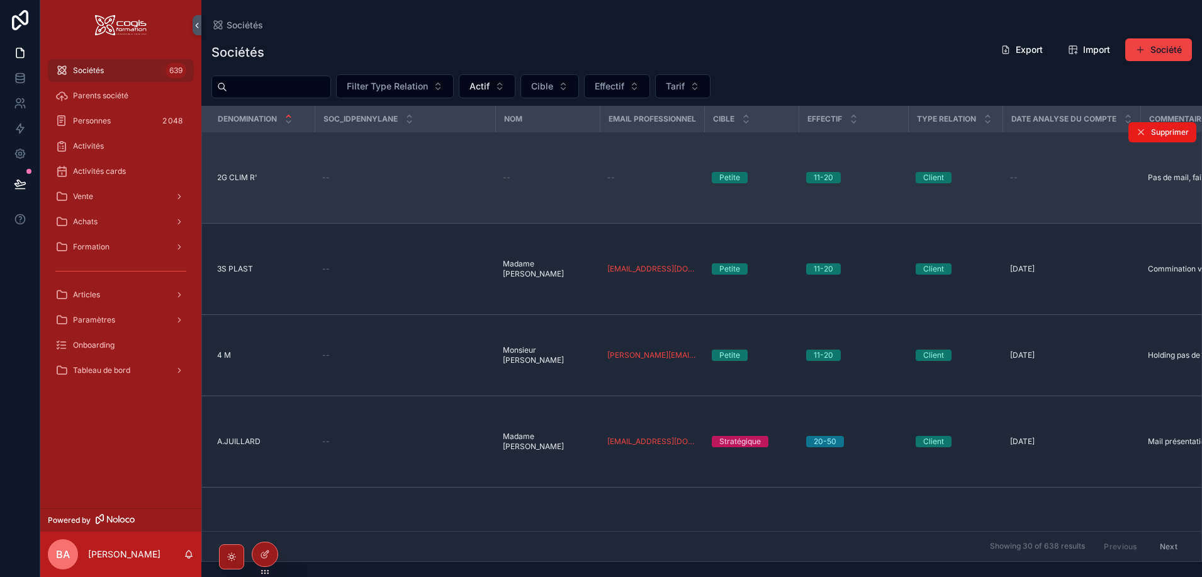
click at [236, 172] on span "2G CLIM R'" at bounding box center [237, 177] width 40 height 10
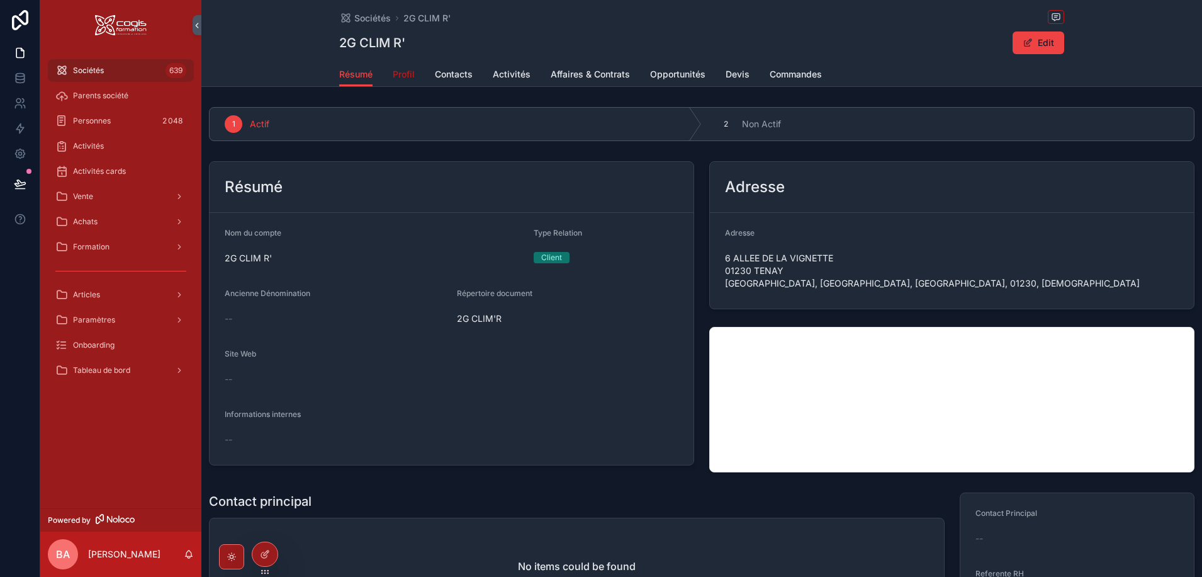
click at [403, 72] on span "Profil" at bounding box center [404, 74] width 22 height 13
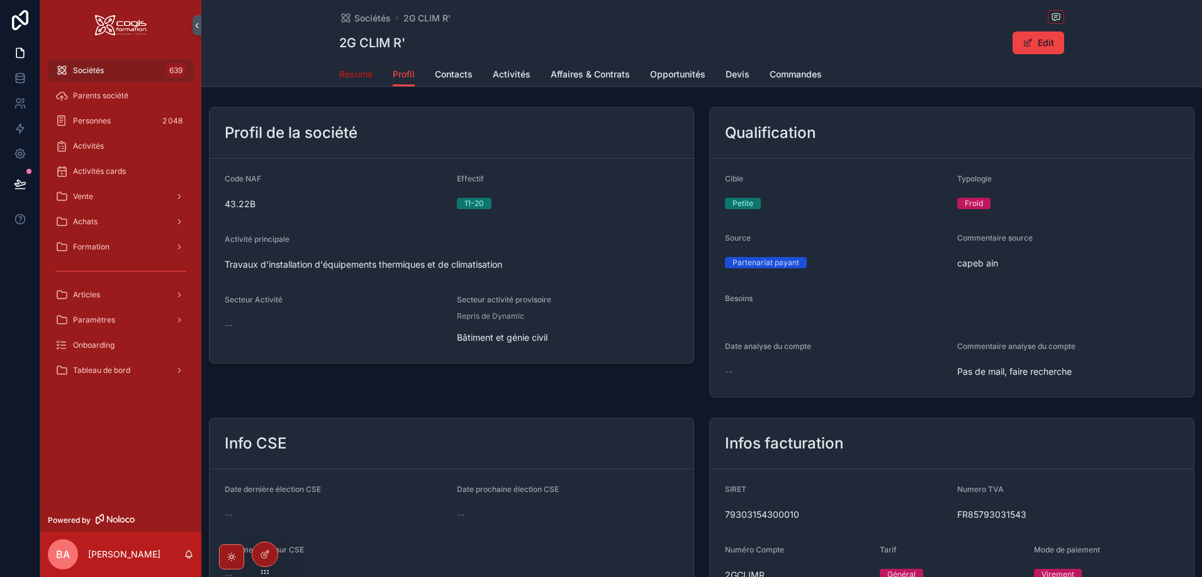
drag, startPoint x: 331, startPoint y: 75, endPoint x: 354, endPoint y: 74, distance: 22.7
click at [337, 75] on div "Résumé Profil Contacts Activités Affaires & Contrats Opportunités Devis Command…" at bounding box center [702, 74] width 986 height 24
drag, startPoint x: 354, startPoint y: 74, endPoint x: 358, endPoint y: 82, distance: 9.6
click at [354, 74] on span "Résumé" at bounding box center [355, 74] width 33 height 13
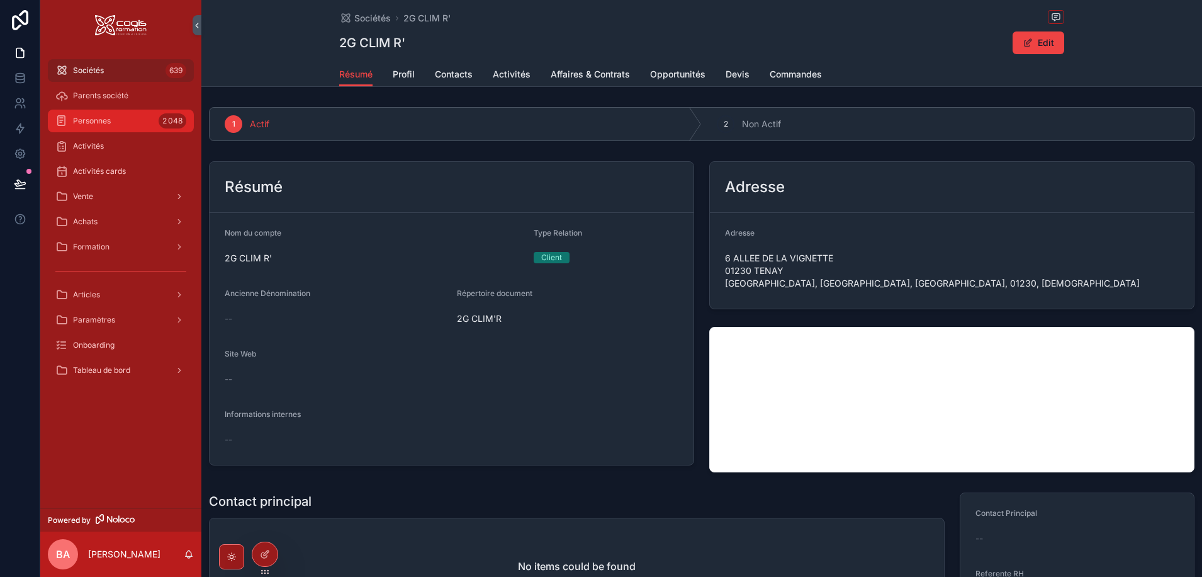
drag, startPoint x: 91, startPoint y: 119, endPoint x: 239, endPoint y: 122, distance: 148.0
click at [91, 119] on span "Personnes" at bounding box center [92, 121] width 38 height 10
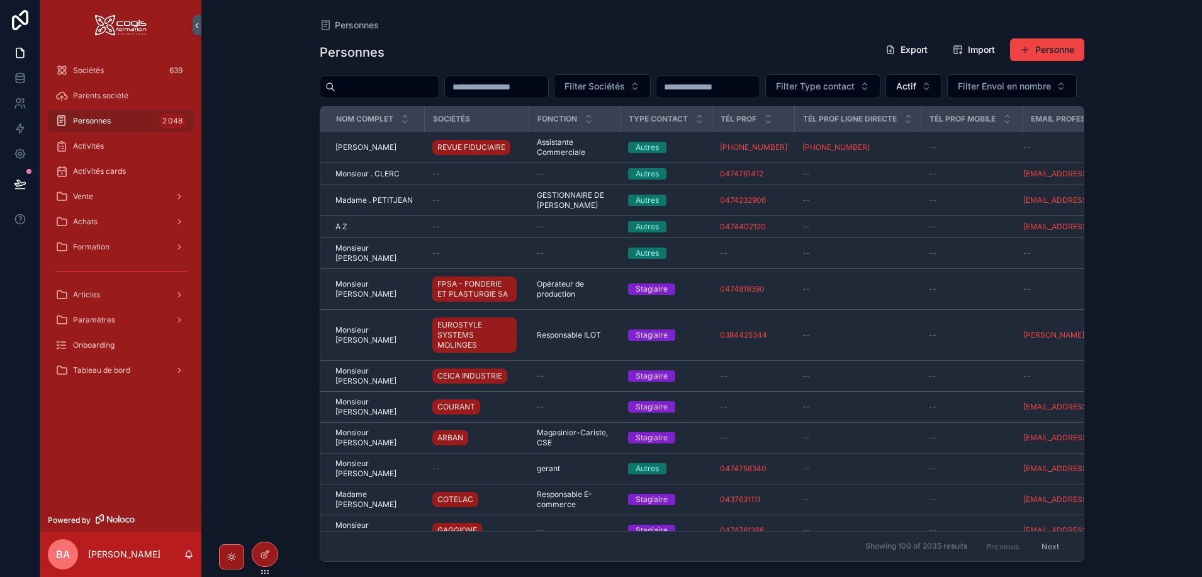
click at [380, 85] on input "scrollable content" at bounding box center [386, 87] width 103 height 18
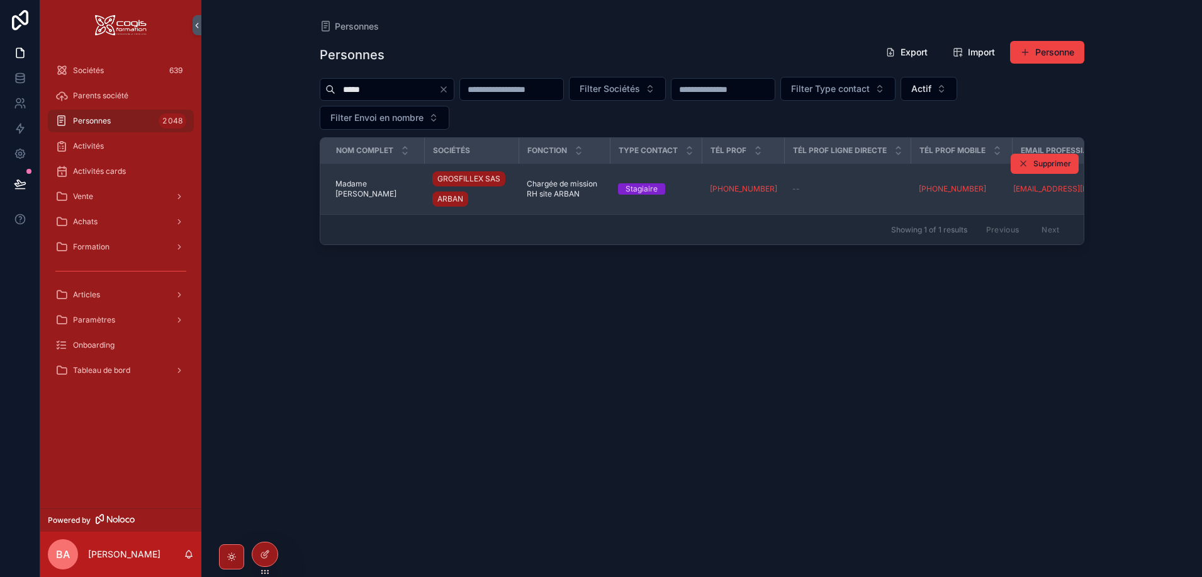
type input "*****"
click at [350, 188] on span "Madame Margaux PERTUIZET" at bounding box center [376, 189] width 82 height 20
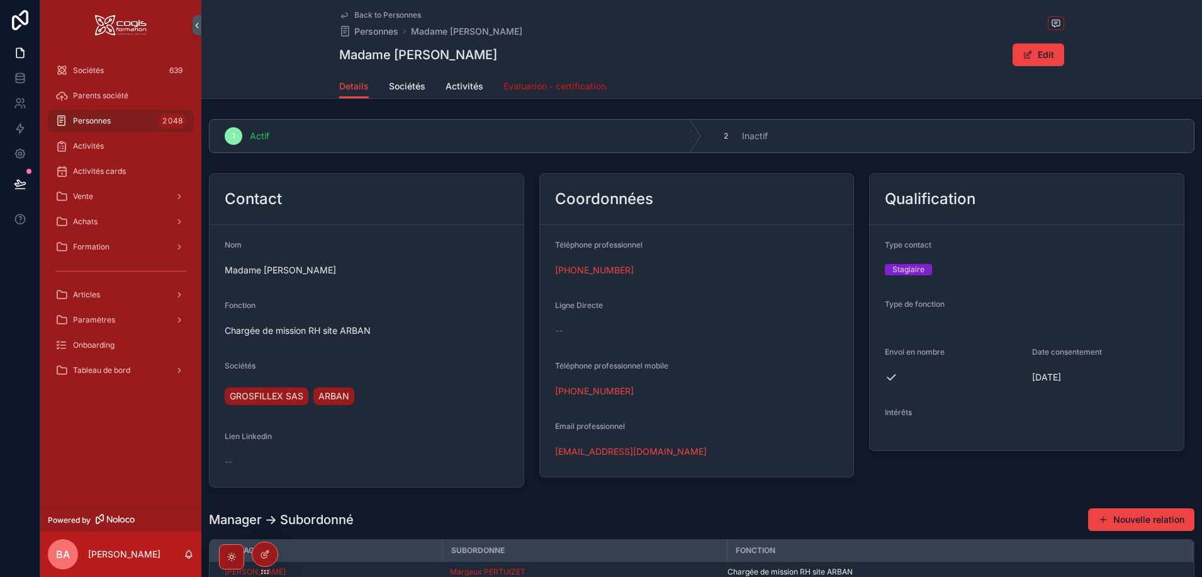
click at [553, 89] on span "Evaluation - certification" at bounding box center [555, 86] width 103 height 13
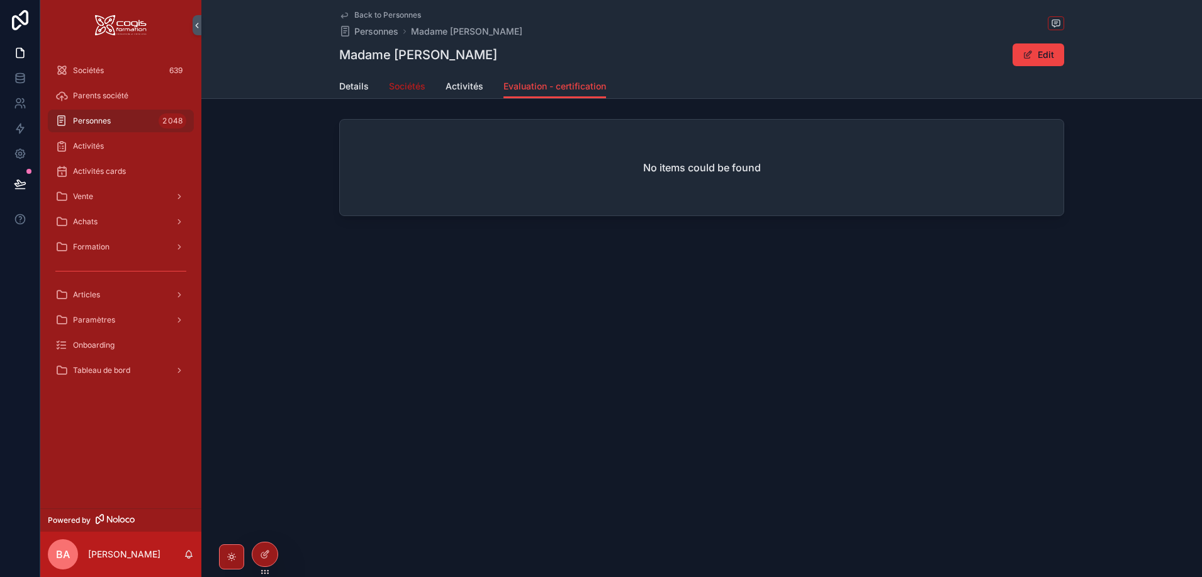
click at [409, 86] on span "Sociétés" at bounding box center [407, 86] width 37 height 13
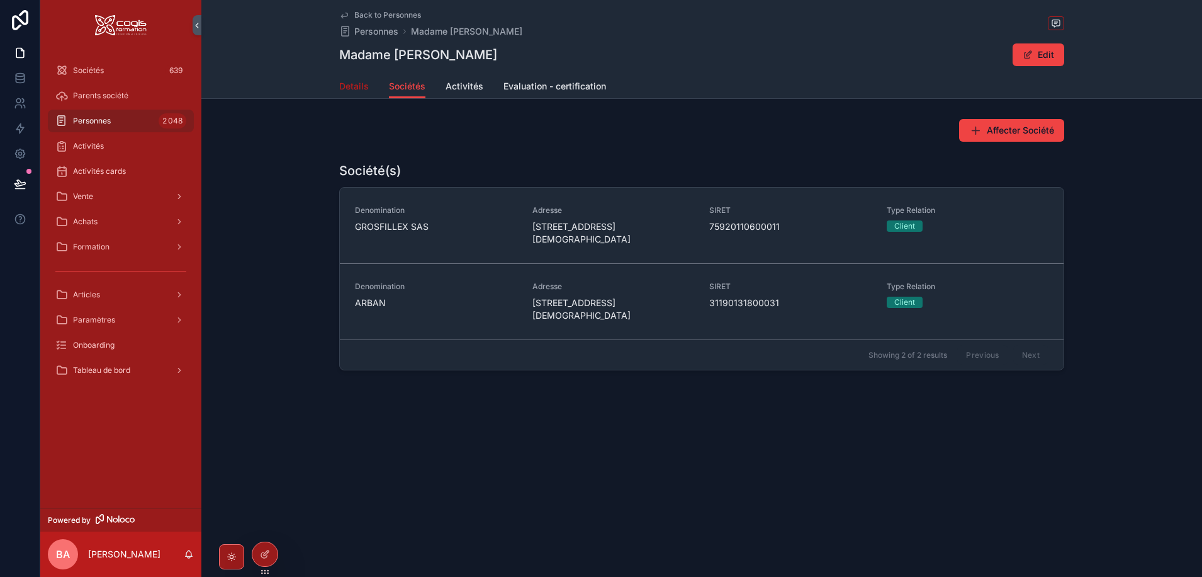
click at [346, 87] on span "Details" at bounding box center [354, 86] width 30 height 13
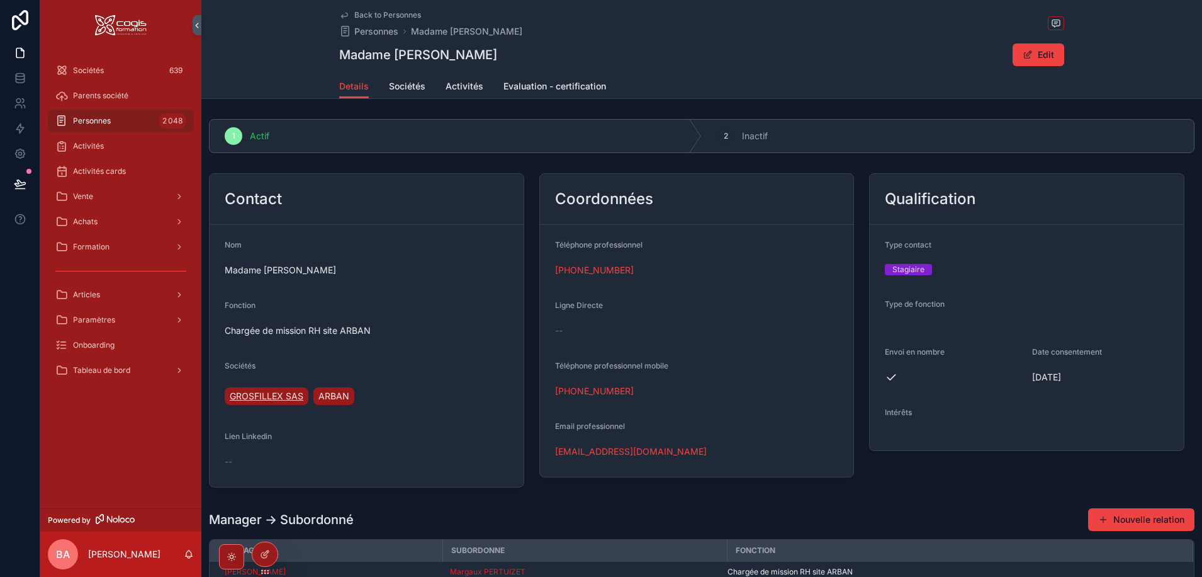
click at [259, 391] on span "GROSFILLEX SAS" at bounding box center [267, 396] width 74 height 13
click at [323, 399] on span "ARBAN" at bounding box center [333, 396] width 31 height 13
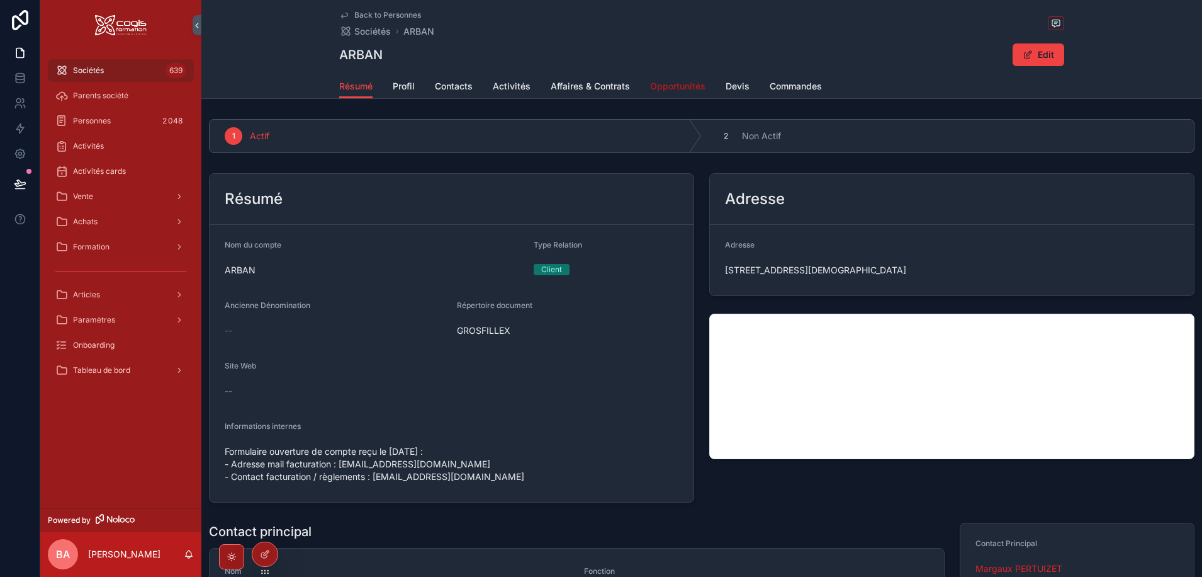
click at [682, 84] on span "Opportunités" at bounding box center [677, 86] width 55 height 13
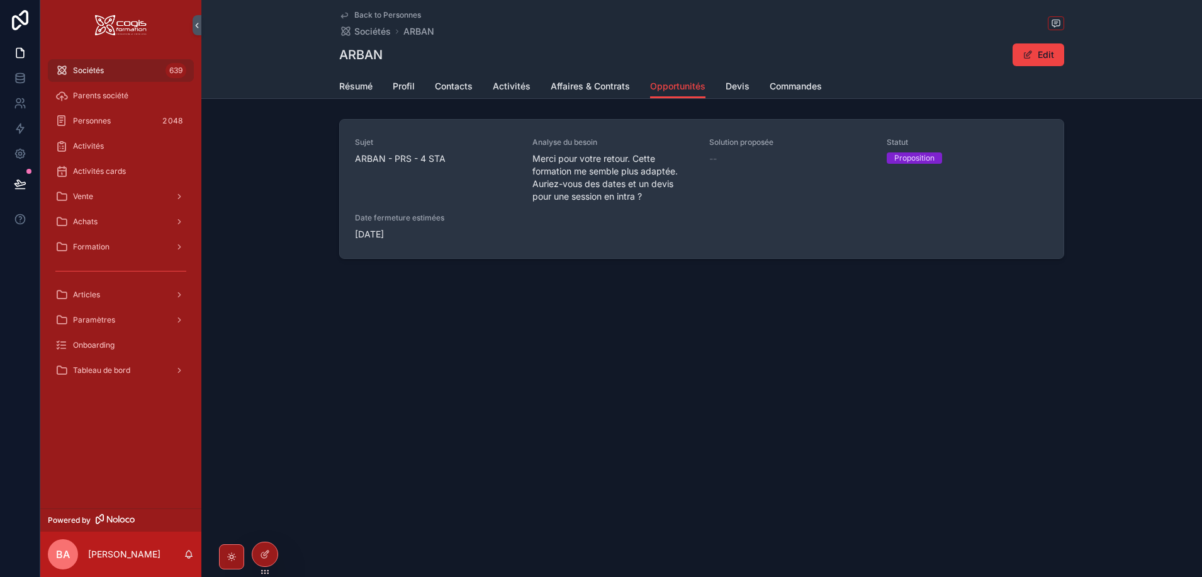
click at [375, 159] on span "ARBAN - PRS - 4 STA" at bounding box center [436, 158] width 162 height 13
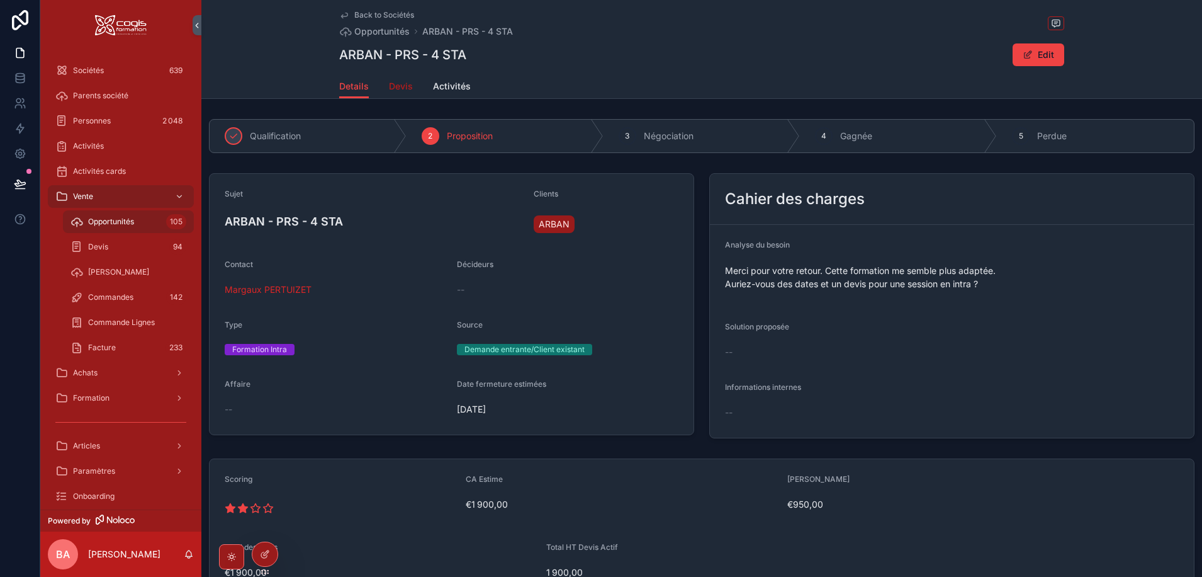
click at [389, 86] on span "Devis" at bounding box center [401, 86] width 24 height 13
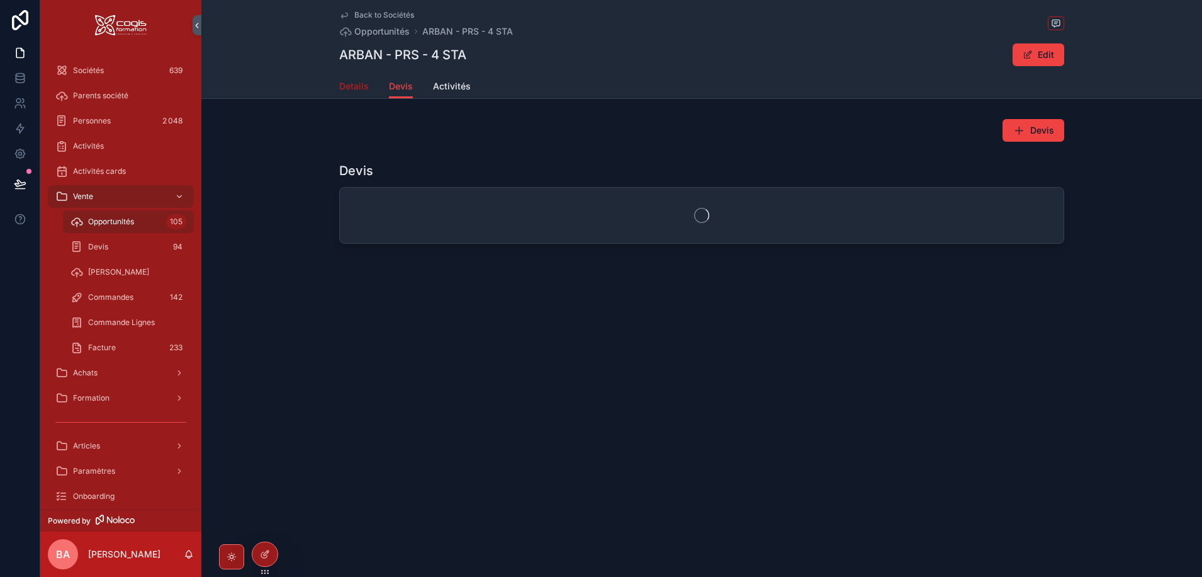
click at [355, 88] on span "Details" at bounding box center [354, 86] width 30 height 13
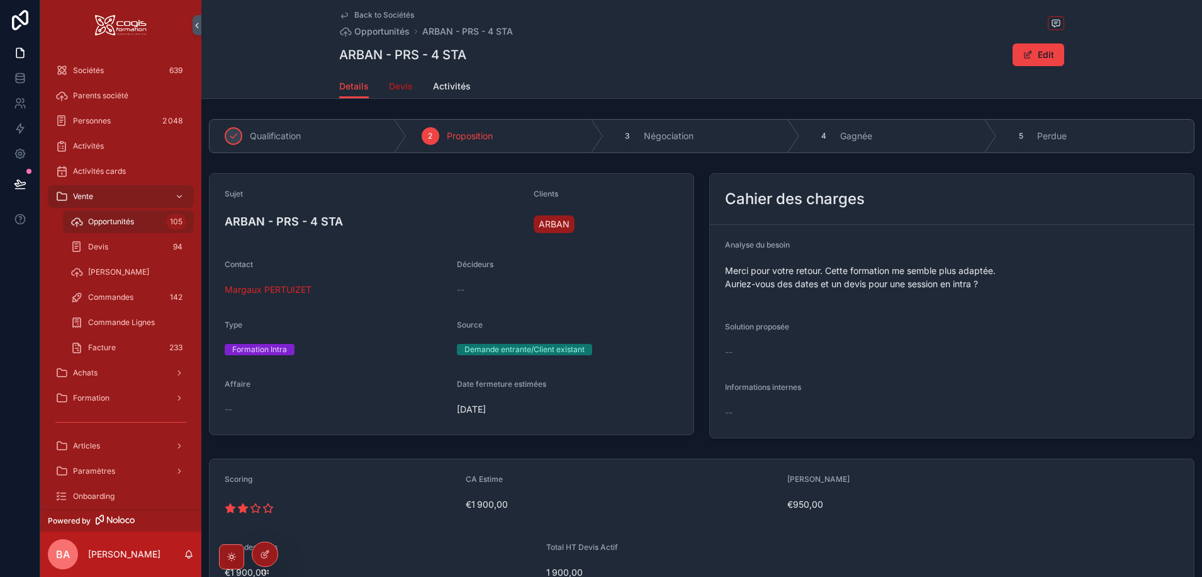
click at [393, 86] on span "Devis" at bounding box center [401, 86] width 24 height 13
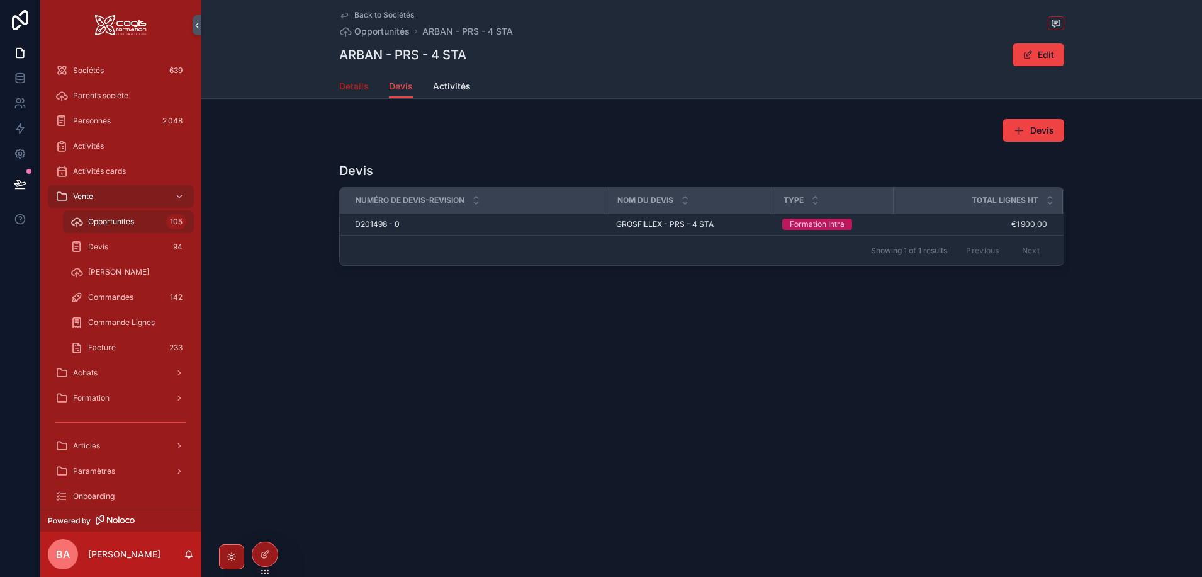
click at [358, 83] on span "Details" at bounding box center [354, 86] width 30 height 13
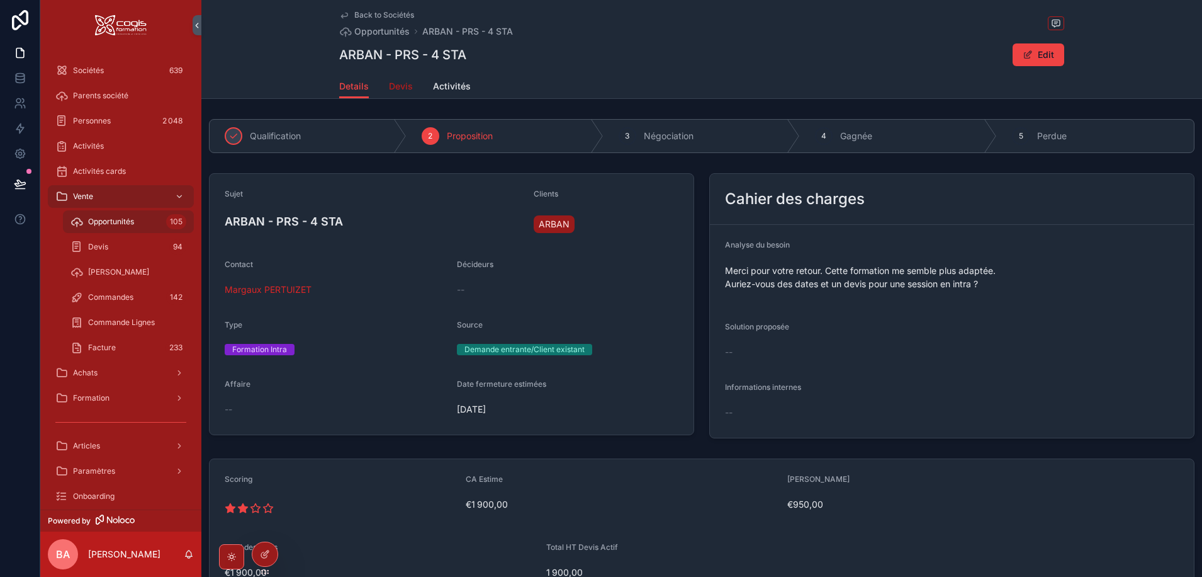
click at [394, 89] on span "Devis" at bounding box center [401, 86] width 24 height 13
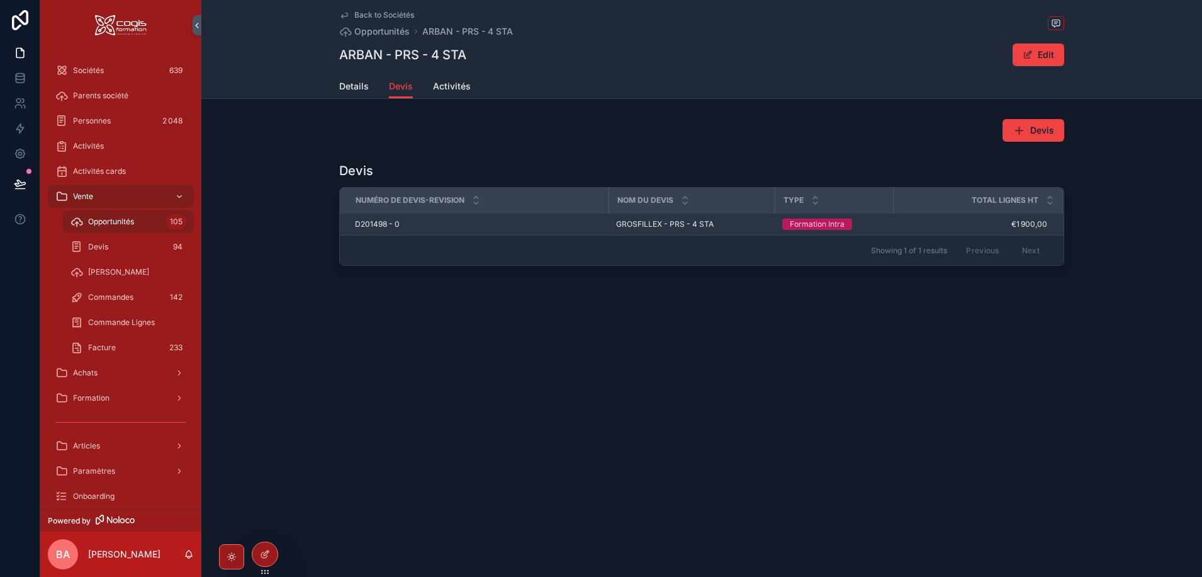
click at [378, 223] on span "D201498 - 0" at bounding box center [377, 224] width 45 height 10
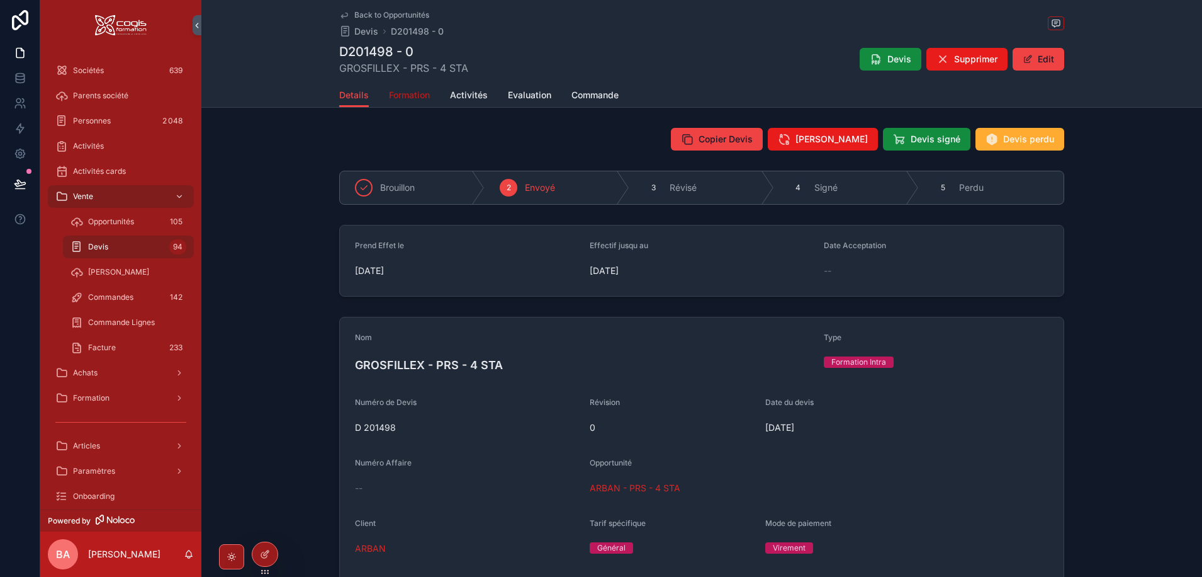
click at [412, 93] on span "Formation" at bounding box center [409, 95] width 41 height 13
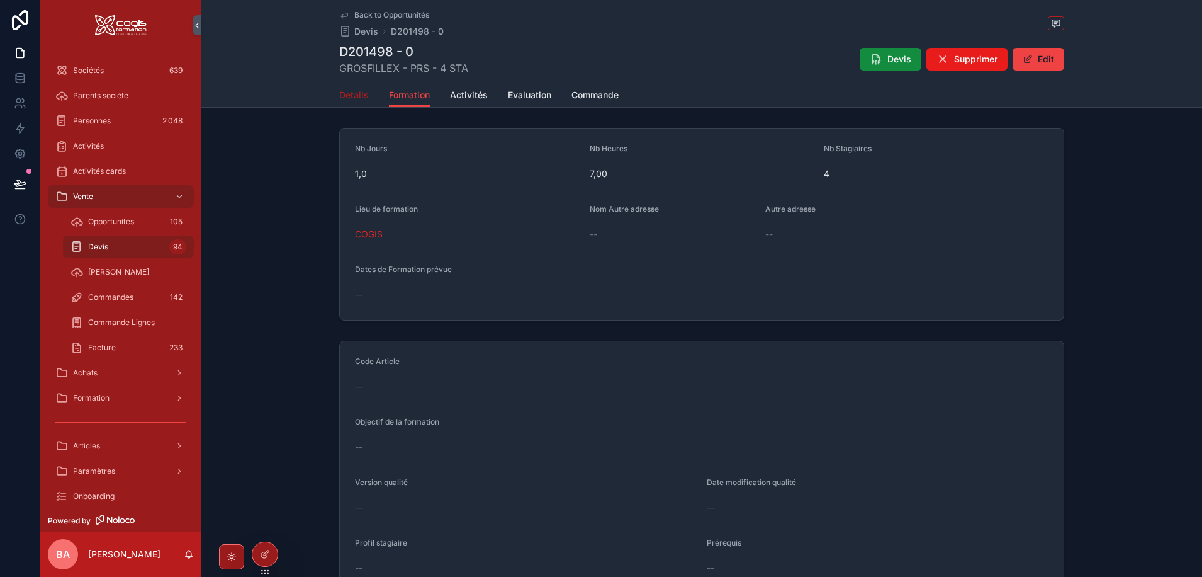
click at [347, 93] on span "Details" at bounding box center [354, 95] width 30 height 13
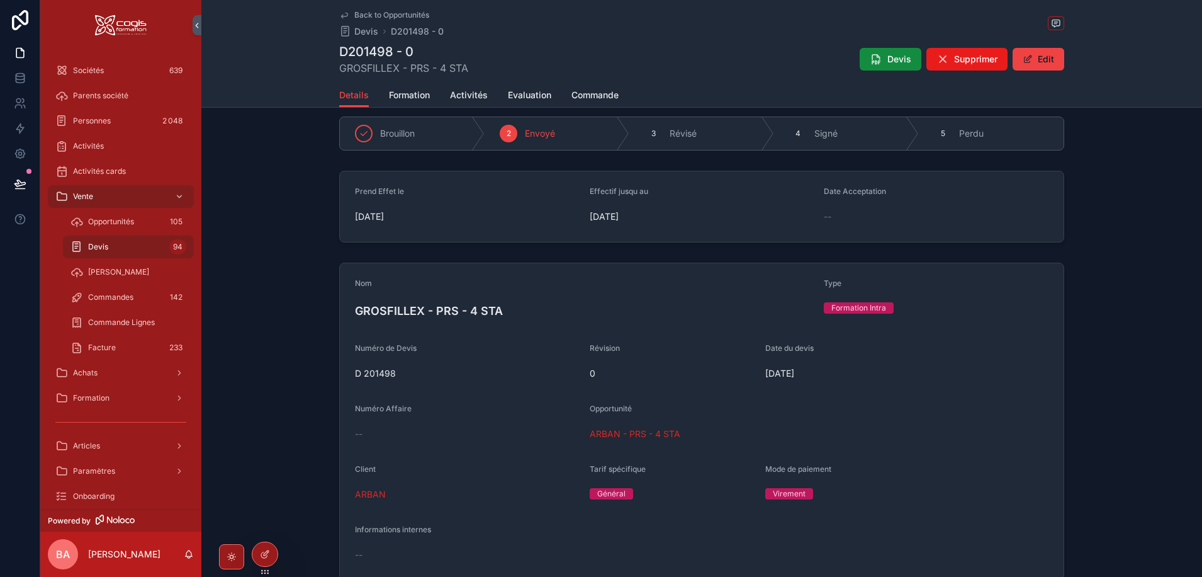
scroll to position [126, 0]
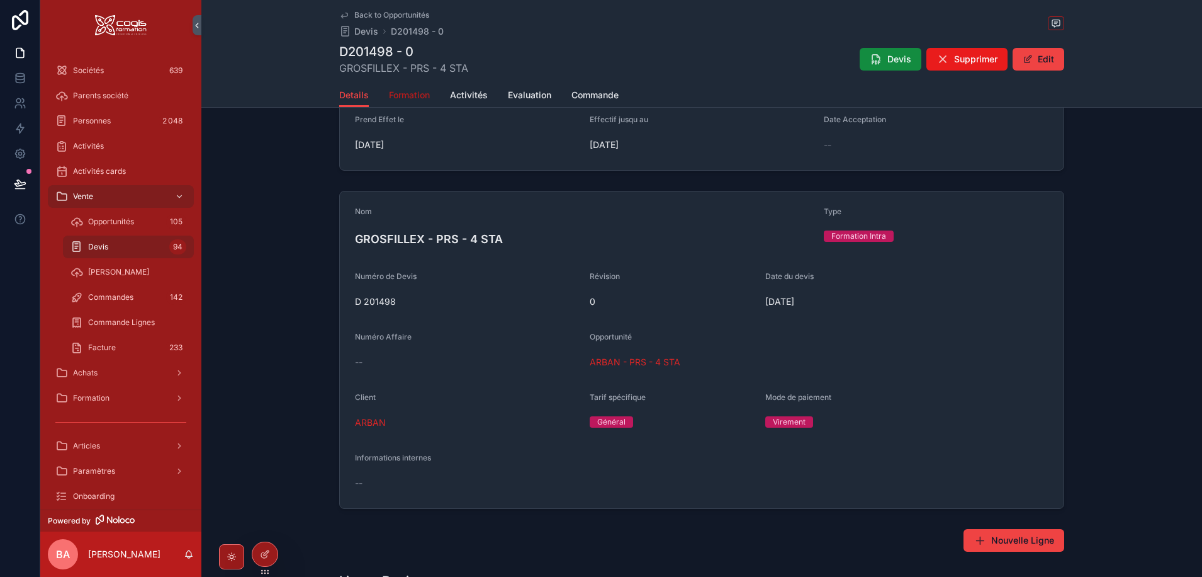
click at [410, 95] on span "Formation" at bounding box center [409, 95] width 41 height 13
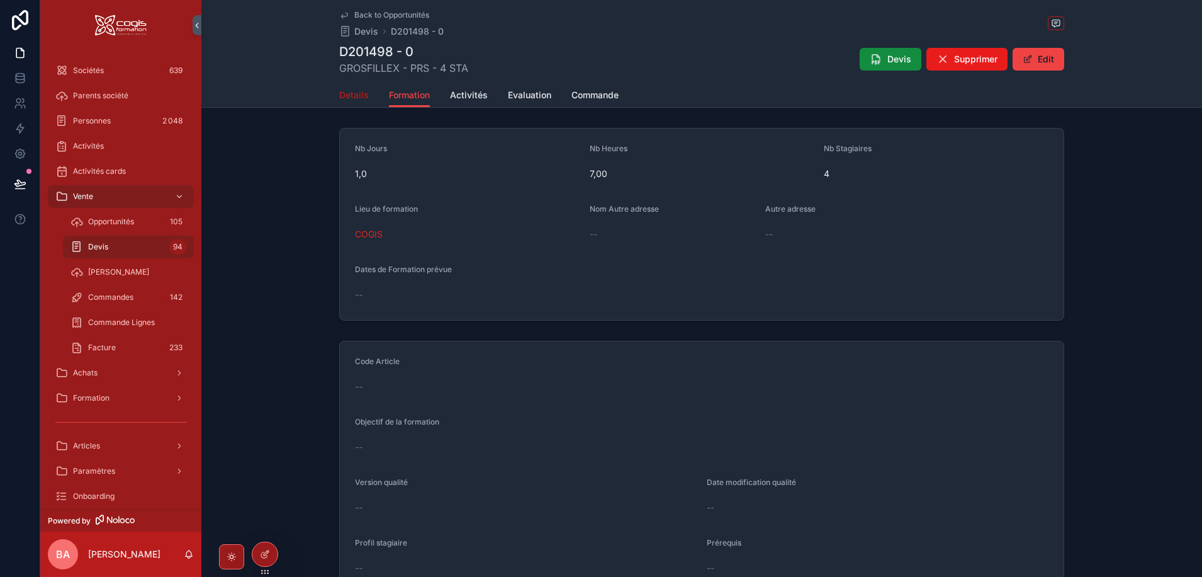
click at [352, 93] on span "Details" at bounding box center [354, 95] width 30 height 13
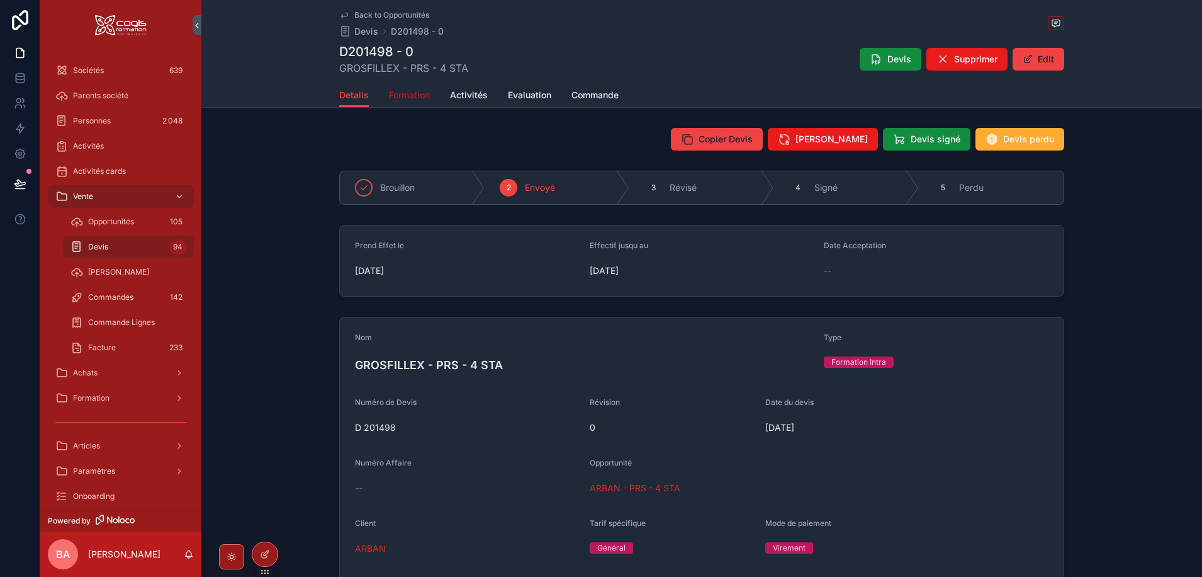
click at [408, 94] on span "Formation" at bounding box center [409, 95] width 41 height 13
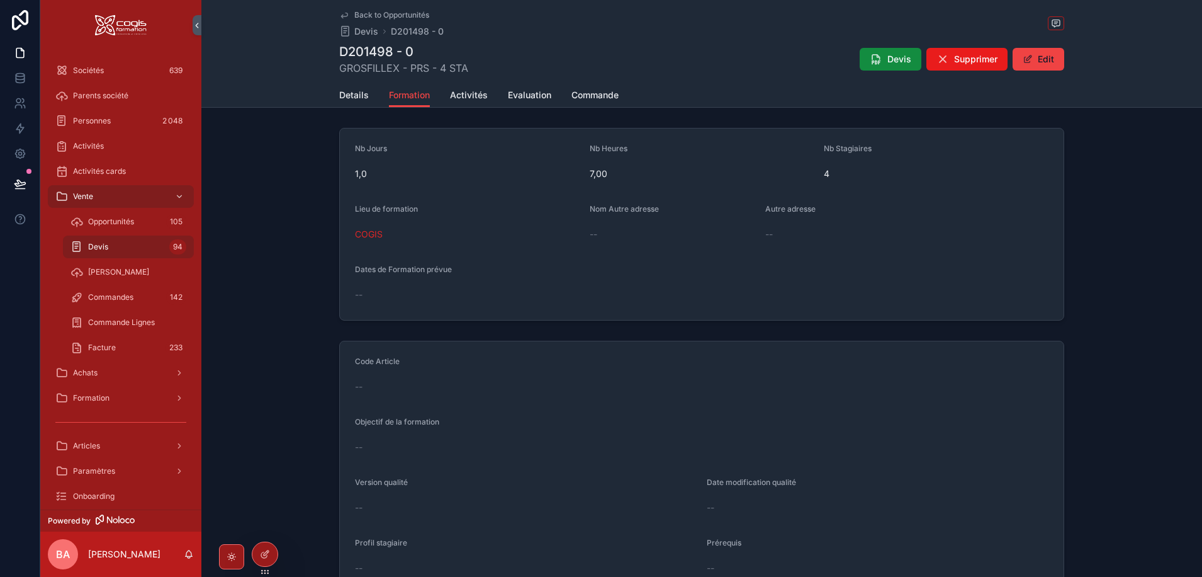
click at [361, 9] on div "Back to Opportunités Devis D201498 - 0 D201498 - 0 GROSFILLEX - PRS - 4 STA Dev…" at bounding box center [701, 41] width 725 height 83
click at [361, 14] on span "Back to Opportunités" at bounding box center [391, 15] width 75 height 10
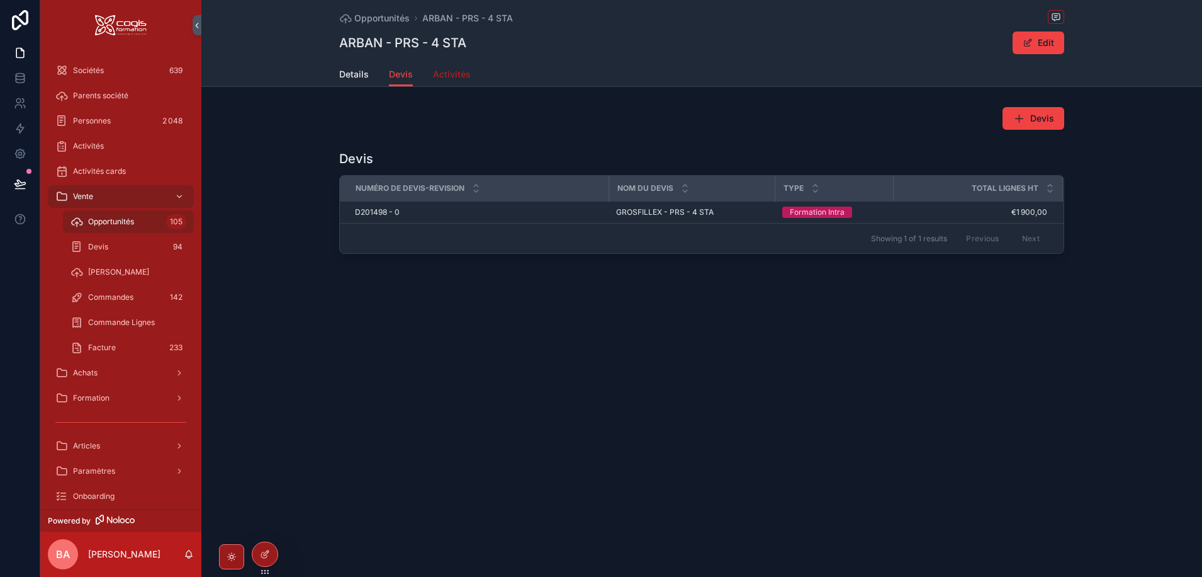
click at [445, 75] on span "Activités" at bounding box center [452, 74] width 38 height 13
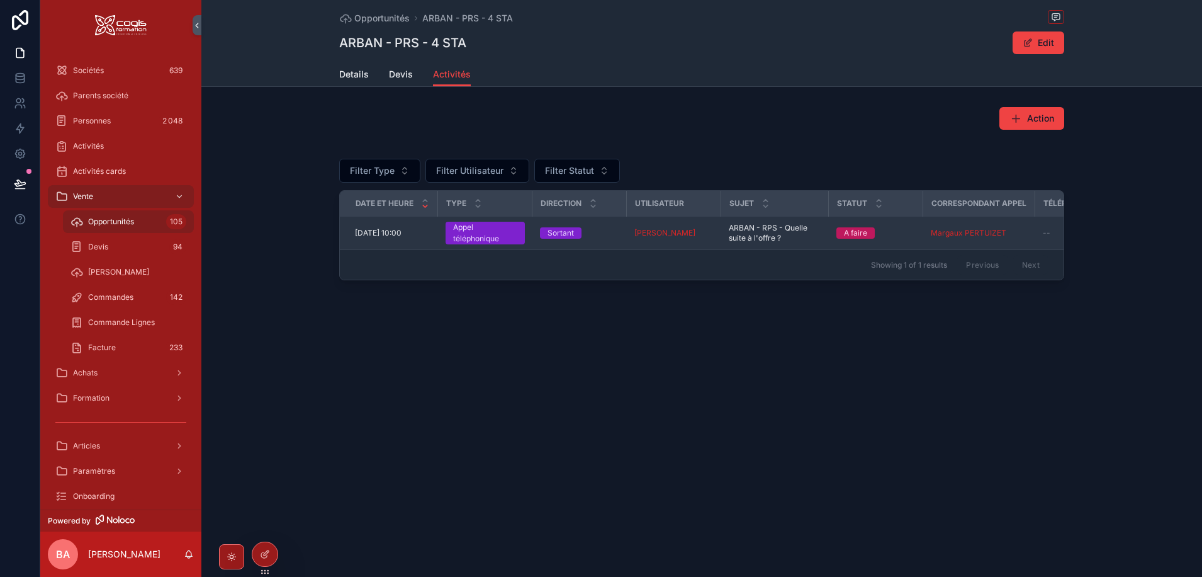
click at [398, 229] on span "09/10/2025 10:00" at bounding box center [378, 233] width 47 height 10
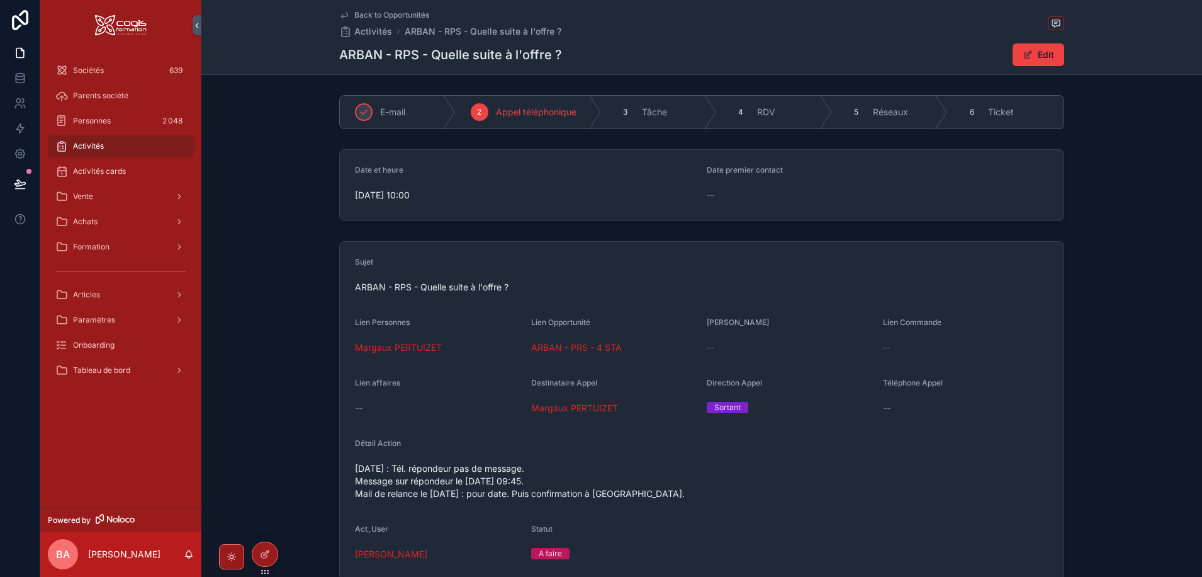
click at [416, 462] on span "02/10/2025 : Tél. répondeur pas de message. Message sur répondeur le 05/09/2025…" at bounding box center [702, 481] width 694 height 38
drag, startPoint x: 540, startPoint y: 468, endPoint x: 409, endPoint y: 468, distance: 131.6
click at [409, 468] on span "02/10/2025 : Tél. répondeur pas de message. Message sur répondeur le 05/09/2025…" at bounding box center [702, 481] width 694 height 38
click at [1049, 53] on button "Edit" at bounding box center [1039, 54] width 52 height 23
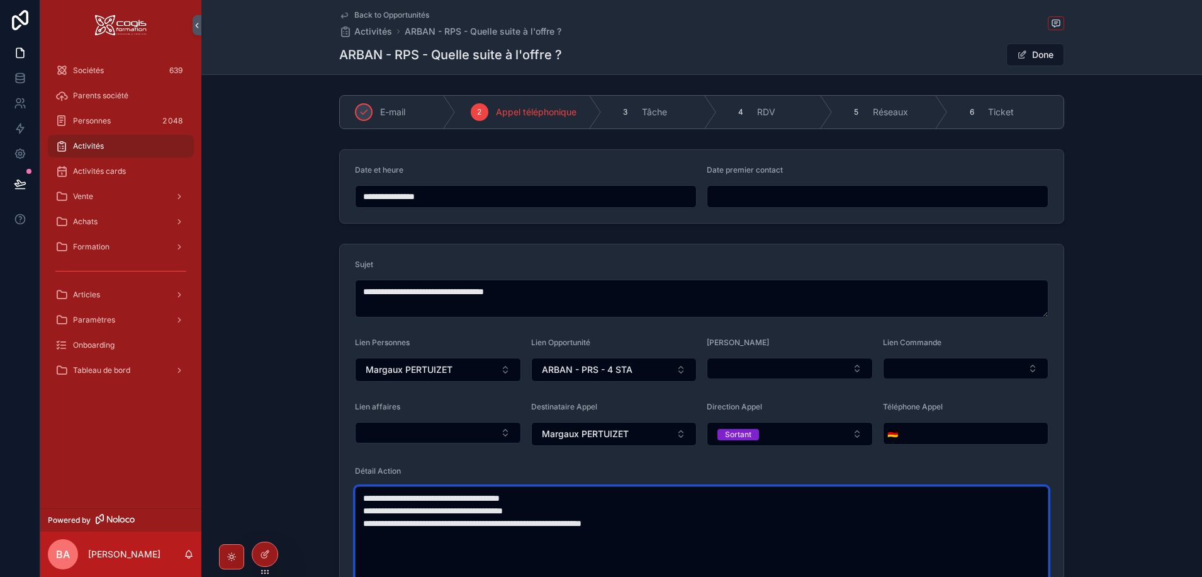
click at [555, 502] on textarea "**********" at bounding box center [702, 554] width 694 height 137
drag, startPoint x: 555, startPoint y: 502, endPoint x: 420, endPoint y: 495, distance: 135.5
click at [420, 495] on textarea "**********" at bounding box center [702, 554] width 694 height 137
drag, startPoint x: 475, startPoint y: 498, endPoint x: 448, endPoint y: 492, distance: 27.7
click at [448, 492] on textarea "**********" at bounding box center [702, 548] width 694 height 125
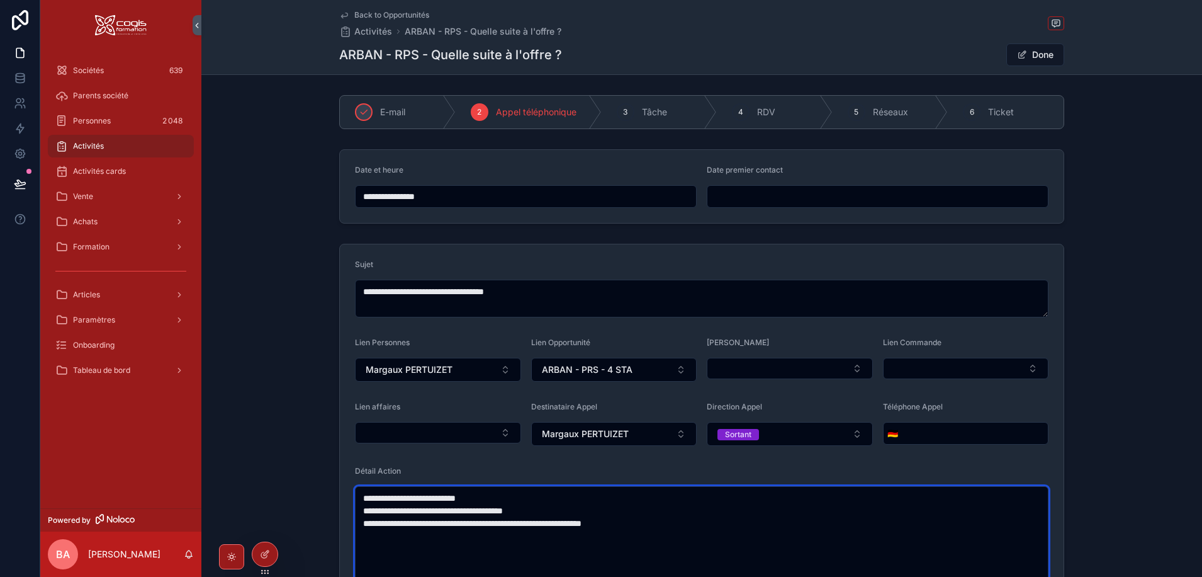
drag, startPoint x: 488, startPoint y: 495, endPoint x: 446, endPoint y: 498, distance: 42.9
click at [446, 498] on textarea "**********" at bounding box center [702, 548] width 694 height 125
type textarea "**********"
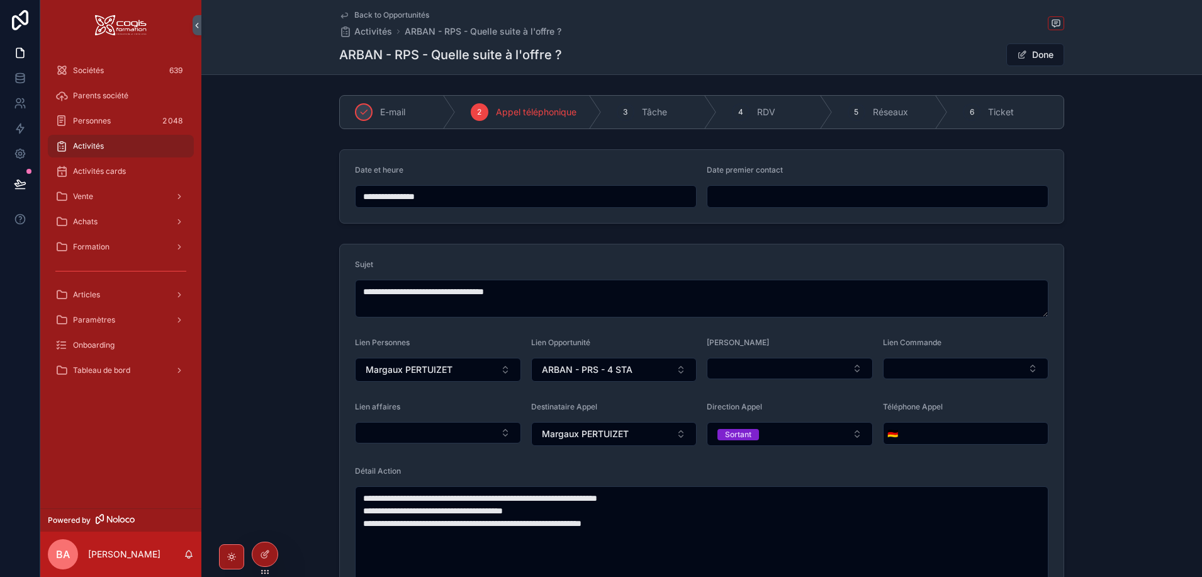
click at [651, 469] on div "Détail Action" at bounding box center [702, 473] width 694 height 15
click at [1028, 57] on button "Done" at bounding box center [1035, 54] width 58 height 23
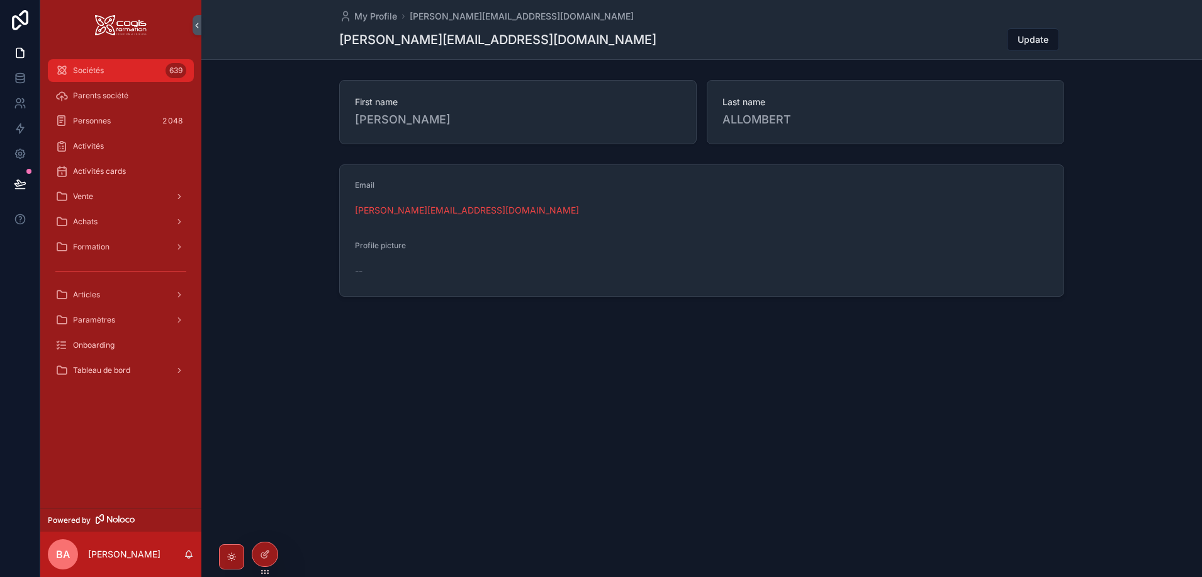
click at [106, 68] on div "Sociétés 639" at bounding box center [120, 70] width 131 height 20
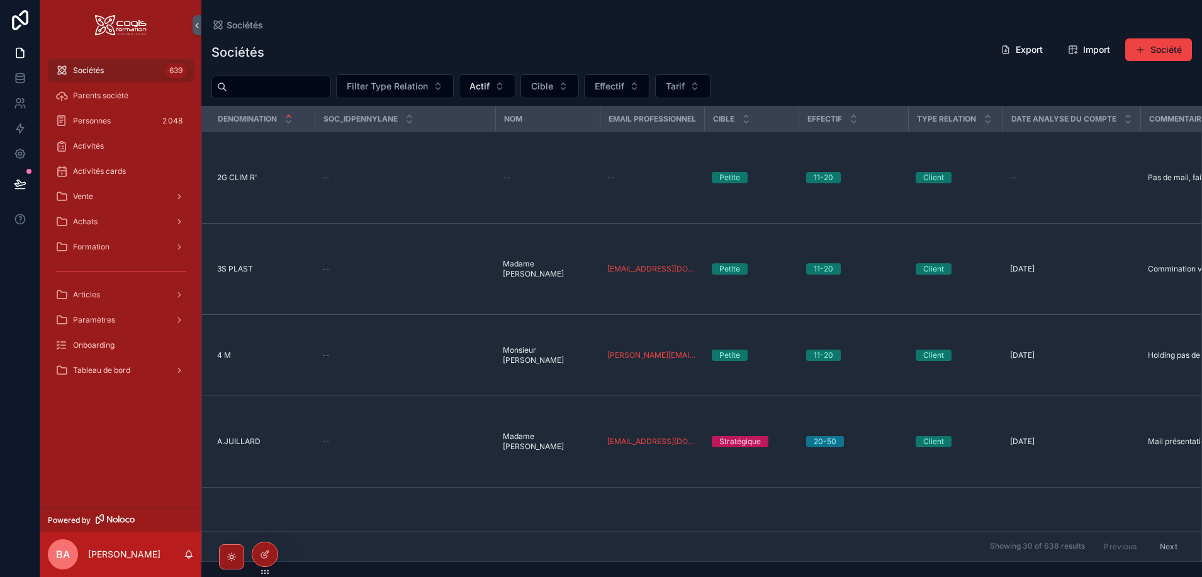
click at [253, 84] on input "scrollable content" at bounding box center [278, 87] width 103 height 18
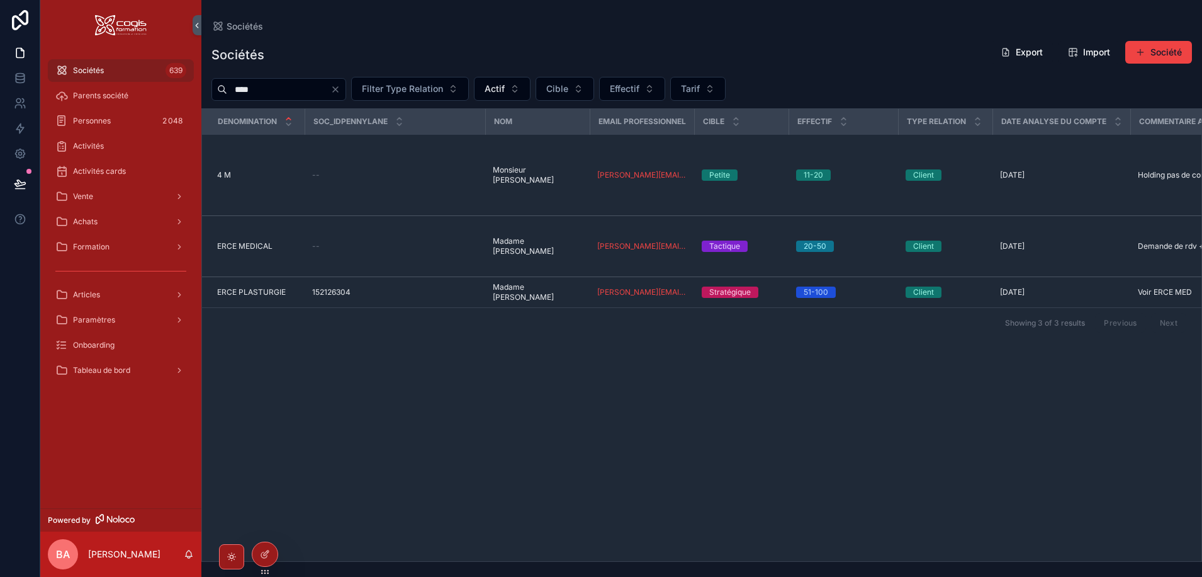
type input "****"
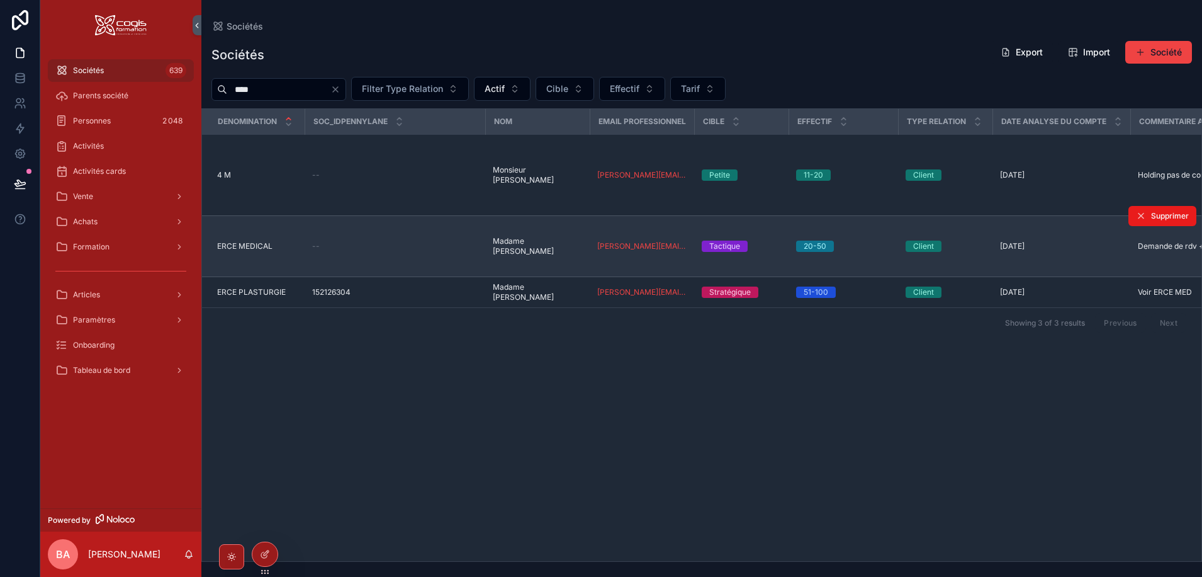
click at [239, 241] on span "ERCE MEDICAL" at bounding box center [244, 246] width 55 height 10
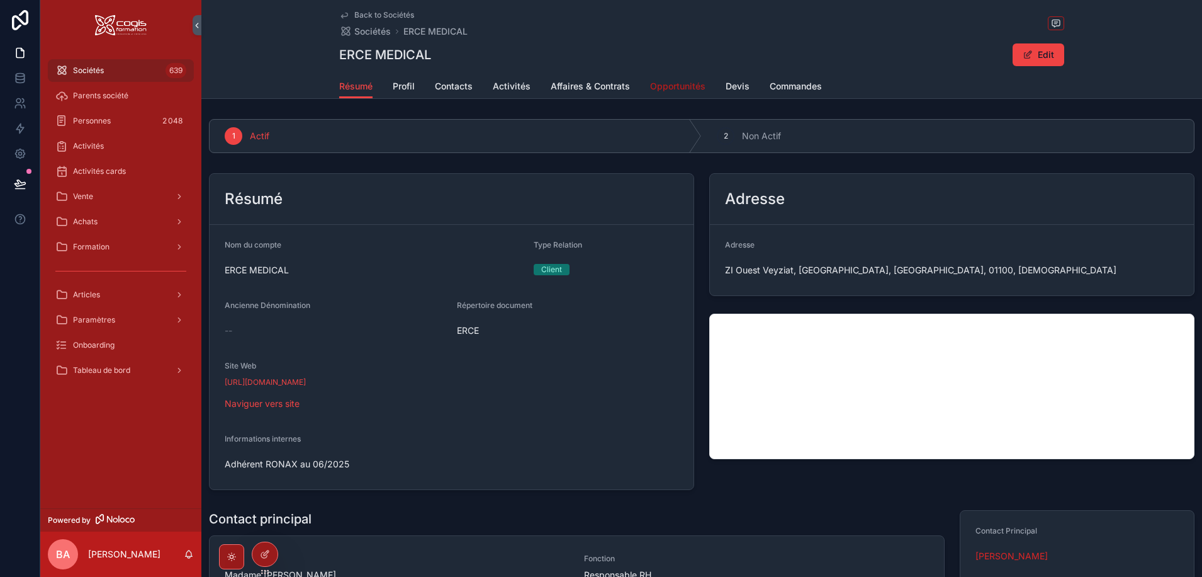
click at [675, 84] on span "Opportunités" at bounding box center [677, 86] width 55 height 13
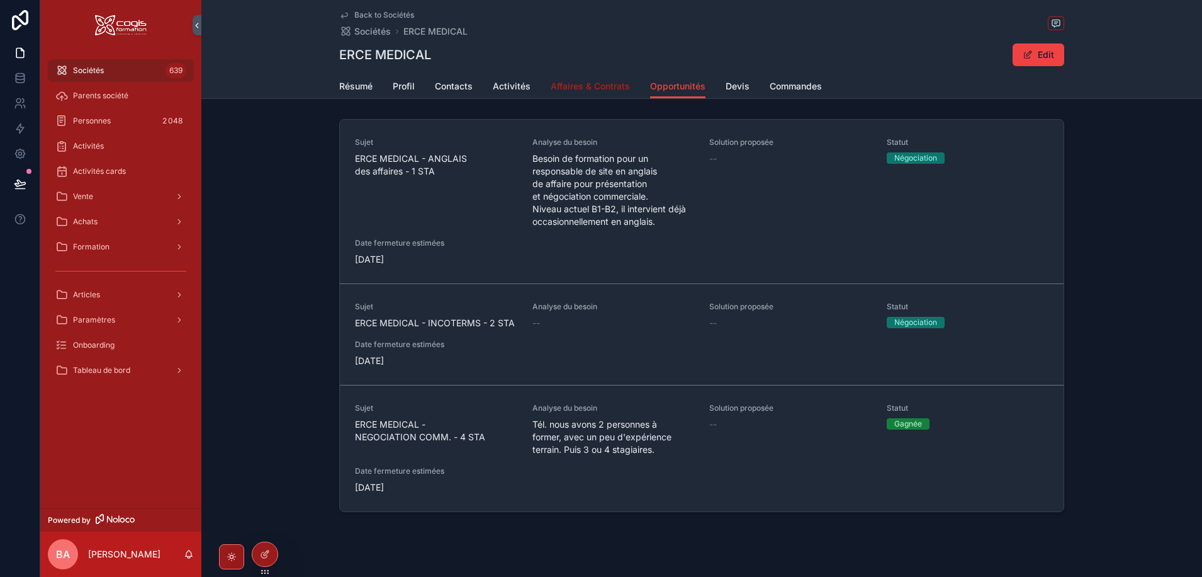
click at [566, 85] on span "Affaires & Contrats" at bounding box center [590, 86] width 79 height 13
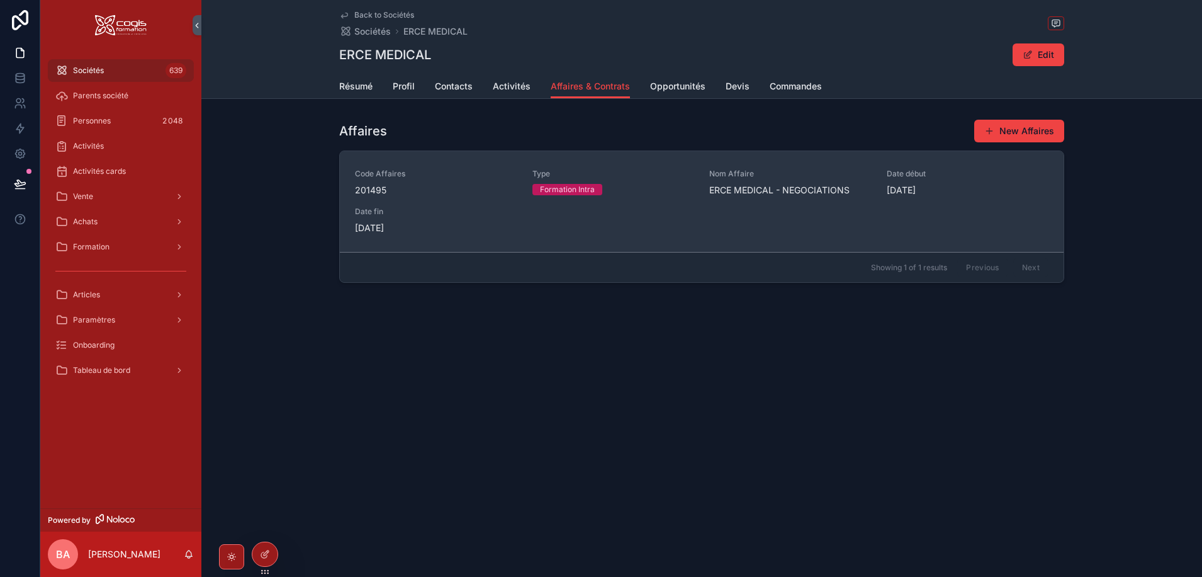
click at [430, 206] on div "Code Affaires 201495 Type Formation Intra Nom Affaire ERCE MEDICAL - NEGOCIATIO…" at bounding box center [702, 201] width 694 height 65
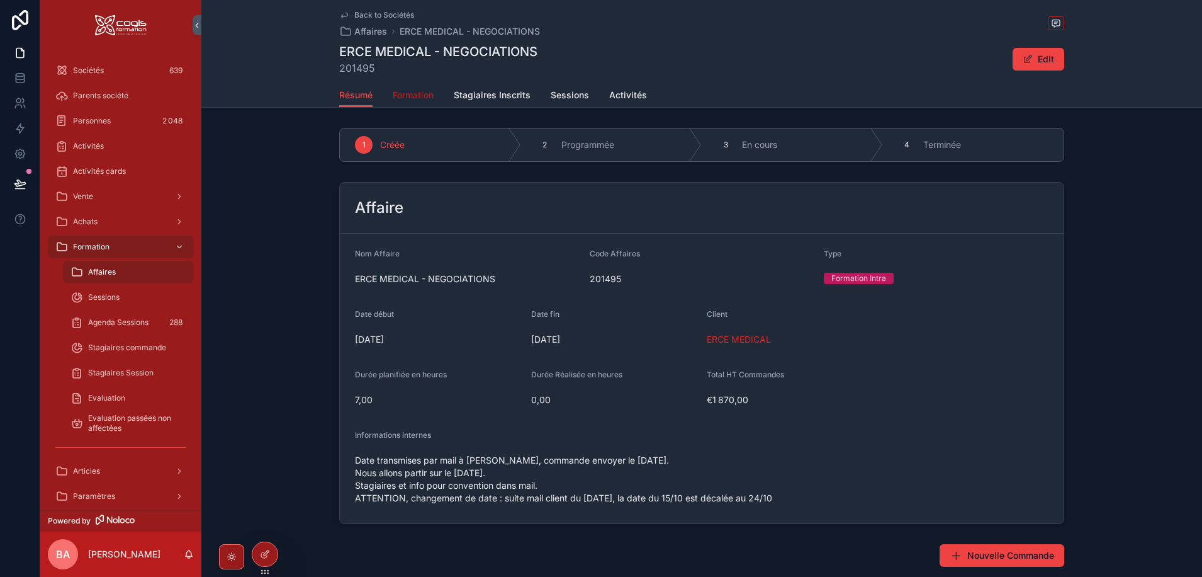
click at [416, 97] on span "Formation" at bounding box center [413, 95] width 41 height 13
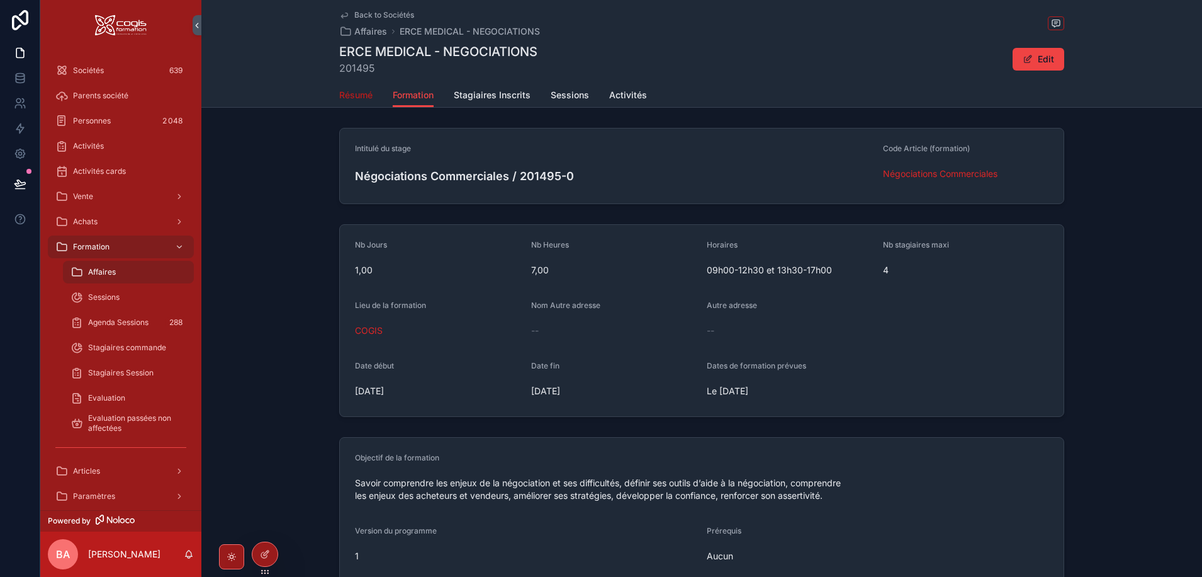
click at [346, 94] on span "Résumé" at bounding box center [355, 95] width 33 height 13
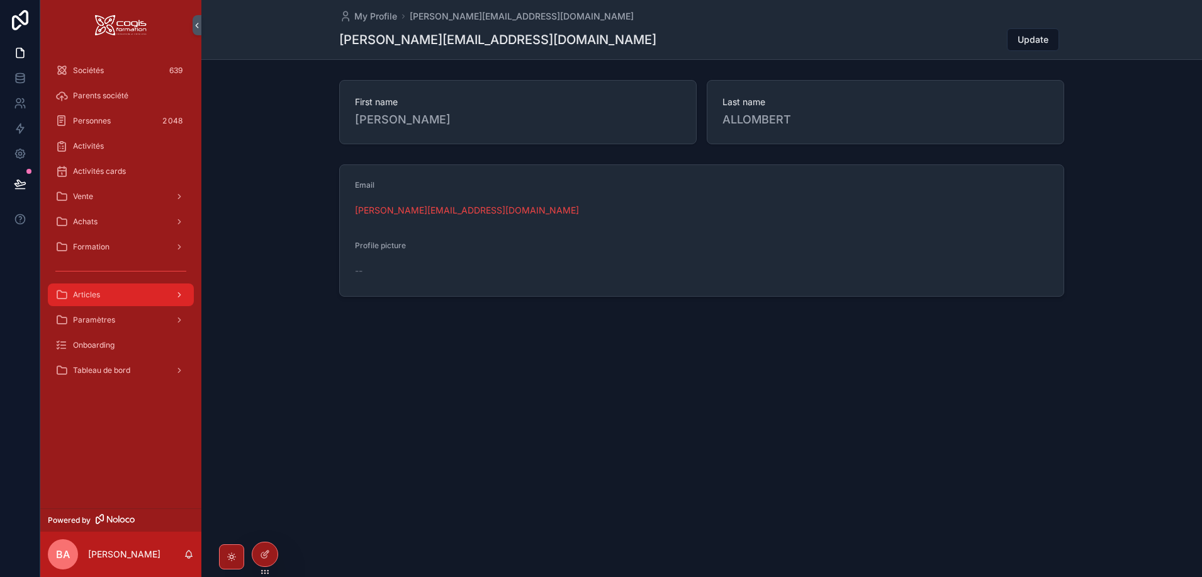
click at [87, 290] on span "Articles" at bounding box center [86, 295] width 27 height 10
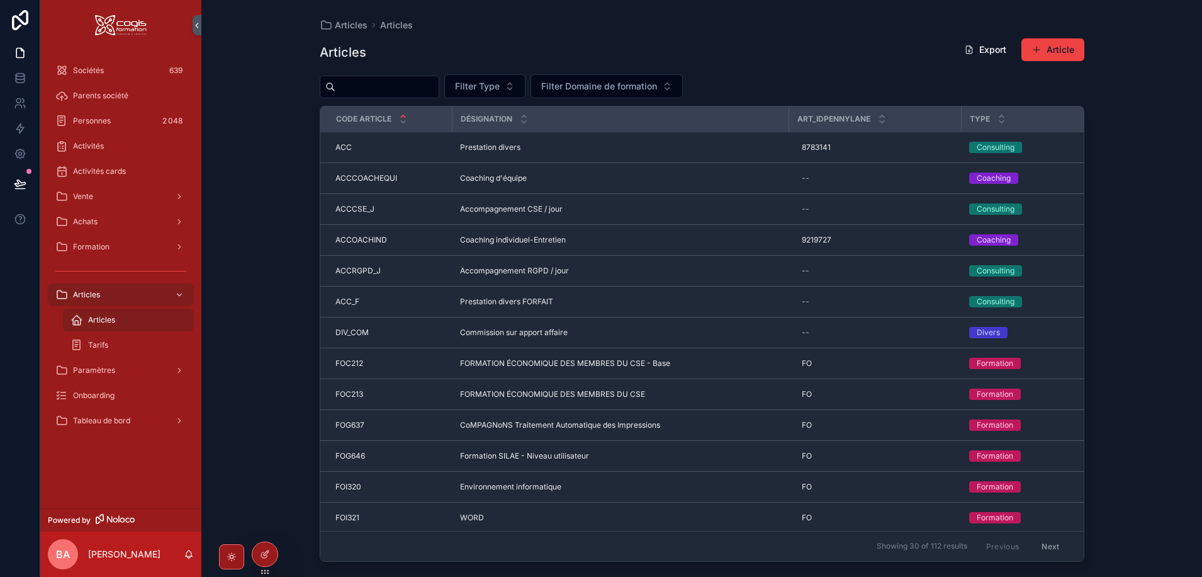
click at [397, 87] on input "scrollable content" at bounding box center [386, 87] width 103 height 18
type input "******"
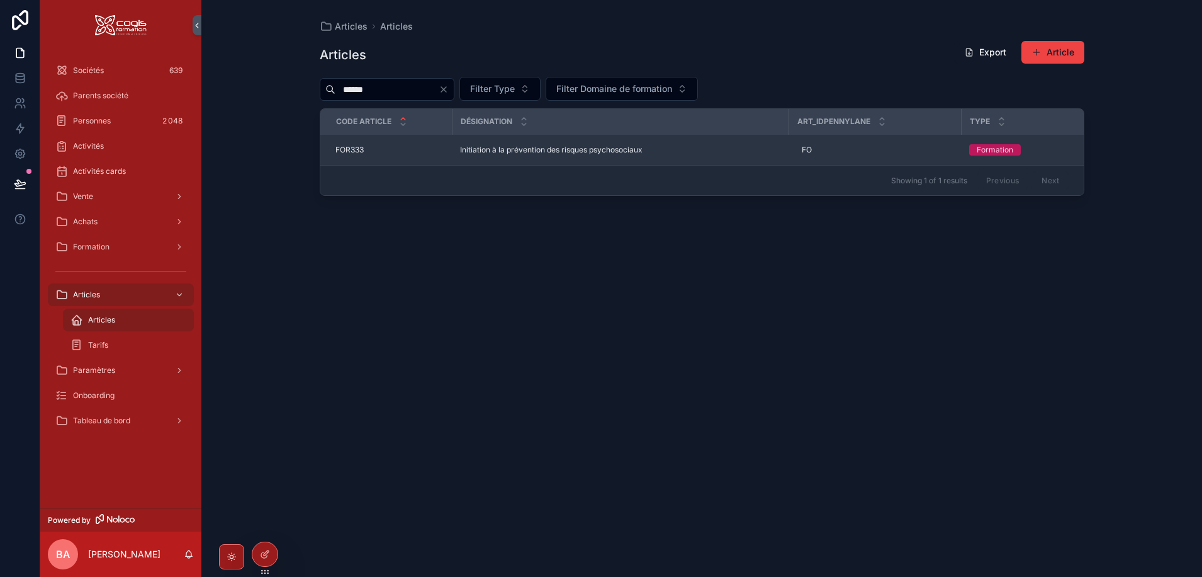
click at [587, 150] on span "Initiation à la prévention des risques psychosociaux" at bounding box center [551, 150] width 183 height 10
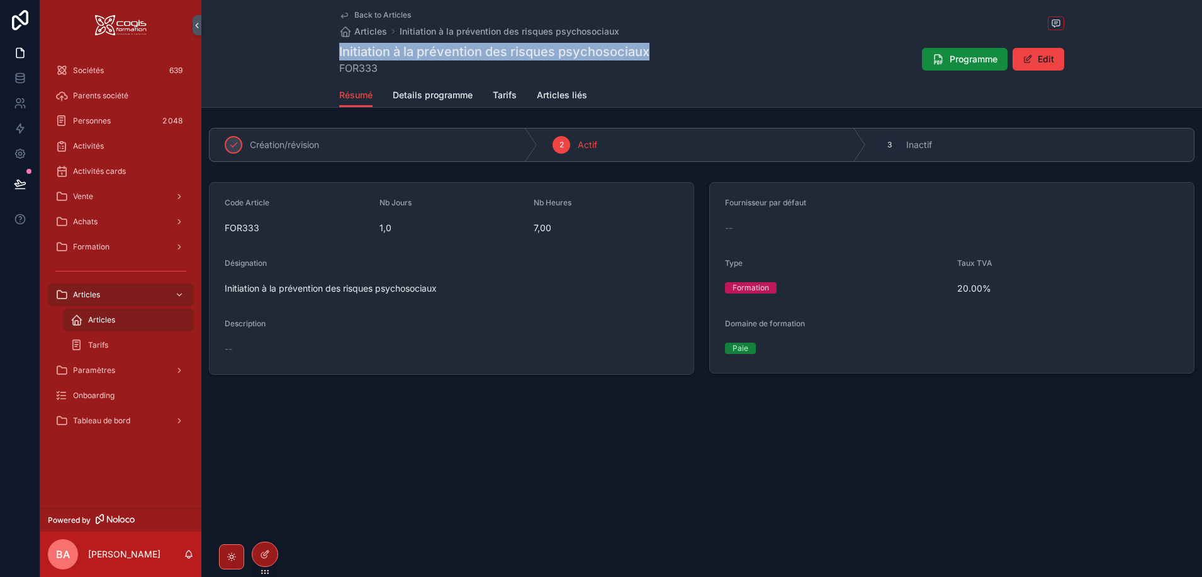
drag, startPoint x: 663, startPoint y: 49, endPoint x: 329, endPoint y: 50, distance: 334.2
click at [329, 50] on div "Back to Articles Articles Initiation à la prévention des risques psychosociaux …" at bounding box center [701, 54] width 1001 height 108
copy h1 "Initiation à la prévention des risques psychosociaux"
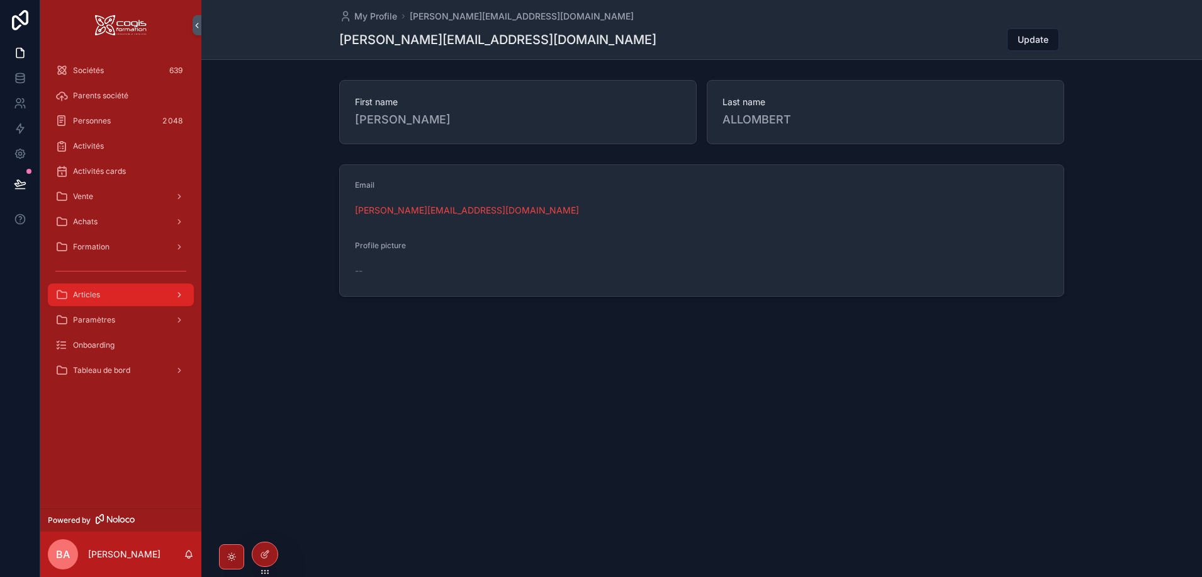
click at [89, 284] on link "Articles" at bounding box center [121, 294] width 146 height 23
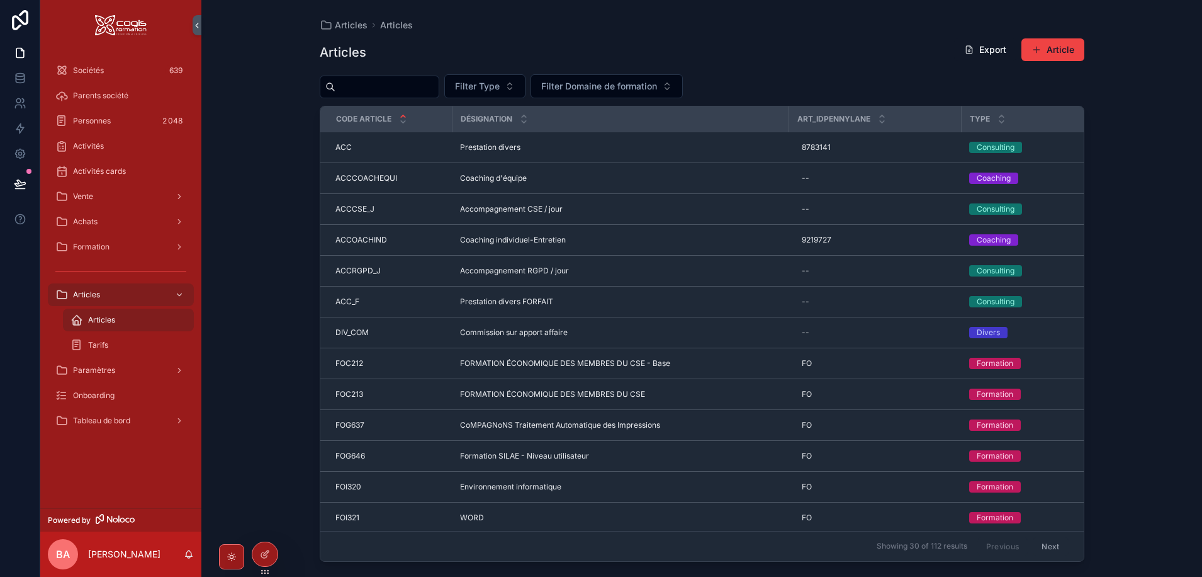
click at [88, 319] on span "Articles" at bounding box center [101, 320] width 27 height 10
click at [371, 82] on input "scrollable content" at bounding box center [386, 87] width 103 height 18
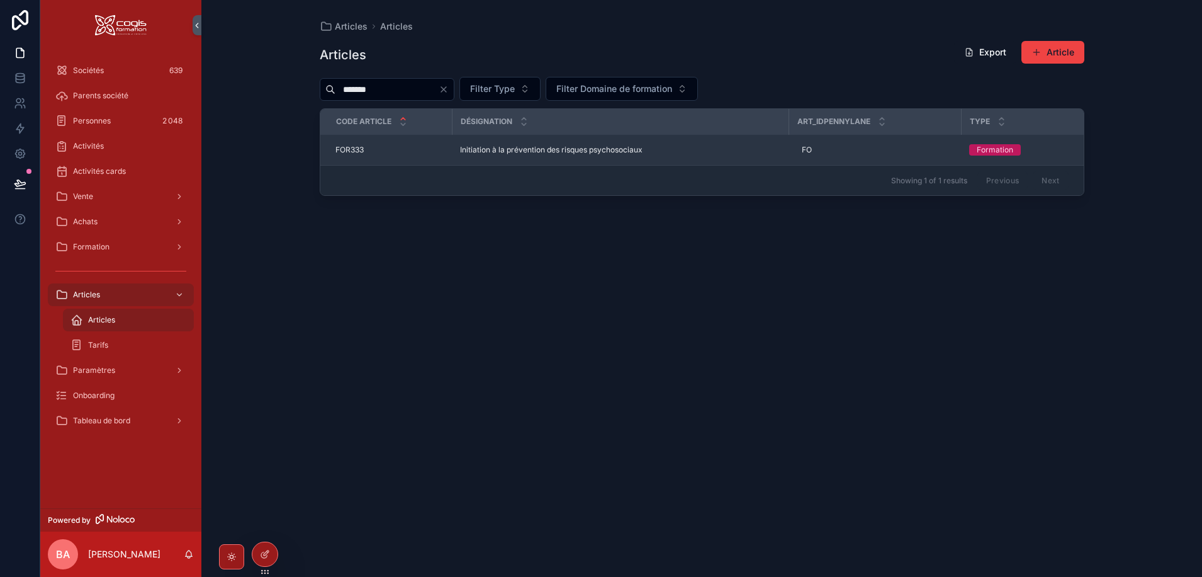
type input "*******"
click at [510, 150] on span "Initiation à la prévention des risques psychosociaux" at bounding box center [551, 150] width 183 height 10
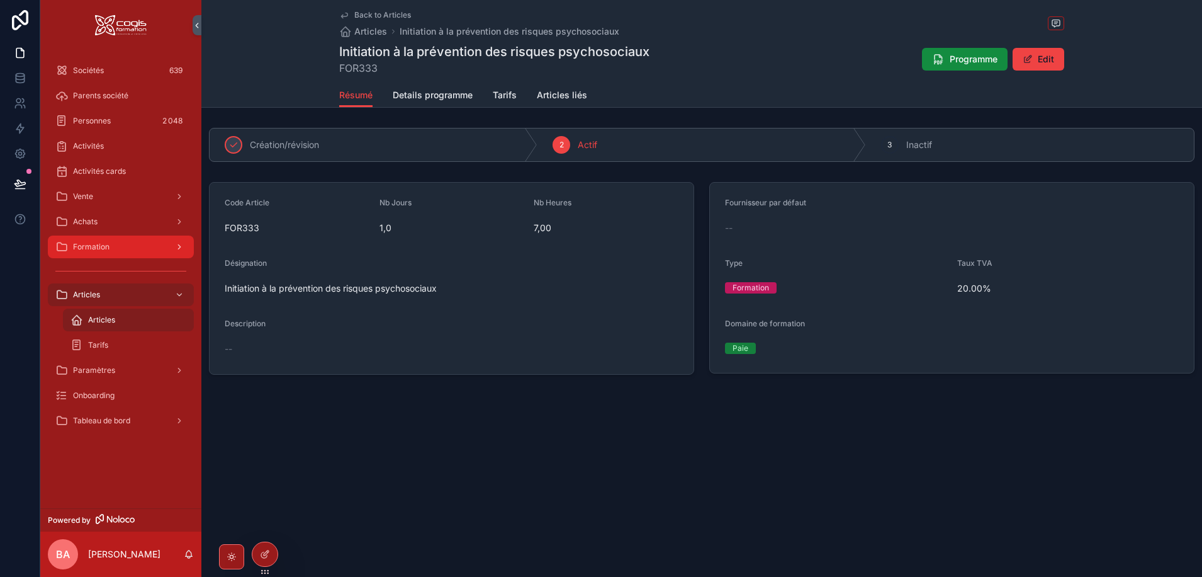
drag, startPoint x: 103, startPoint y: 247, endPoint x: 90, endPoint y: 248, distance: 13.2
click at [101, 248] on span "Formation" at bounding box center [91, 247] width 37 height 10
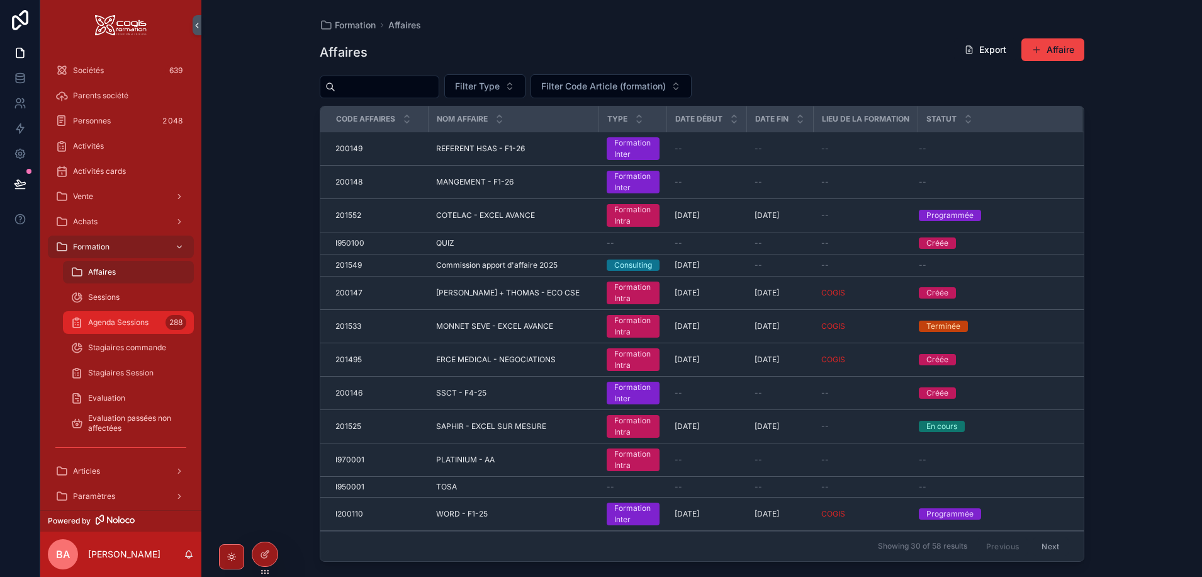
click at [108, 323] on span "Agenda Sessions" at bounding box center [118, 322] width 60 height 10
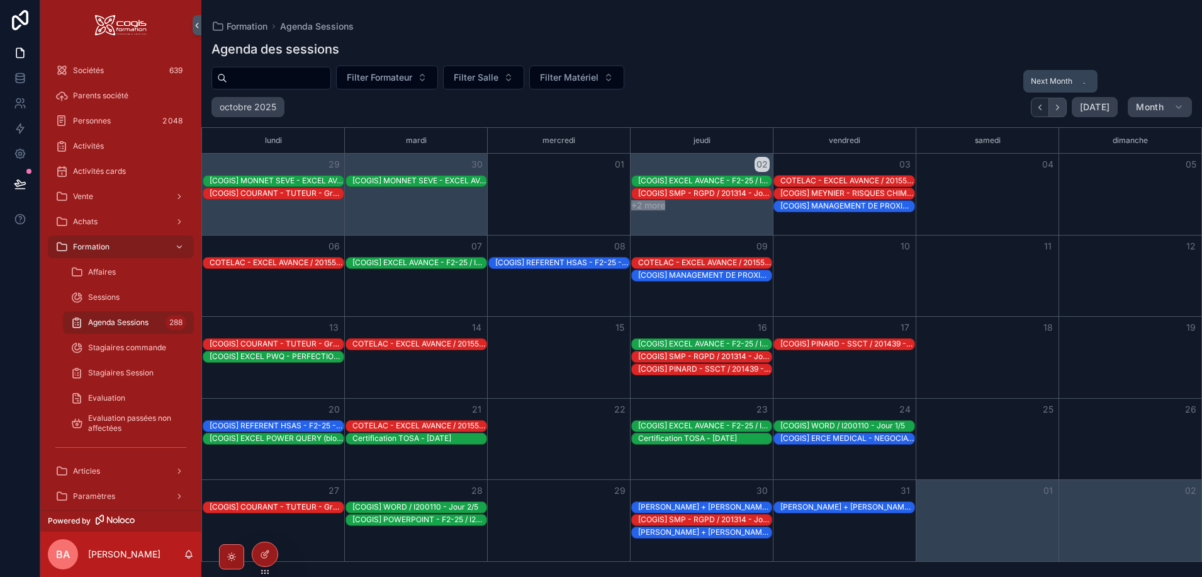
click at [1063, 110] on icon "Next" at bounding box center [1057, 107] width 9 height 9
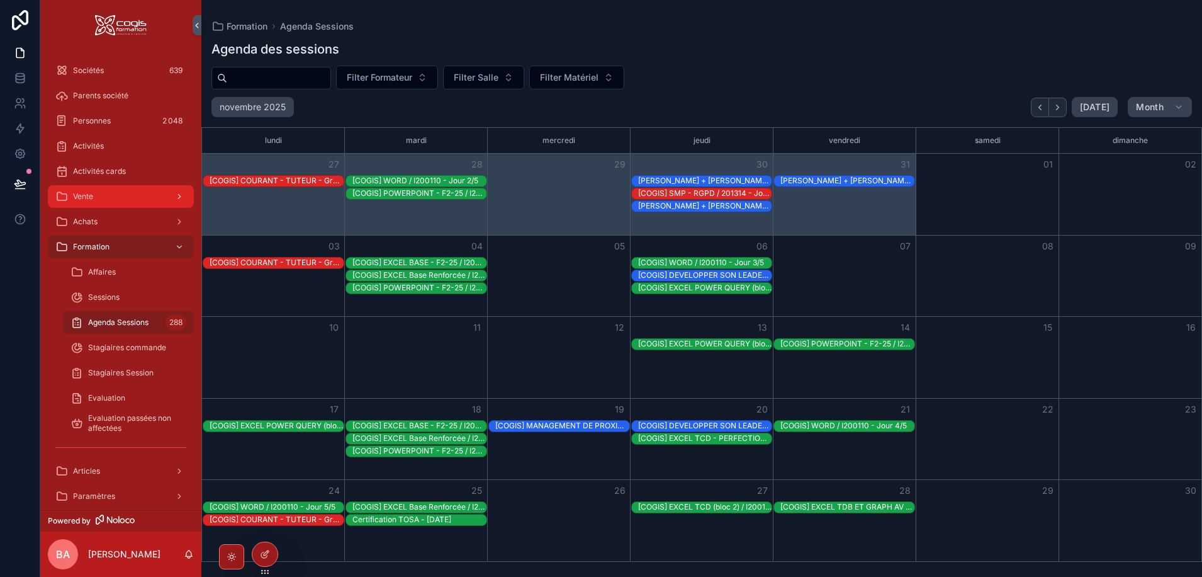
click at [84, 201] on div "Vente" at bounding box center [120, 196] width 131 height 20
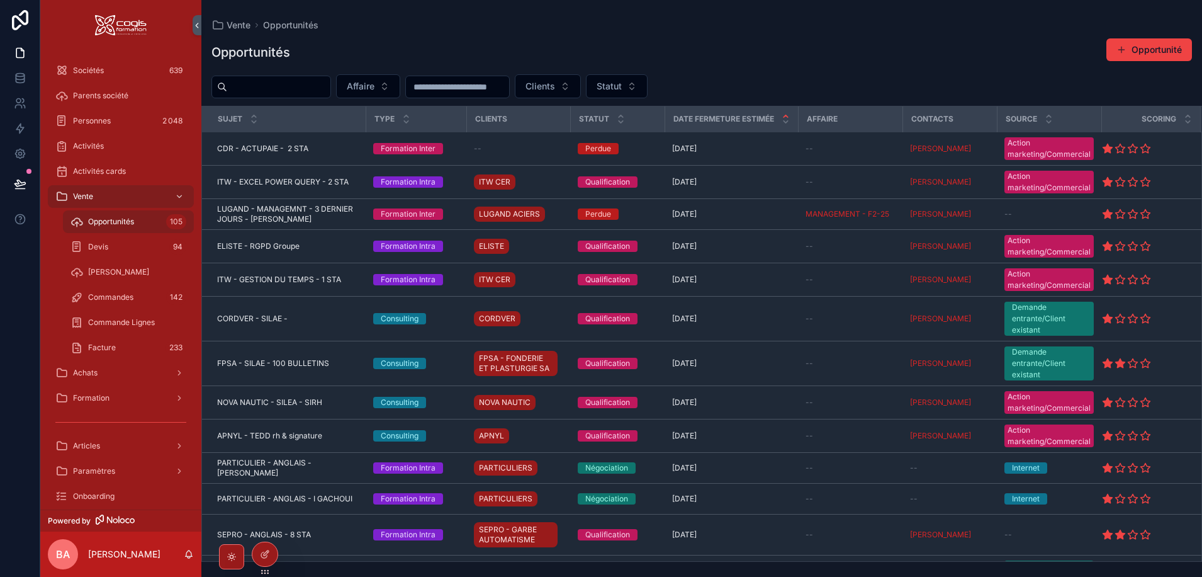
click at [114, 225] on span "Opportunités" at bounding box center [111, 222] width 46 height 10
click at [264, 86] on input "scrollable content" at bounding box center [278, 87] width 103 height 18
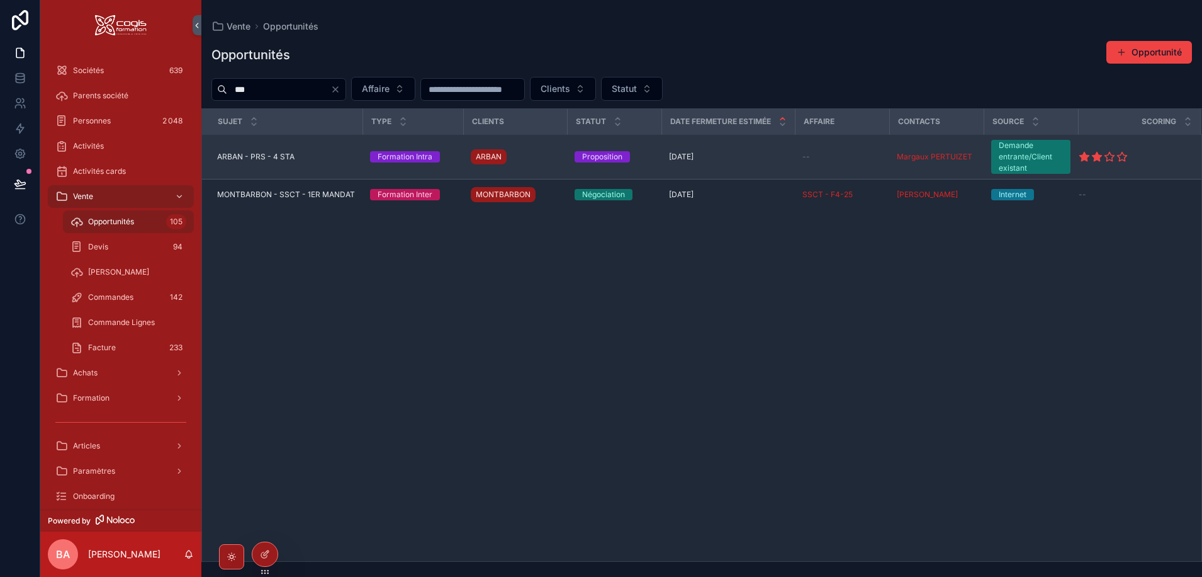
type input "***"
click at [252, 154] on span "ARBAN - PRS - 4 STA" at bounding box center [255, 157] width 77 height 10
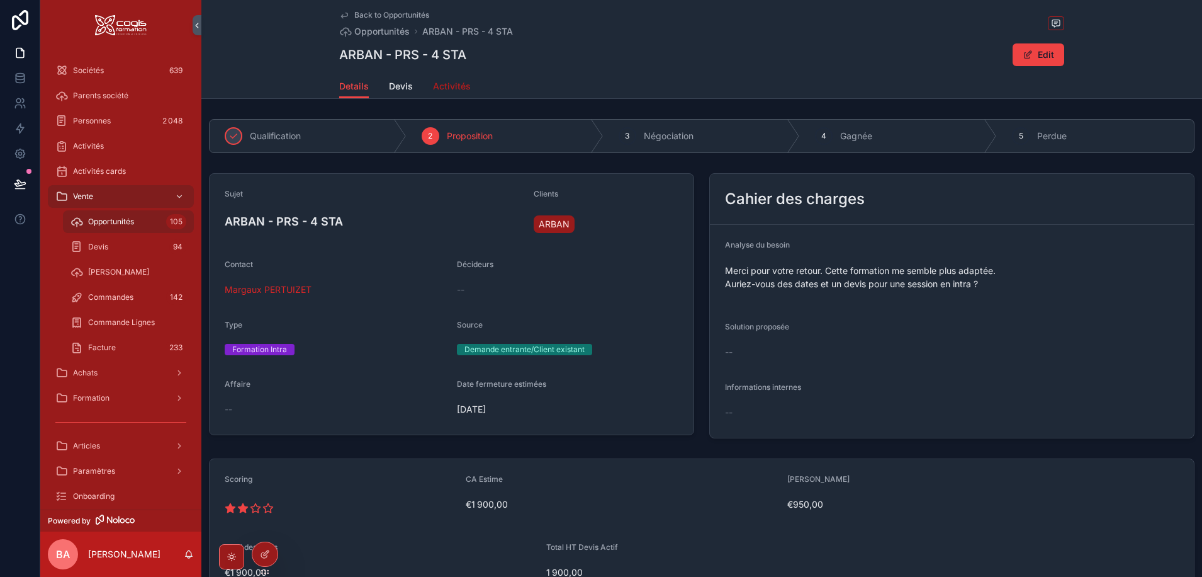
click at [433, 84] on span "Activités" at bounding box center [452, 86] width 38 height 13
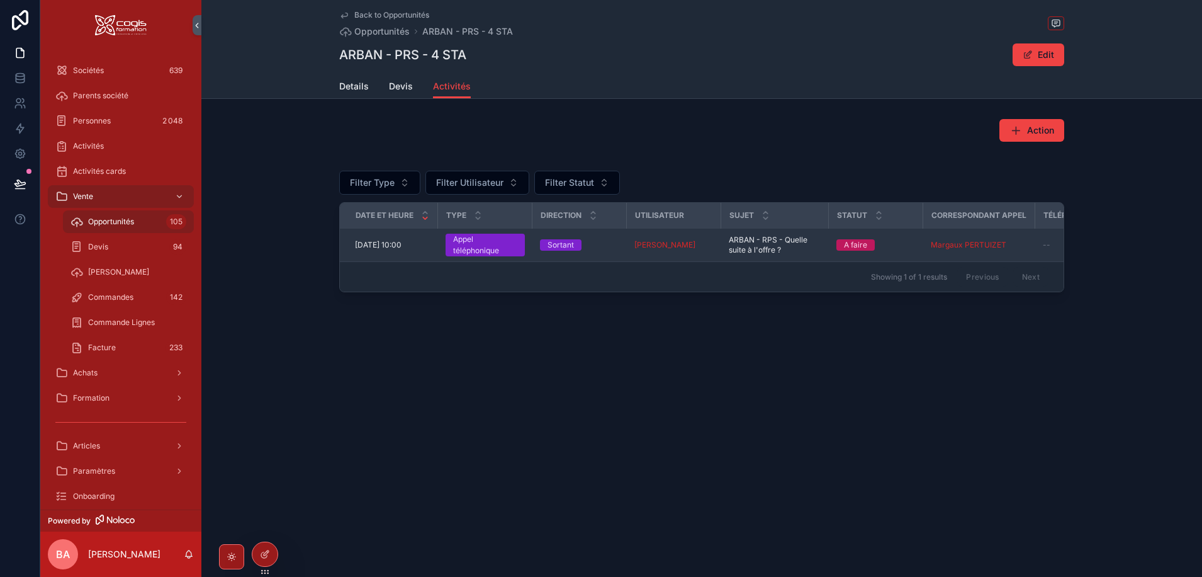
click at [396, 247] on span "09/10/2025 10:00" at bounding box center [378, 245] width 47 height 10
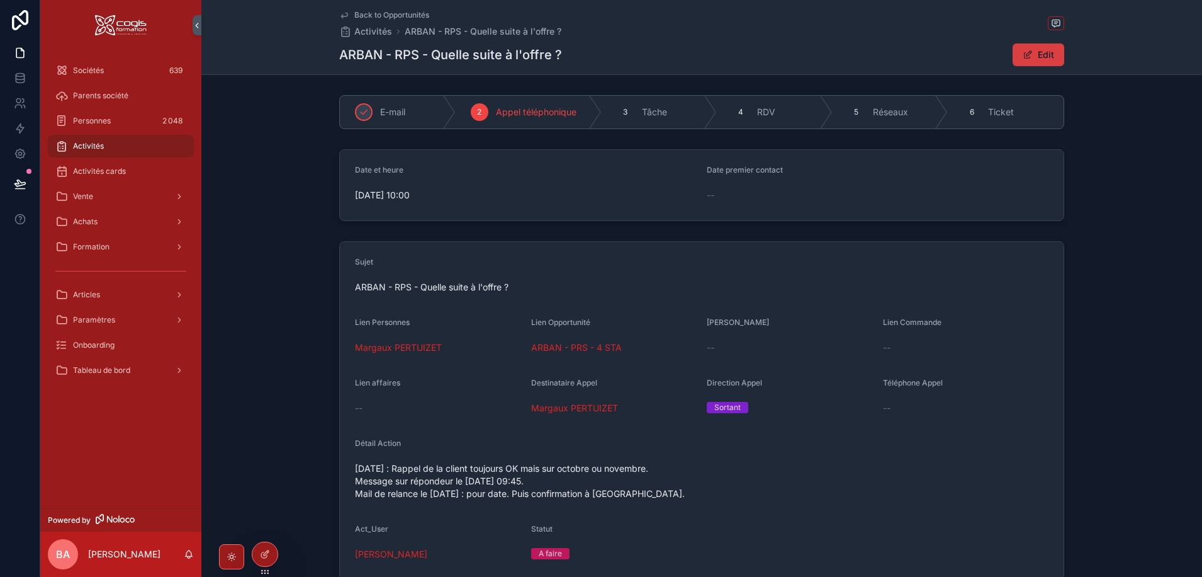
click at [1044, 51] on button "Edit" at bounding box center [1039, 54] width 52 height 23
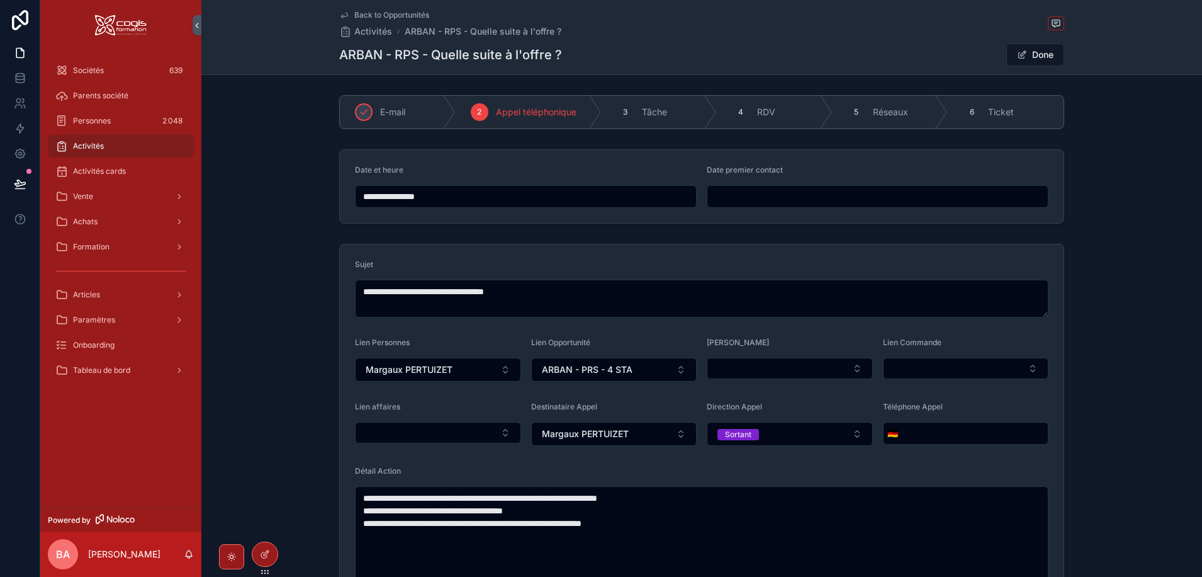
click at [460, 194] on input "**********" at bounding box center [526, 197] width 341 height 18
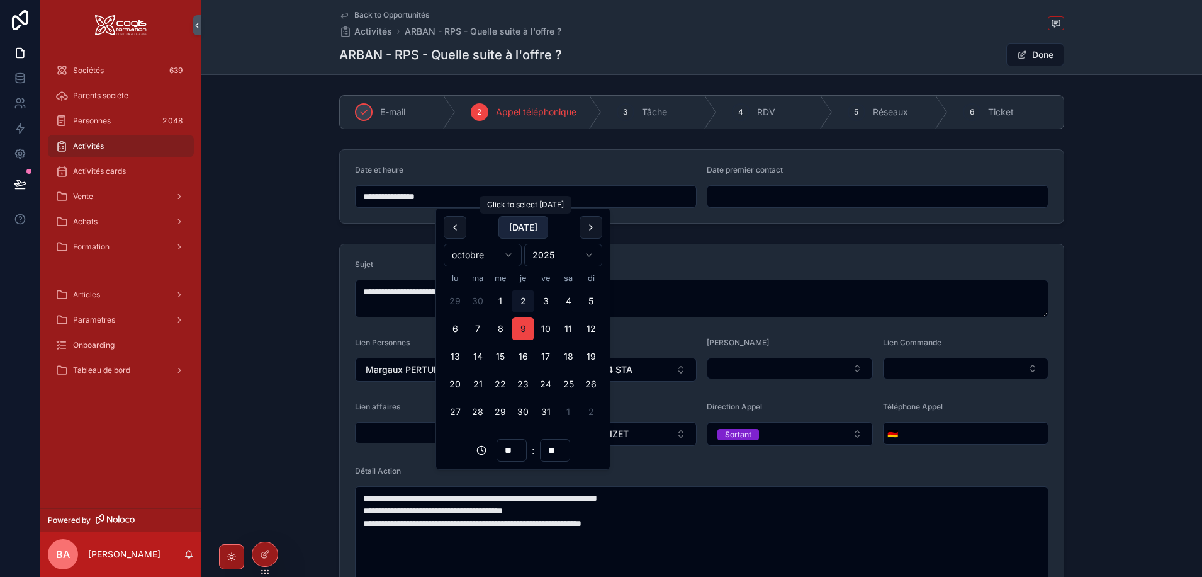
click at [518, 225] on button "[DATE]" at bounding box center [524, 227] width 50 height 23
type input "**********"
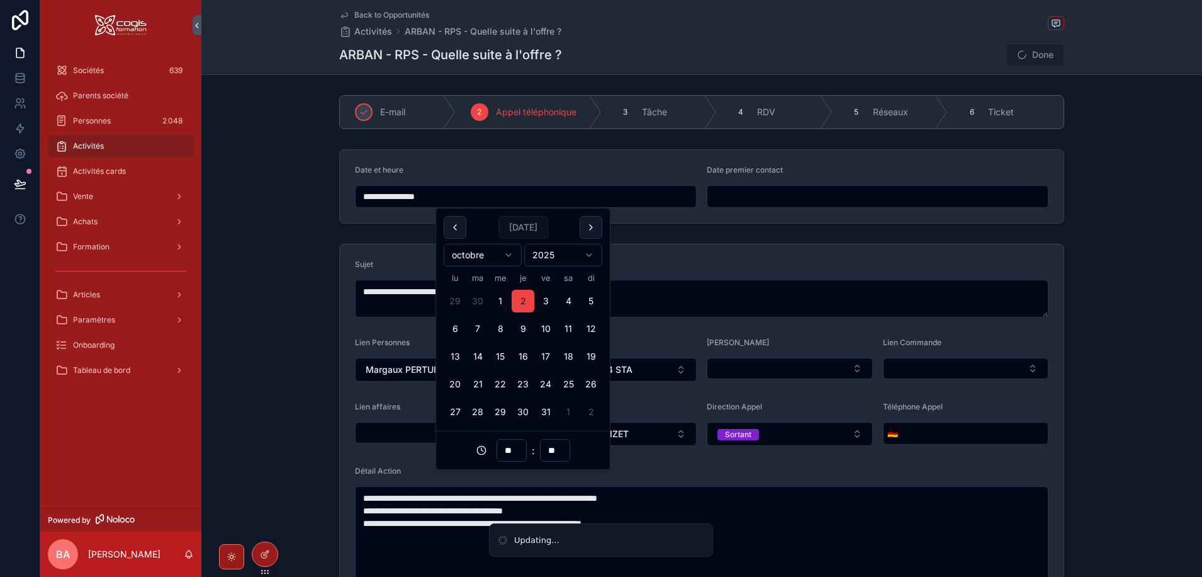
click at [650, 162] on form "**********" at bounding box center [702, 186] width 724 height 73
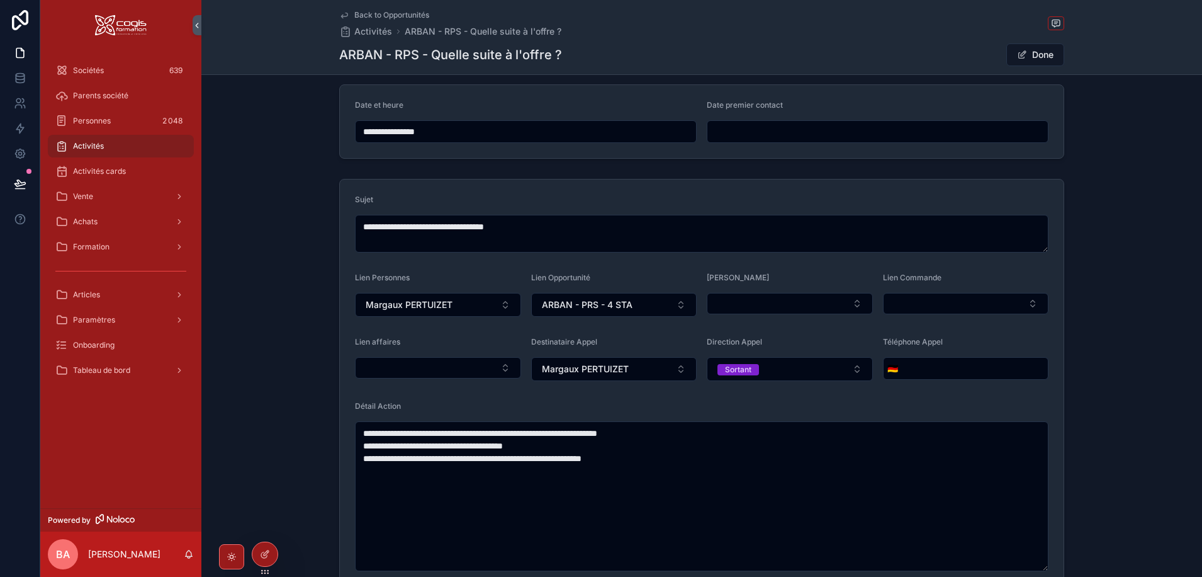
scroll to position [189, 0]
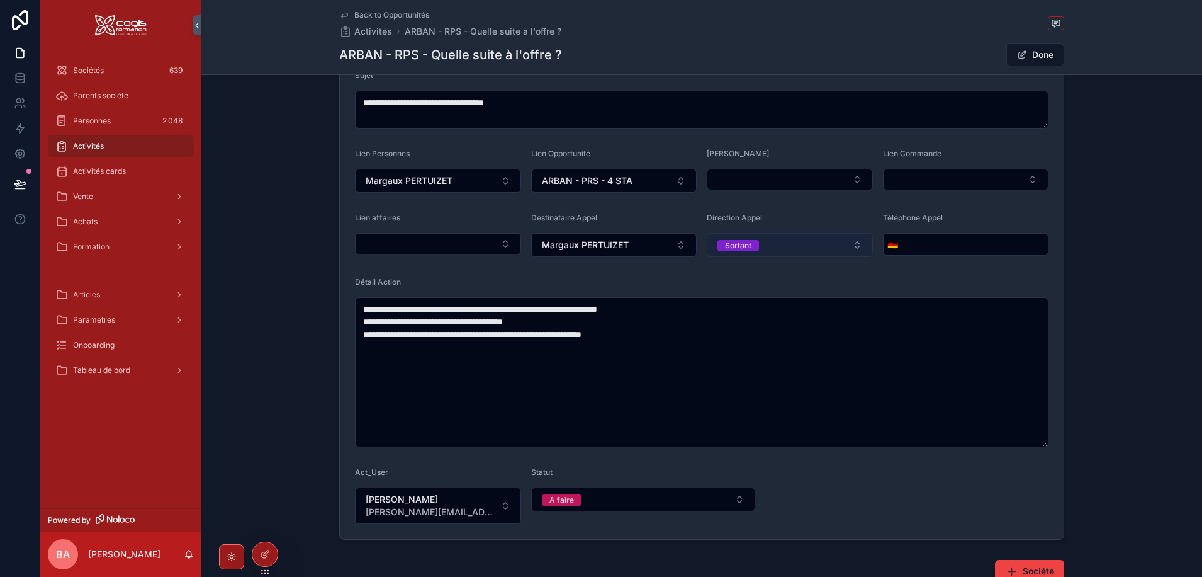
click at [743, 241] on div "Sortant" at bounding box center [738, 245] width 26 height 11
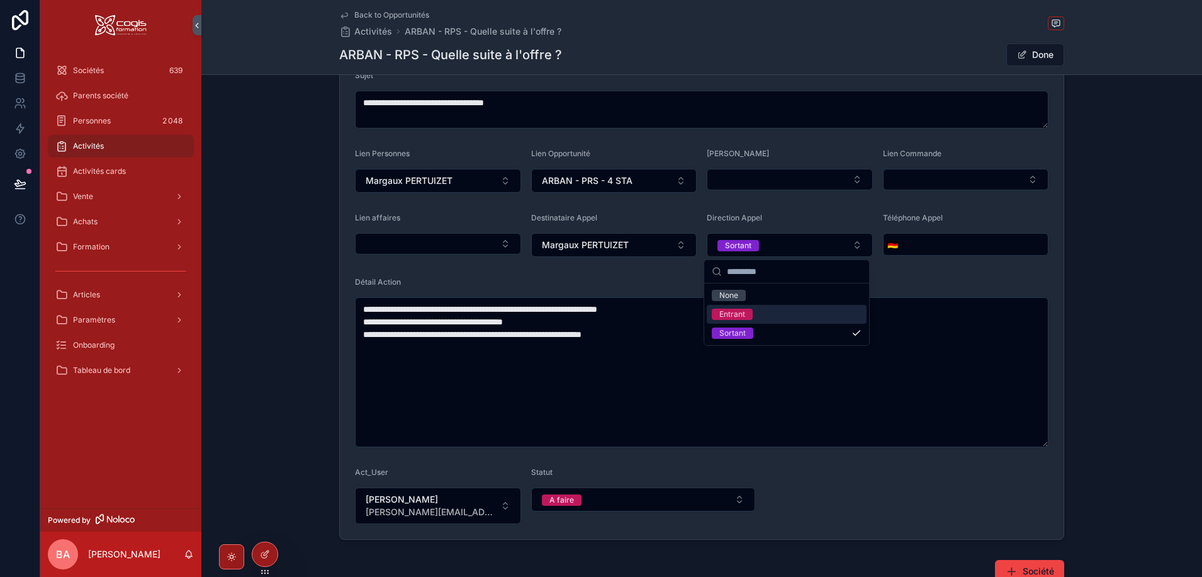
click at [735, 314] on div "Entrant" at bounding box center [732, 313] width 26 height 11
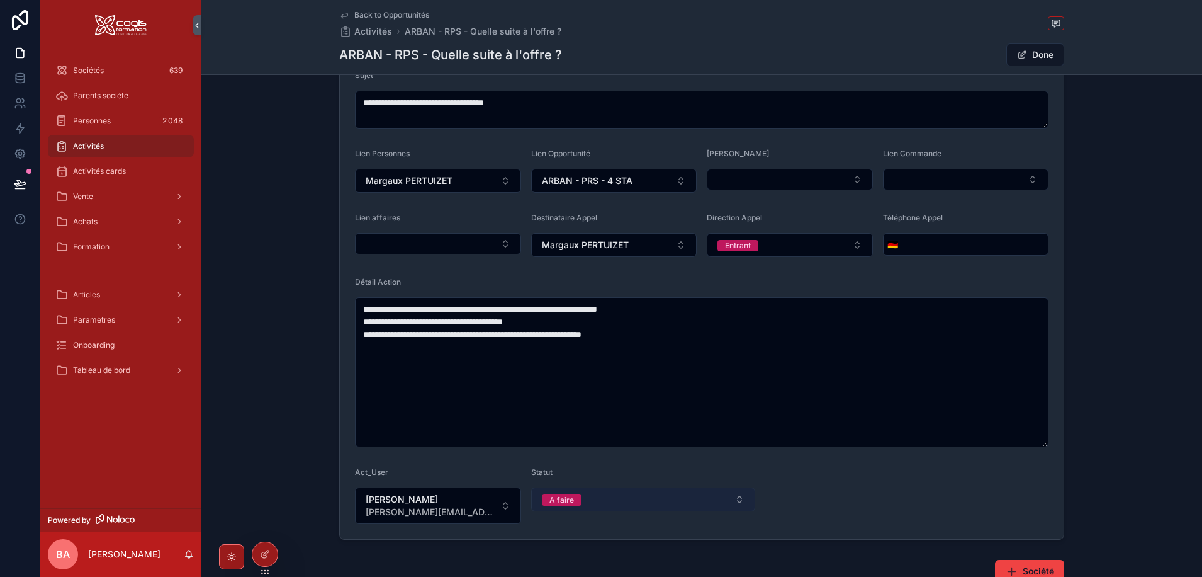
click at [577, 499] on button "A faire" at bounding box center [643, 499] width 225 height 24
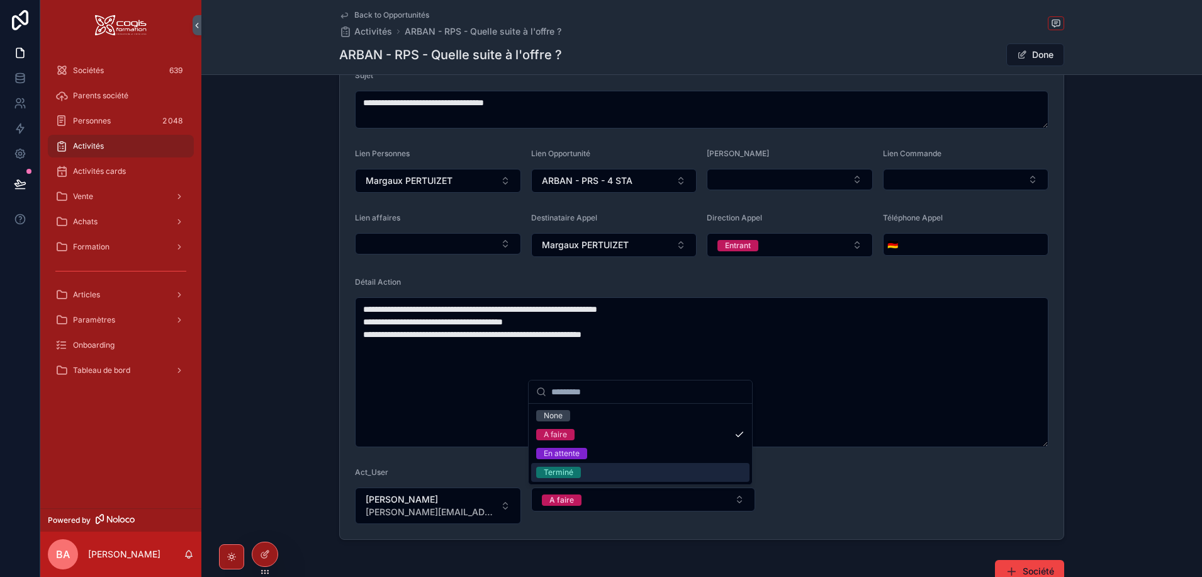
click at [568, 474] on div "Terminé" at bounding box center [559, 471] width 30 height 11
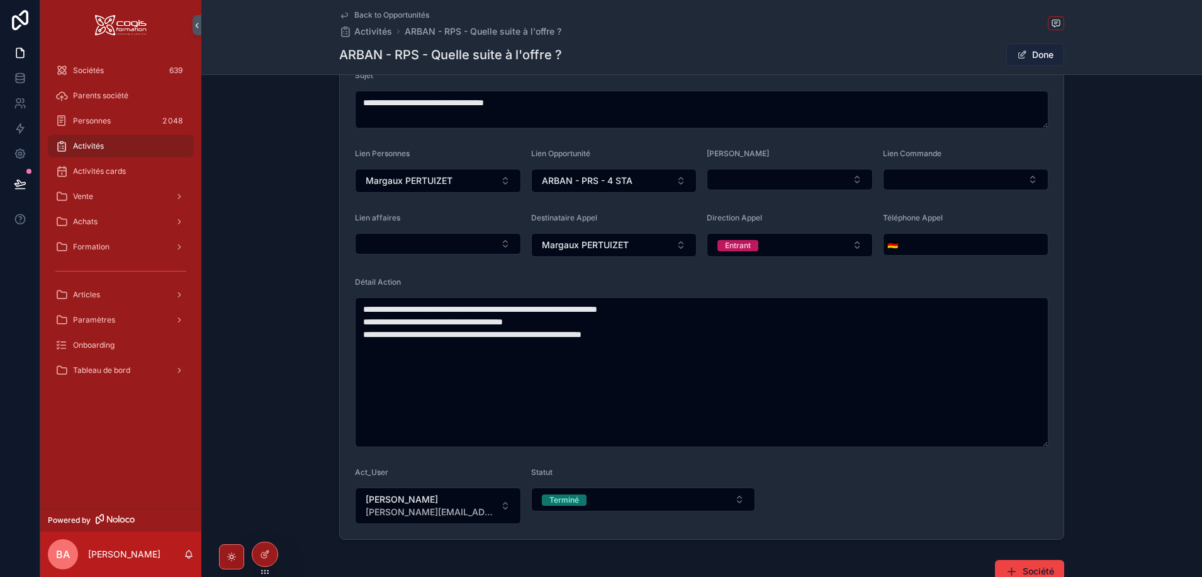
click at [1032, 55] on button "Done" at bounding box center [1035, 54] width 58 height 23
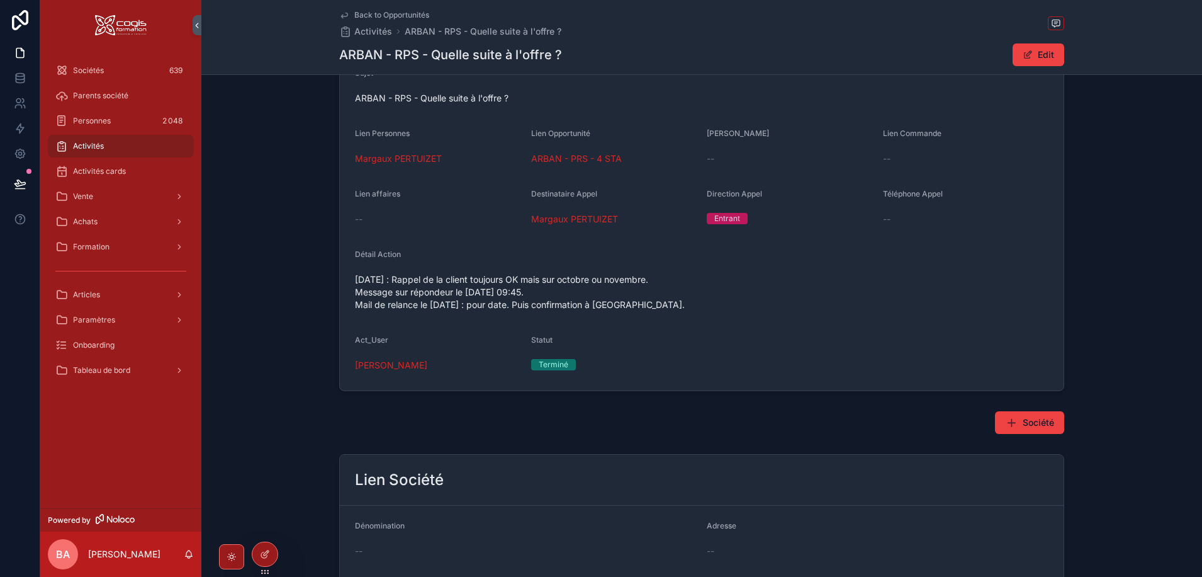
scroll to position [0, 0]
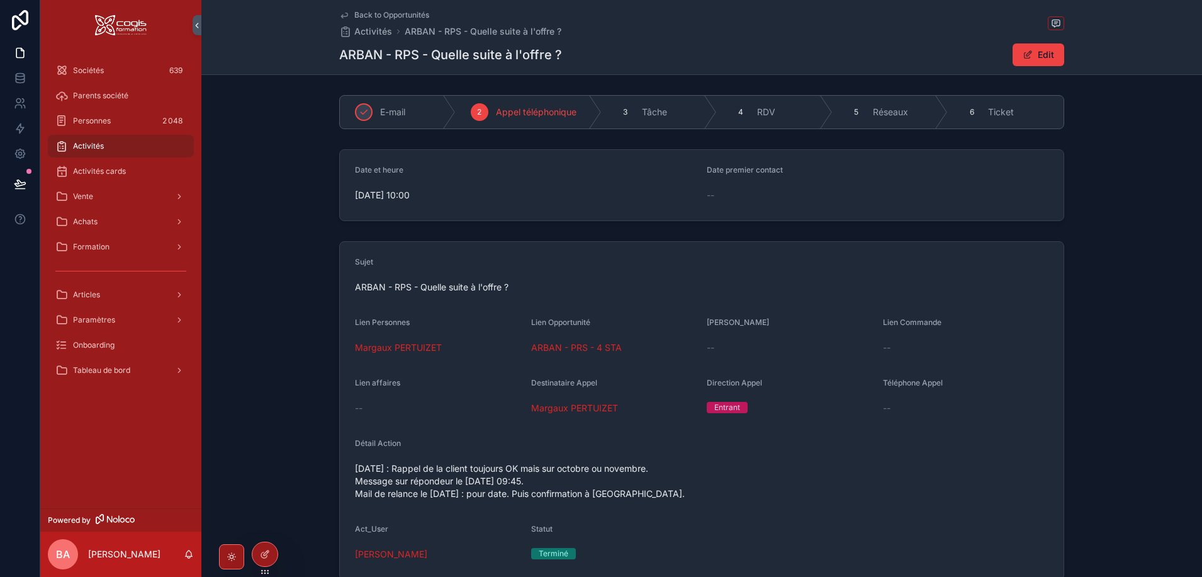
click at [388, 14] on span "Back to Opportunités" at bounding box center [391, 15] width 75 height 10
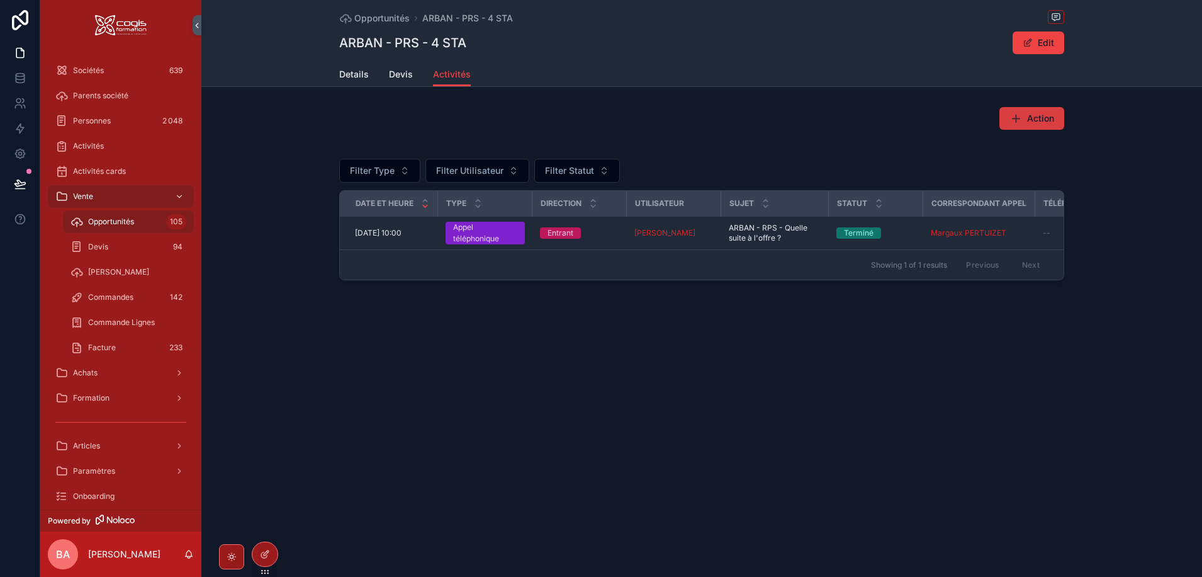
click at [1032, 118] on span "Action" at bounding box center [1040, 118] width 27 height 13
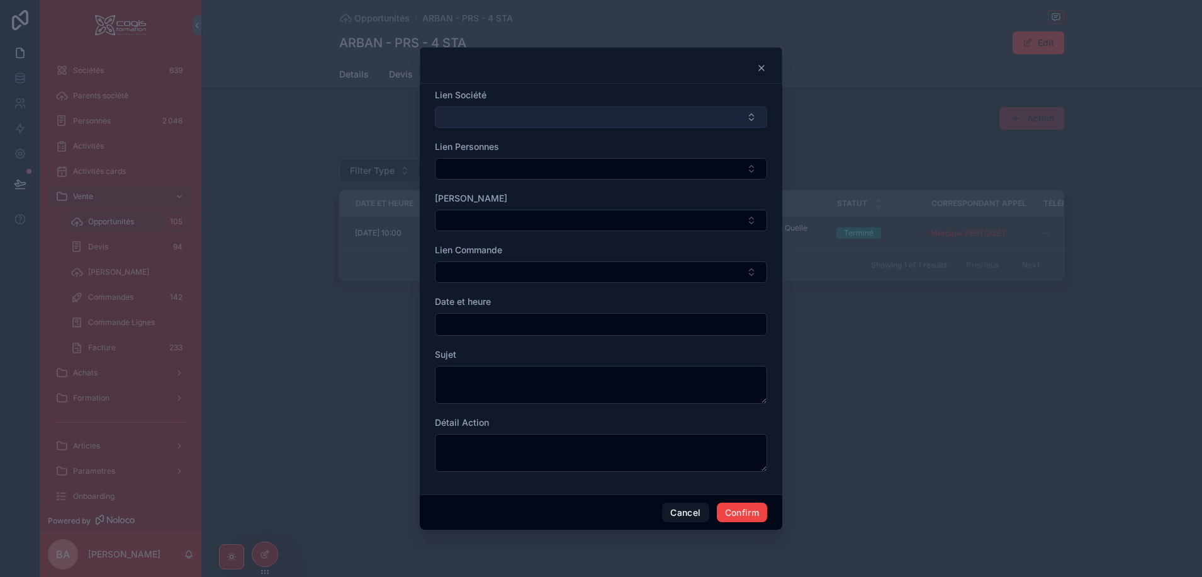
click at [514, 119] on button "Select Button" at bounding box center [601, 116] width 332 height 21
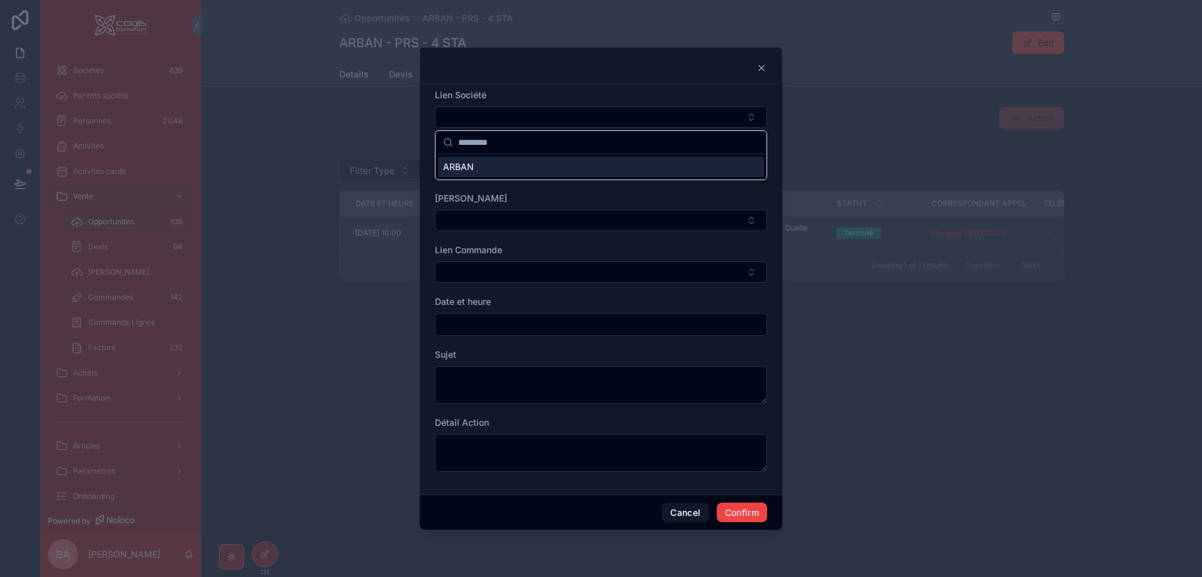
click at [477, 164] on div "ARBAN" at bounding box center [601, 167] width 326 height 20
click at [470, 174] on button "Select Button" at bounding box center [601, 169] width 332 height 21
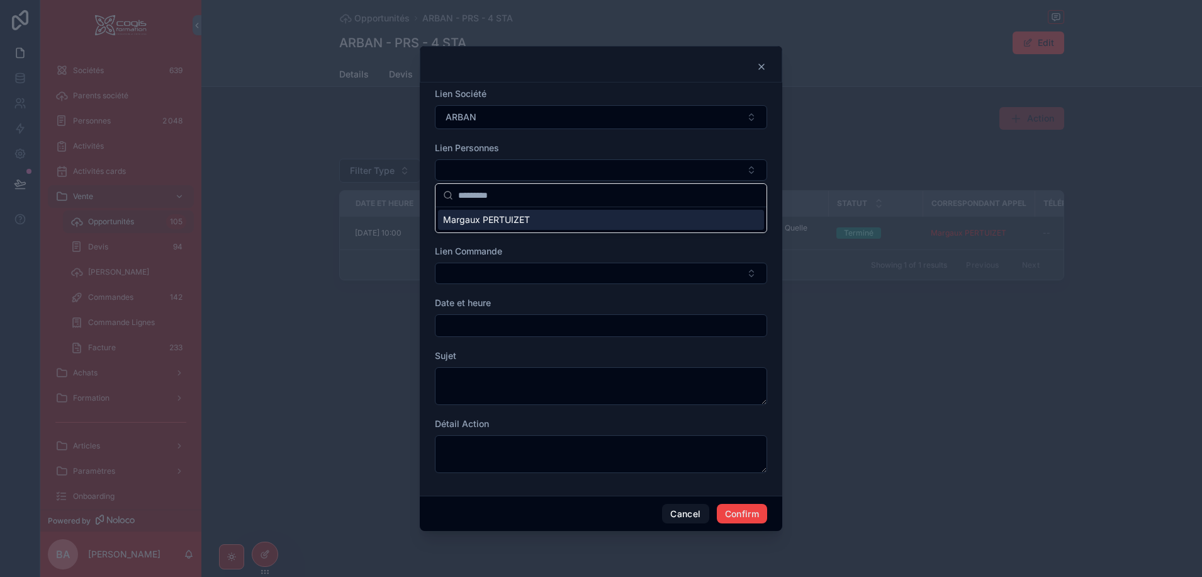
click at [480, 219] on span "Margaux PERTUIZET" at bounding box center [486, 219] width 87 height 13
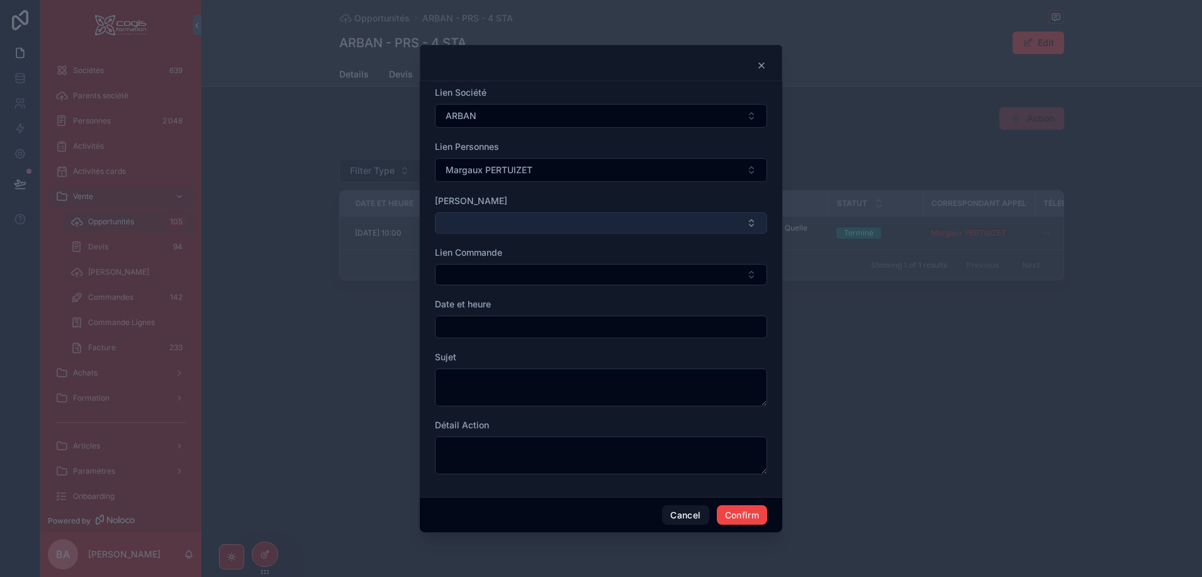
click at [462, 223] on button "Select Button" at bounding box center [601, 222] width 332 height 21
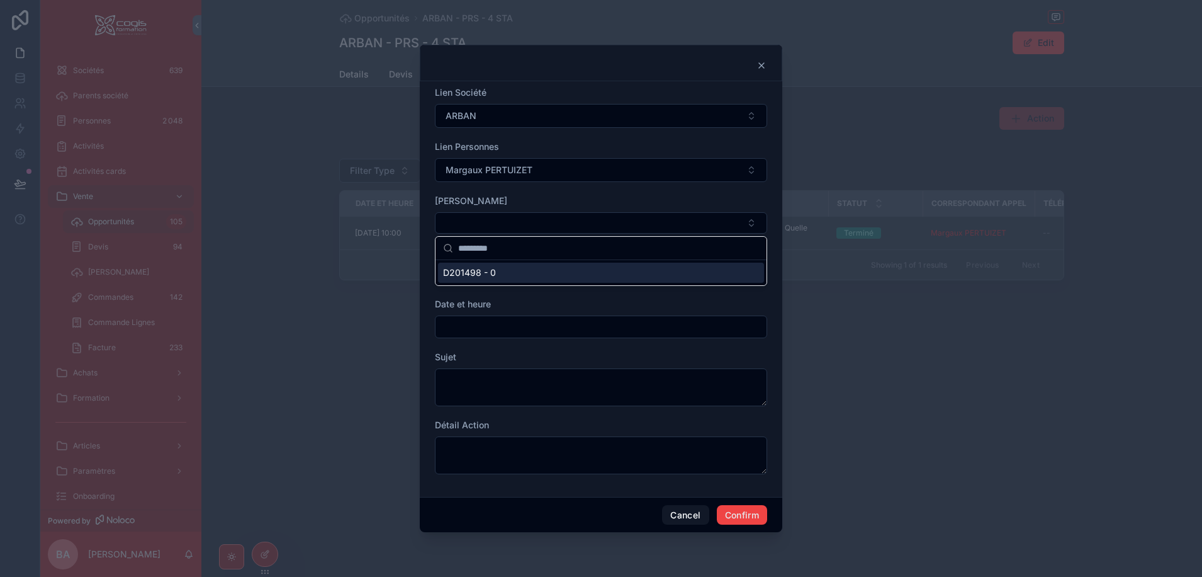
click at [458, 274] on span "D201498 - 0" at bounding box center [469, 272] width 53 height 13
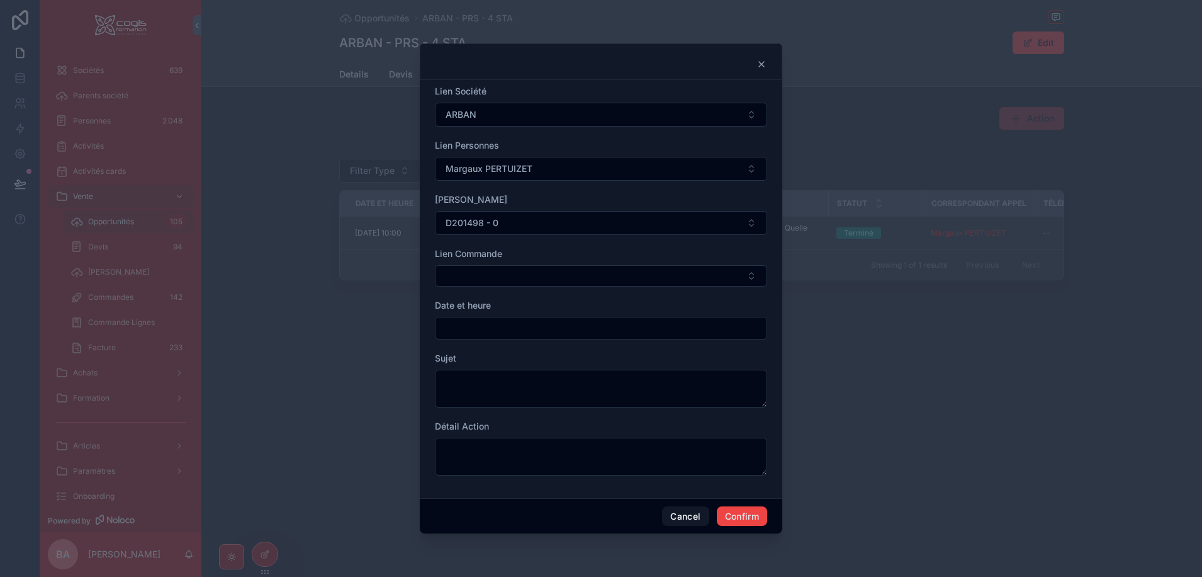
click at [472, 330] on input "text" at bounding box center [601, 328] width 331 height 18
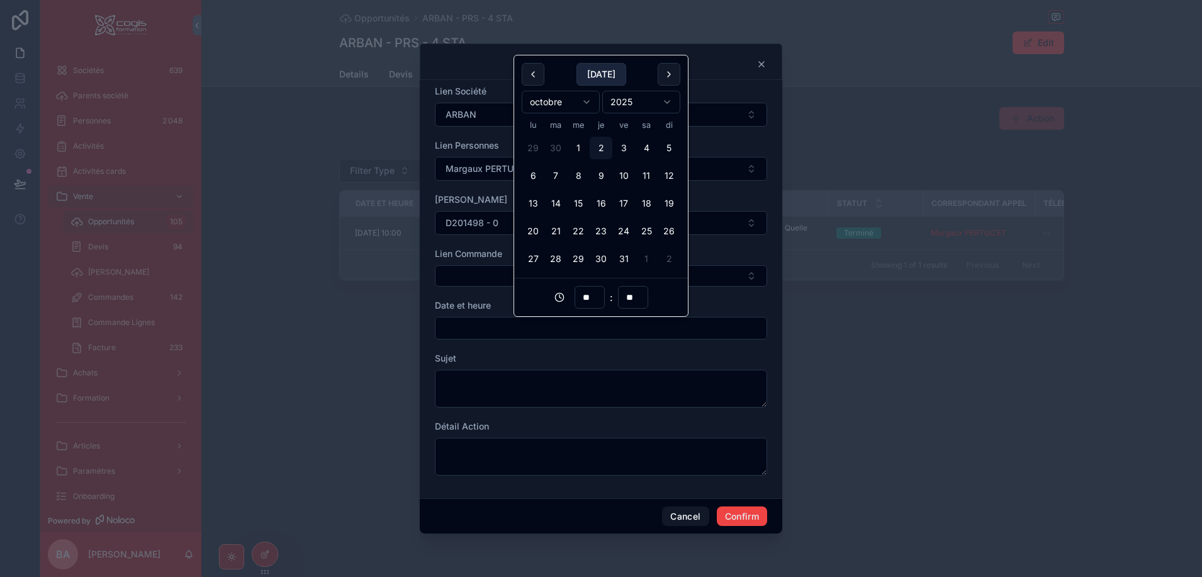
click at [604, 74] on button "[DATE]" at bounding box center [602, 74] width 50 height 23
click at [601, 206] on button "16" at bounding box center [601, 203] width 23 height 23
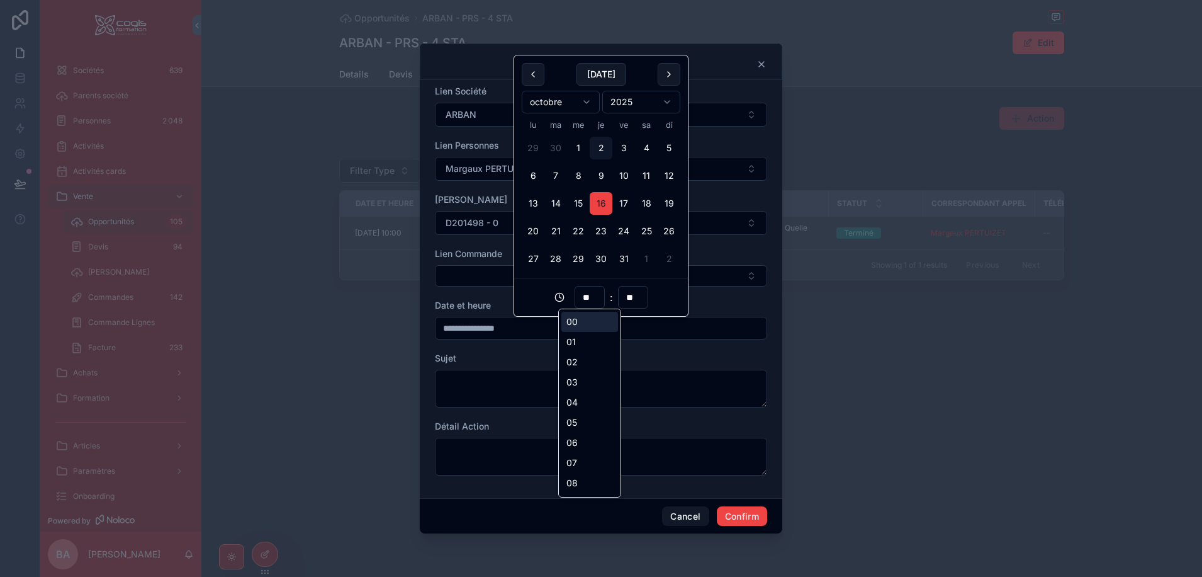
click at [594, 291] on input "**" at bounding box center [589, 297] width 29 height 18
click at [573, 392] on div "16" at bounding box center [589, 392] width 57 height 20
type input "**********"
type input "**"
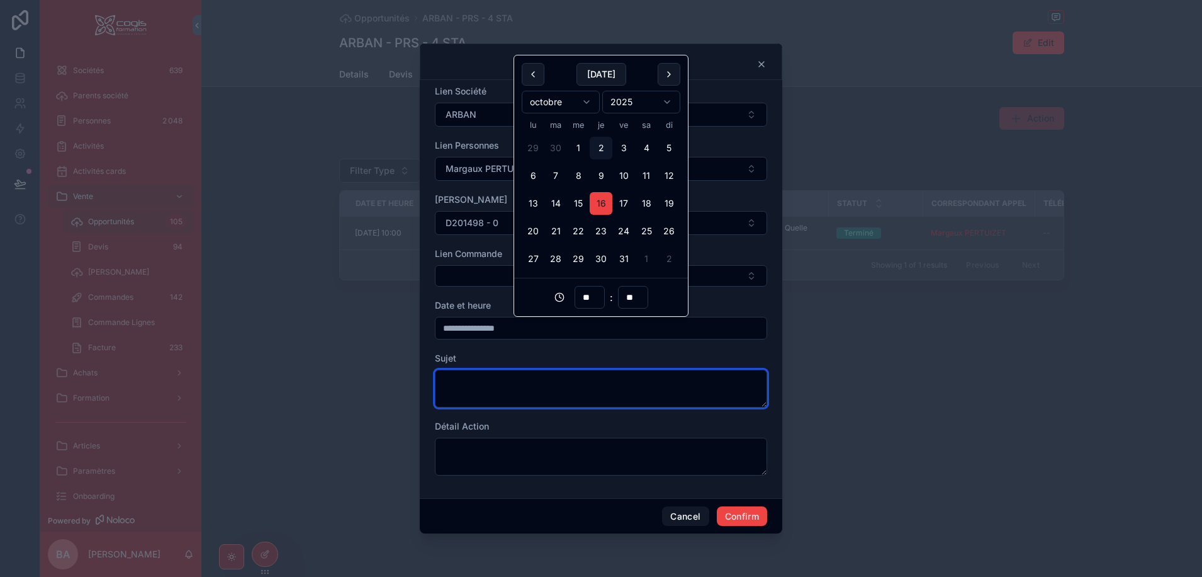
click at [491, 369] on textarea at bounding box center [601, 388] width 332 height 38
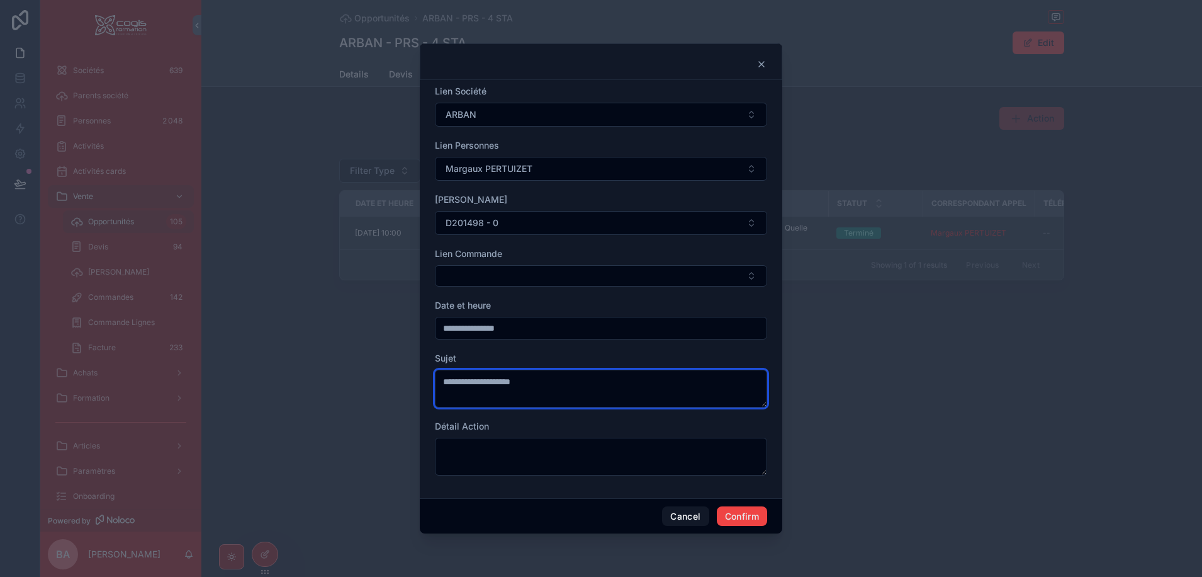
type textarea "**********"
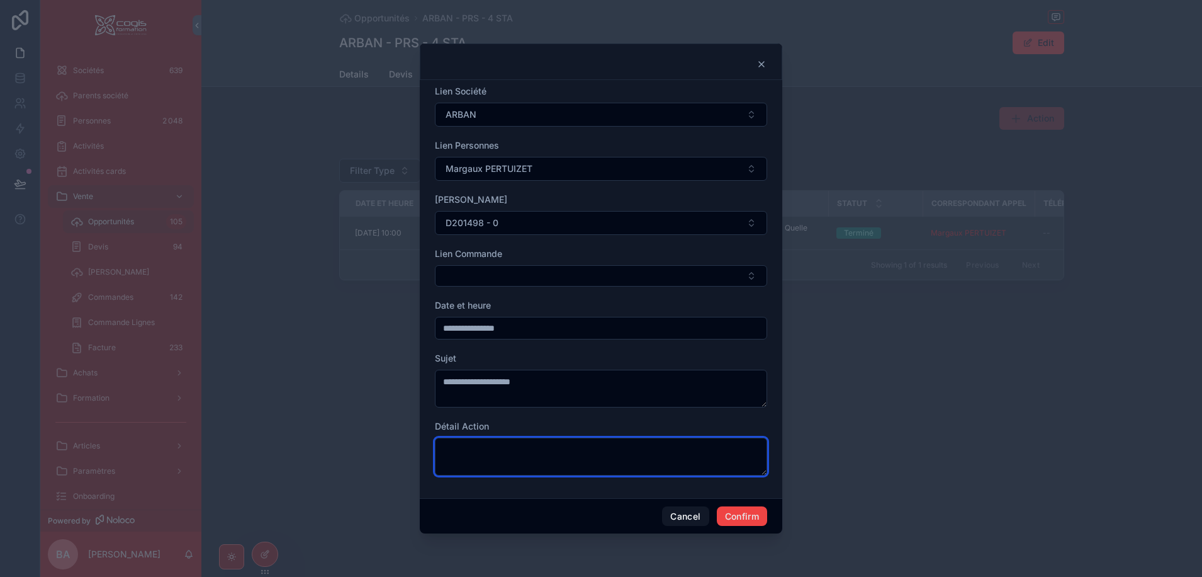
click at [473, 453] on textarea at bounding box center [601, 456] width 332 height 38
paste textarea "**********"
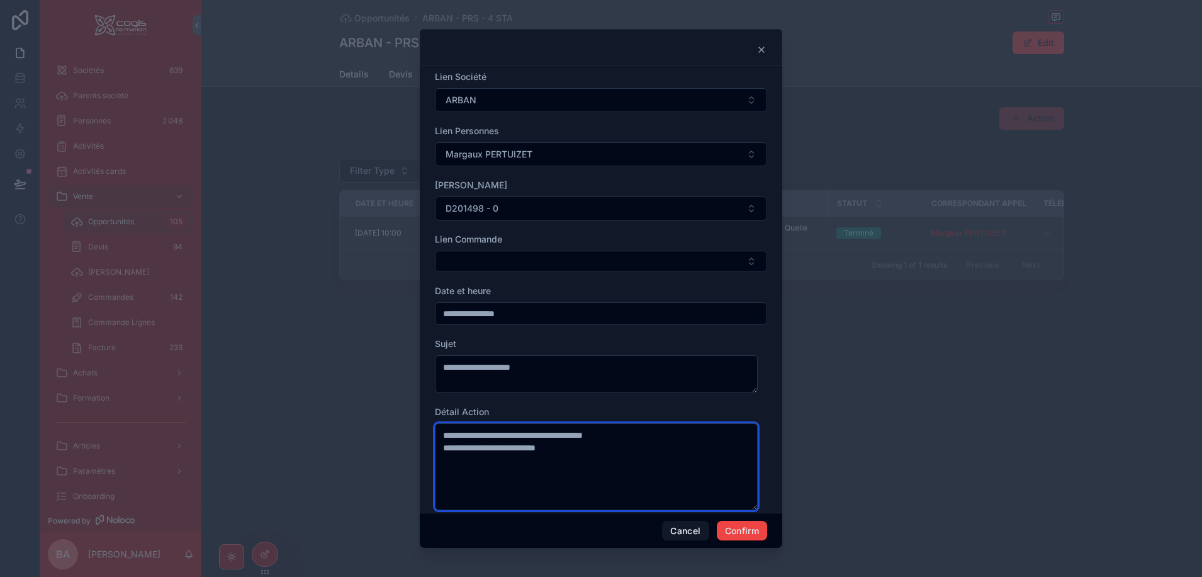
click at [521, 435] on textarea "**********" at bounding box center [596, 466] width 323 height 87
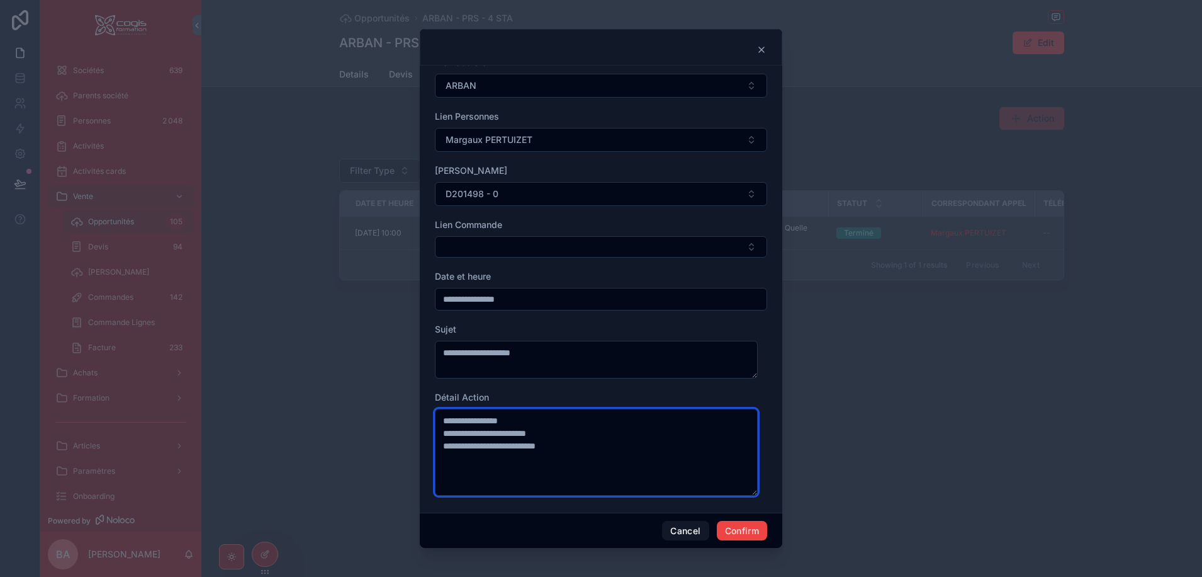
scroll to position [20, 0]
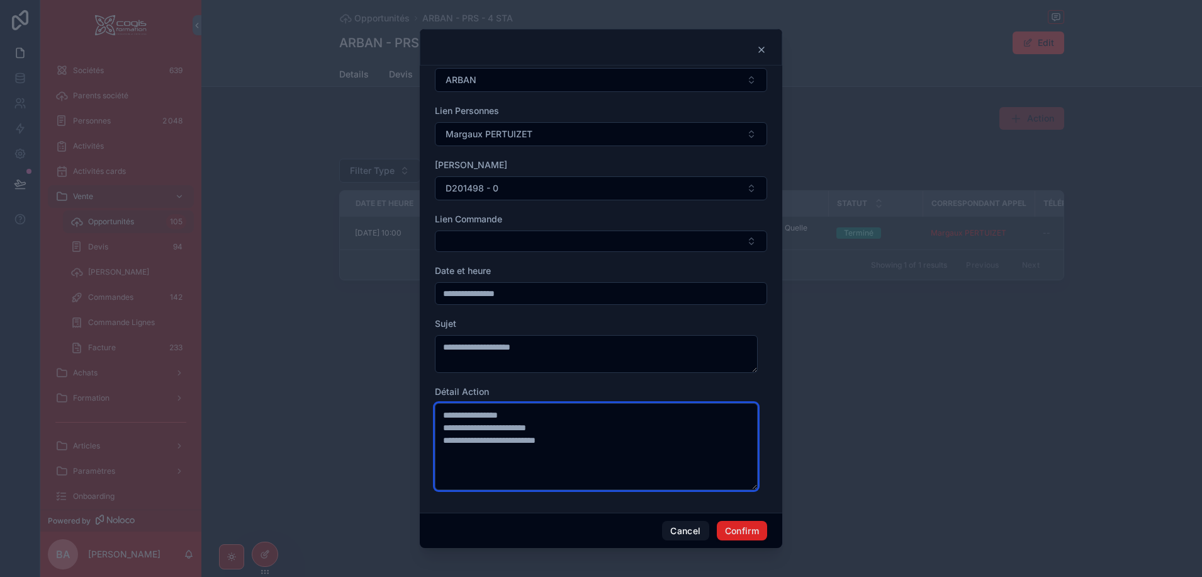
type textarea "**********"
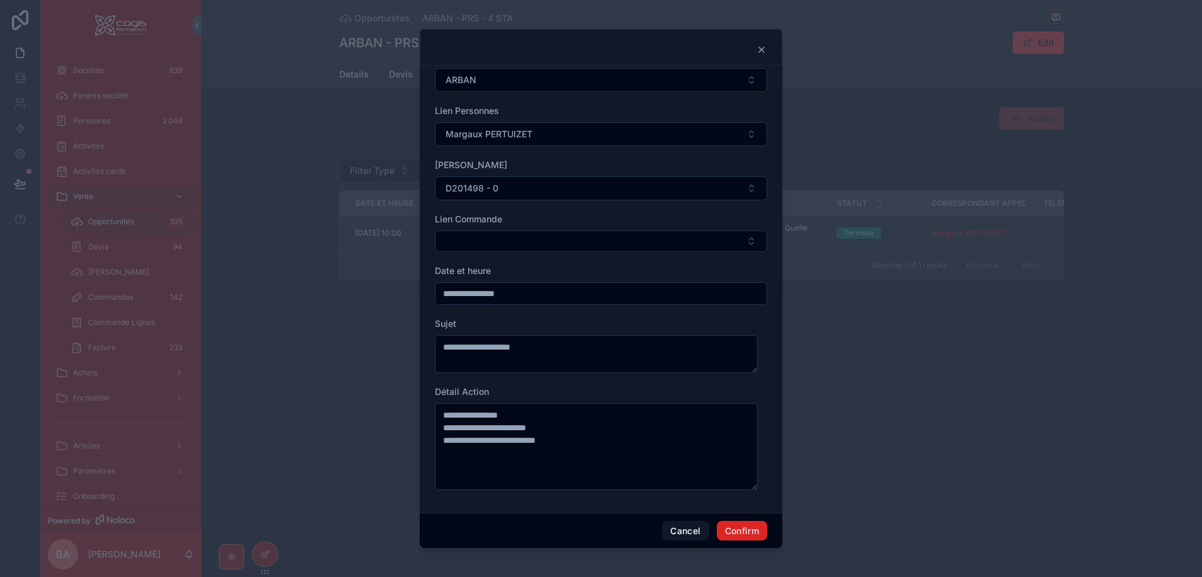
click at [725, 526] on button "Confirm" at bounding box center [742, 531] width 50 height 20
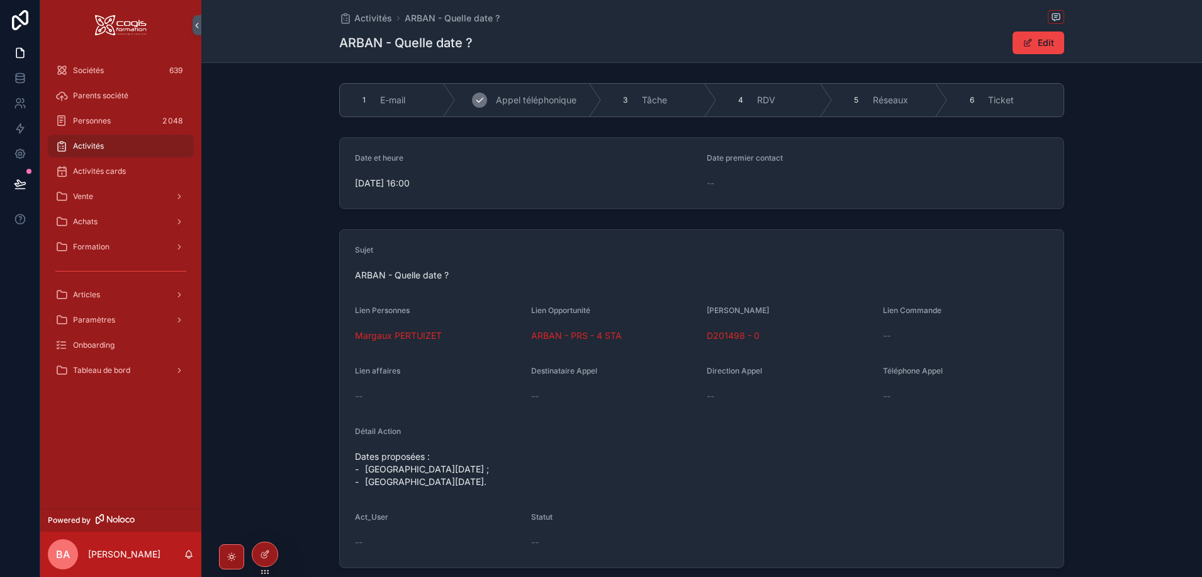
click at [475, 99] on icon "scrollable content" at bounding box center [480, 100] width 10 height 10
click at [1042, 38] on button "Edit" at bounding box center [1039, 42] width 52 height 23
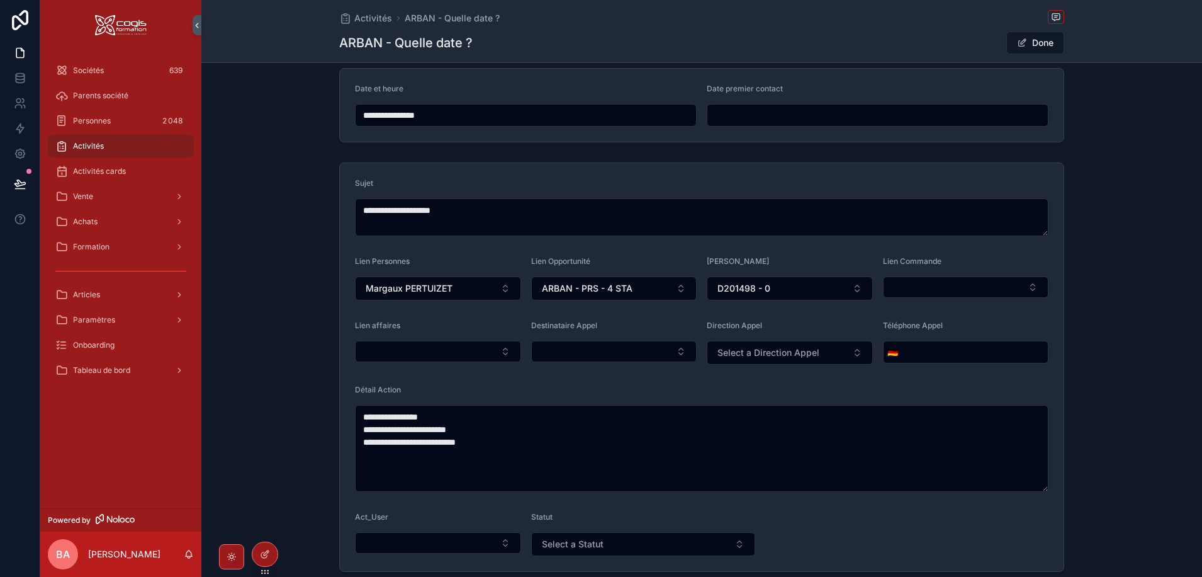
scroll to position [126, 0]
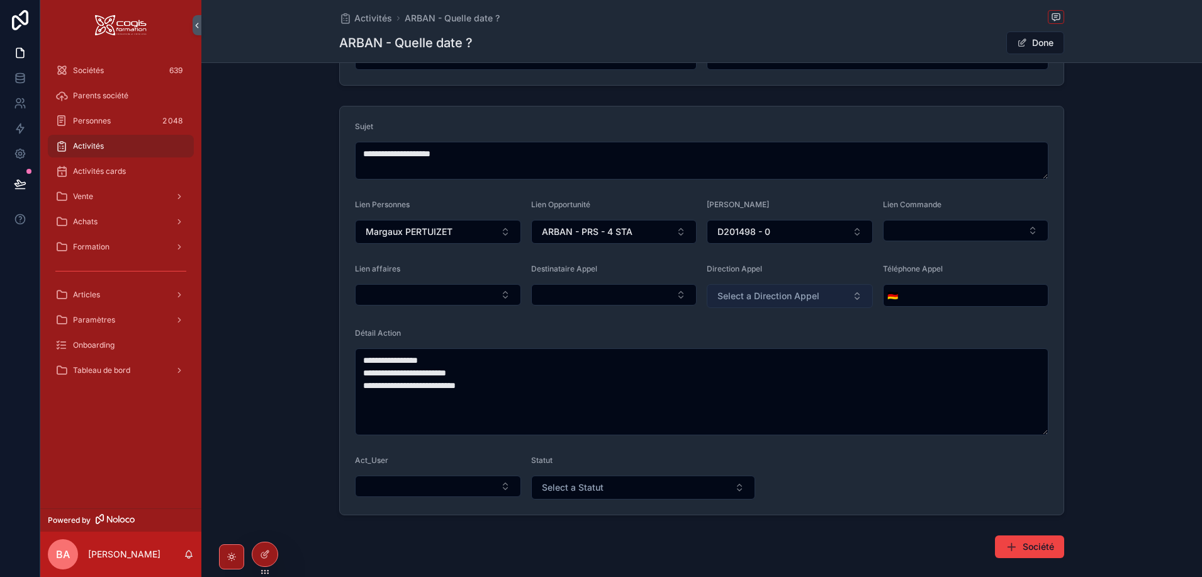
click at [783, 291] on span "Select a Direction Appel" at bounding box center [769, 296] width 102 height 13
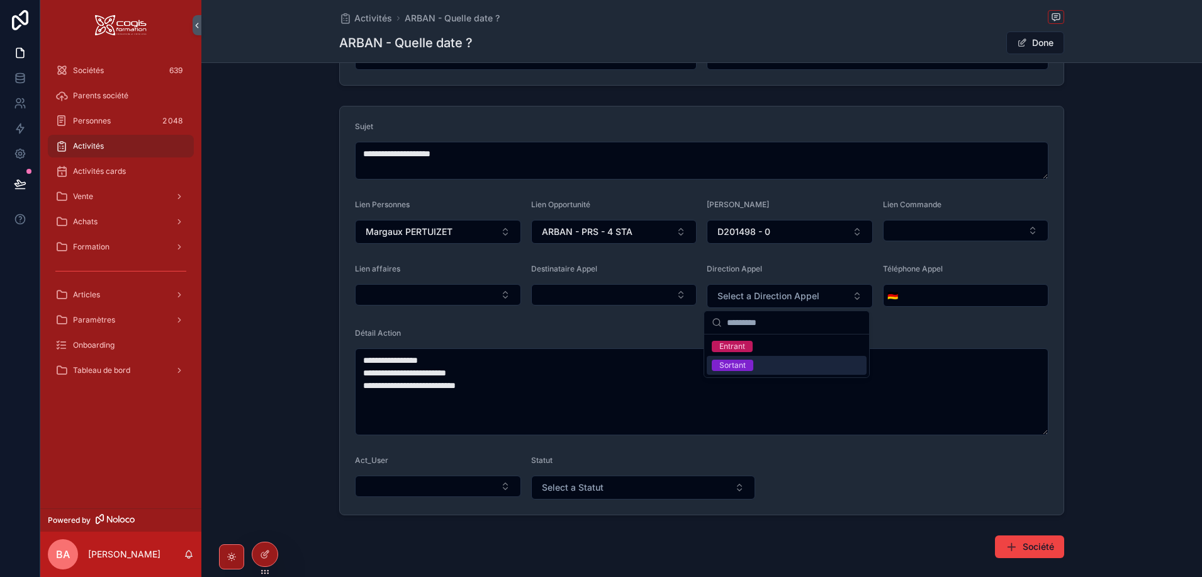
click at [740, 368] on div "Sortant" at bounding box center [732, 364] width 26 height 11
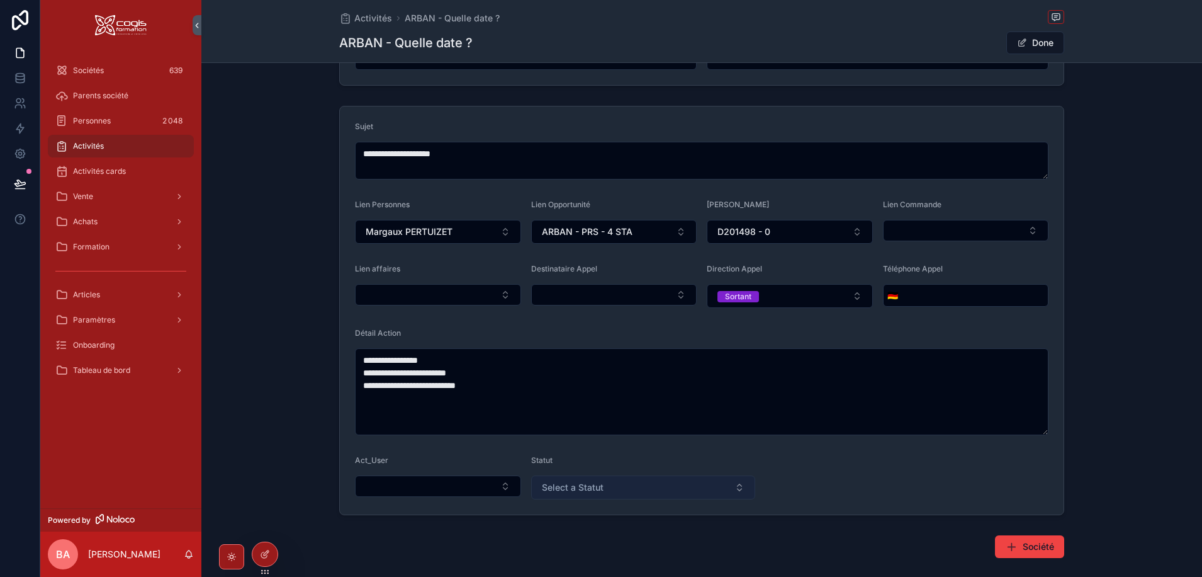
click at [663, 488] on button "Select a Statut" at bounding box center [643, 487] width 225 height 24
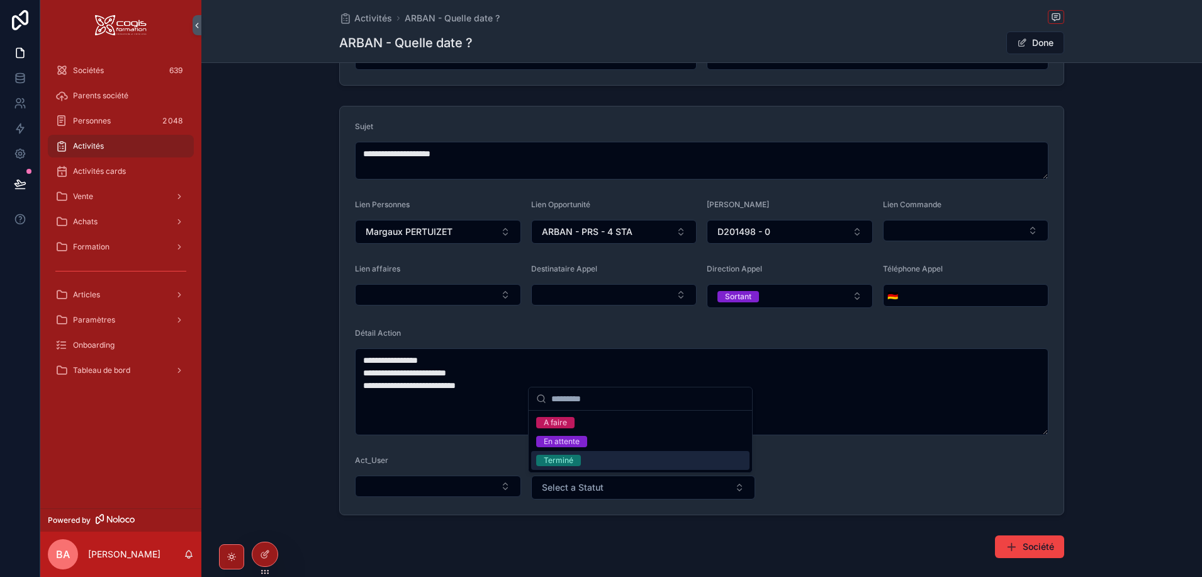
click at [558, 461] on div "Terminé" at bounding box center [559, 459] width 30 height 11
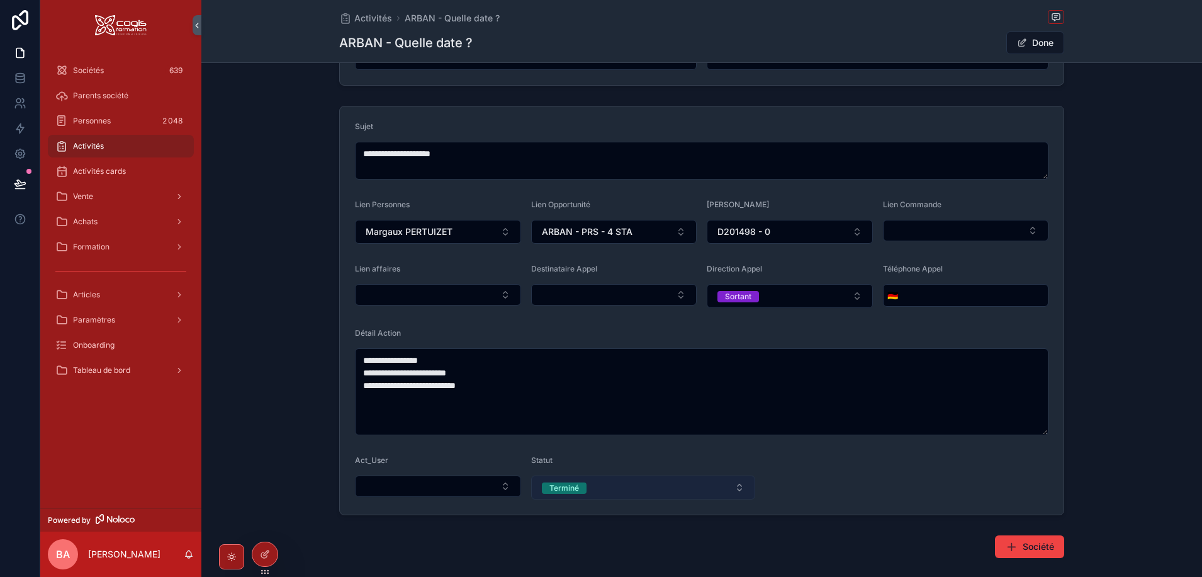
drag, startPoint x: 589, startPoint y: 486, endPoint x: 581, endPoint y: 481, distance: 9.6
click at [589, 487] on button "Terminé" at bounding box center [643, 487] width 225 height 24
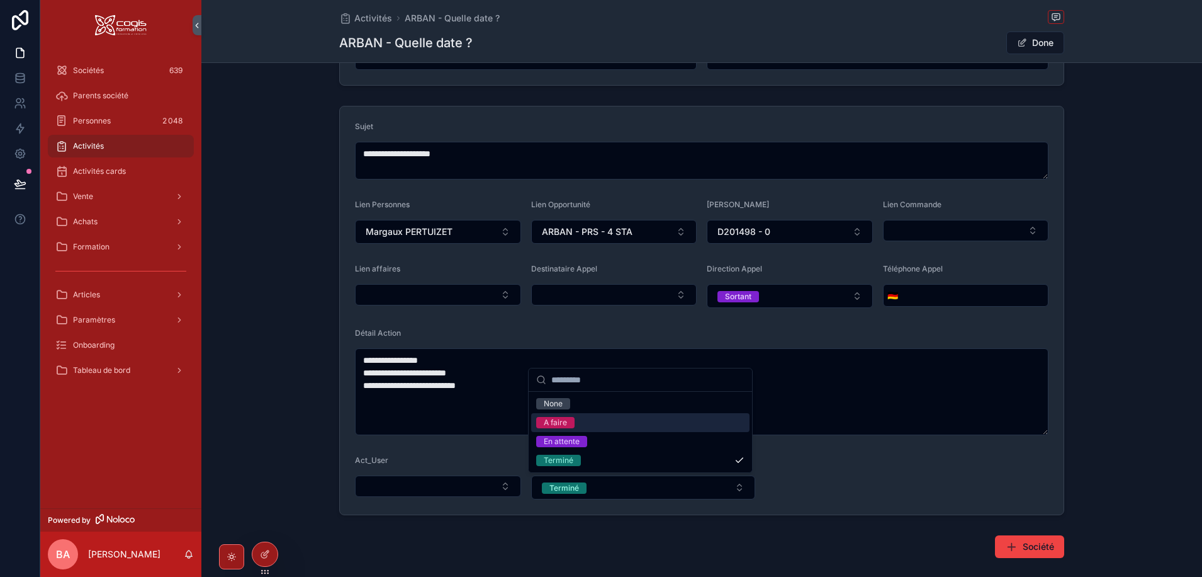
click at [554, 422] on div "A faire" at bounding box center [555, 422] width 23 height 11
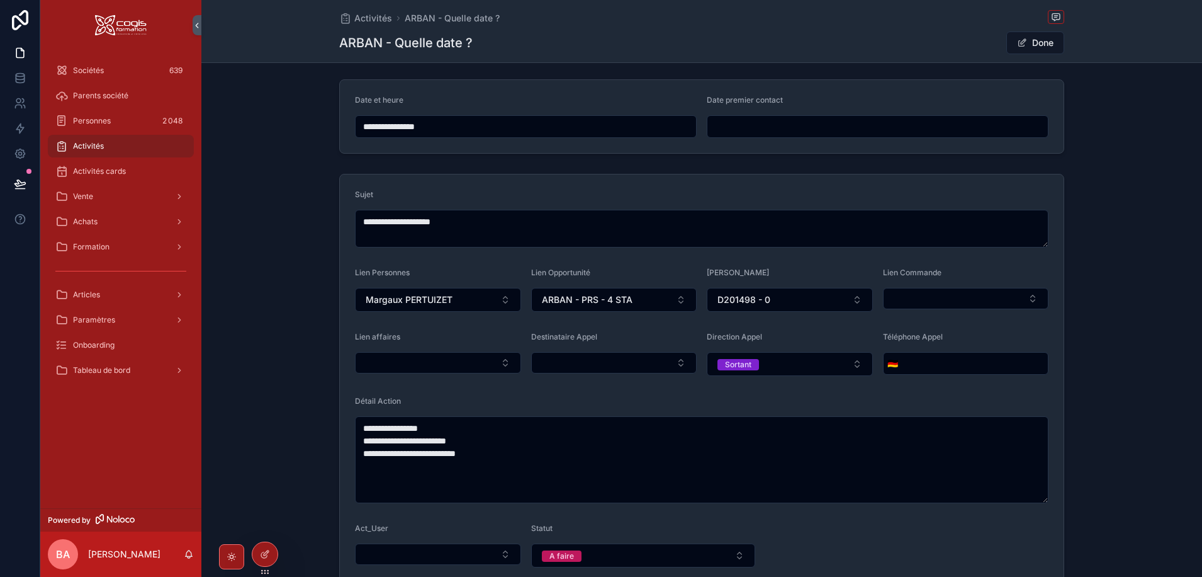
scroll to position [0, 0]
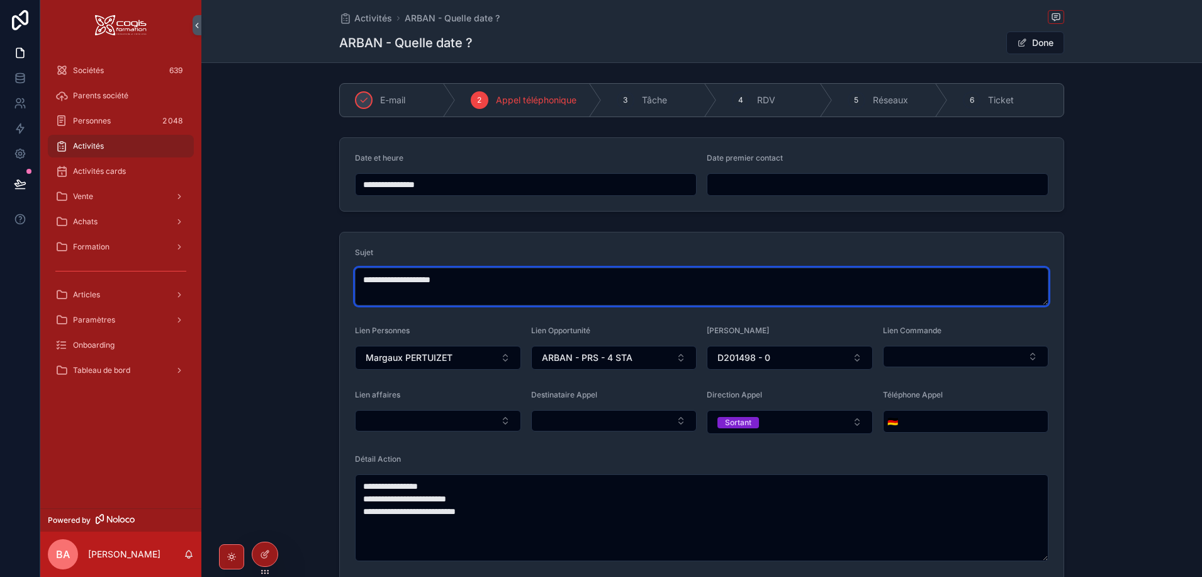
click at [473, 281] on textarea "**********" at bounding box center [702, 287] width 694 height 38
type textarea "**********"
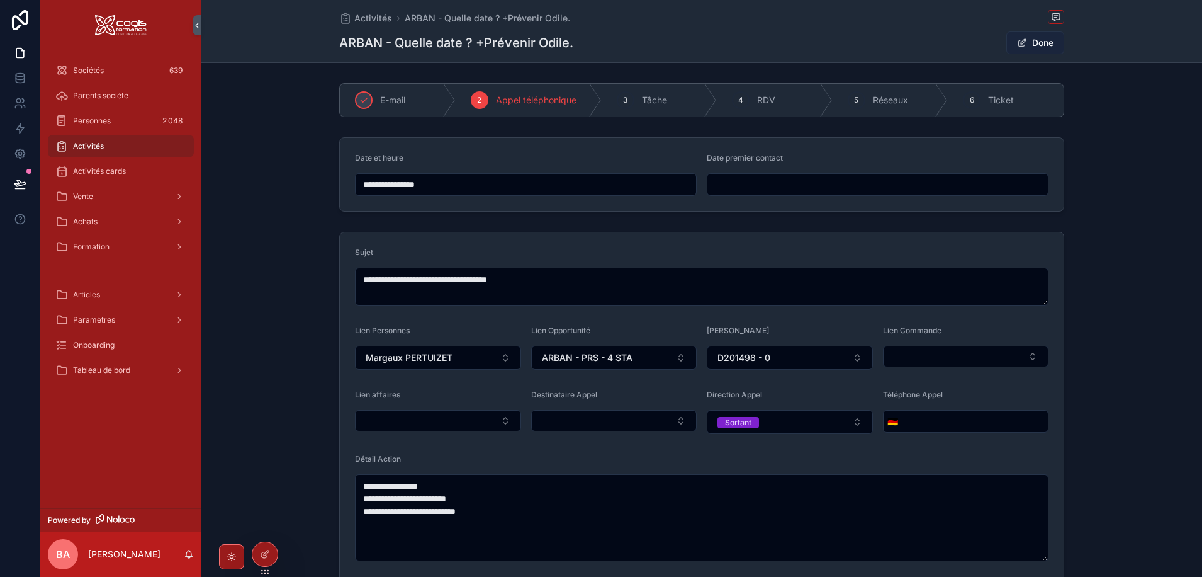
drag, startPoint x: 1027, startPoint y: 42, endPoint x: 1029, endPoint y: 49, distance: 7.2
click at [1027, 42] on button "Done" at bounding box center [1035, 42] width 58 height 23
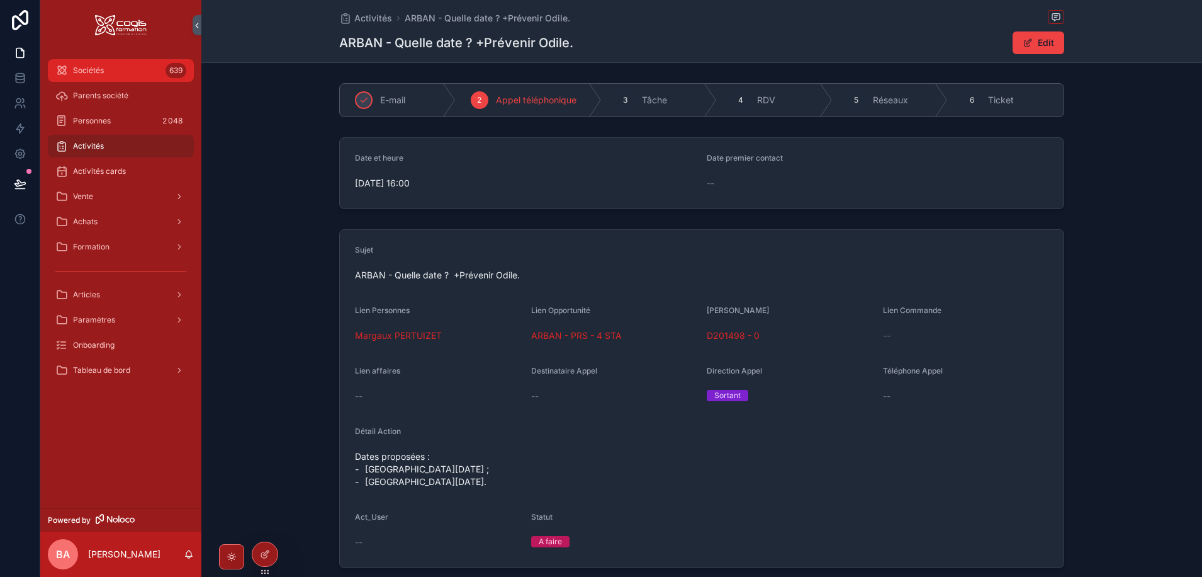
click at [123, 75] on div "Sociétés 639" at bounding box center [120, 70] width 131 height 20
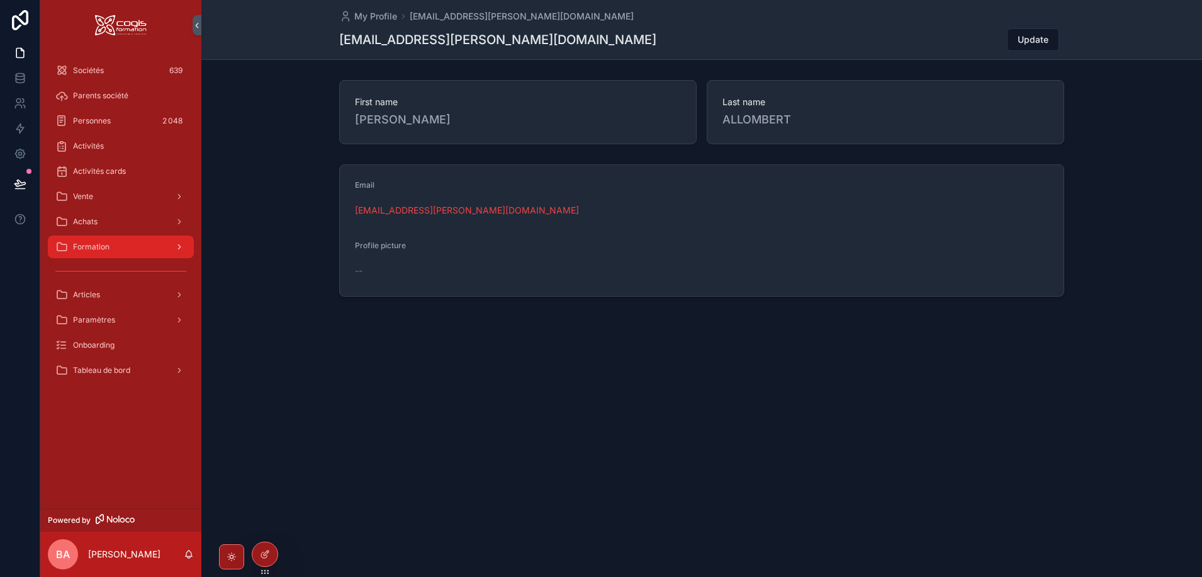
click at [104, 250] on span "Formation" at bounding box center [91, 247] width 37 height 10
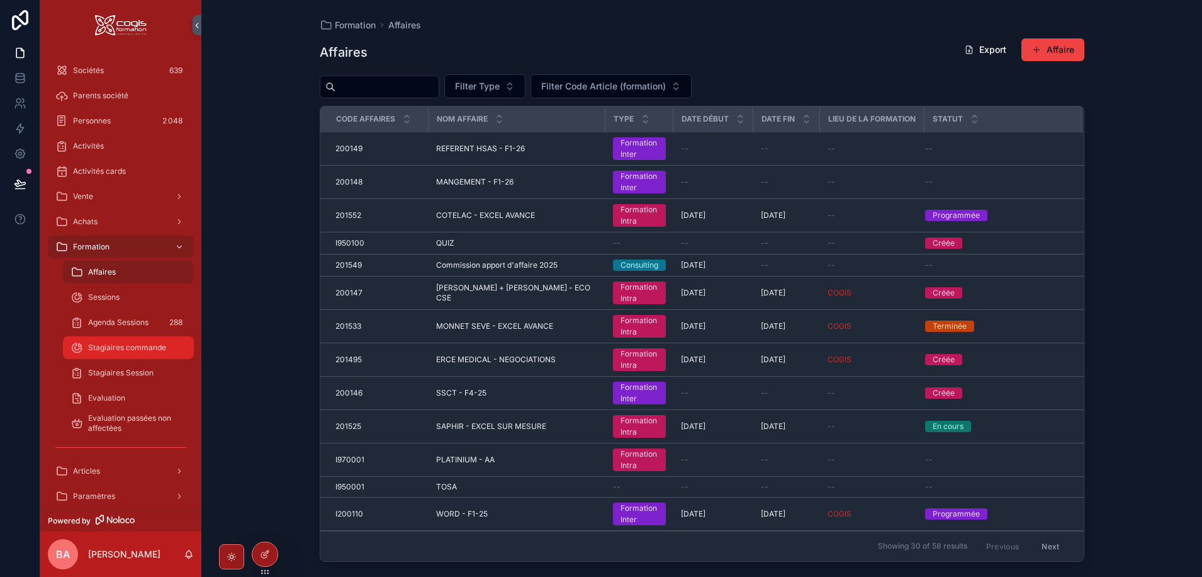
click at [113, 352] on span "Stagiaires commande" at bounding box center [127, 347] width 78 height 10
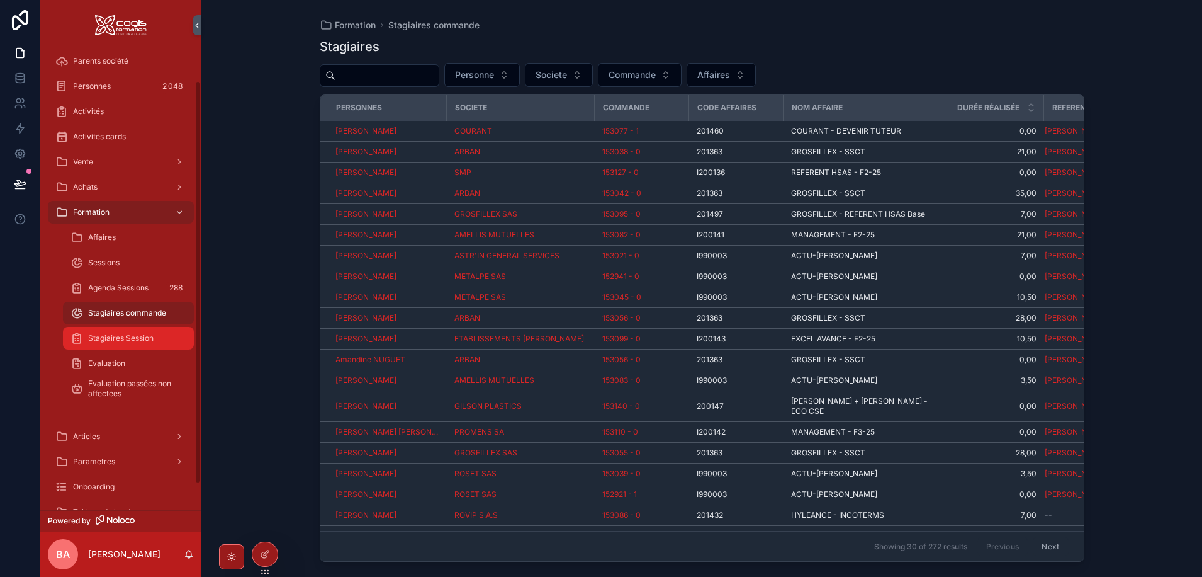
scroll to position [63, 0]
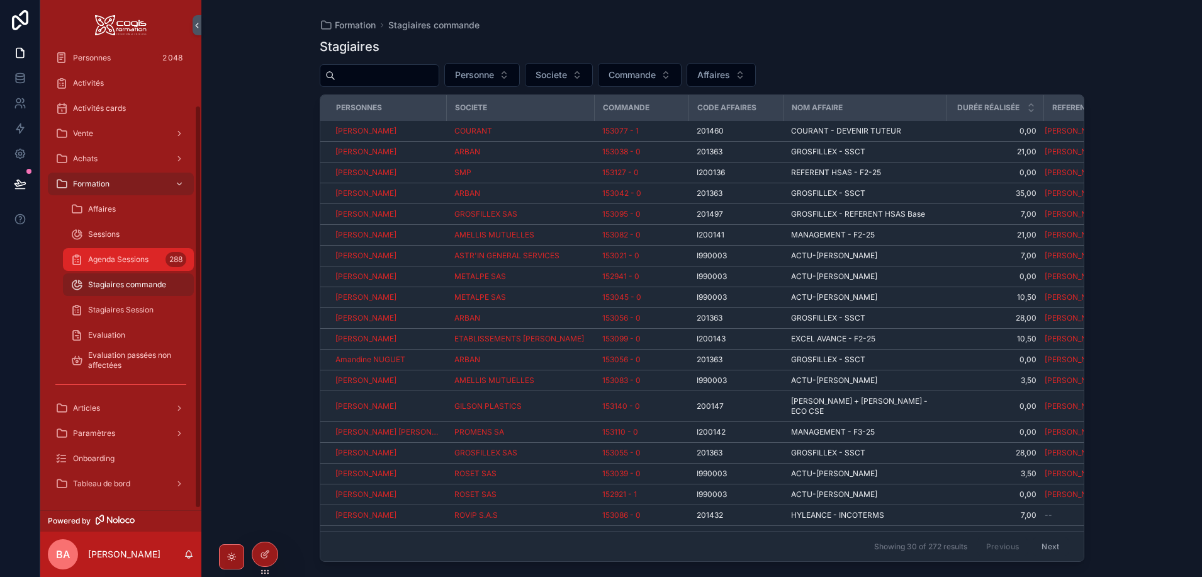
click at [115, 263] on span "Agenda Sessions" at bounding box center [118, 259] width 60 height 10
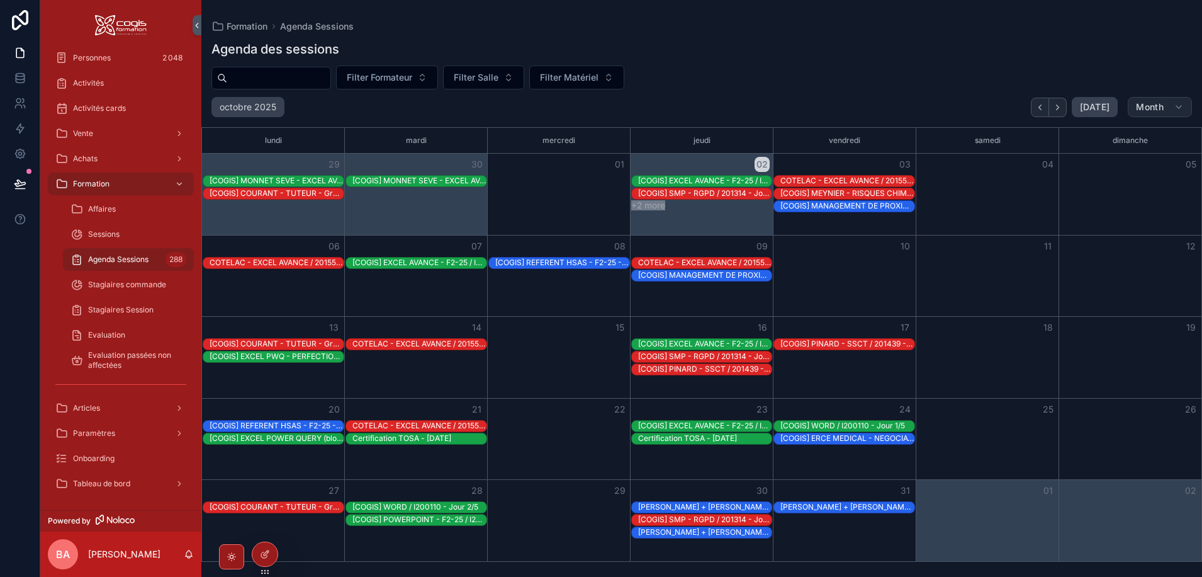
click at [1183, 105] on icon "scrollable content" at bounding box center [1179, 107] width 10 height 10
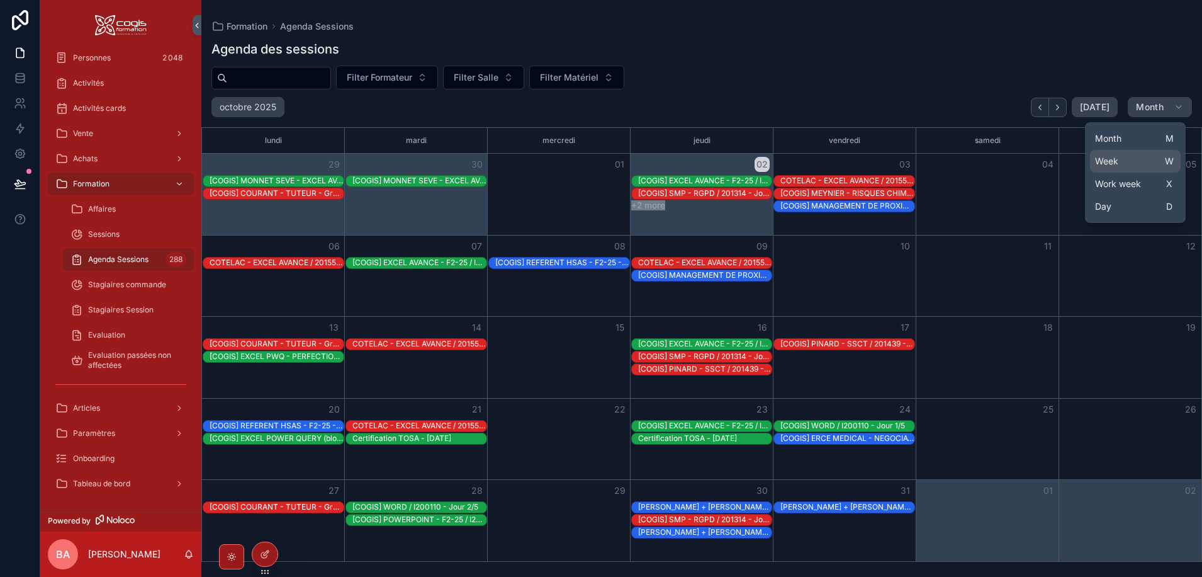
click at [1116, 159] on span "Week" at bounding box center [1106, 161] width 23 height 13
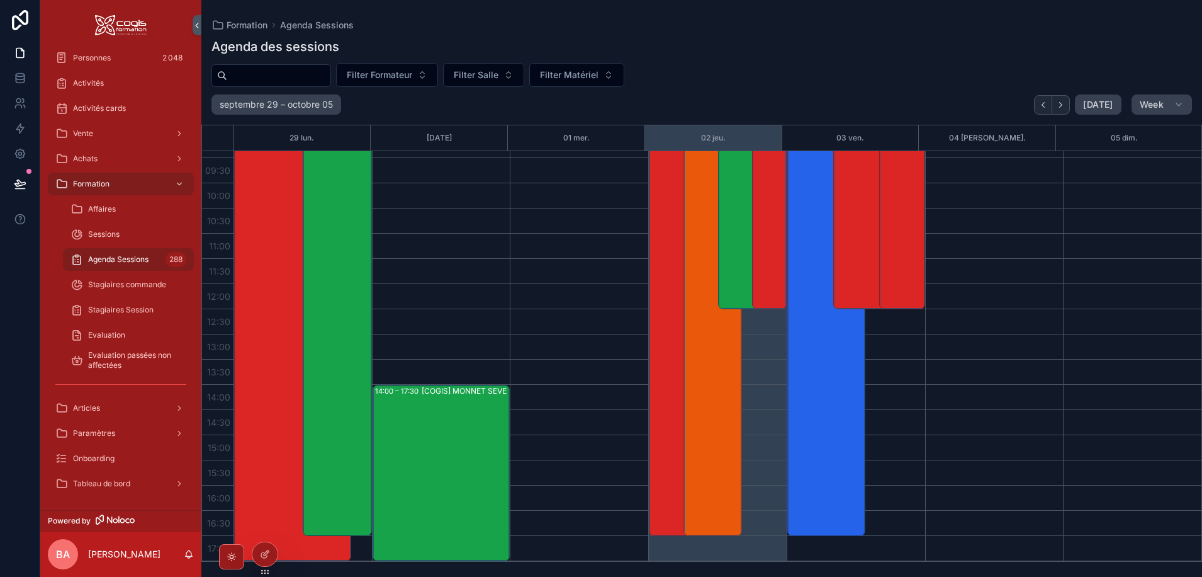
scroll to position [441, 0]
